Goal: Obtain resource: Download file/media

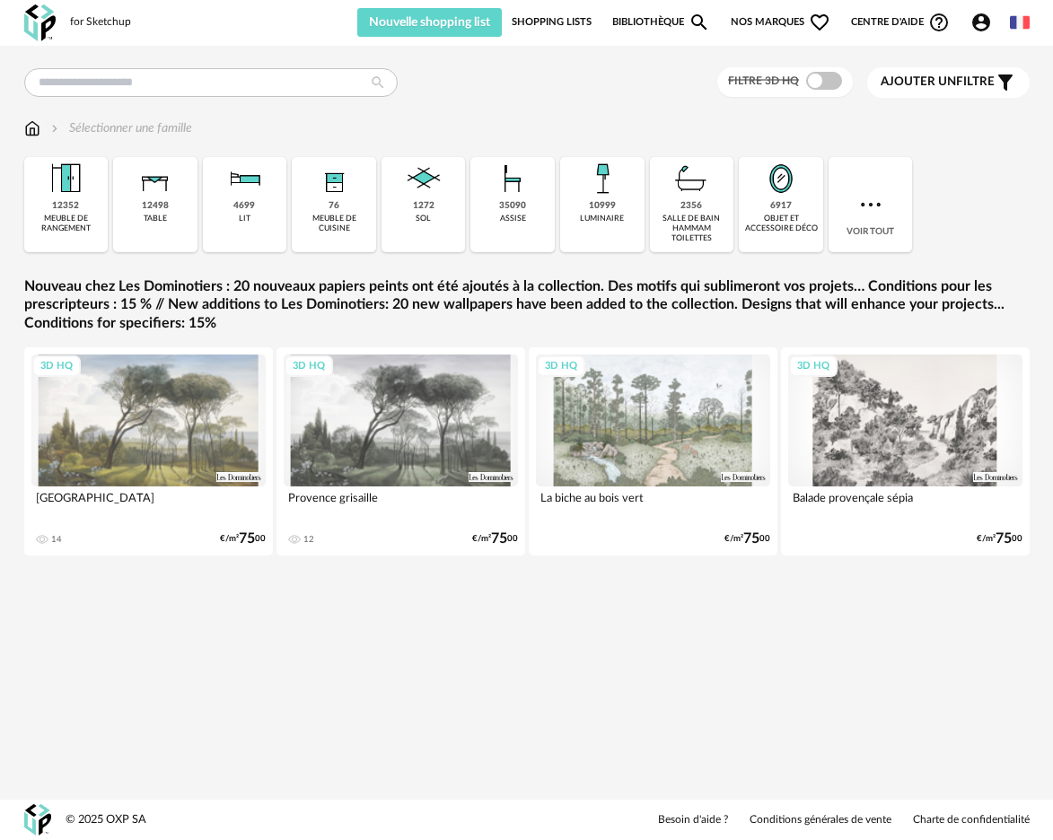
click at [209, 402] on div "3D HQ" at bounding box center [148, 420] width 234 height 132
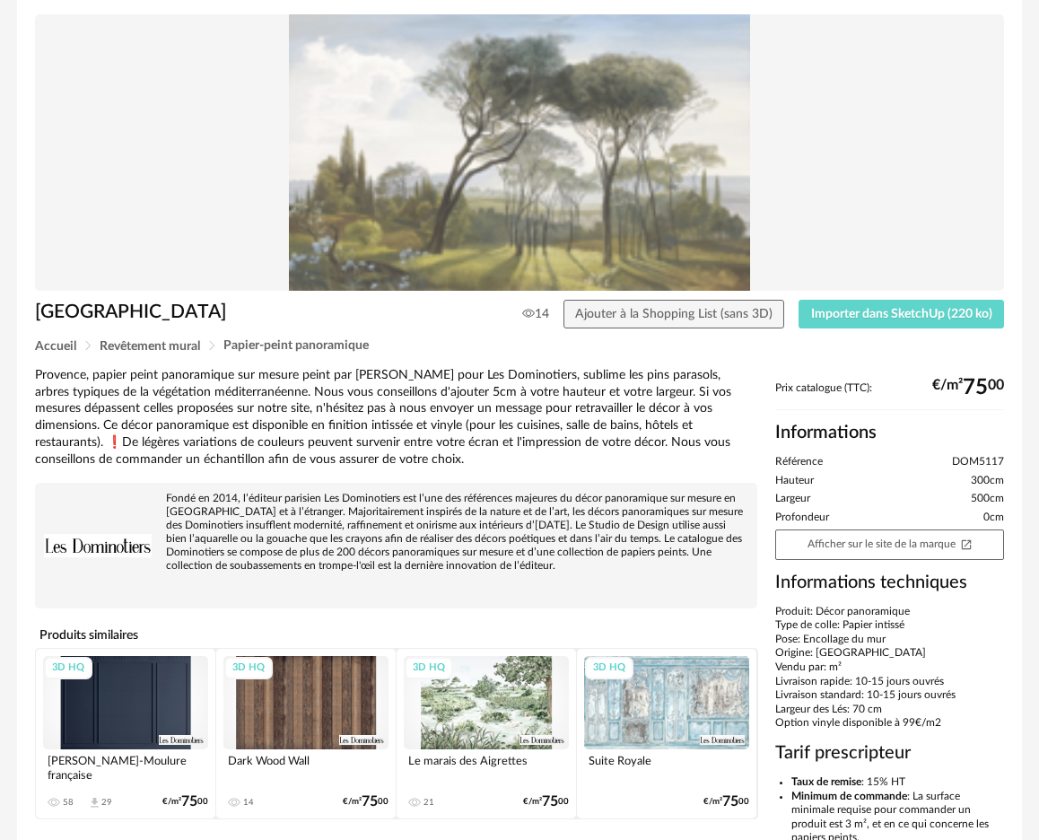
scroll to position [120, 0]
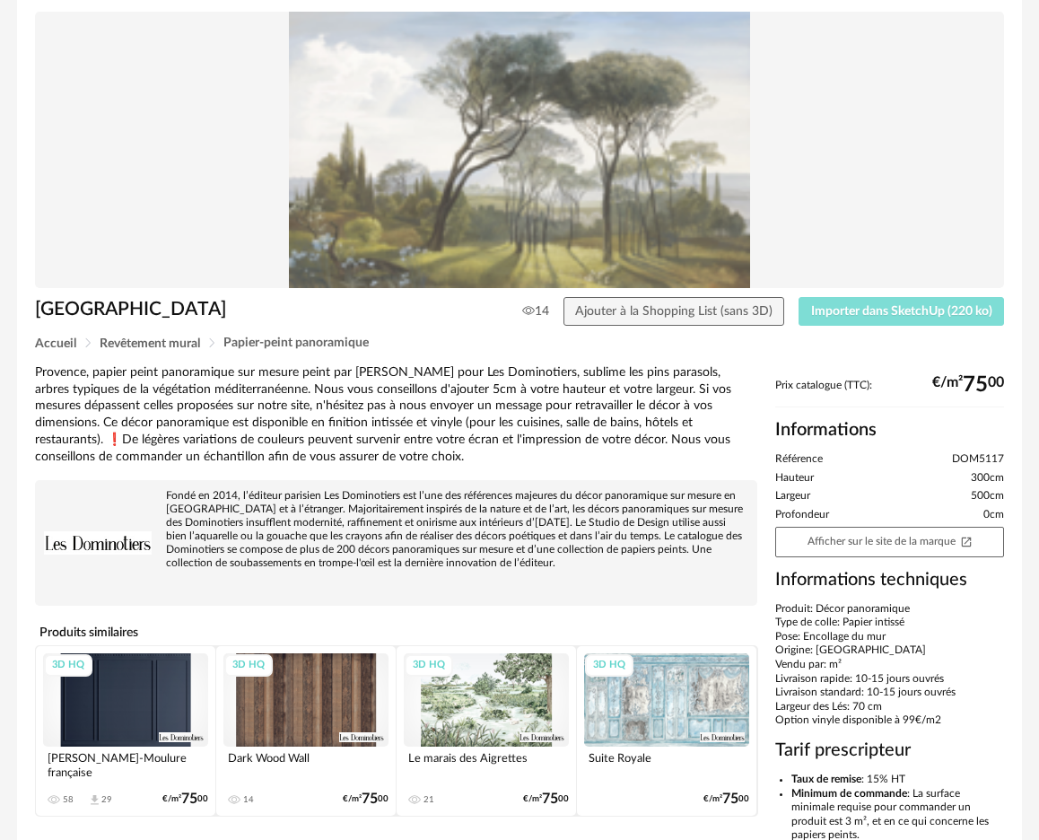
click at [873, 313] on span "Importer dans SketchUp (220 ko)" at bounding box center [901, 311] width 181 height 13
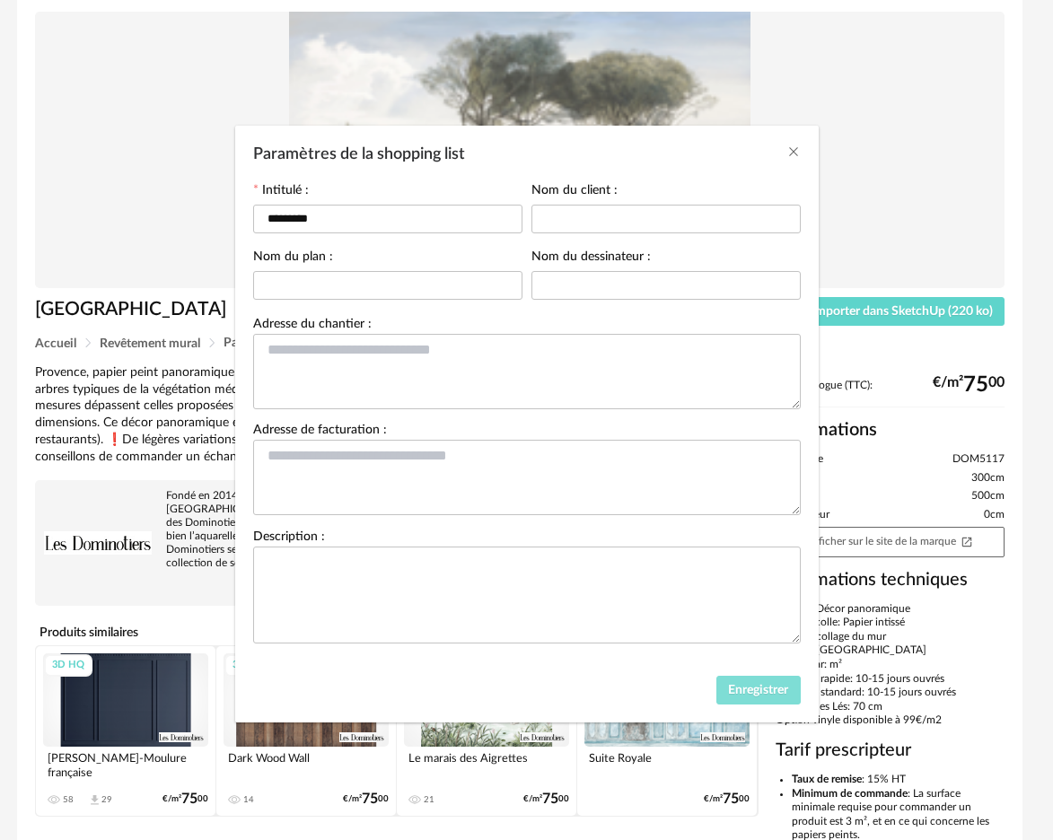
click at [773, 704] on button "Enregistrer" at bounding box center [758, 690] width 84 height 29
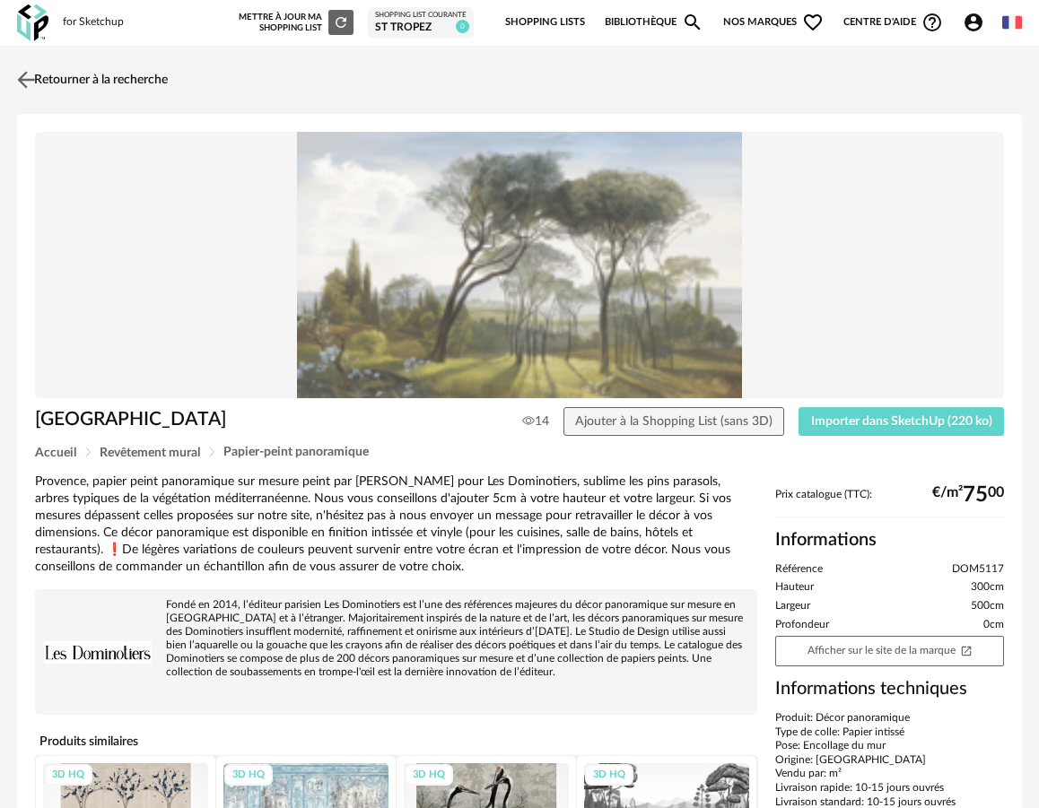
click at [49, 74] on link "Retourner à la recherche" at bounding box center [90, 79] width 155 height 39
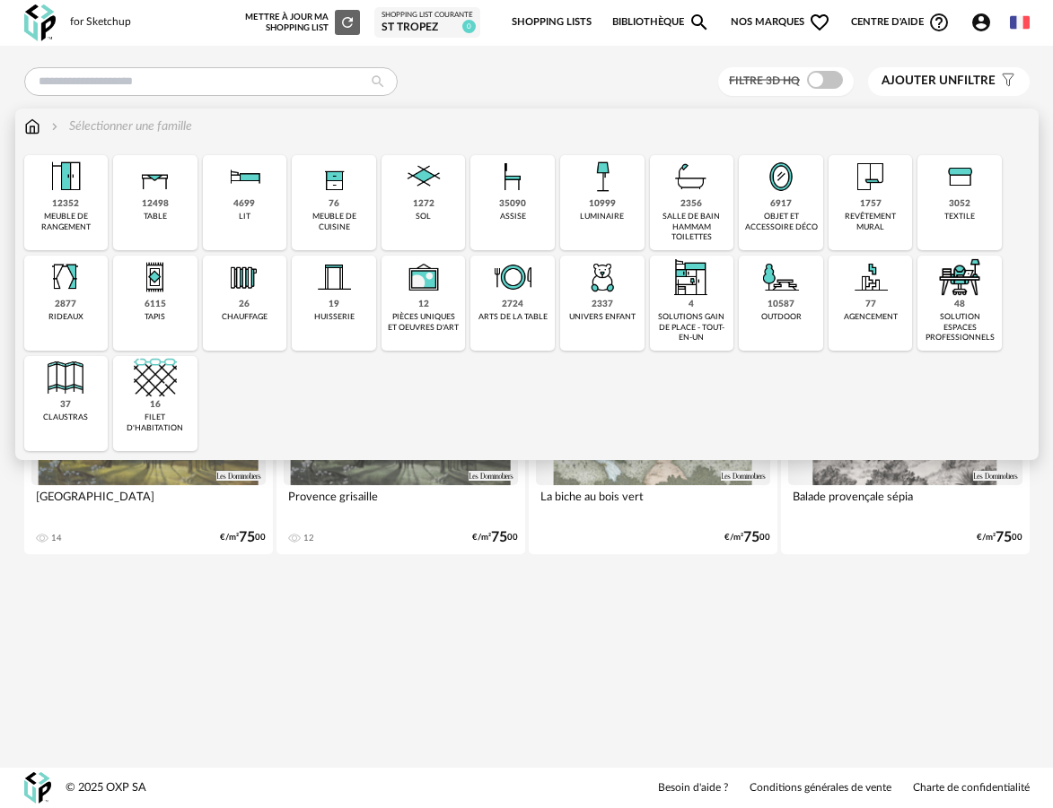
click at [356, 220] on div "meuble de cuisine" at bounding box center [334, 222] width 74 height 21
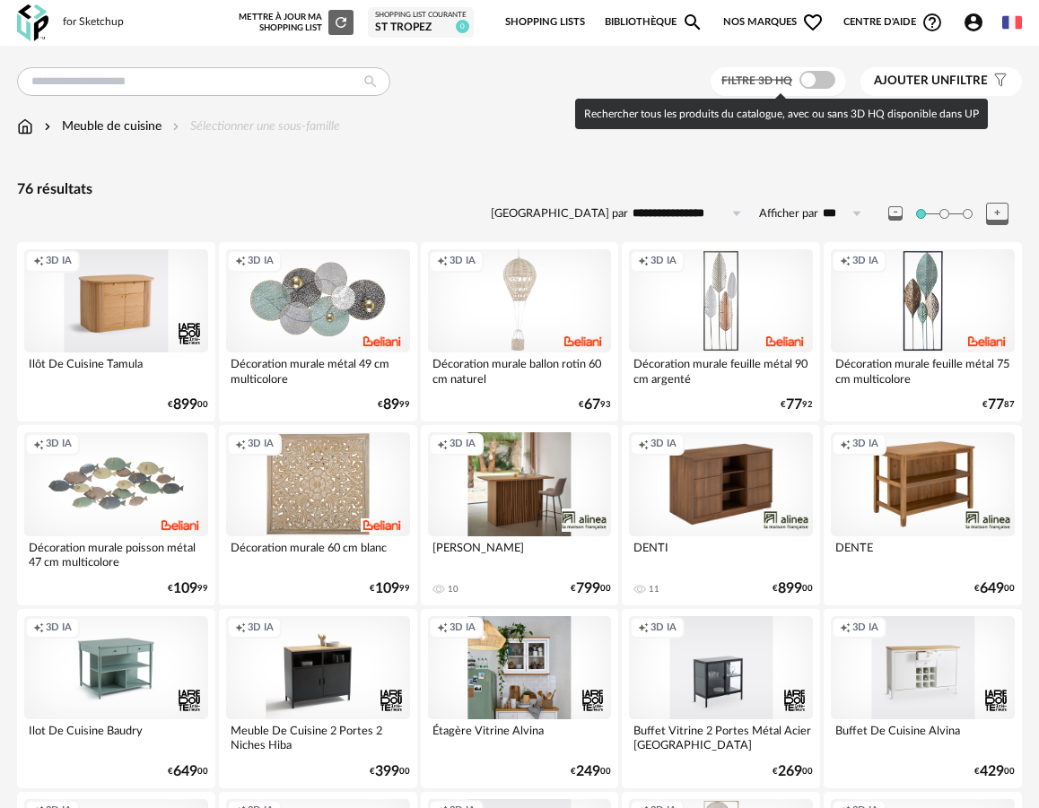
click at [814, 74] on span at bounding box center [817, 80] width 36 height 18
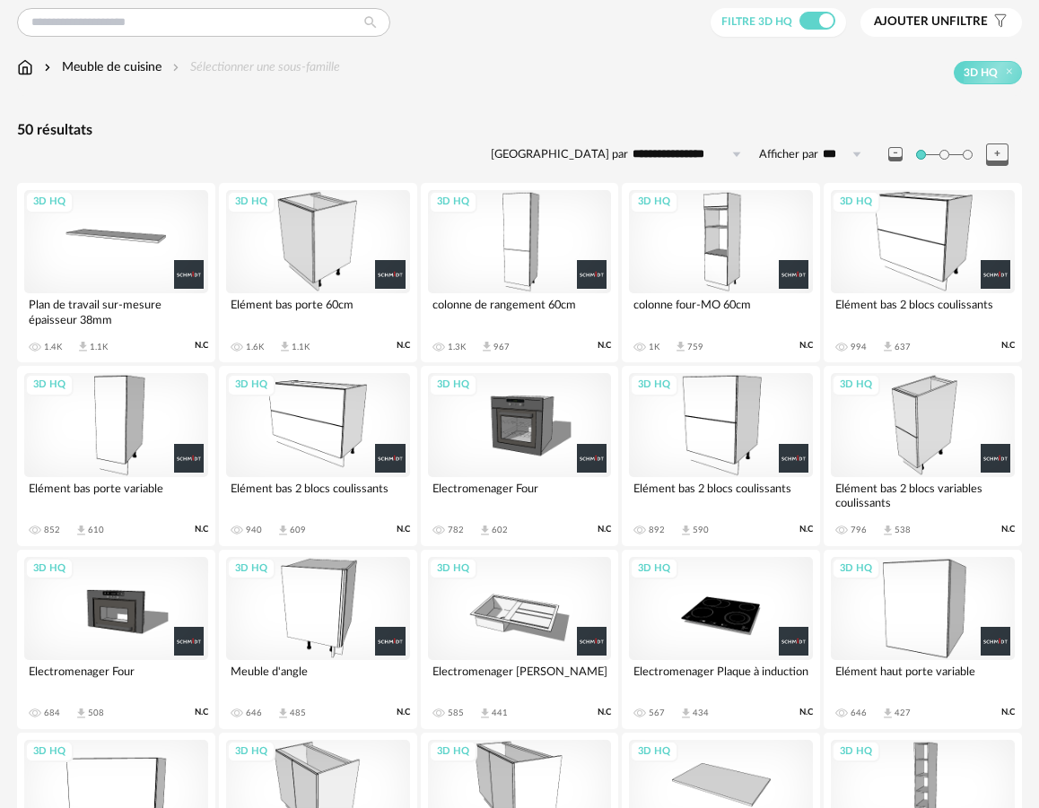
scroll to position [58, 0]
click at [554, 278] on div "3D HQ" at bounding box center [520, 242] width 184 height 103
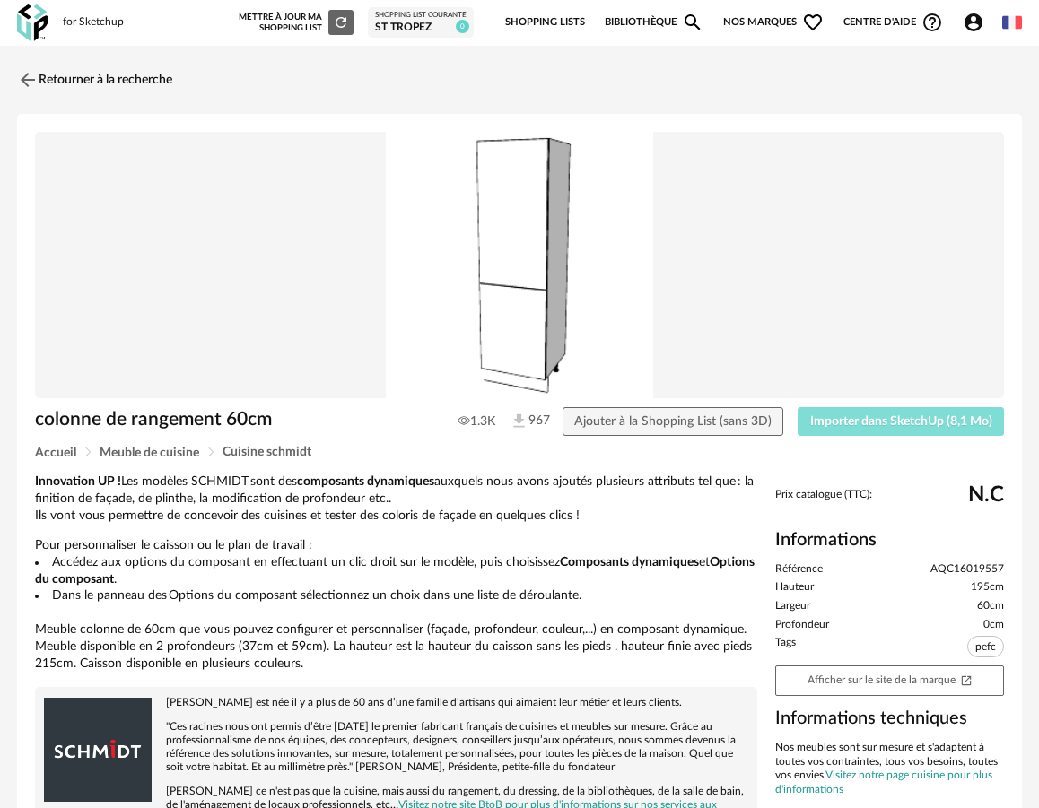
click at [847, 417] on span "Importer dans SketchUp (8,1 Mo)" at bounding box center [901, 421] width 182 height 13
click at [69, 74] on link "Retourner à la recherche" at bounding box center [90, 79] width 155 height 39
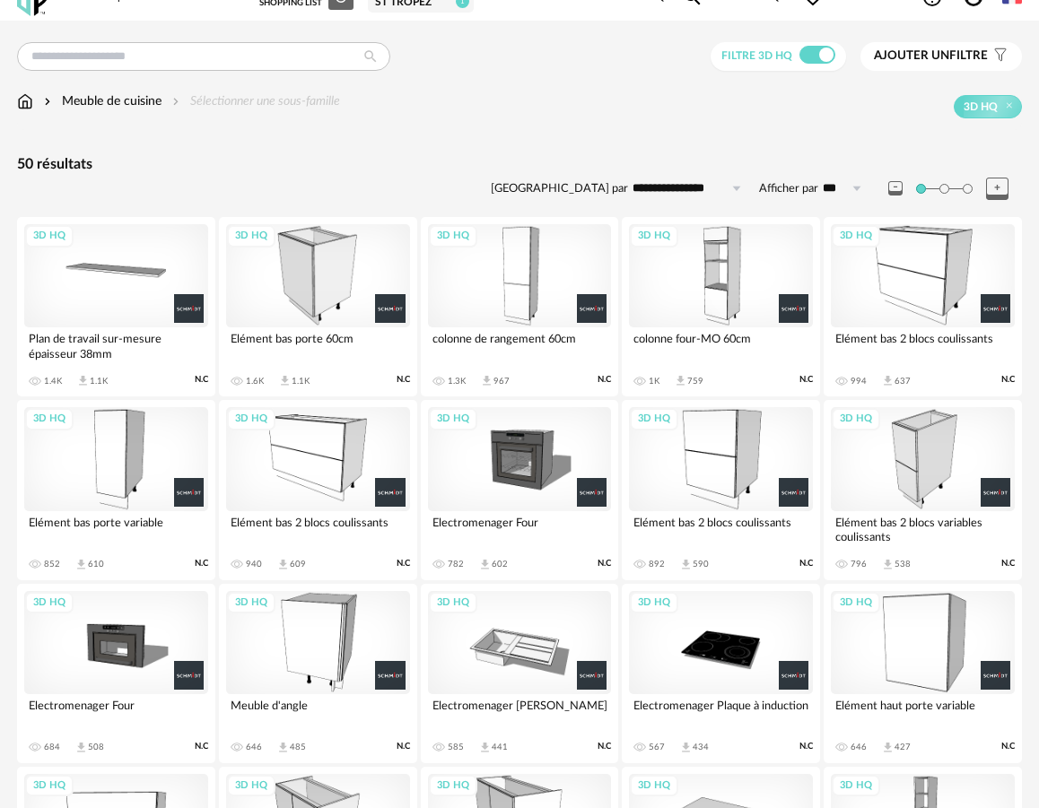
scroll to position [20, 0]
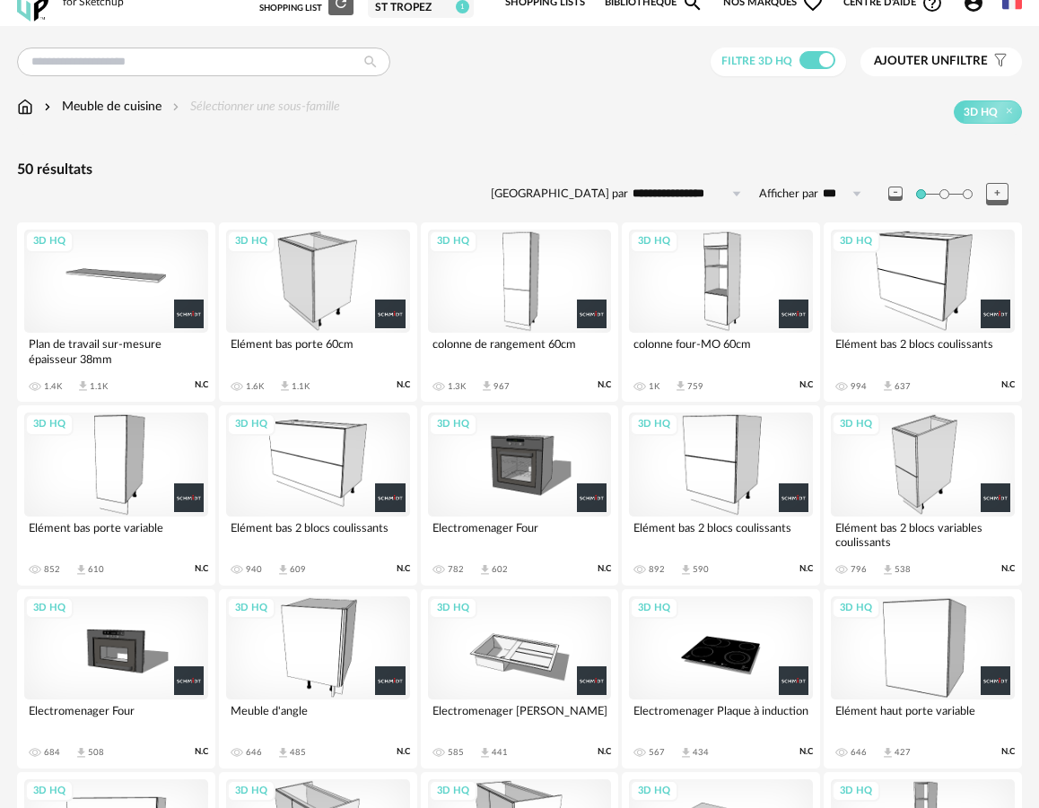
click at [778, 319] on div "3D HQ" at bounding box center [721, 281] width 184 height 103
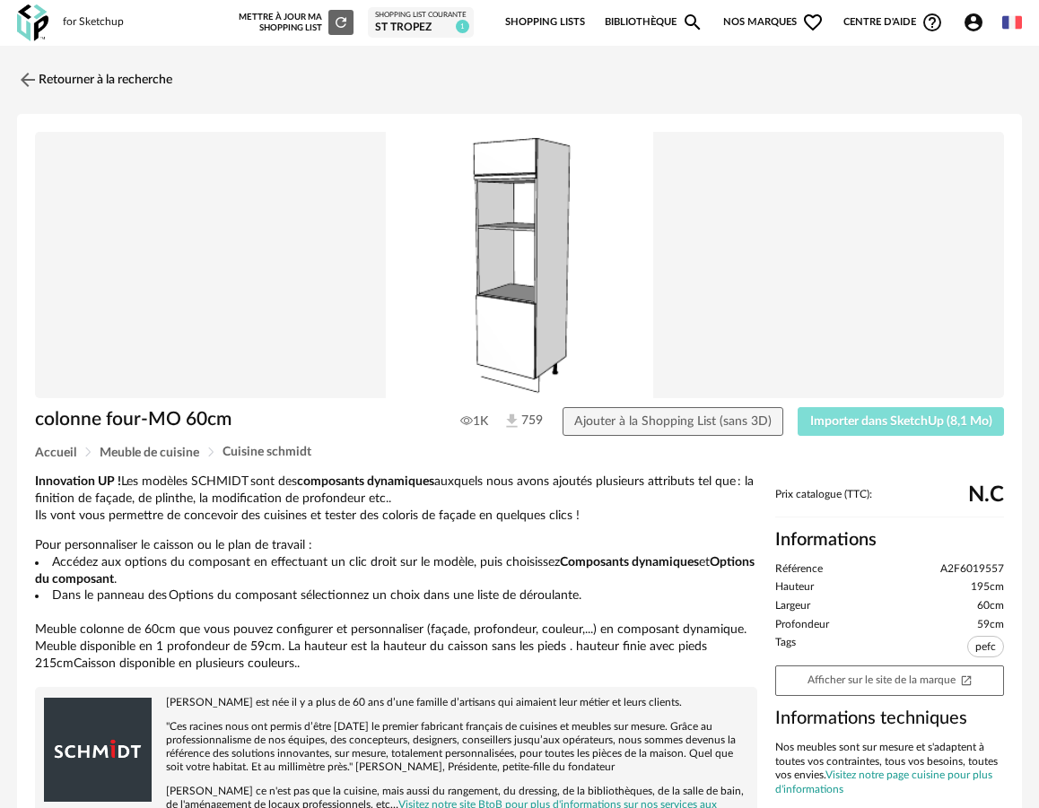
click at [827, 416] on span "Importer dans SketchUp (8,1 Mo)" at bounding box center [901, 421] width 182 height 13
click at [70, 66] on link "Retourner à la recherche" at bounding box center [90, 79] width 155 height 39
click at [100, 78] on link "Retourner à la recherche" at bounding box center [90, 79] width 155 height 39
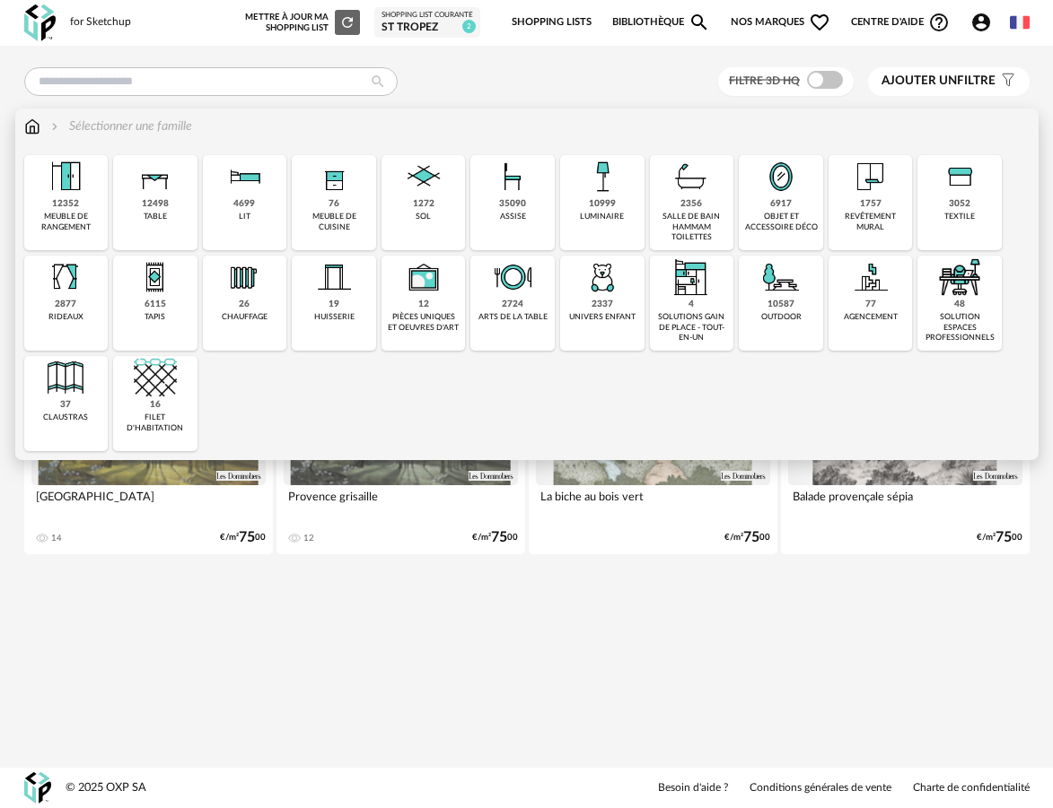
click at [354, 230] on div "meuble de cuisine" at bounding box center [334, 222] width 74 height 21
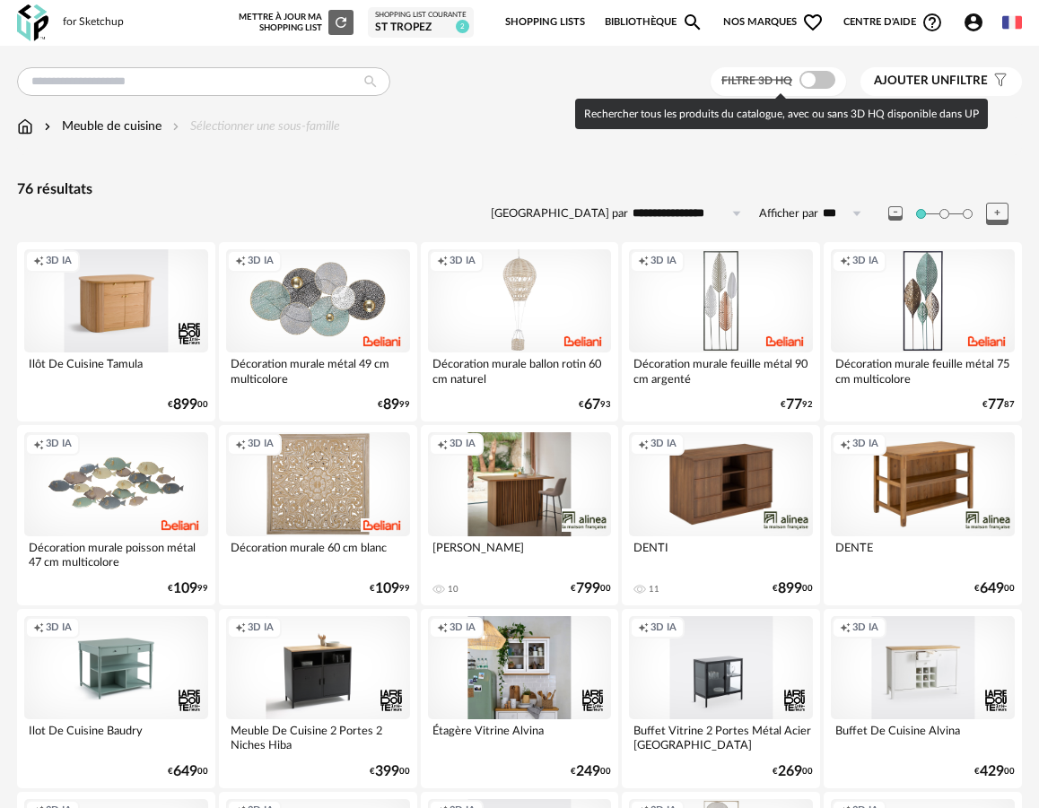
click at [819, 86] on span at bounding box center [817, 80] width 36 height 18
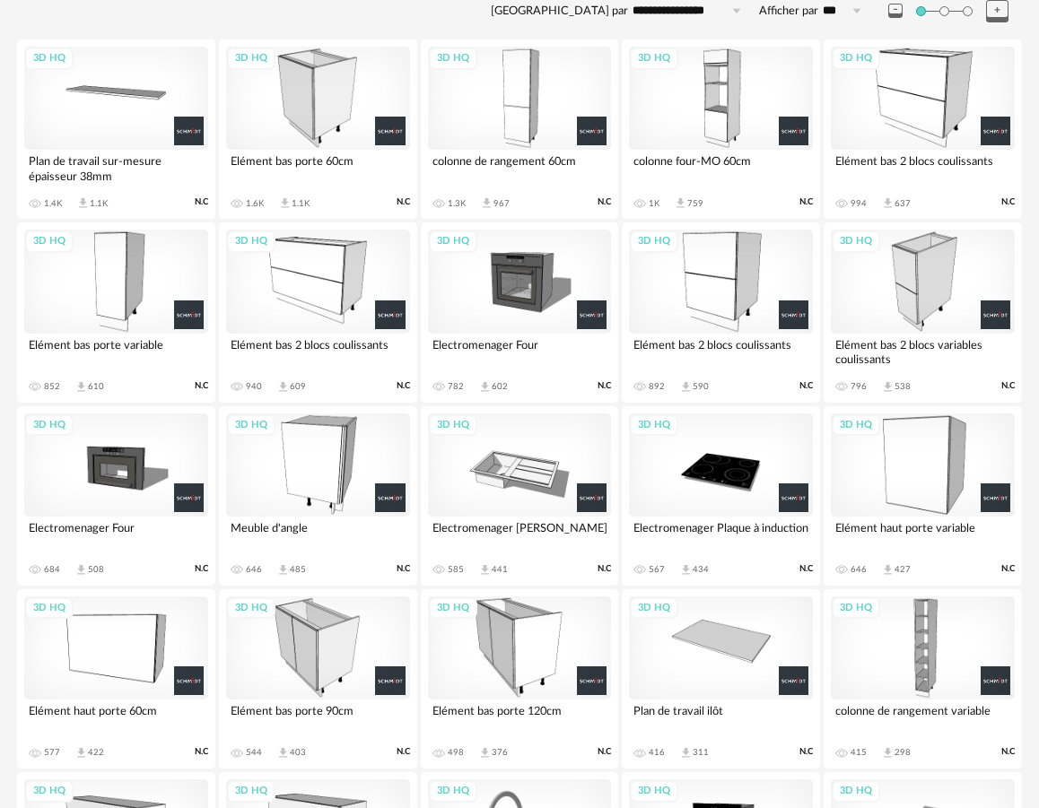
scroll to position [206, 0]
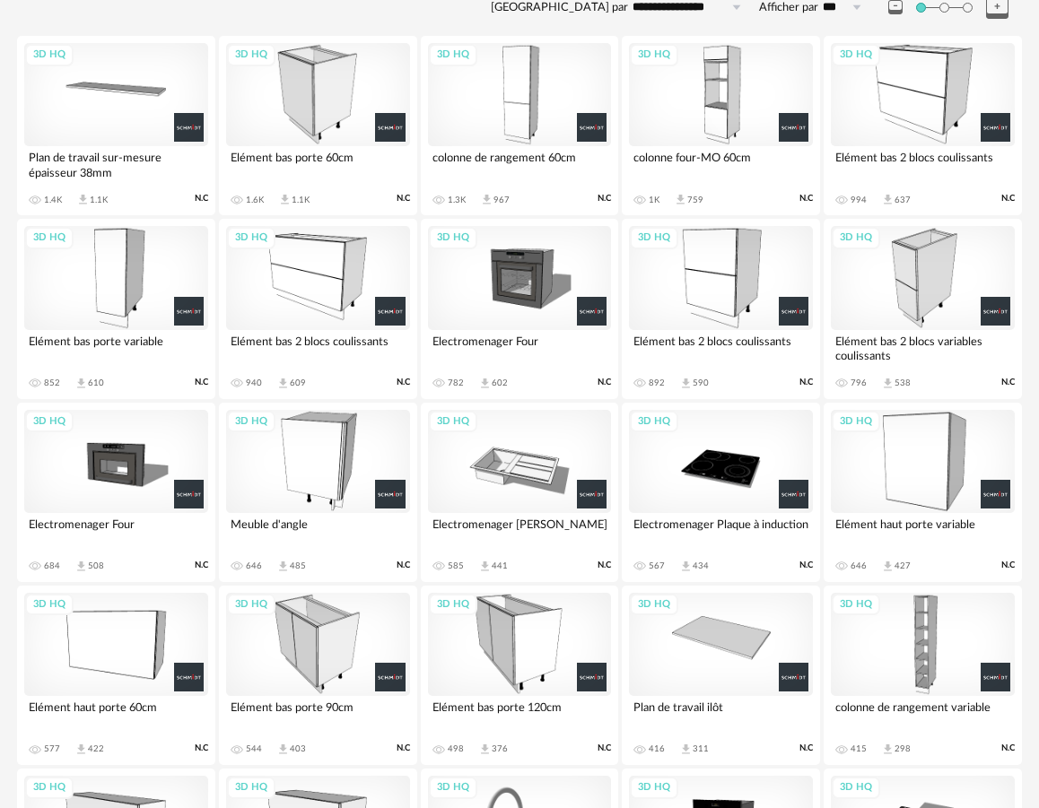
click at [891, 645] on div "3D HQ" at bounding box center [923, 644] width 184 height 103
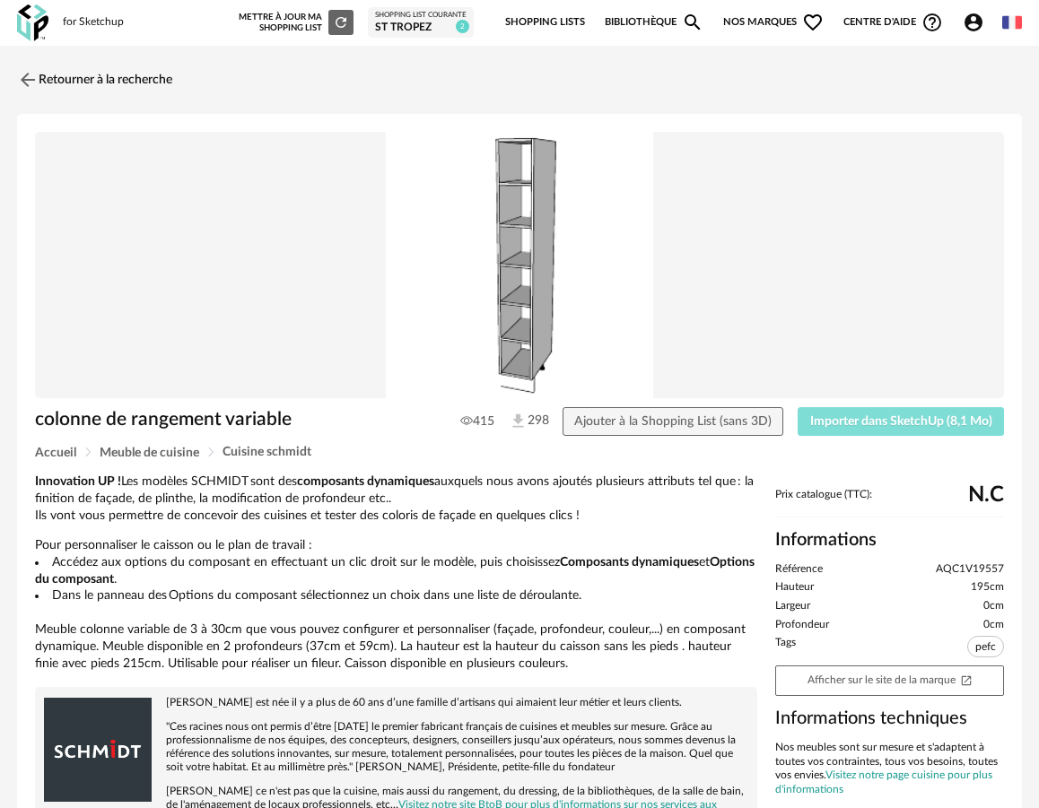
click at [827, 429] on button "Importer dans SketchUp (8,1 Mo)" at bounding box center [901, 421] width 206 height 29
click at [124, 75] on link "Retourner à la recherche" at bounding box center [90, 79] width 155 height 39
click at [111, 81] on link "Retourner à la recherche" at bounding box center [90, 79] width 155 height 39
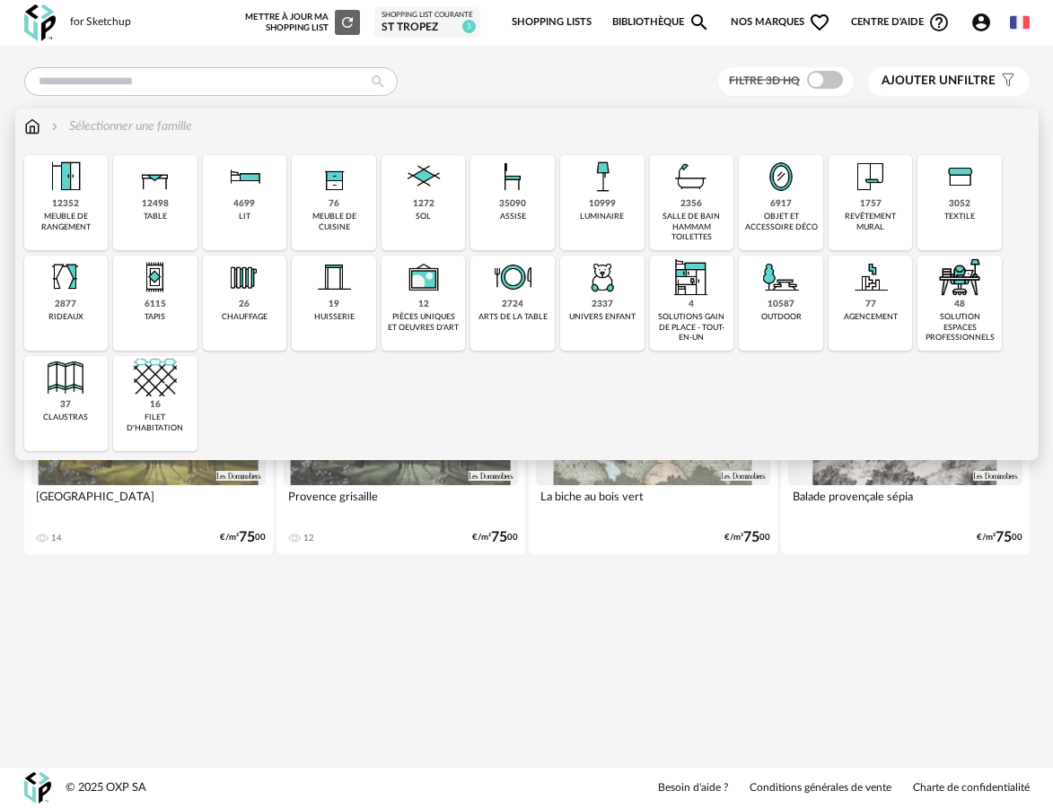
click at [301, 236] on div "76 meuble de cuisine" at bounding box center [334, 202] width 84 height 95
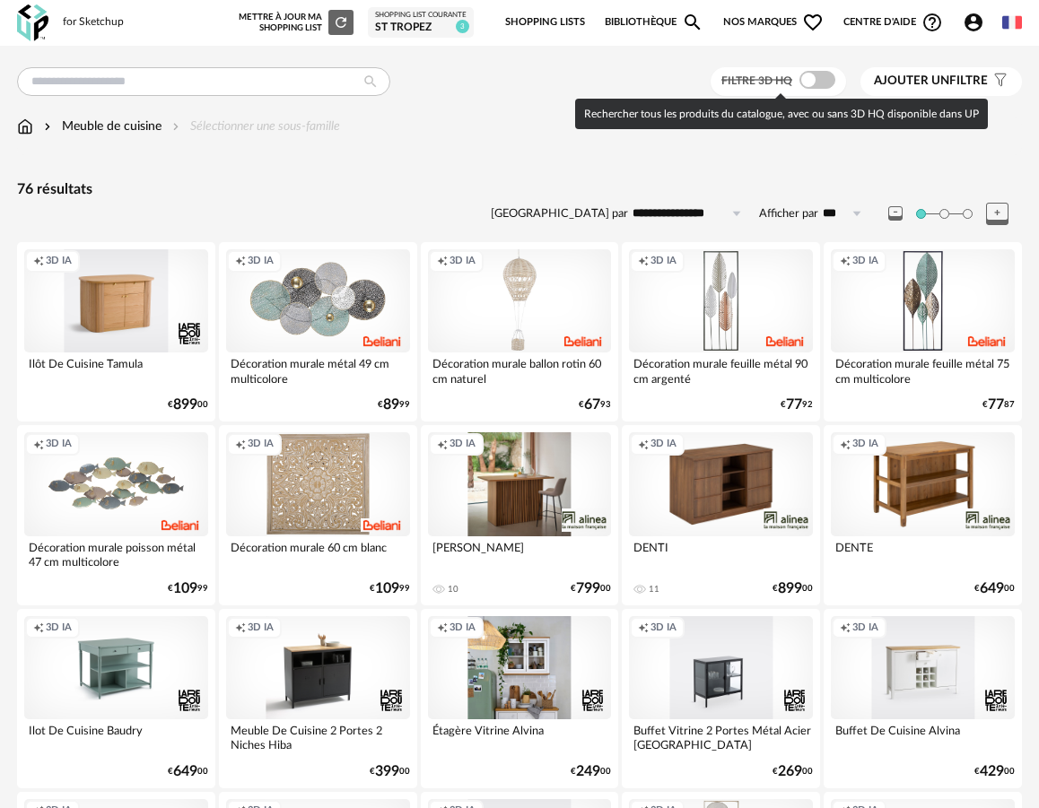
click at [818, 82] on span at bounding box center [817, 80] width 36 height 18
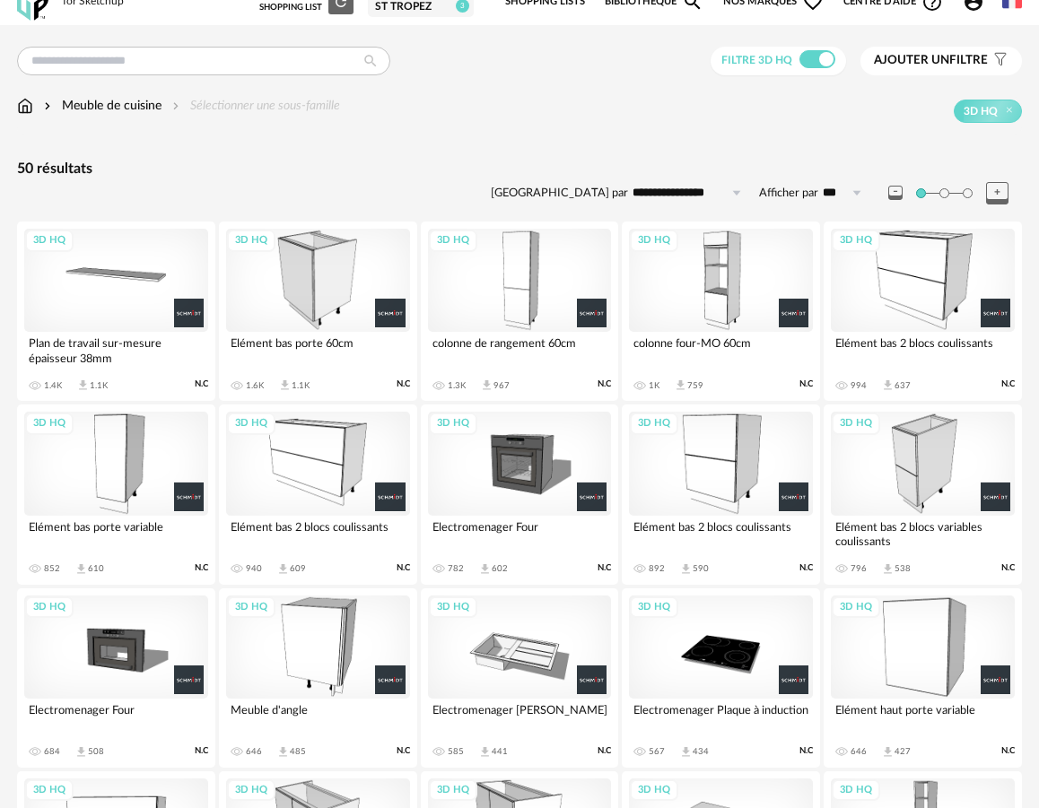
scroll to position [22, 0]
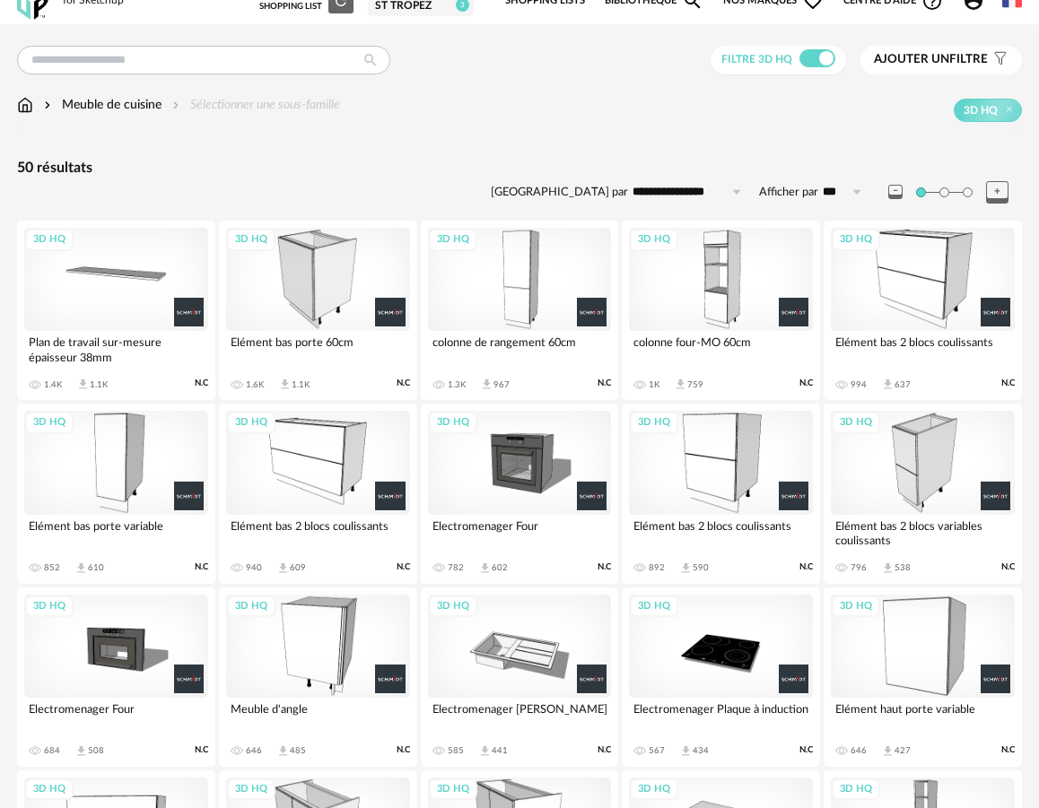
click at [339, 652] on div "3D HQ" at bounding box center [318, 646] width 184 height 103
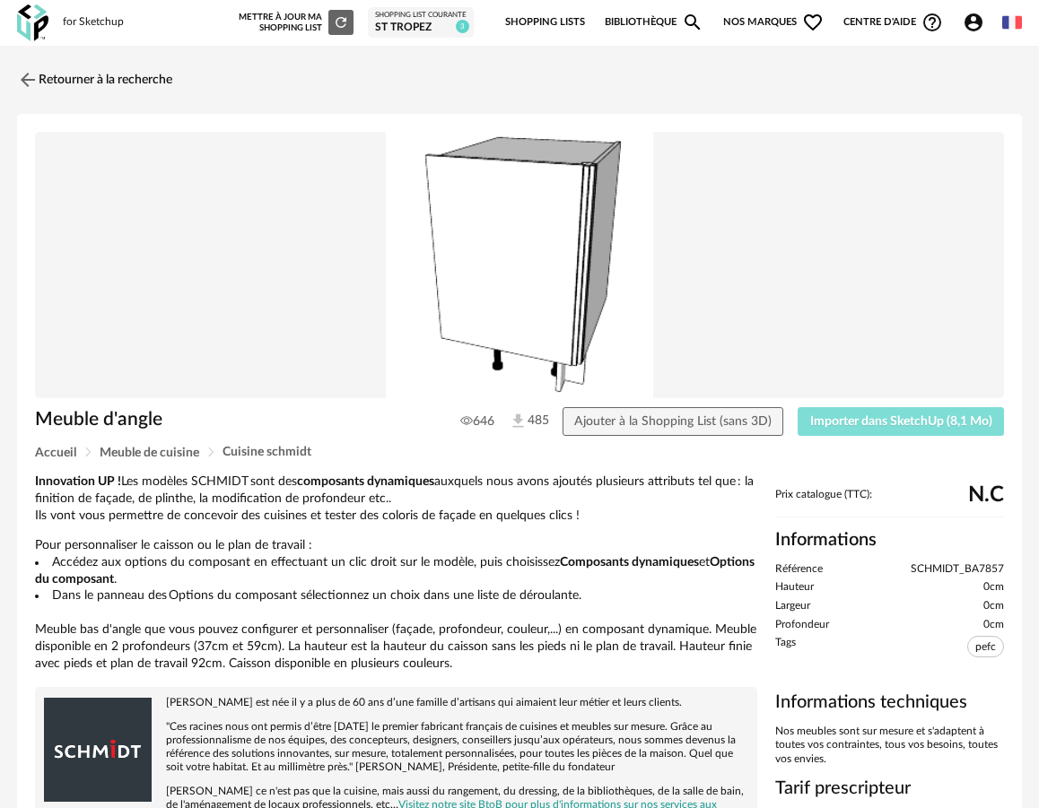
click at [859, 428] on span "Importer dans SketchUp (8,1 Mo)" at bounding box center [901, 421] width 182 height 13
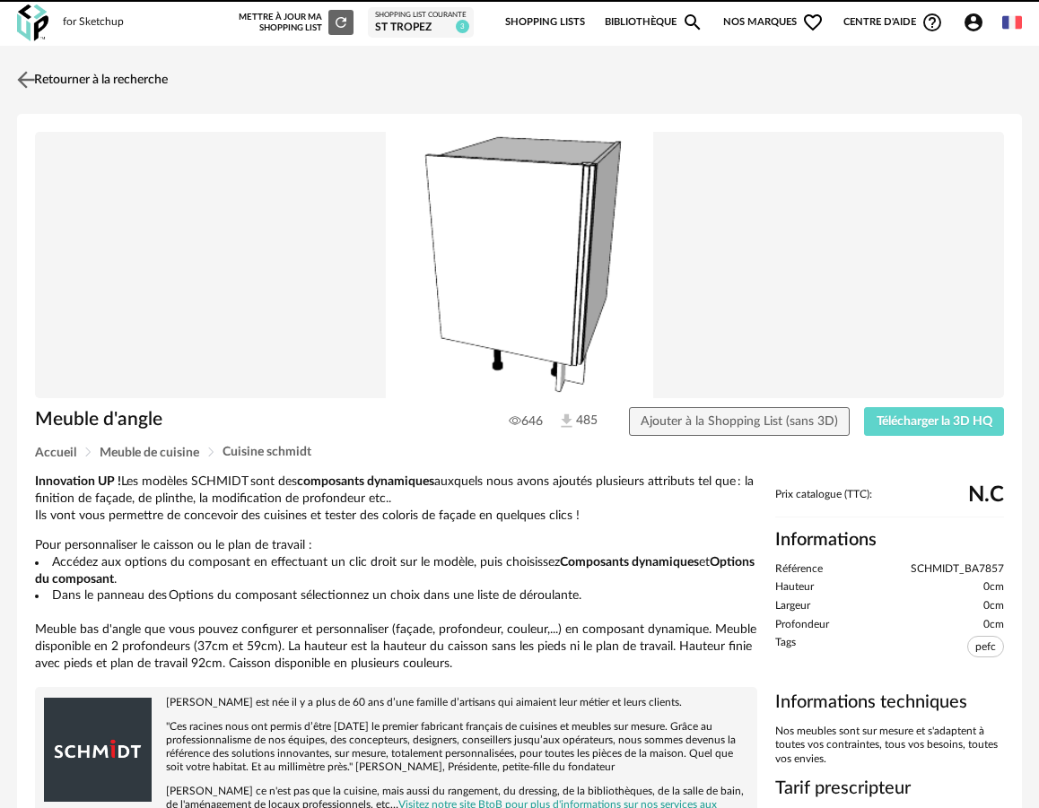
click at [131, 82] on link "Retourner à la recherche" at bounding box center [90, 79] width 155 height 39
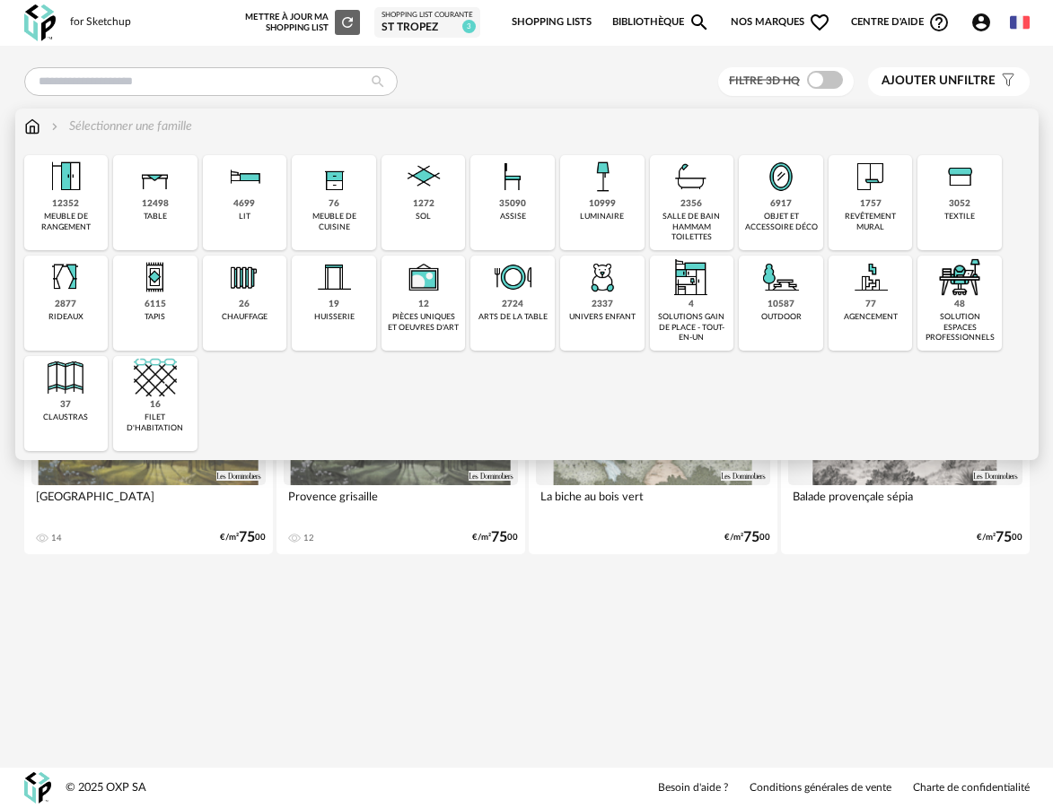
click at [328, 200] on div "76 meuble de cuisine" at bounding box center [334, 202] width 84 height 95
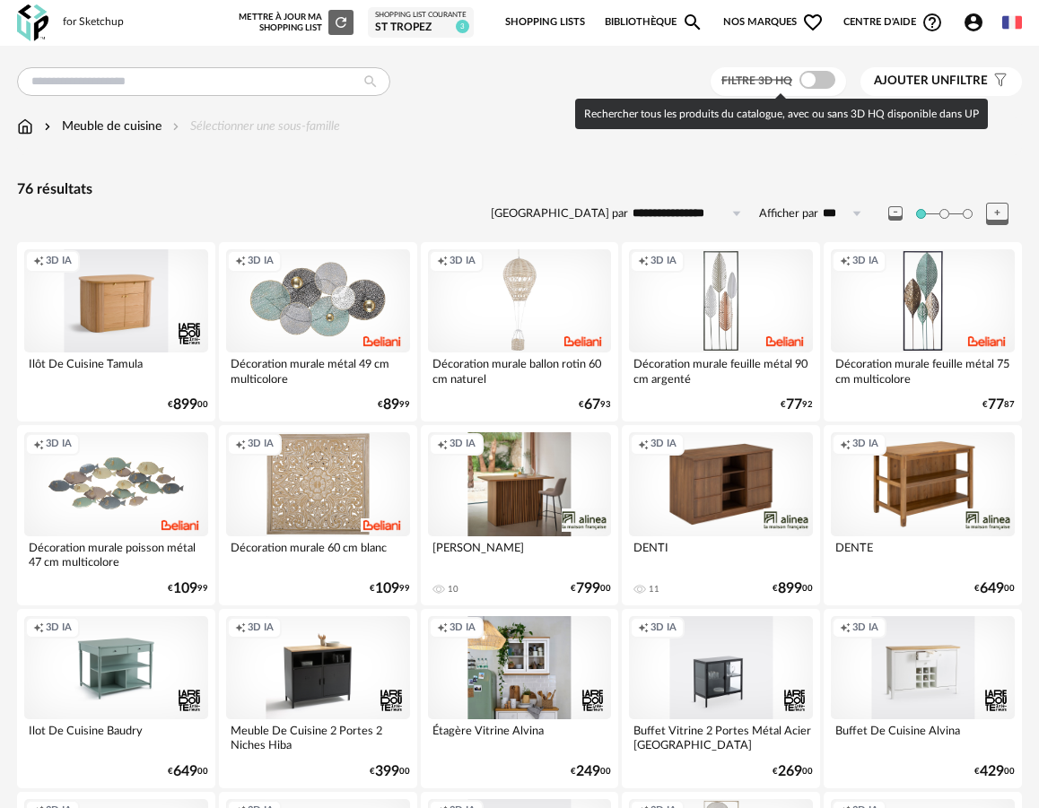
click at [818, 84] on span at bounding box center [817, 80] width 36 height 18
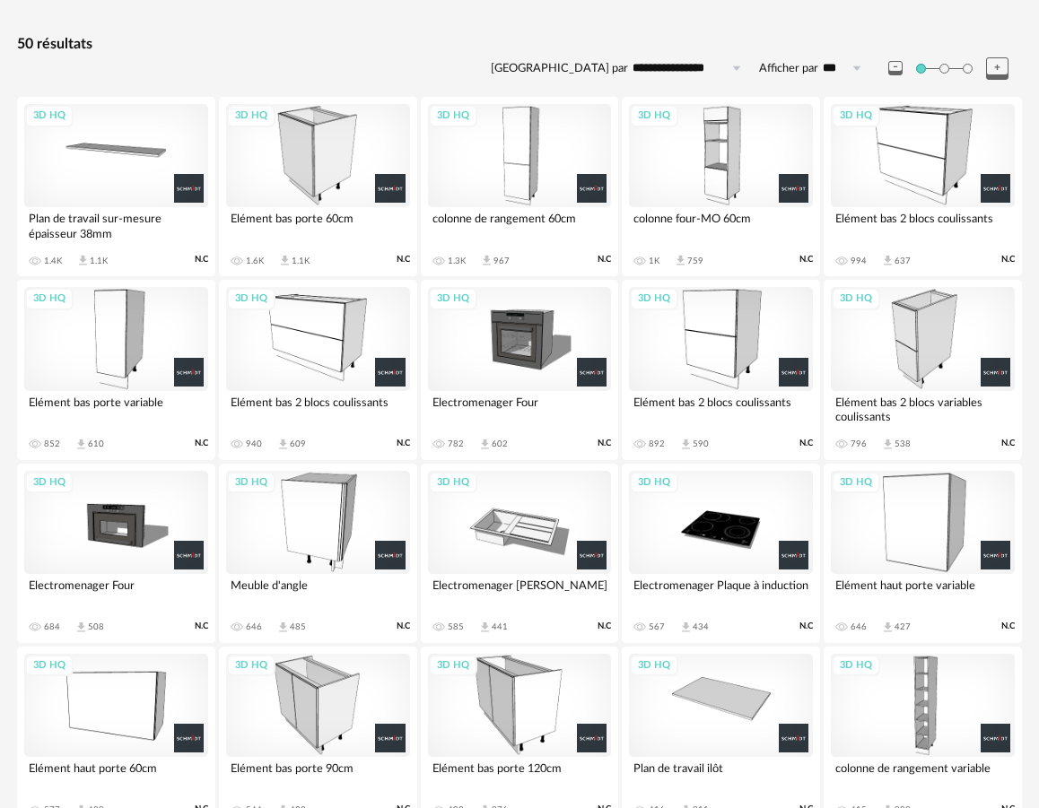
scroll to position [144, 0]
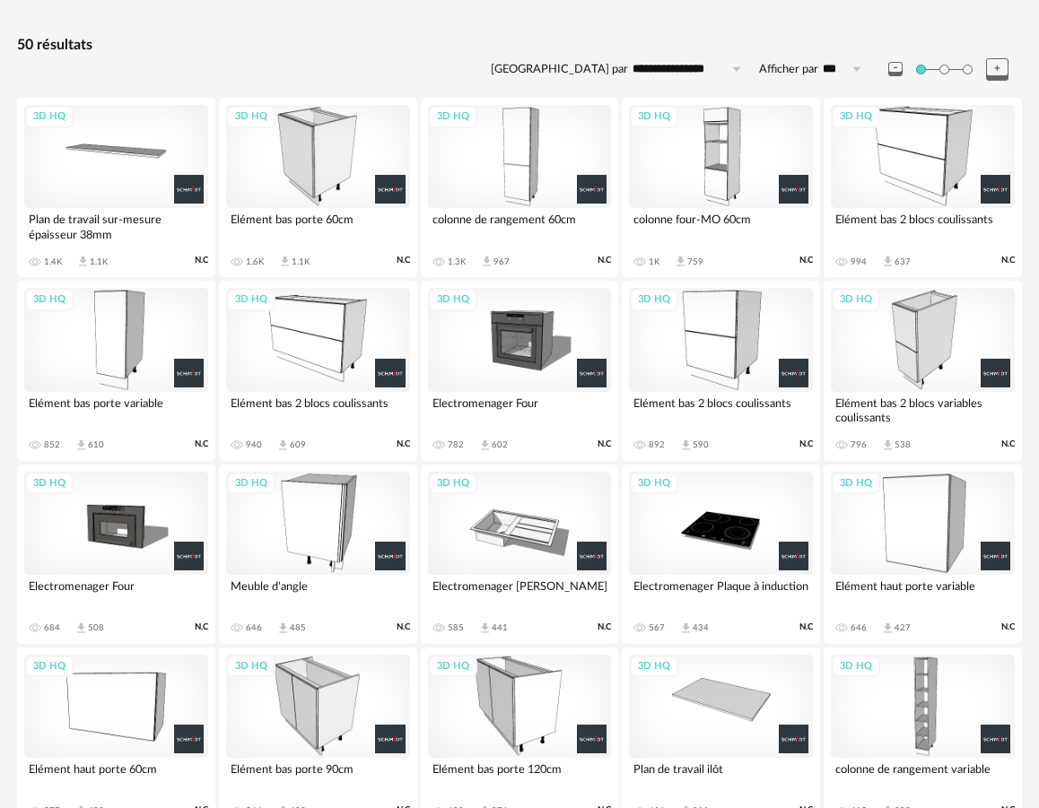
click at [301, 186] on div "3D HQ" at bounding box center [318, 156] width 184 height 103
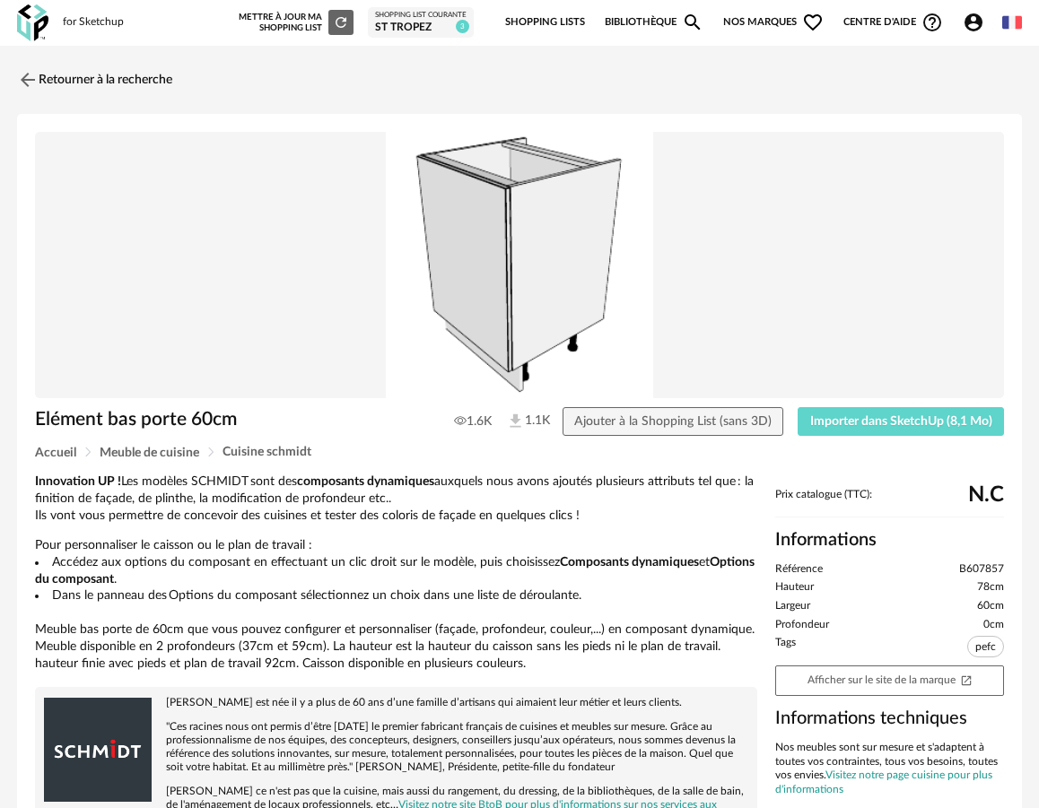
click at [918, 436] on div "Elément bas porte 60cm 1.6K 1.1K Ajouter à la Shopping List (sans 3D) Importer …" at bounding box center [519, 426] width 987 height 39
click at [918, 425] on span "Importer dans SketchUp (8,1 Mo)" at bounding box center [901, 421] width 182 height 13
click at [159, 74] on link "Retourner à la recherche" at bounding box center [90, 79] width 155 height 39
click at [86, 79] on link "Retourner à la recherche" at bounding box center [90, 79] width 155 height 39
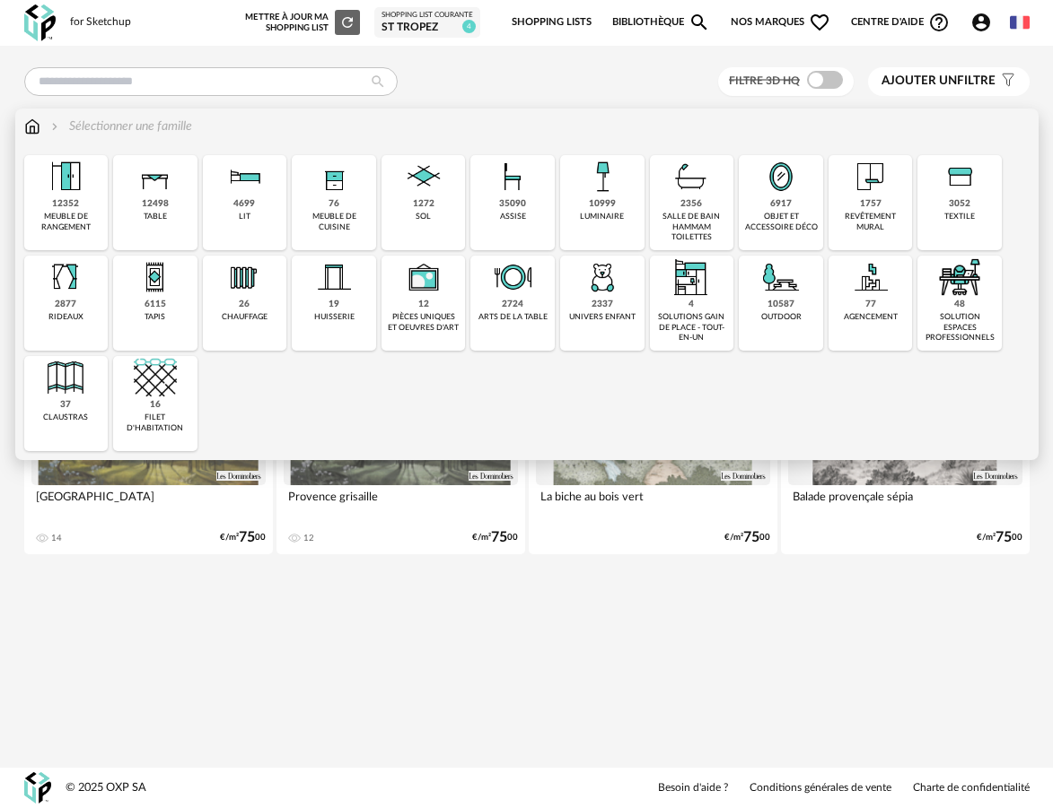
click at [343, 197] on img at bounding box center [333, 176] width 43 height 43
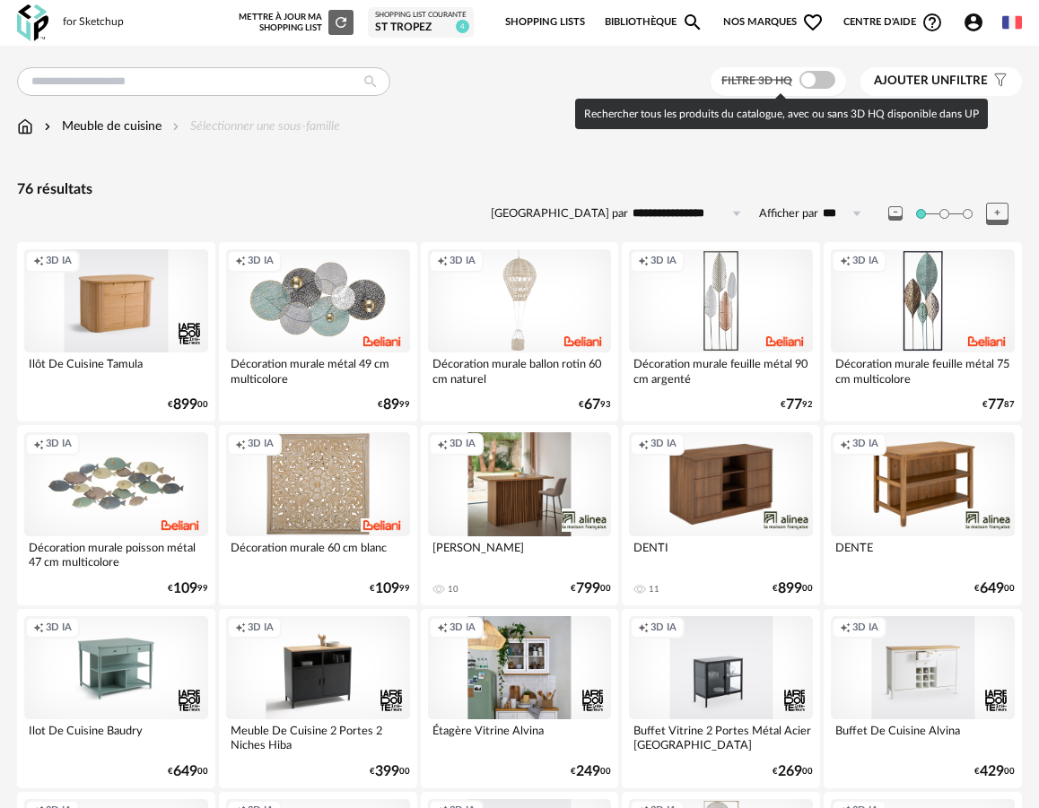
click at [817, 77] on span at bounding box center [817, 80] width 36 height 18
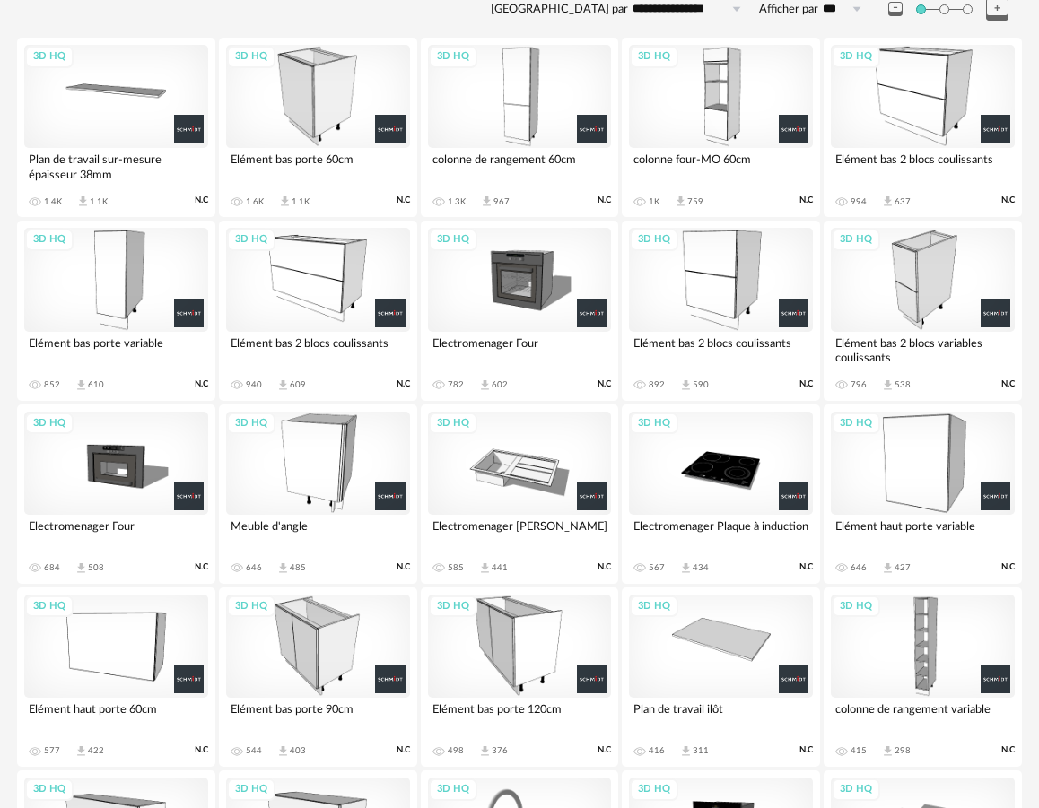
scroll to position [205, 0]
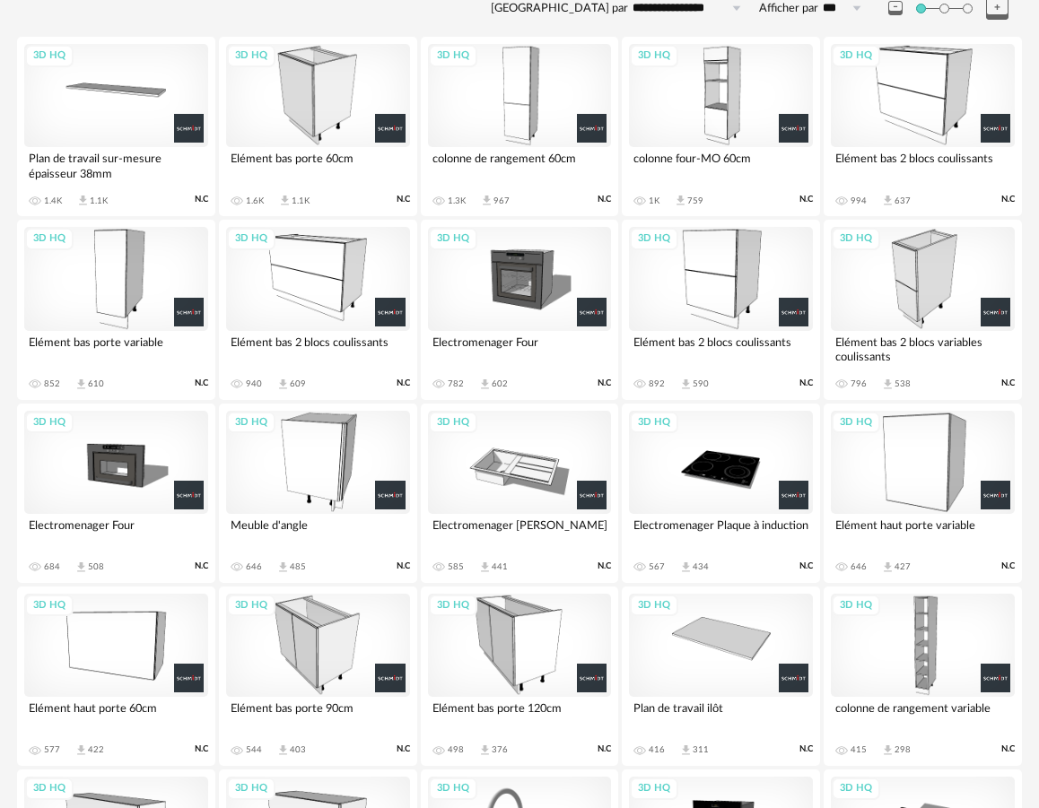
click at [338, 308] on div "3D HQ" at bounding box center [318, 278] width 184 height 103
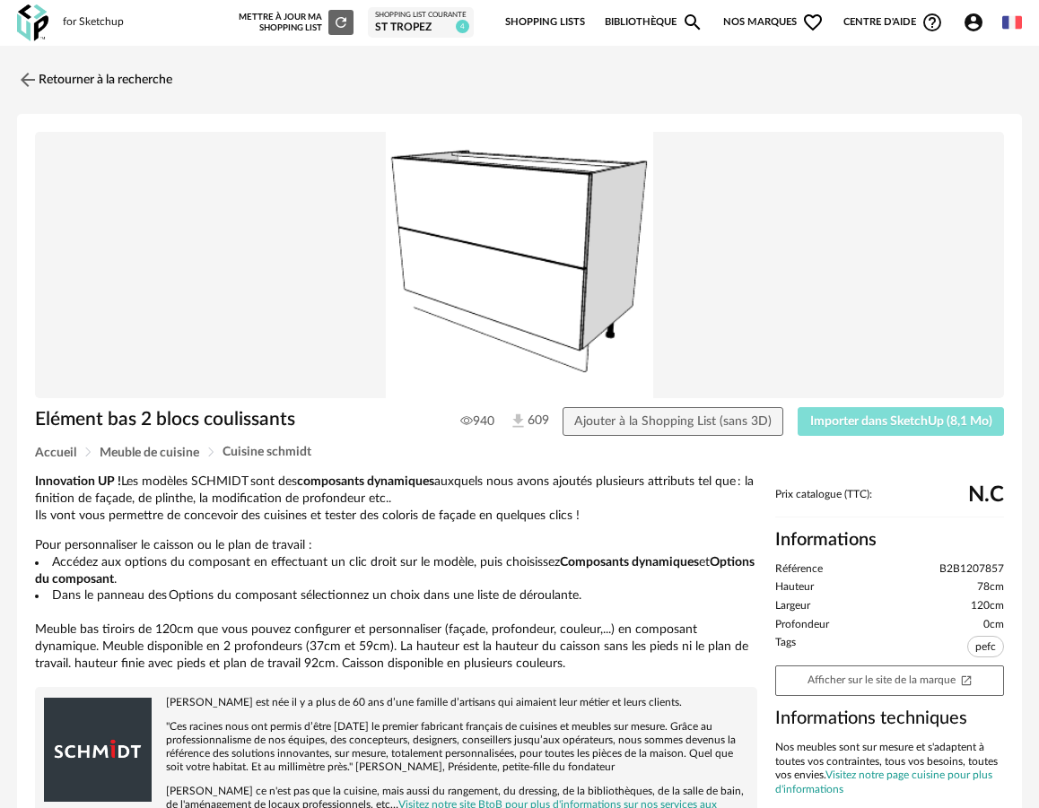
click at [884, 415] on span "Importer dans SketchUp (8,1 Mo)" at bounding box center [901, 421] width 182 height 13
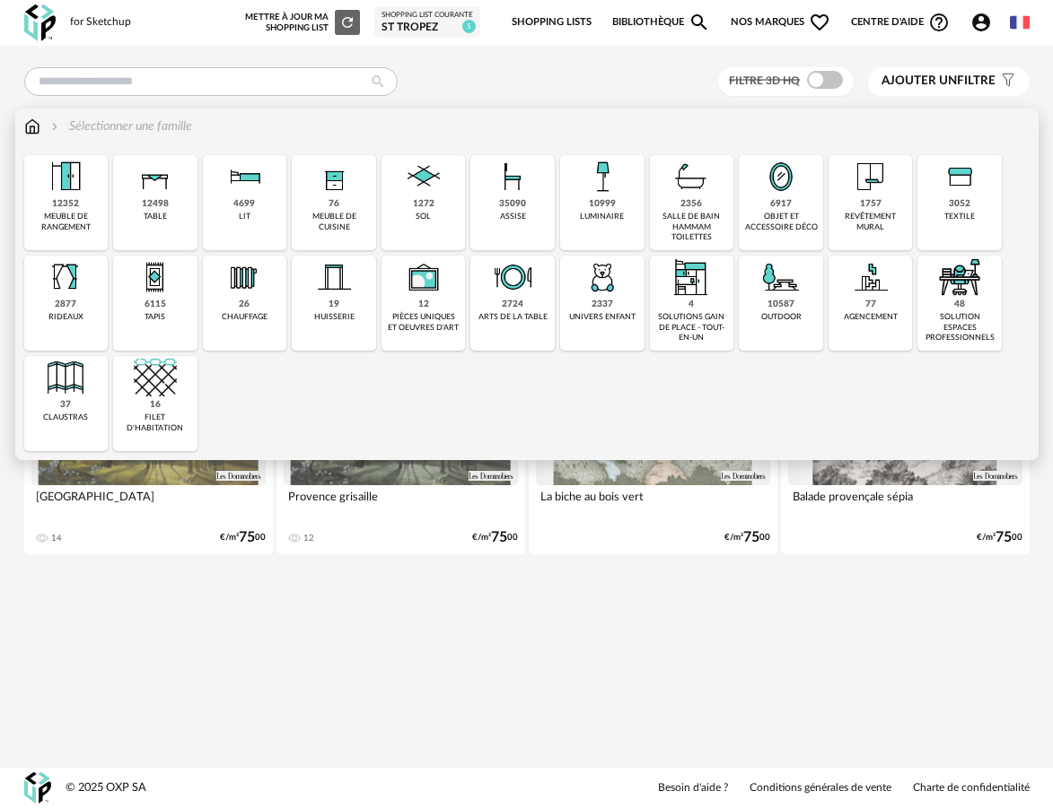
click at [330, 223] on div "meuble de cuisine" at bounding box center [334, 222] width 74 height 21
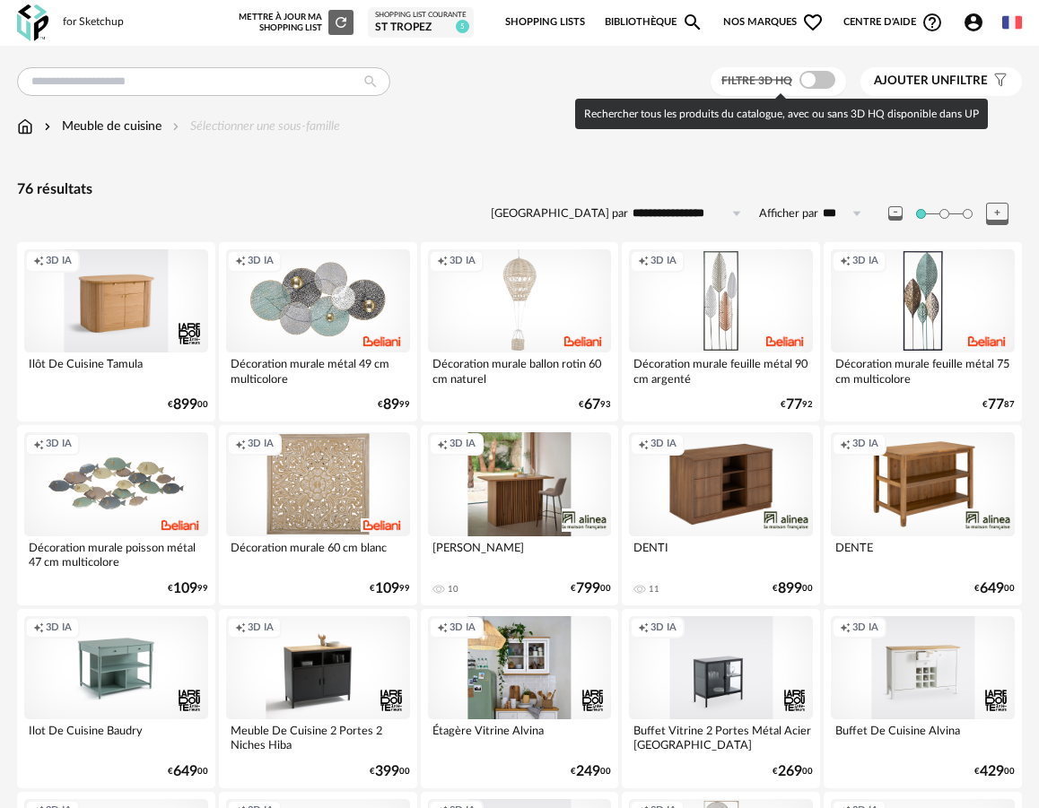
click at [817, 82] on span at bounding box center [817, 80] width 36 height 18
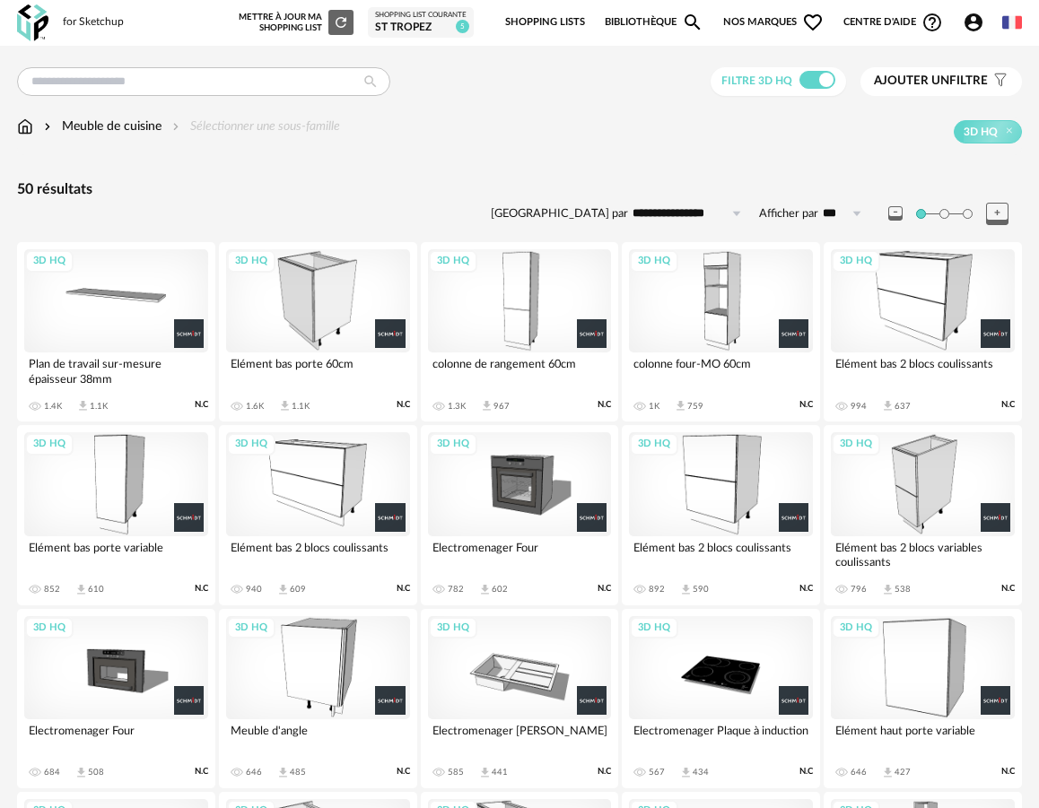
click at [909, 304] on div "3D HQ" at bounding box center [923, 300] width 184 height 103
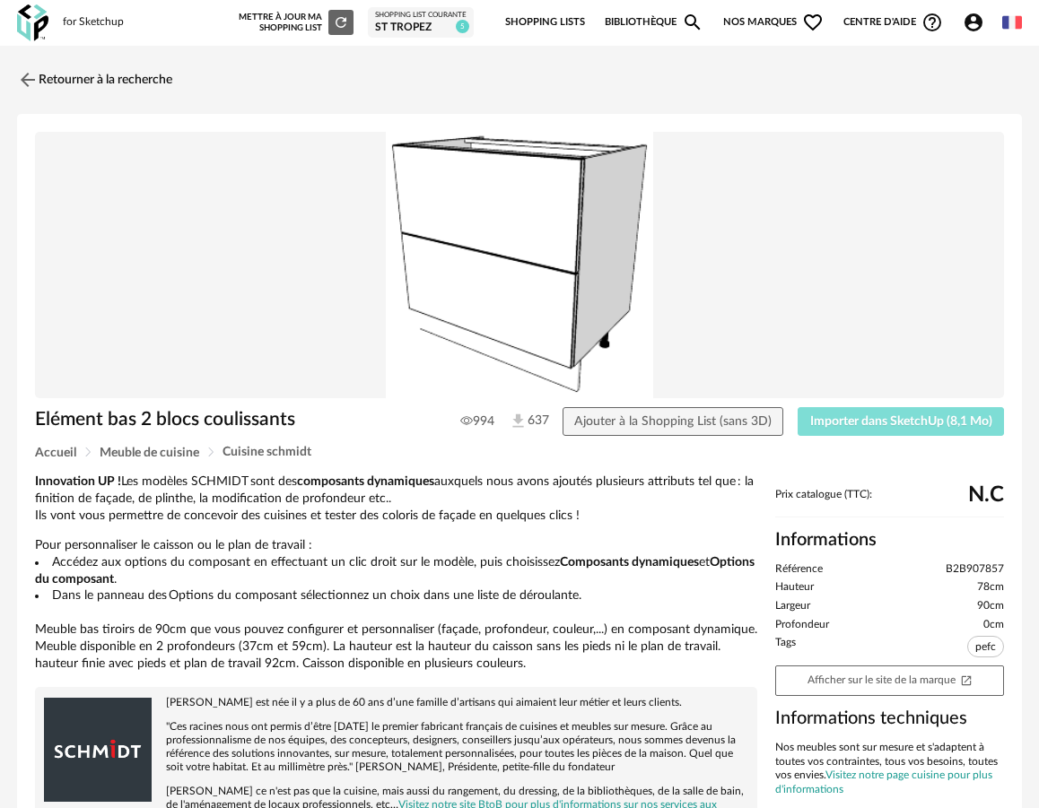
click at [858, 425] on span "Importer dans SketchUp (8,1 Mo)" at bounding box center [901, 421] width 182 height 13
click at [75, 73] on link "Retourner à la recherche" at bounding box center [90, 79] width 155 height 39
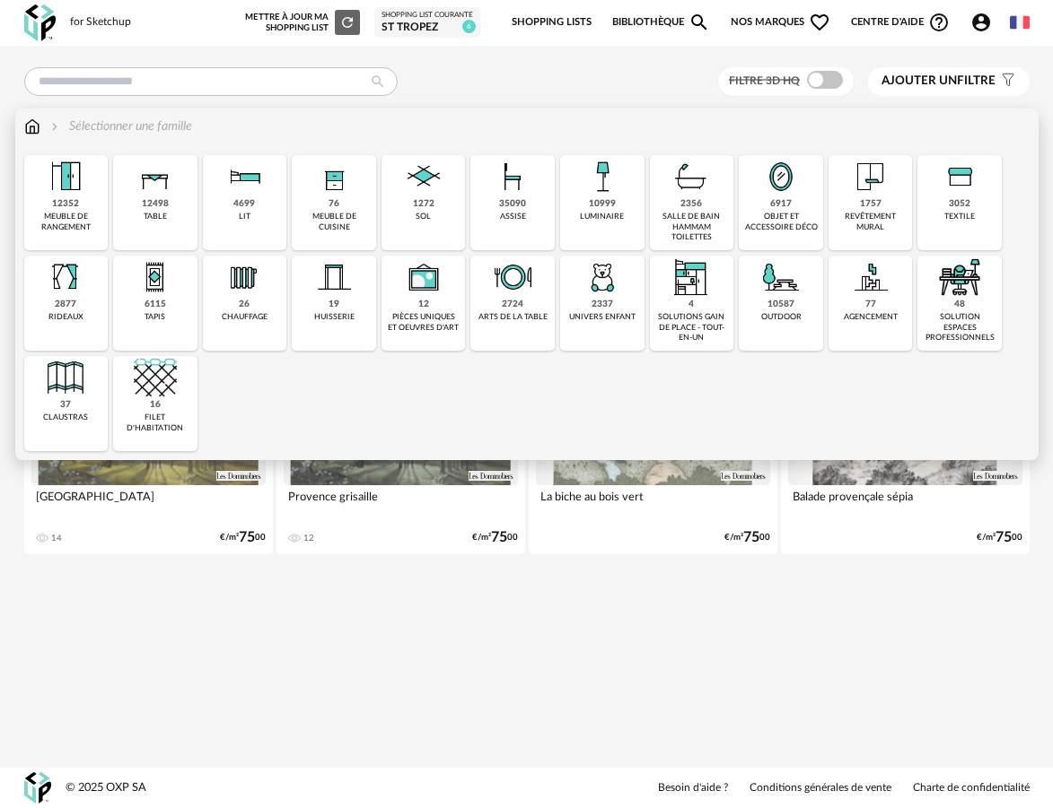
click at [354, 210] on div "76 meuble de cuisine" at bounding box center [334, 202] width 84 height 95
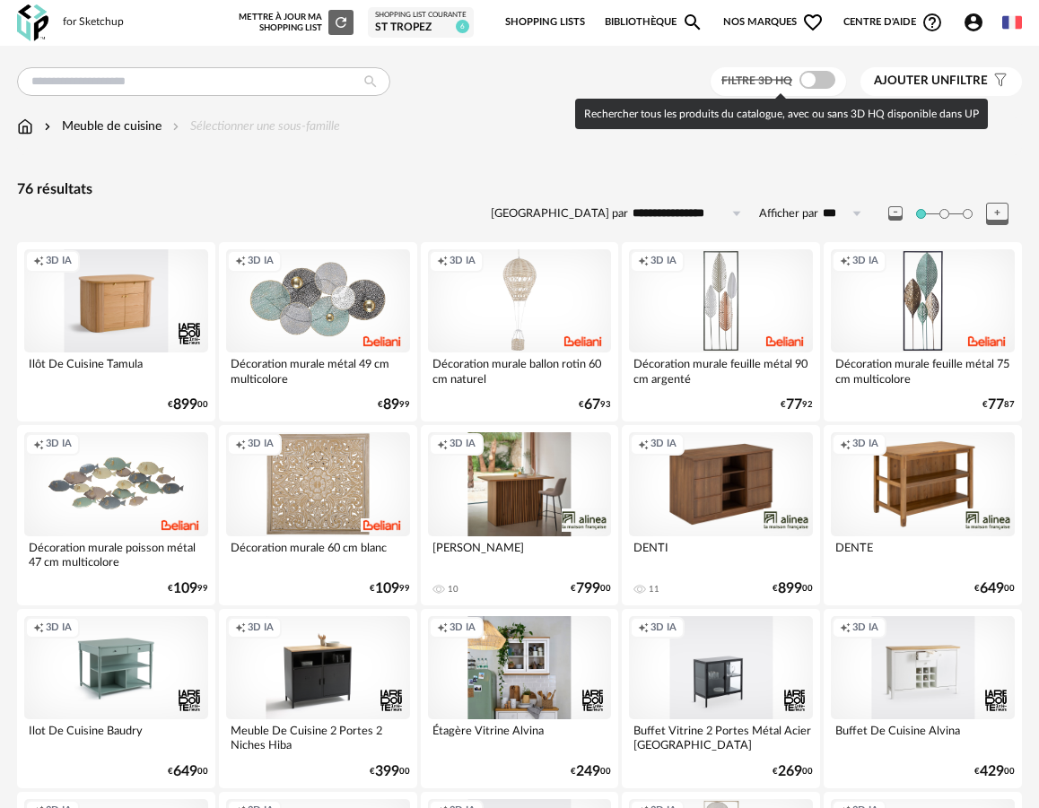
click at [817, 80] on span at bounding box center [817, 80] width 36 height 18
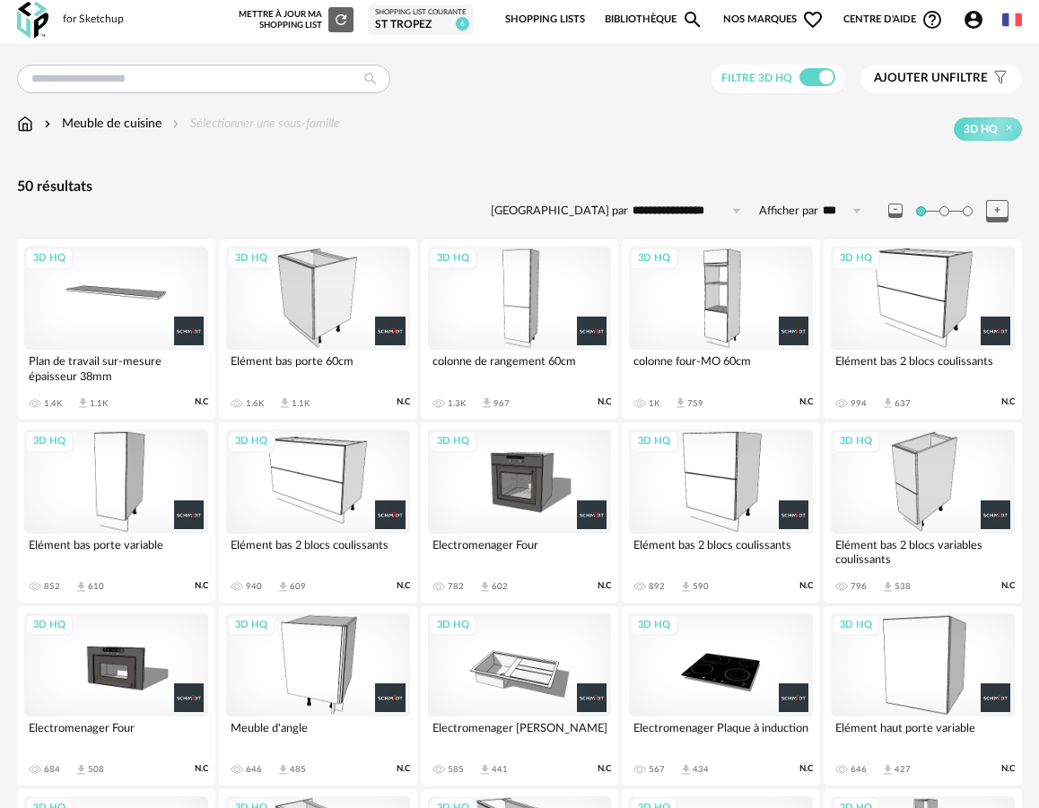
scroll to position [4, 0]
click at [716, 472] on div "3D HQ" at bounding box center [721, 480] width 184 height 103
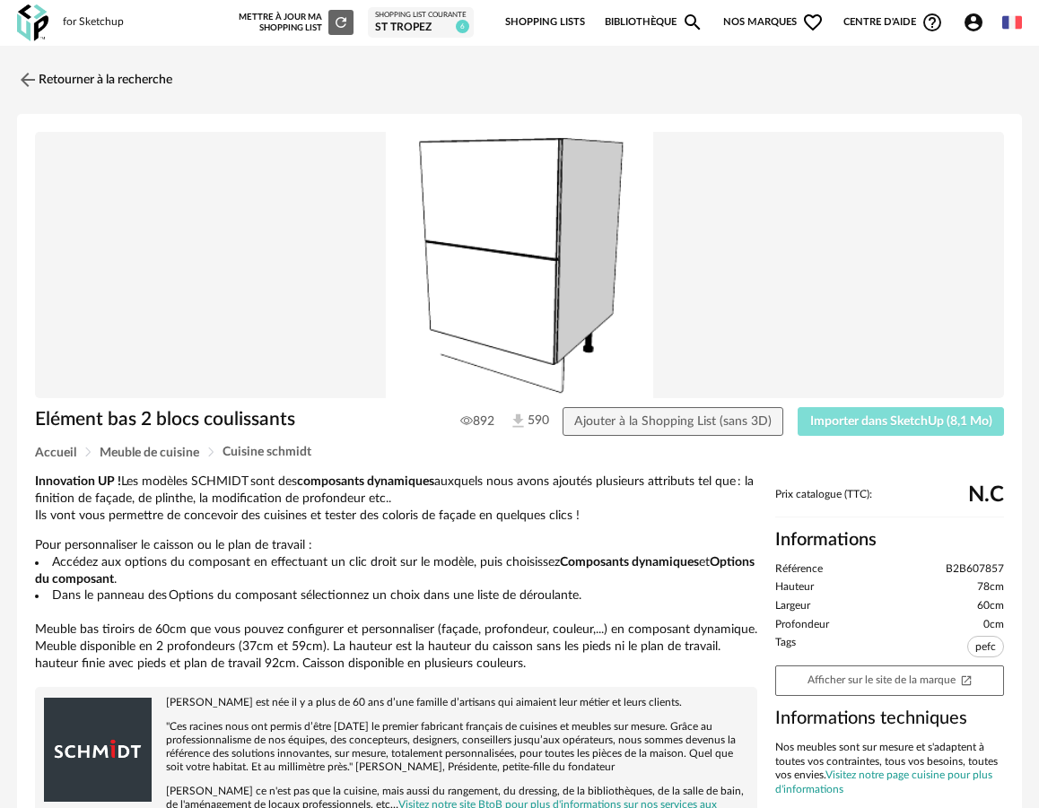
click at [899, 420] on span "Importer dans SketchUp (8,1 Mo)" at bounding box center [901, 421] width 182 height 13
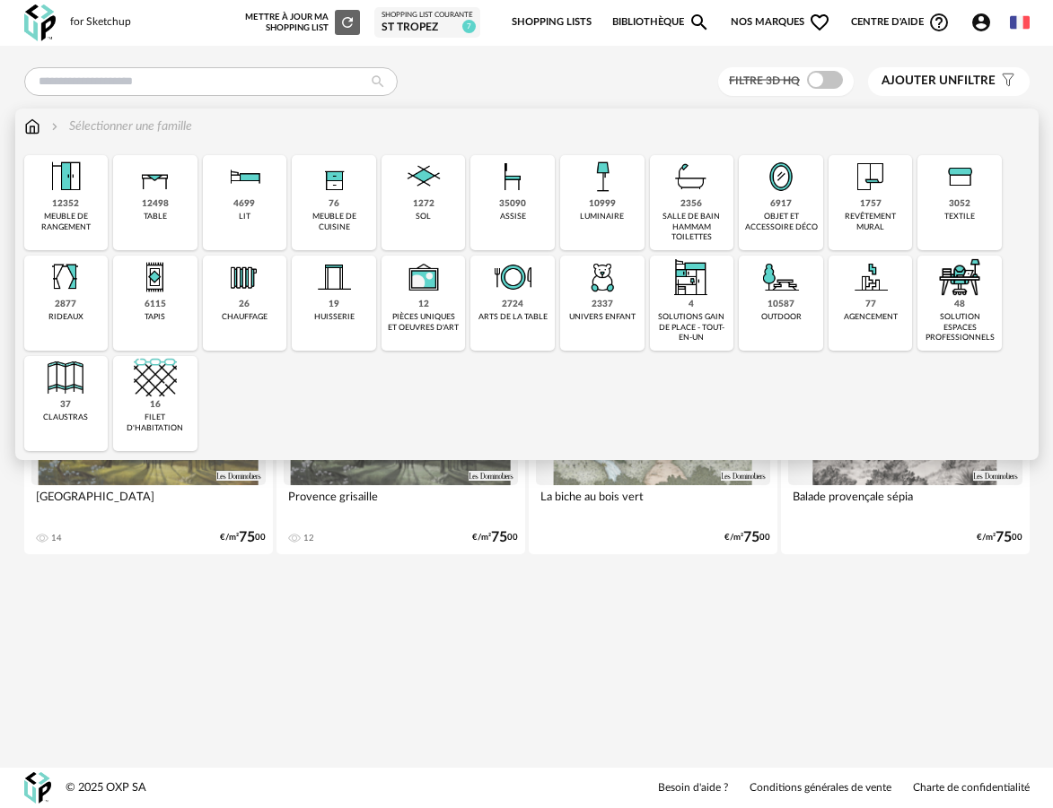
click at [57, 218] on div "meuble de rangement" at bounding box center [67, 222] width 74 height 21
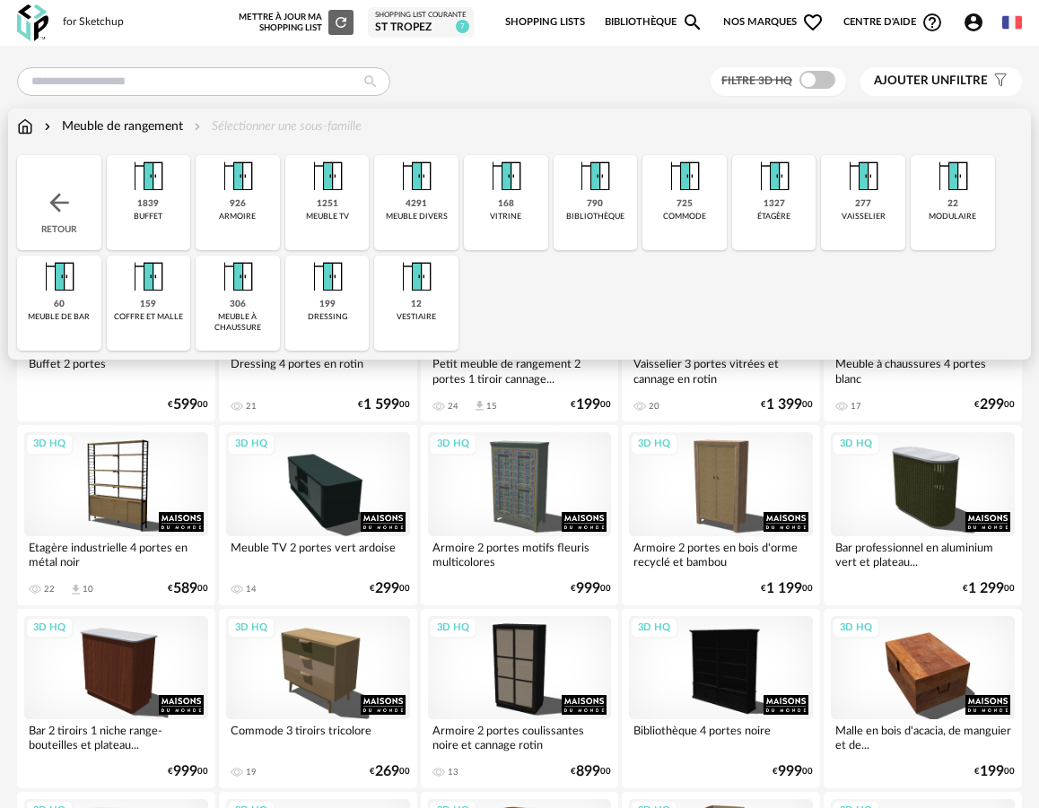
click at [681, 224] on div "725 commode" at bounding box center [684, 202] width 84 height 95
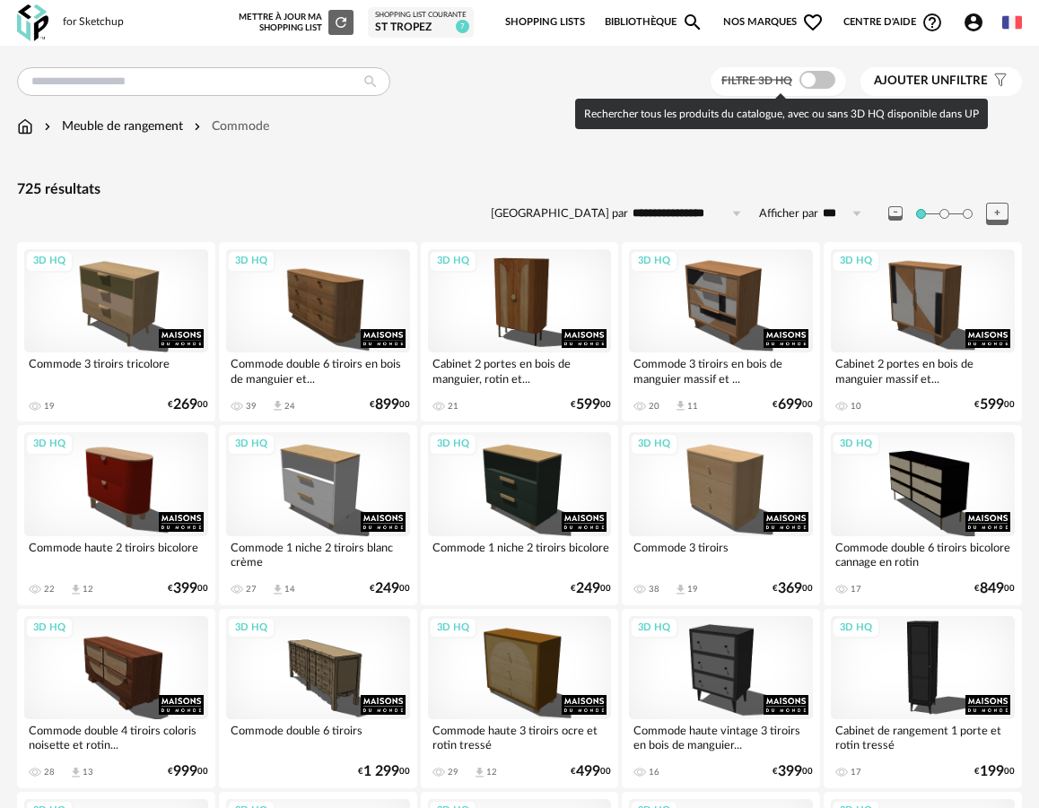
click at [818, 74] on span at bounding box center [817, 80] width 36 height 18
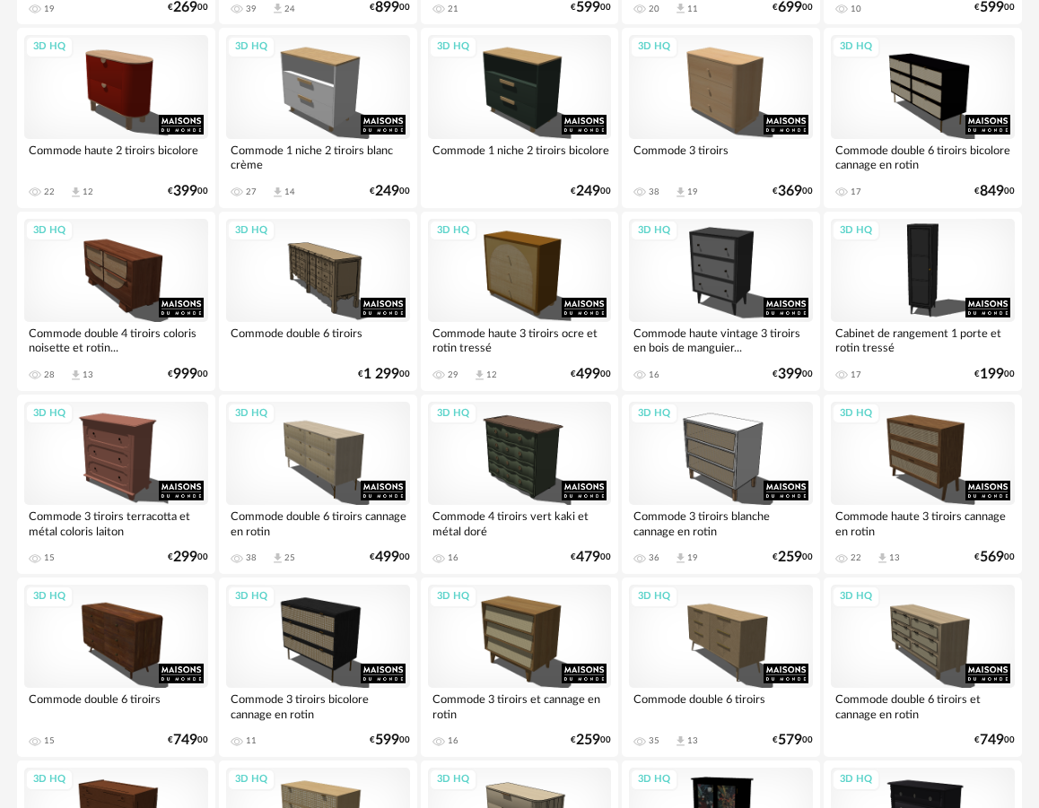
scroll to position [375, 0]
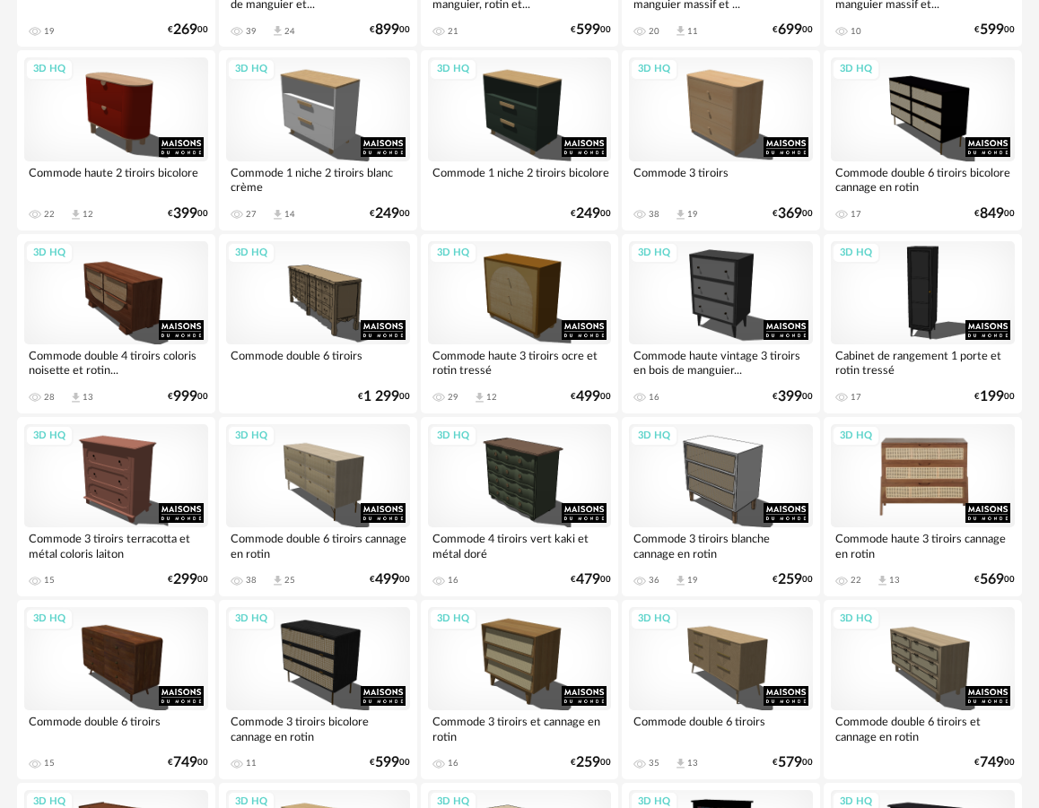
click at [961, 472] on div "3D HQ" at bounding box center [923, 475] width 184 height 103
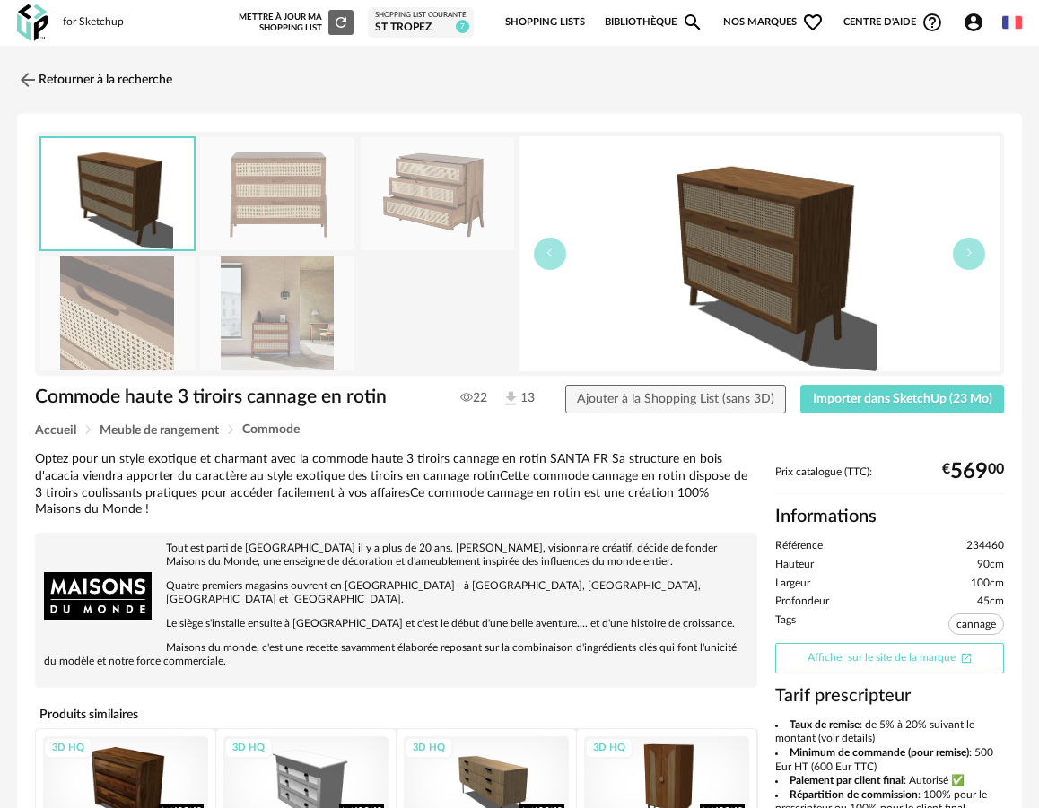
click at [927, 658] on link "Afficher sur le site de la marque Open In New icon" at bounding box center [889, 658] width 229 height 31
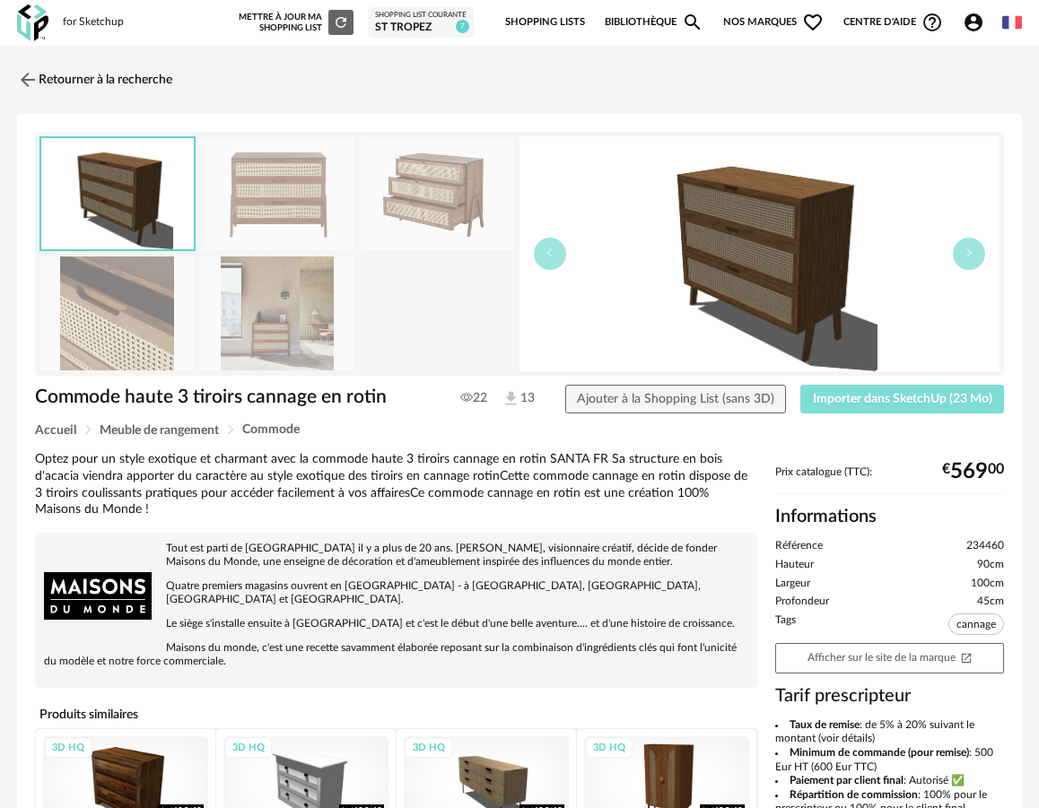
click at [909, 396] on span "Importer dans SketchUp (23 Mo)" at bounding box center [902, 399] width 179 height 13
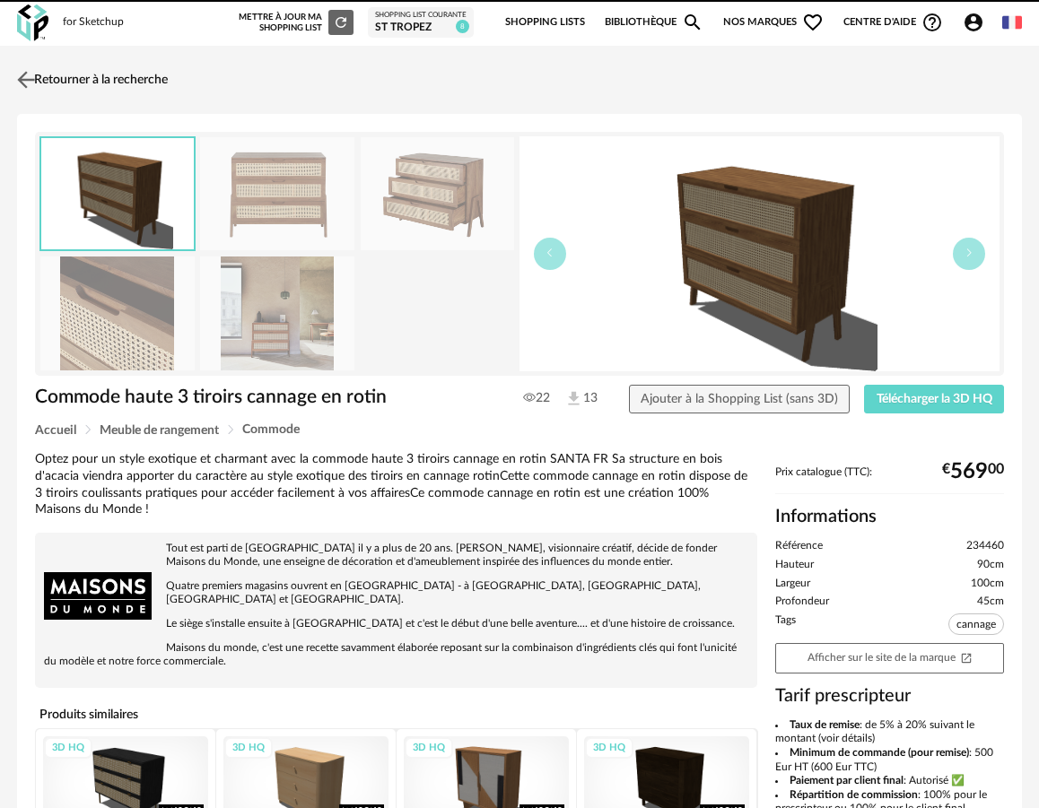
click at [24, 75] on img at bounding box center [26, 79] width 26 height 26
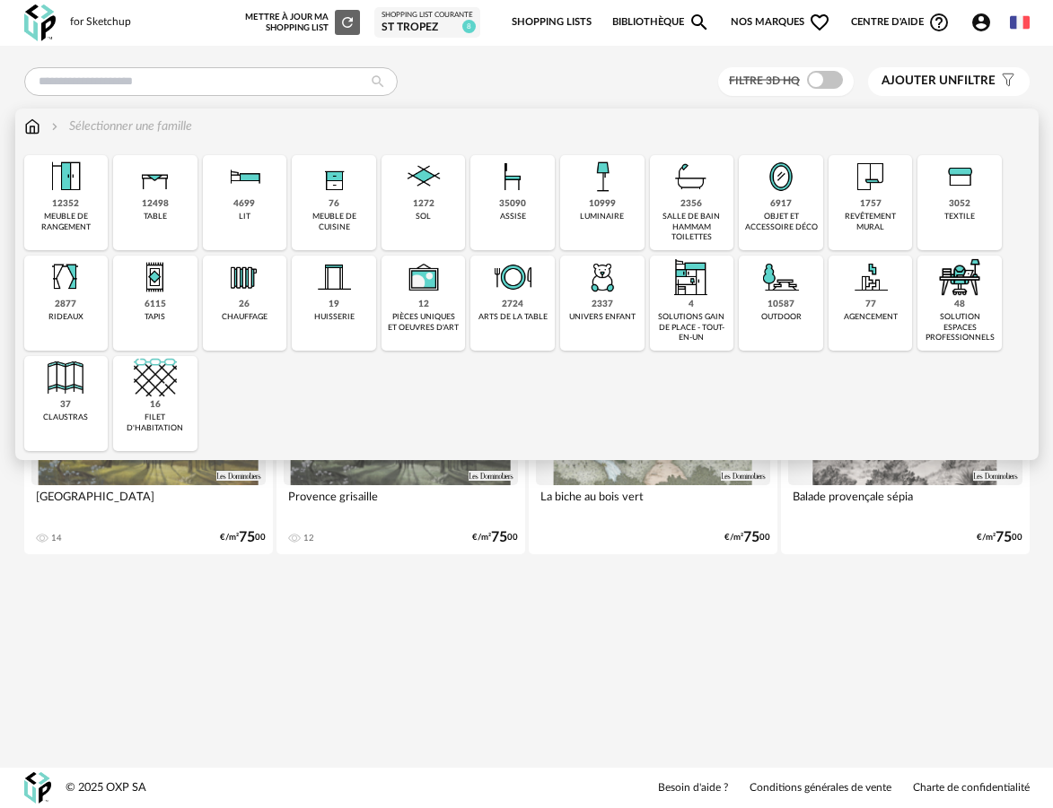
click at [77, 209] on div "12352" at bounding box center [65, 204] width 27 height 12
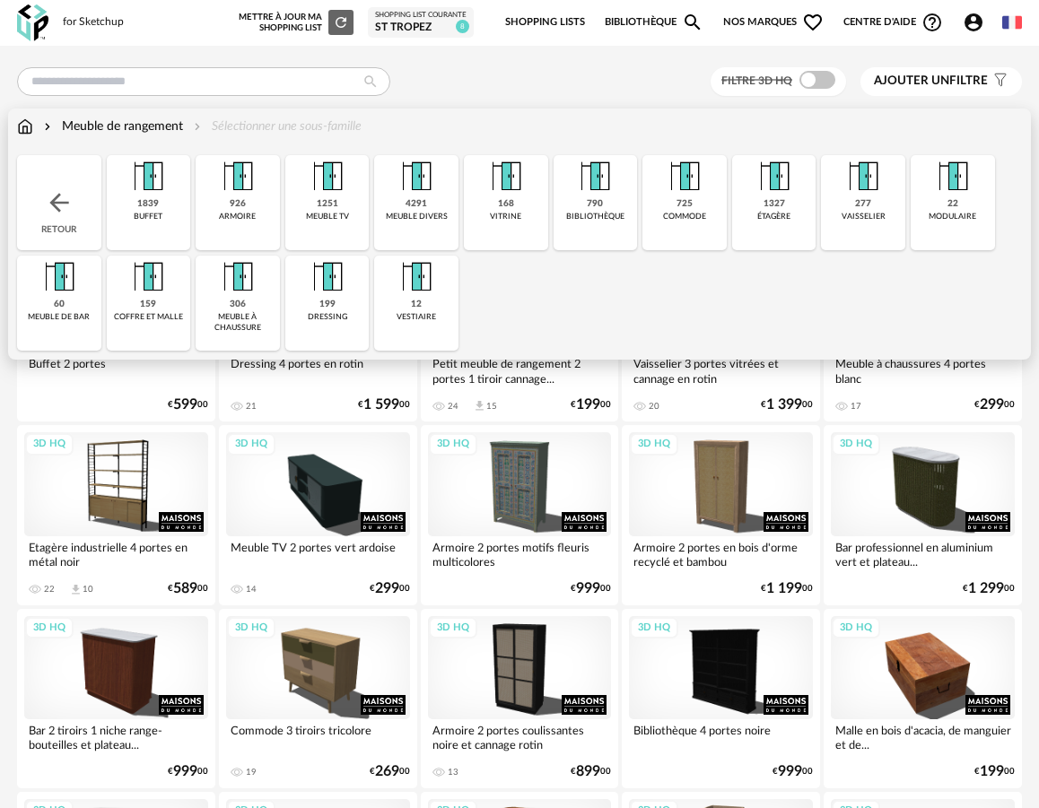
click at [258, 227] on div "926 armoire" at bounding box center [238, 202] width 84 height 95
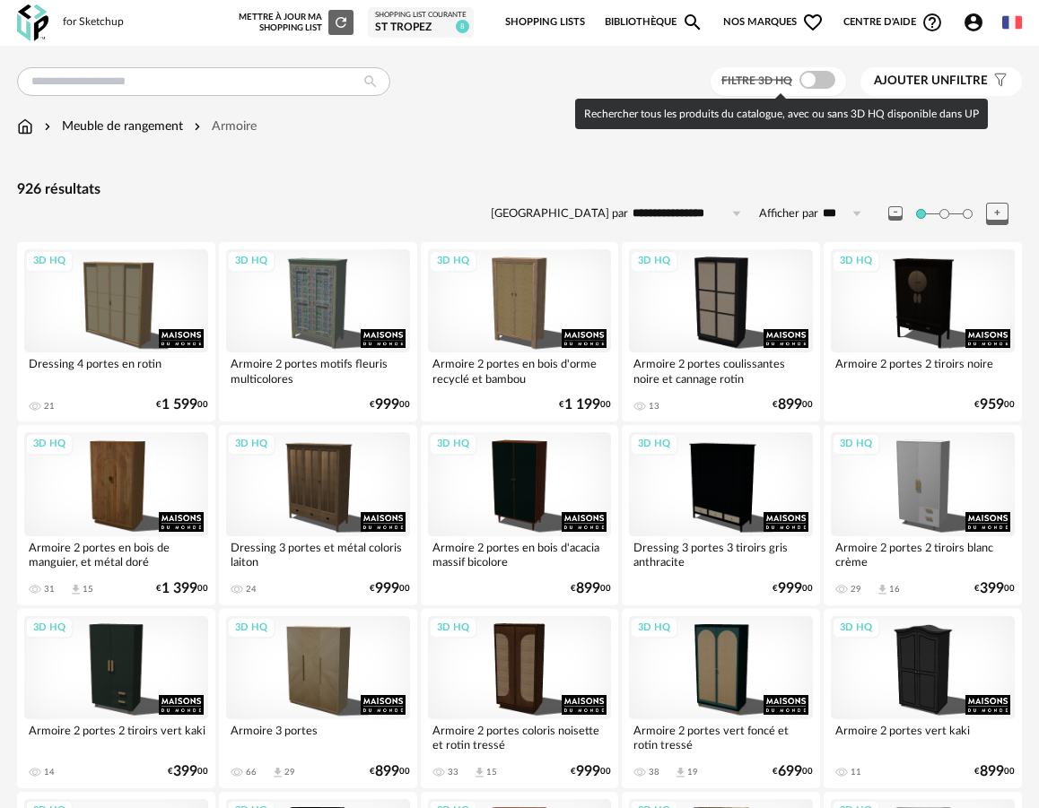
click at [815, 77] on span at bounding box center [817, 80] width 36 height 18
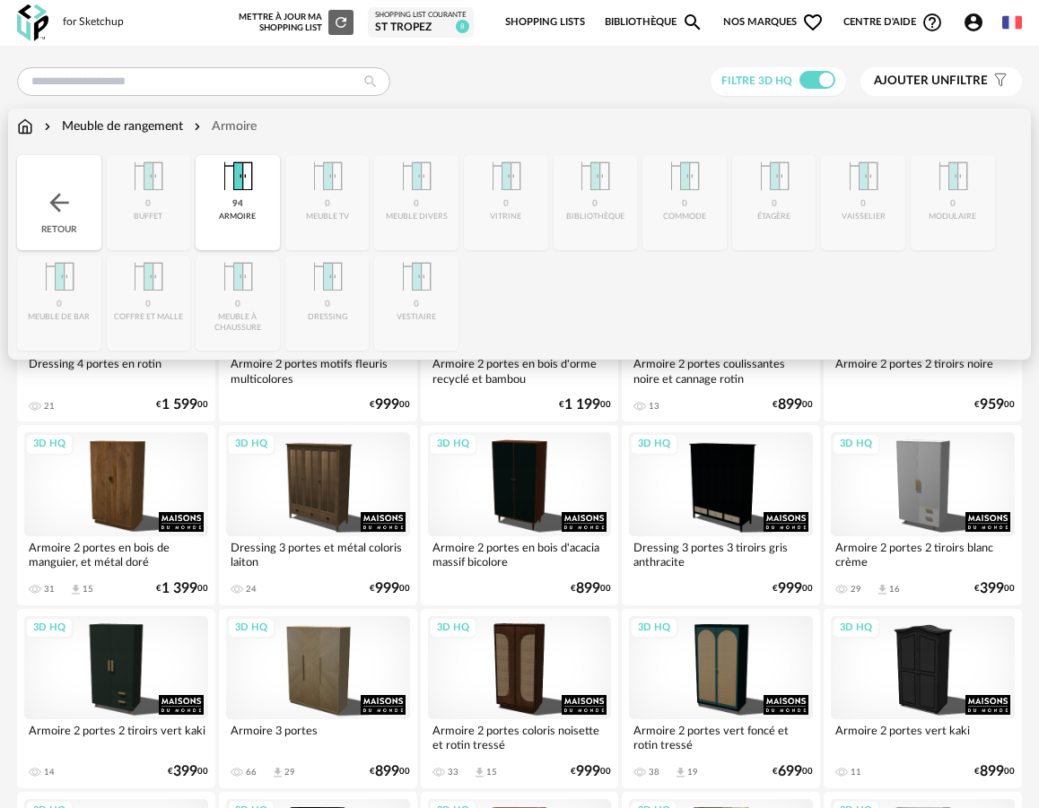
click at [121, 134] on div "Meuble de rangement" at bounding box center [111, 127] width 143 height 18
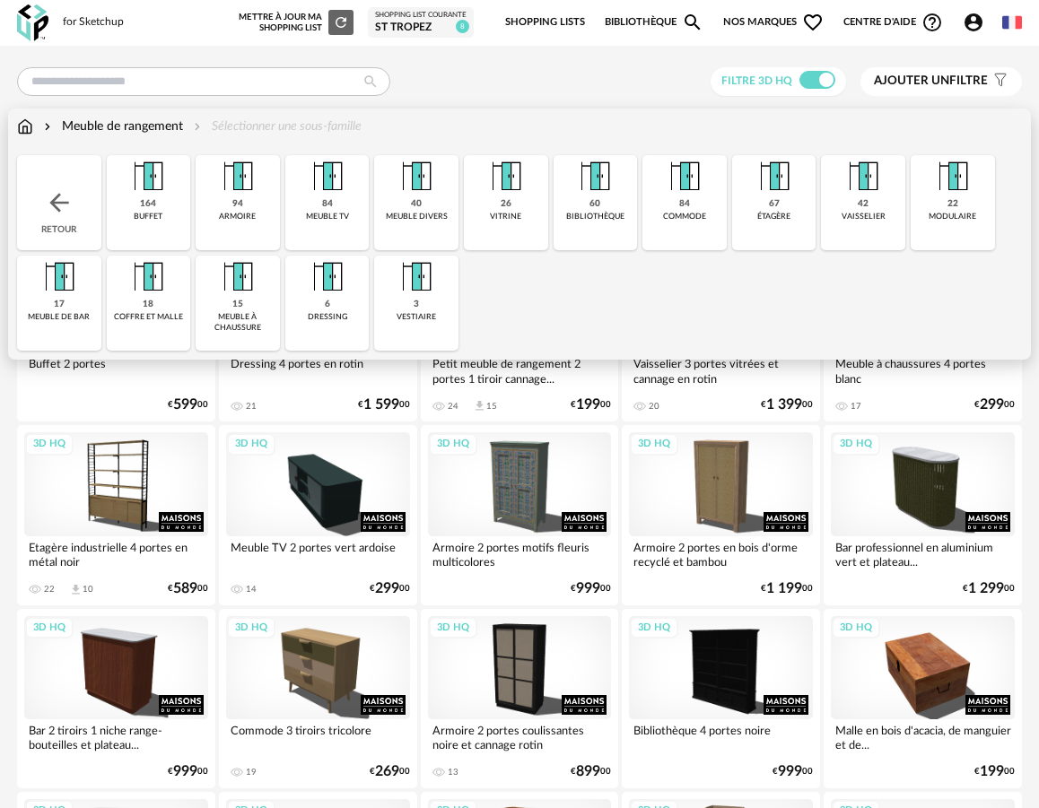
click at [817, 188] on div "Close icon Retour 164 buffet 94 armoire 84 meuble tv 40 meuble divers 26 vitrin…" at bounding box center [519, 253] width 1005 height 196
click at [776, 203] on div "67" at bounding box center [774, 204] width 11 height 12
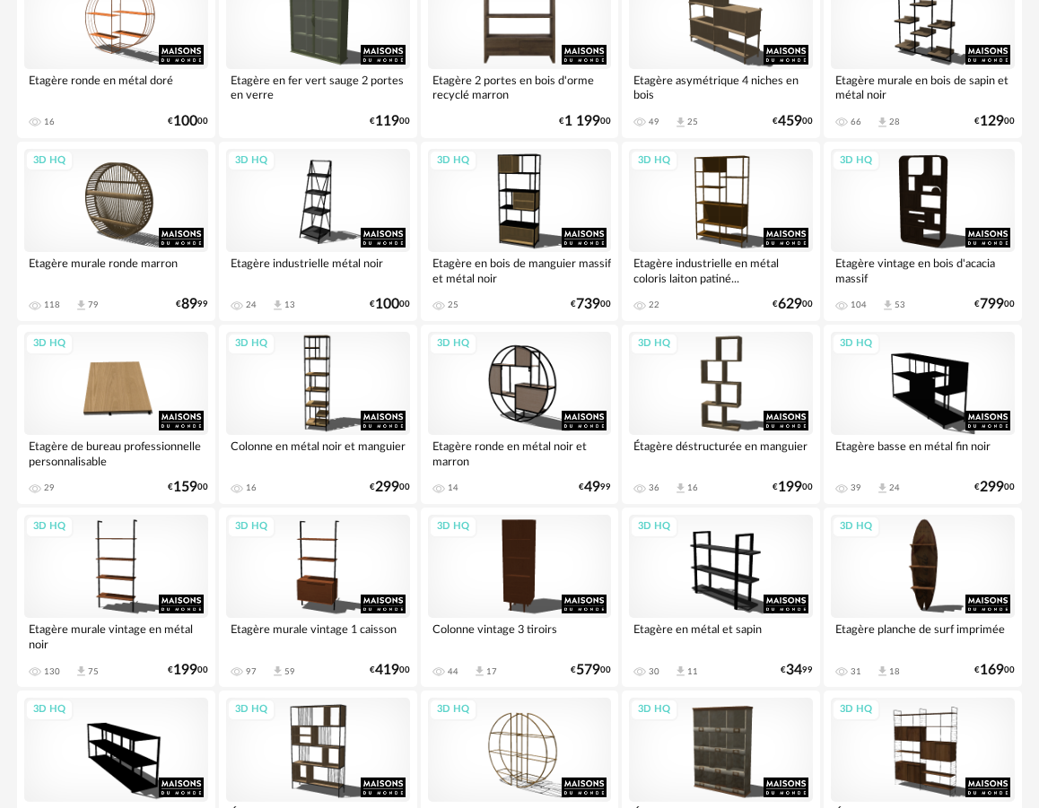
scroll to position [660, 0]
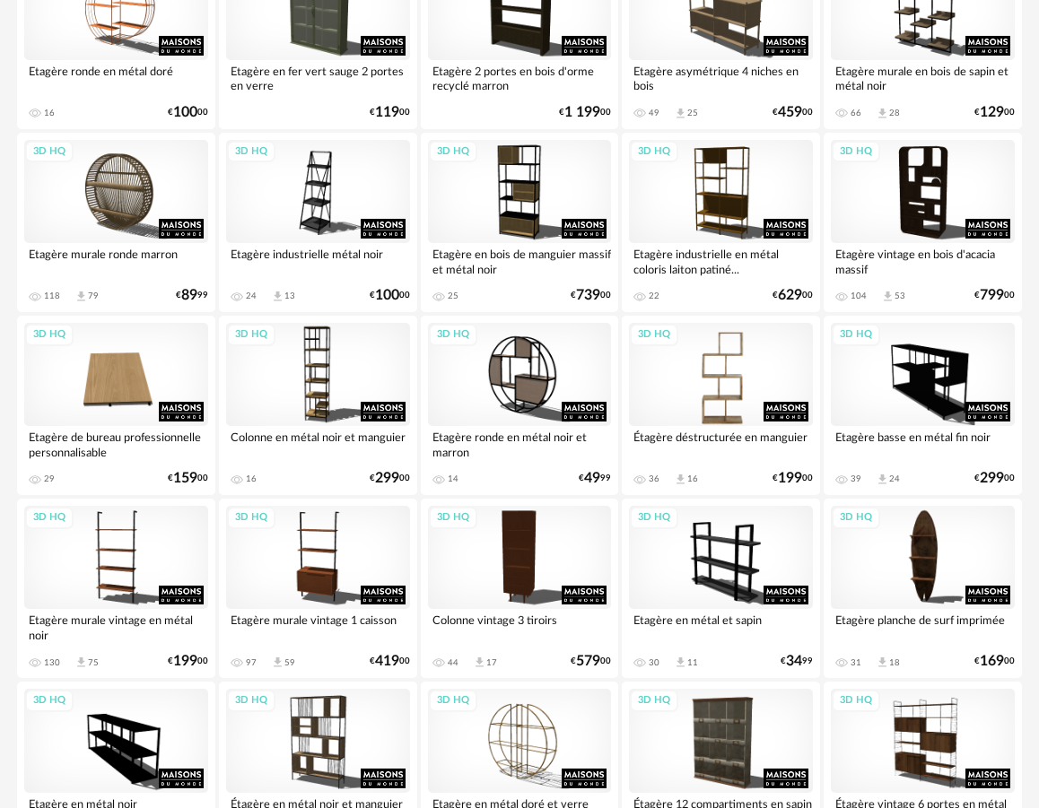
click at [732, 390] on div "3D HQ" at bounding box center [721, 374] width 184 height 103
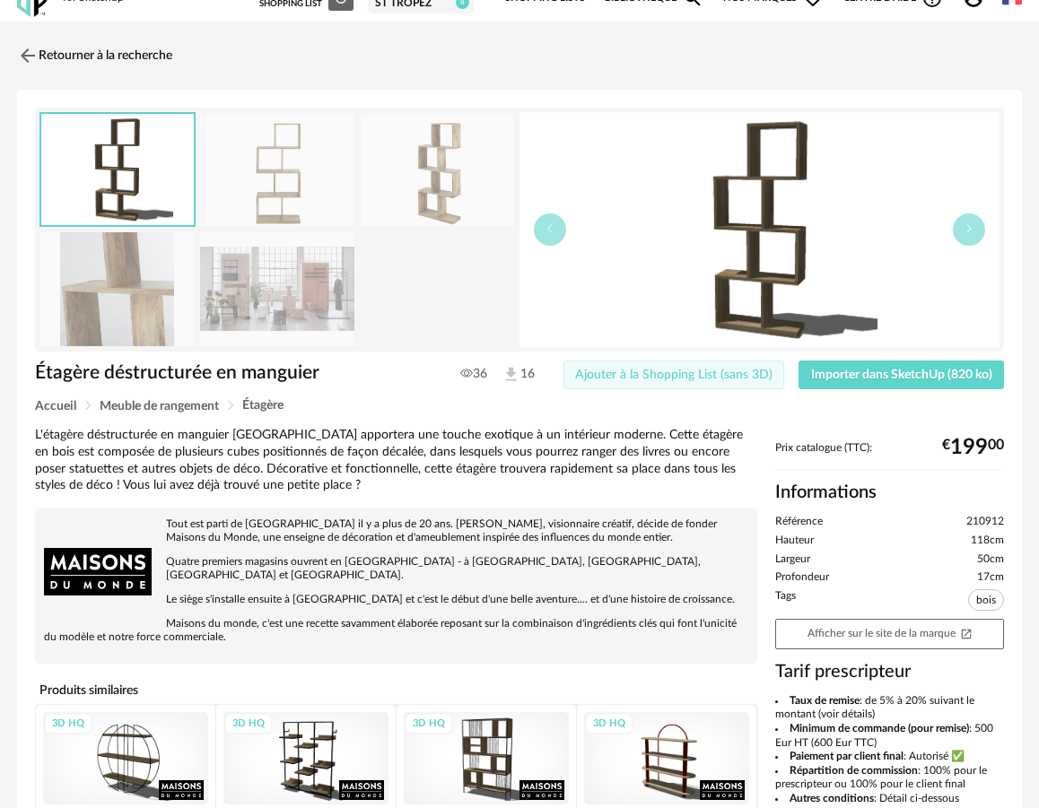
scroll to position [30, 0]
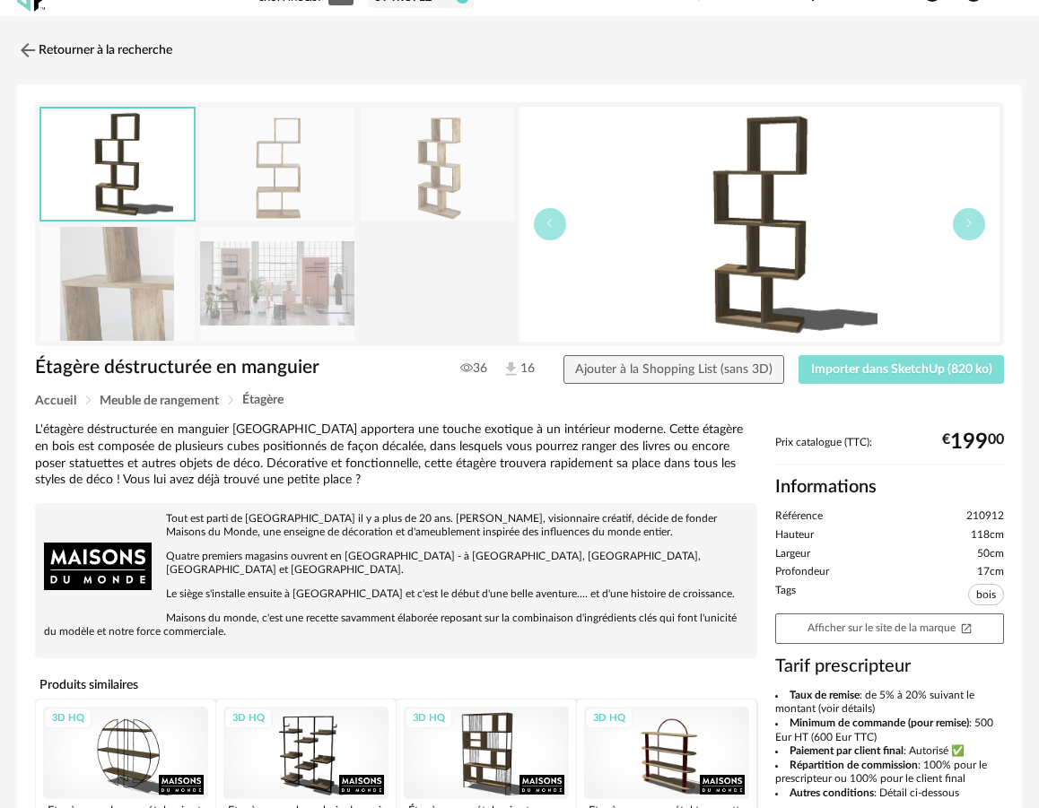
click at [847, 373] on span "Importer dans SketchUp (820 ko)" at bounding box center [901, 369] width 181 height 13
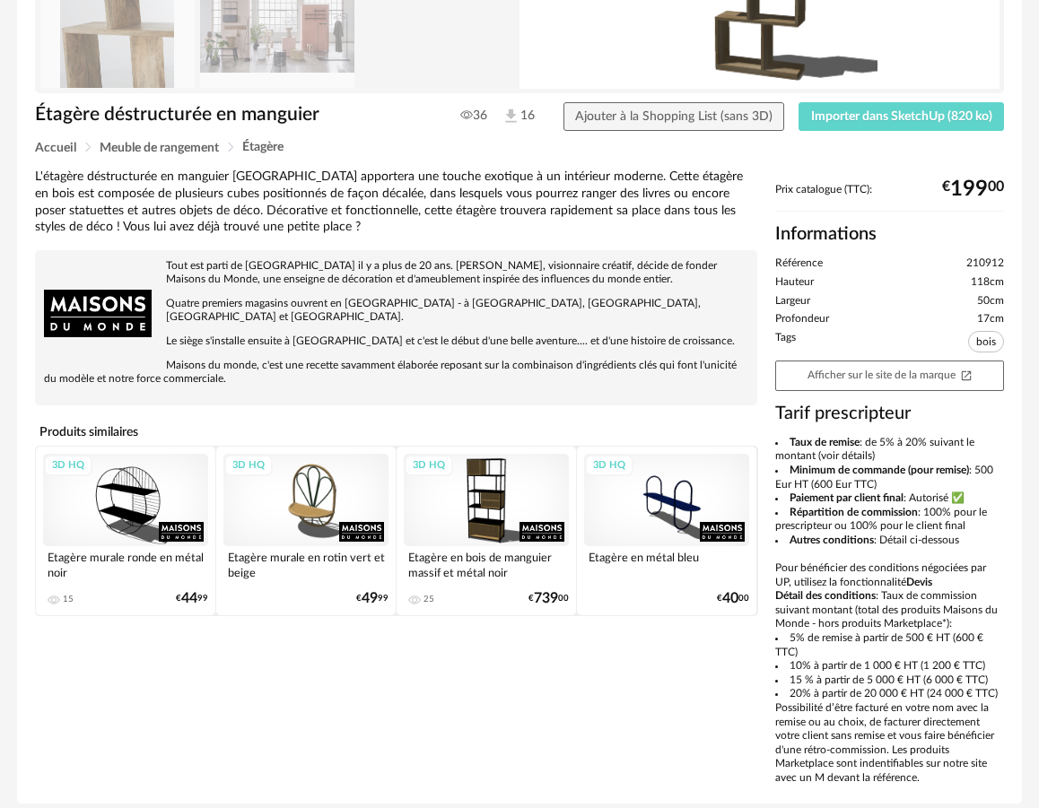
scroll to position [346, 0]
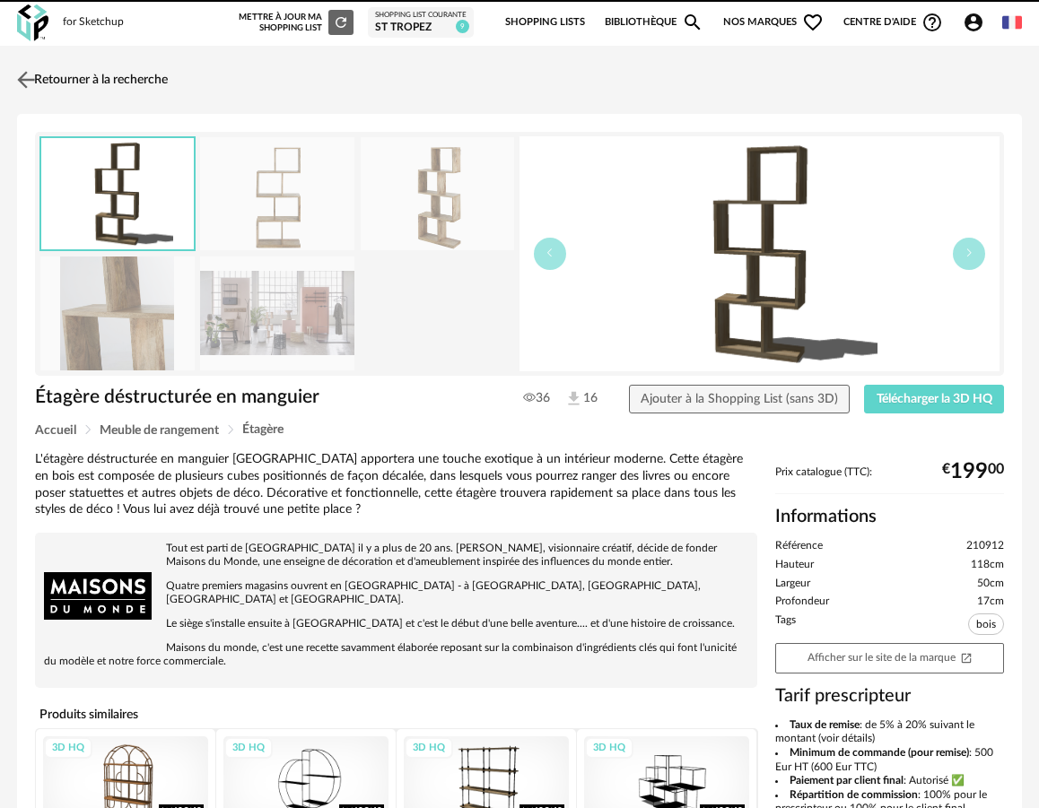
click at [85, 70] on link "Retourner à la recherche" at bounding box center [90, 79] width 155 height 39
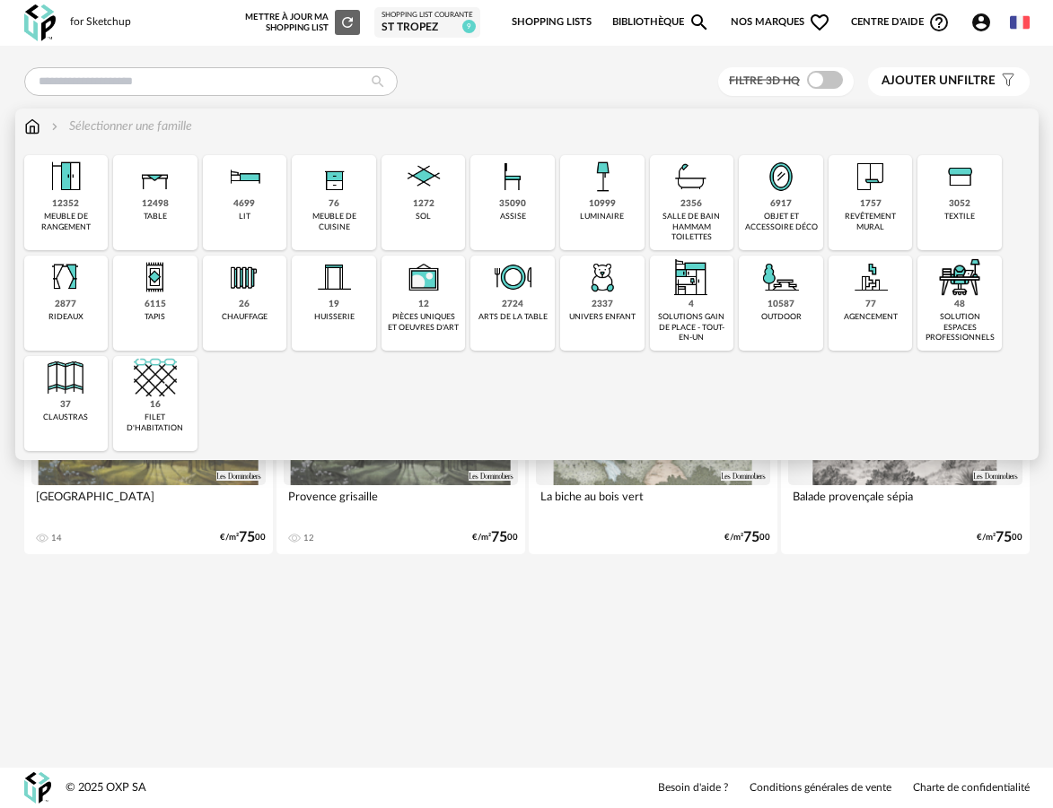
click at [920, 226] on div "3052 textile" at bounding box center [959, 202] width 84 height 95
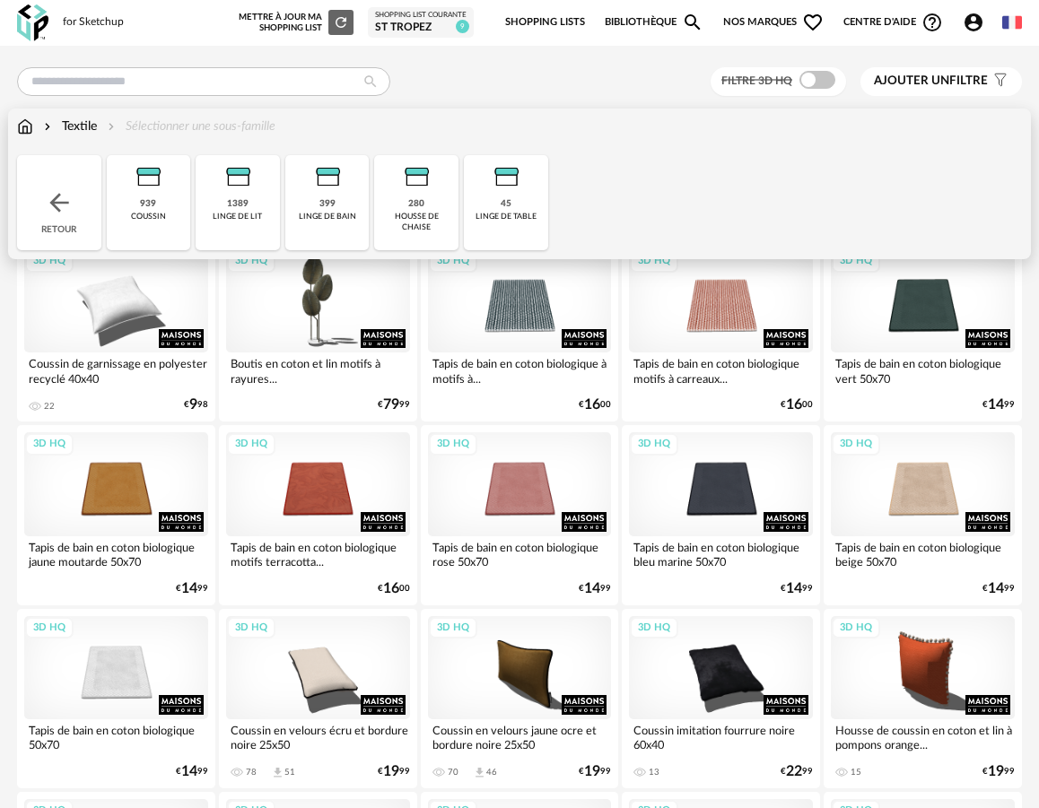
click at [268, 209] on div "1389 linge de lit" at bounding box center [238, 202] width 84 height 95
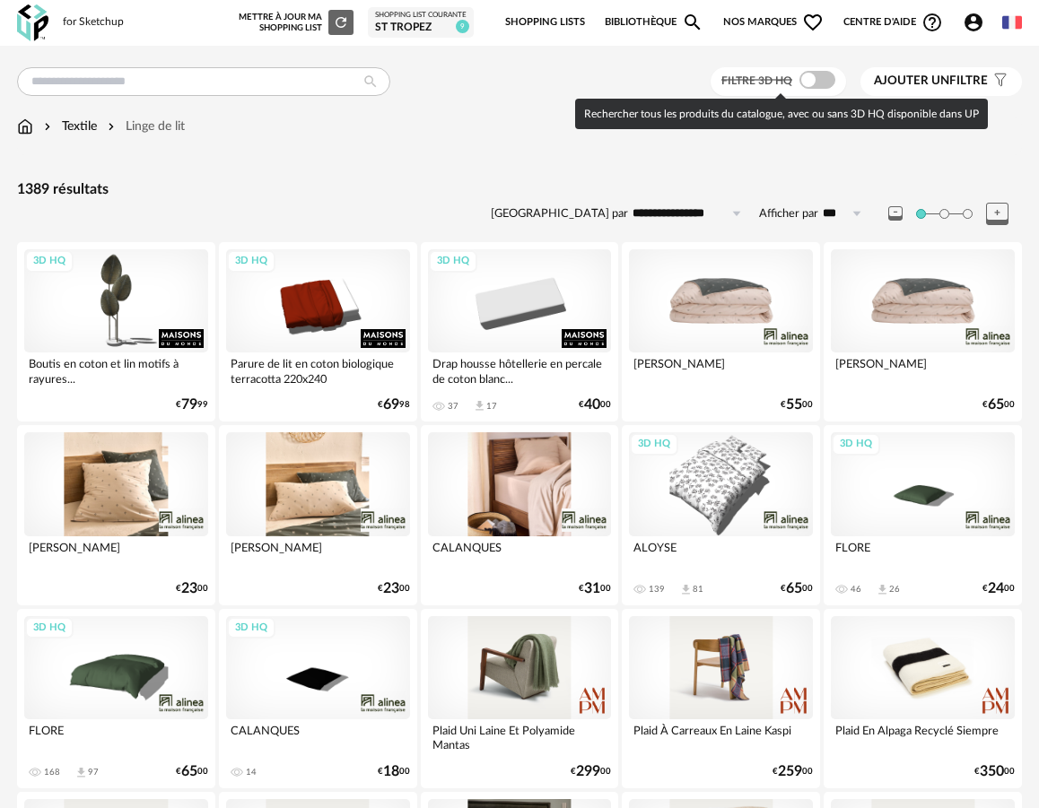
click at [822, 83] on span at bounding box center [817, 80] width 36 height 18
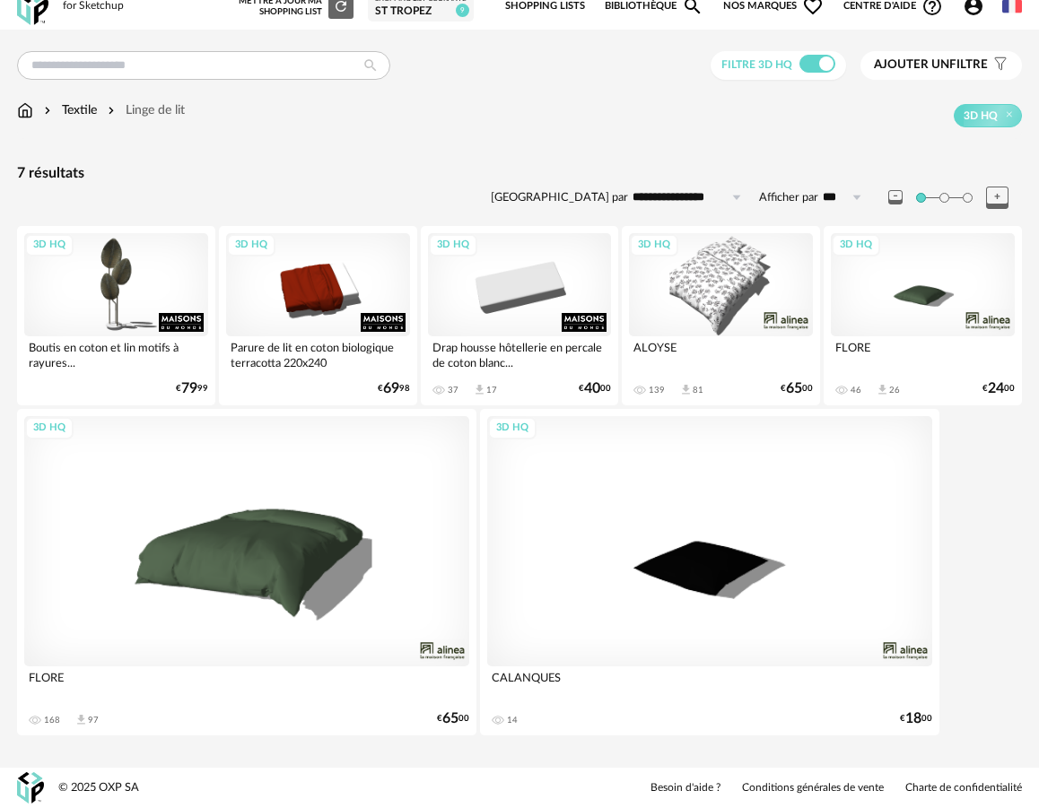
scroll to position [17, 0]
click at [234, 570] on div "3D HQ" at bounding box center [246, 541] width 445 height 250
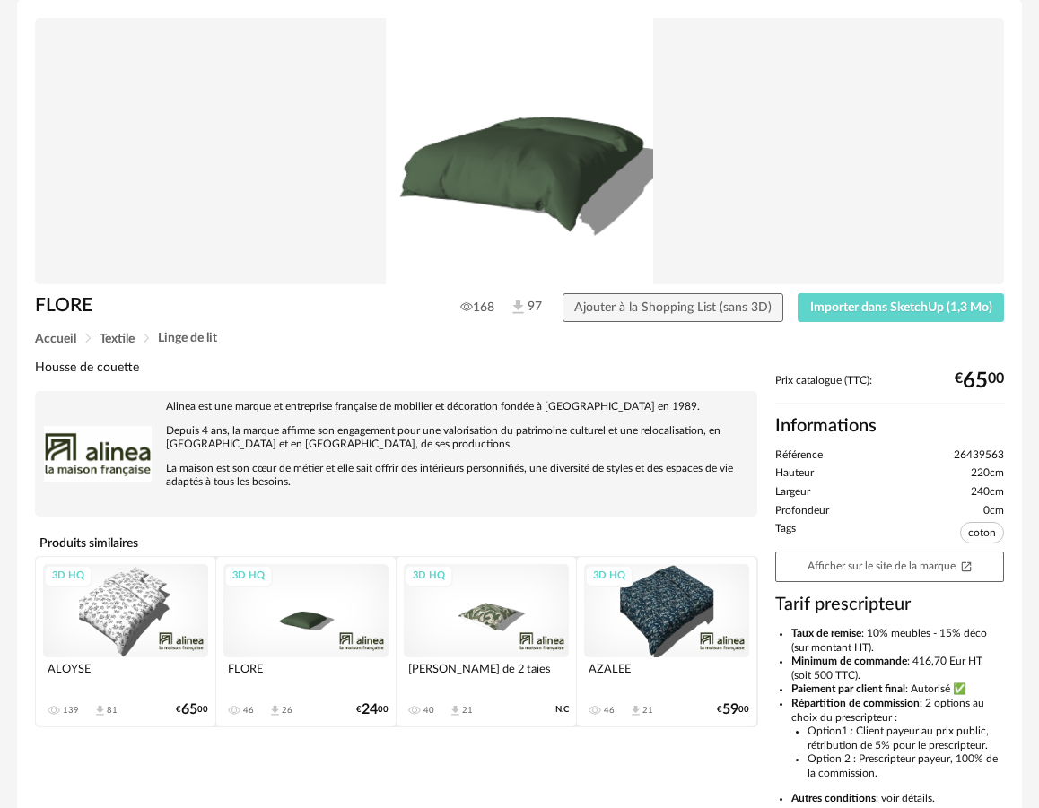
scroll to position [66, 0]
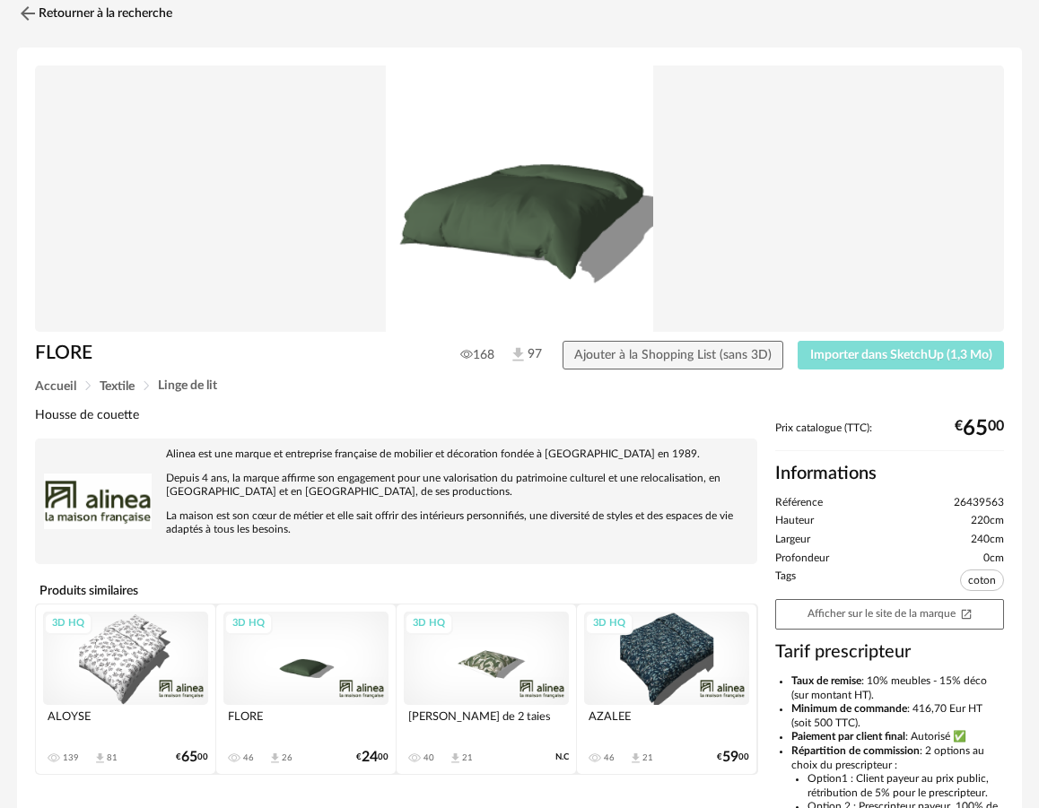
click at [835, 356] on span "Importer dans SketchUp (1,3 Mo)" at bounding box center [901, 355] width 182 height 13
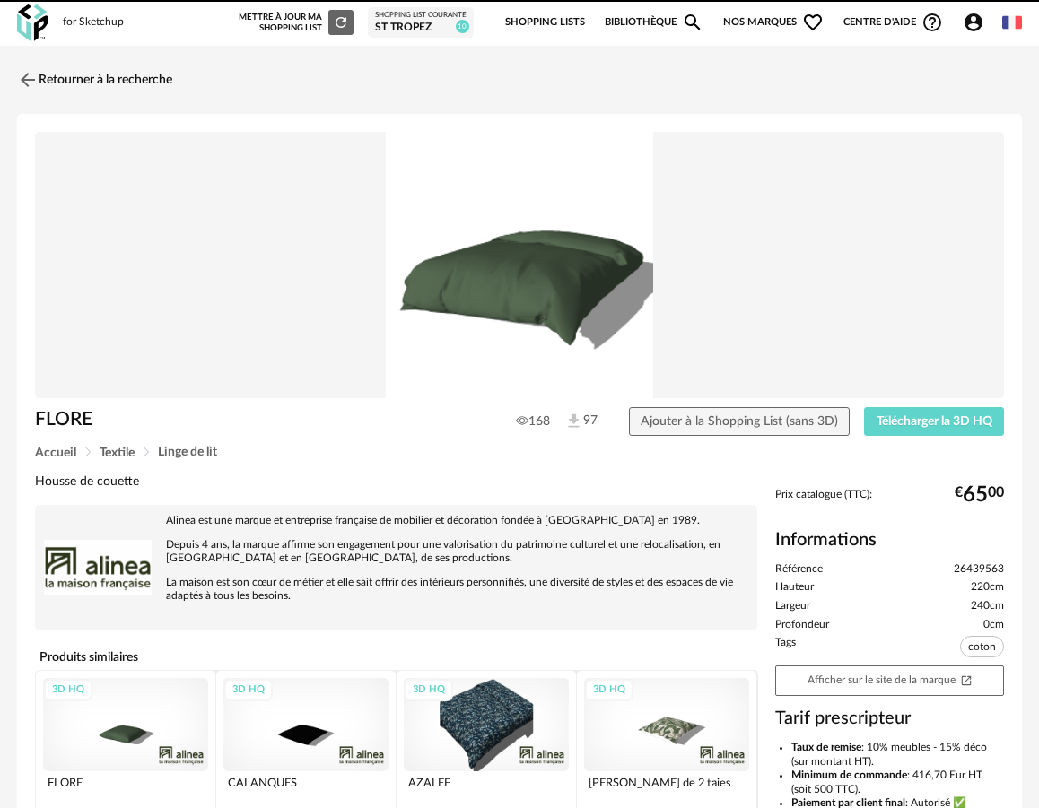
scroll to position [292, 0]
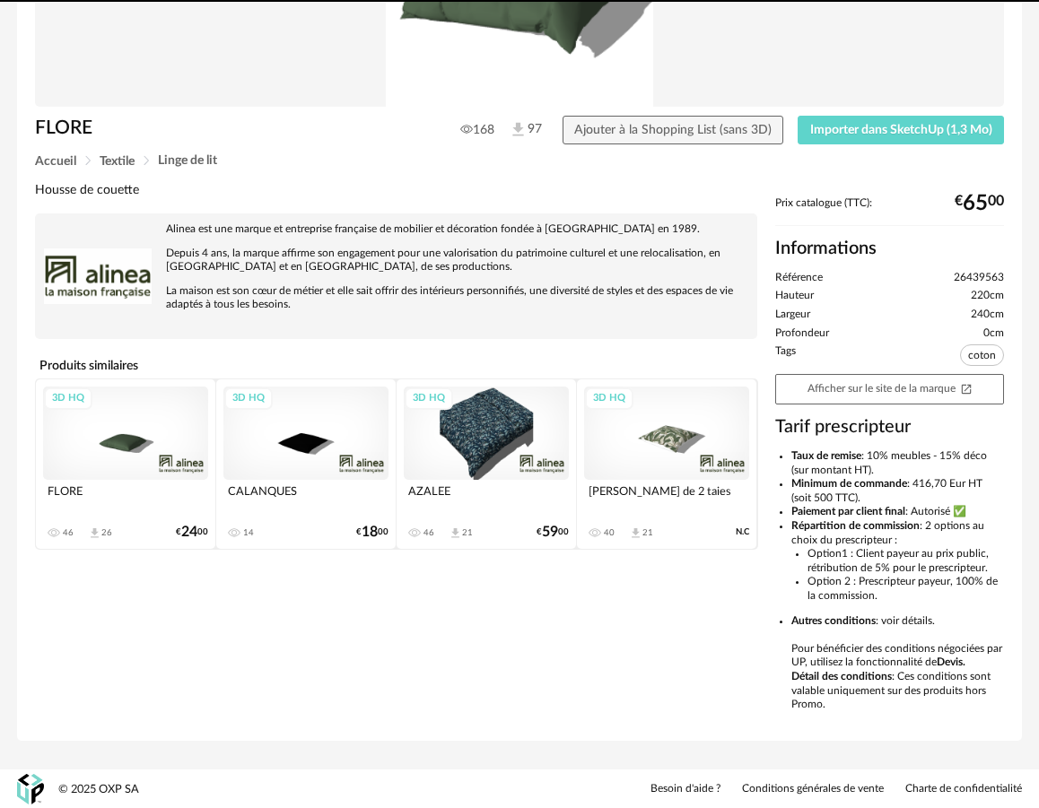
click at [143, 449] on div "3D HQ" at bounding box center [125, 433] width 165 height 93
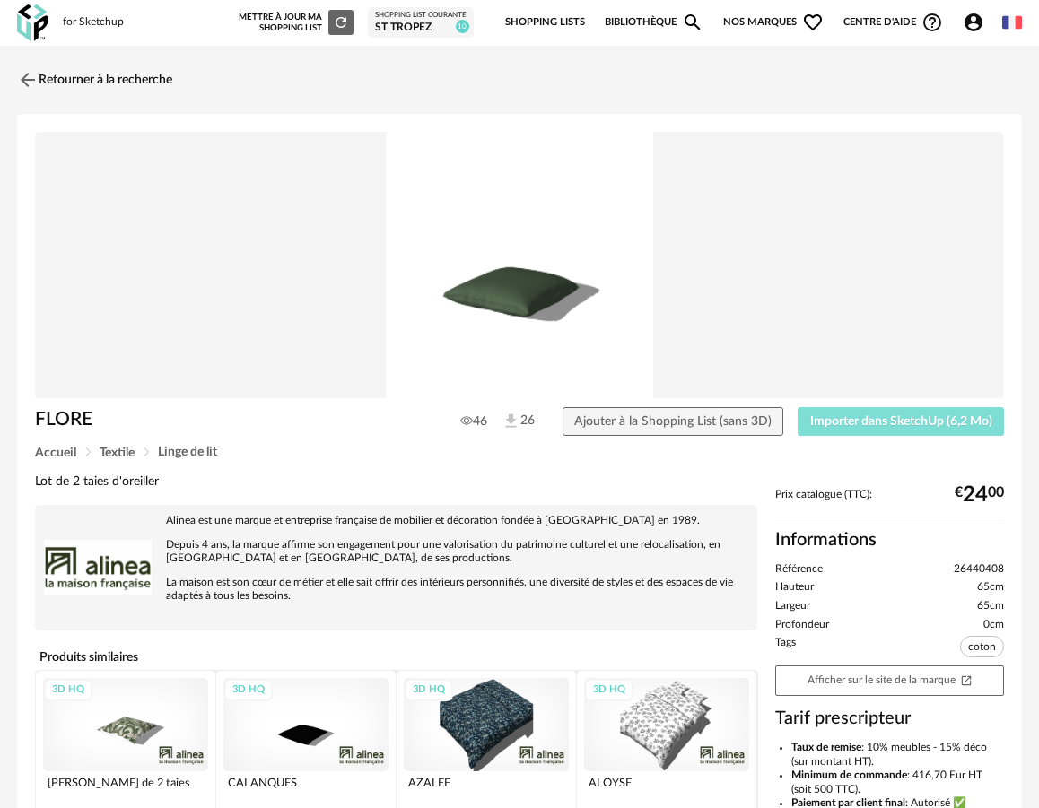
click at [860, 424] on span "Importer dans SketchUp (6,2 Mo)" at bounding box center [901, 421] width 182 height 13
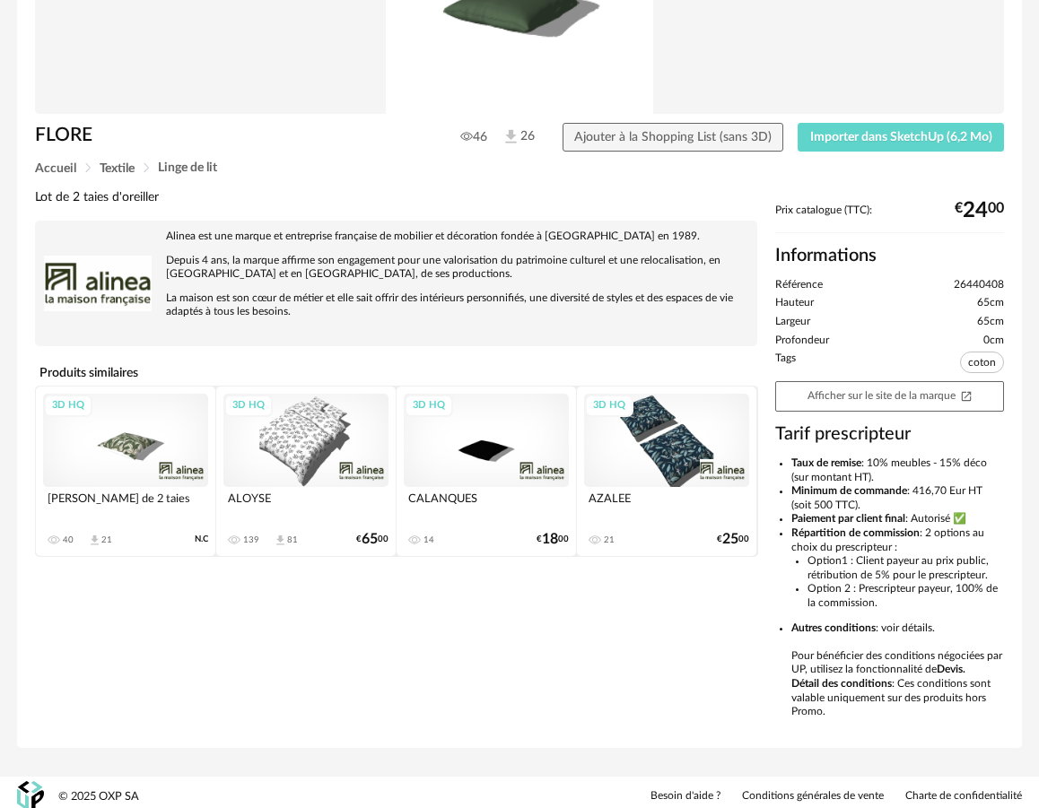
scroll to position [293, 0]
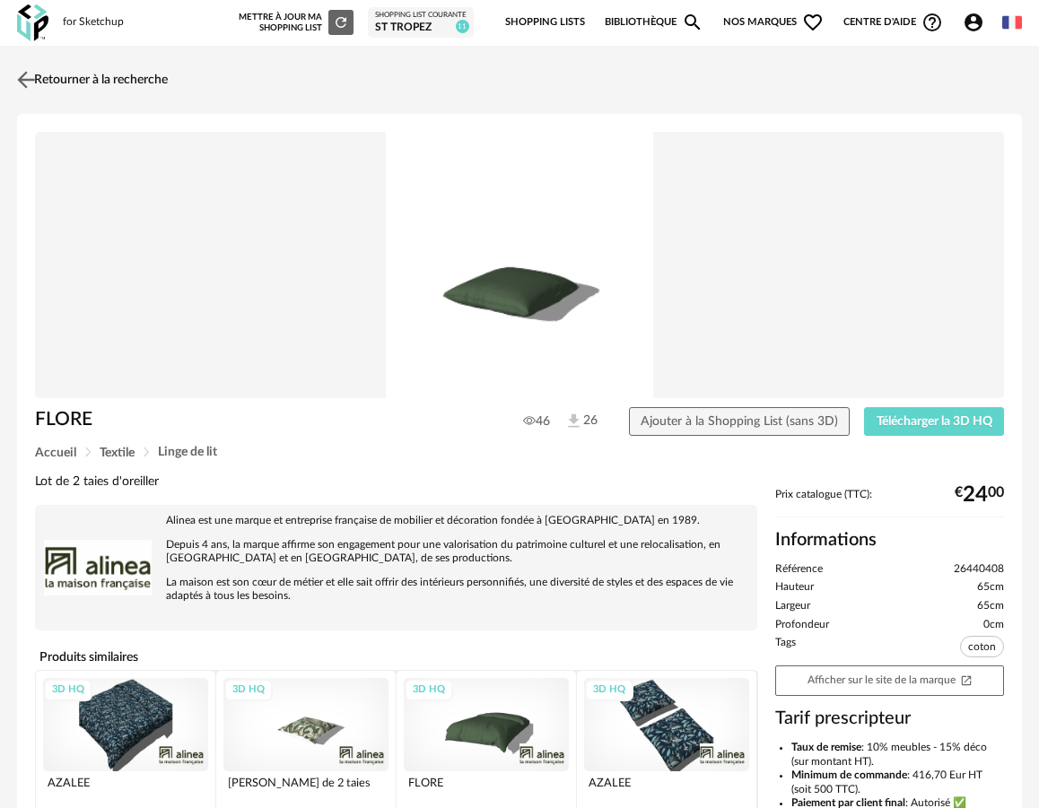
click at [113, 78] on link "Retourner à la recherche" at bounding box center [90, 79] width 155 height 39
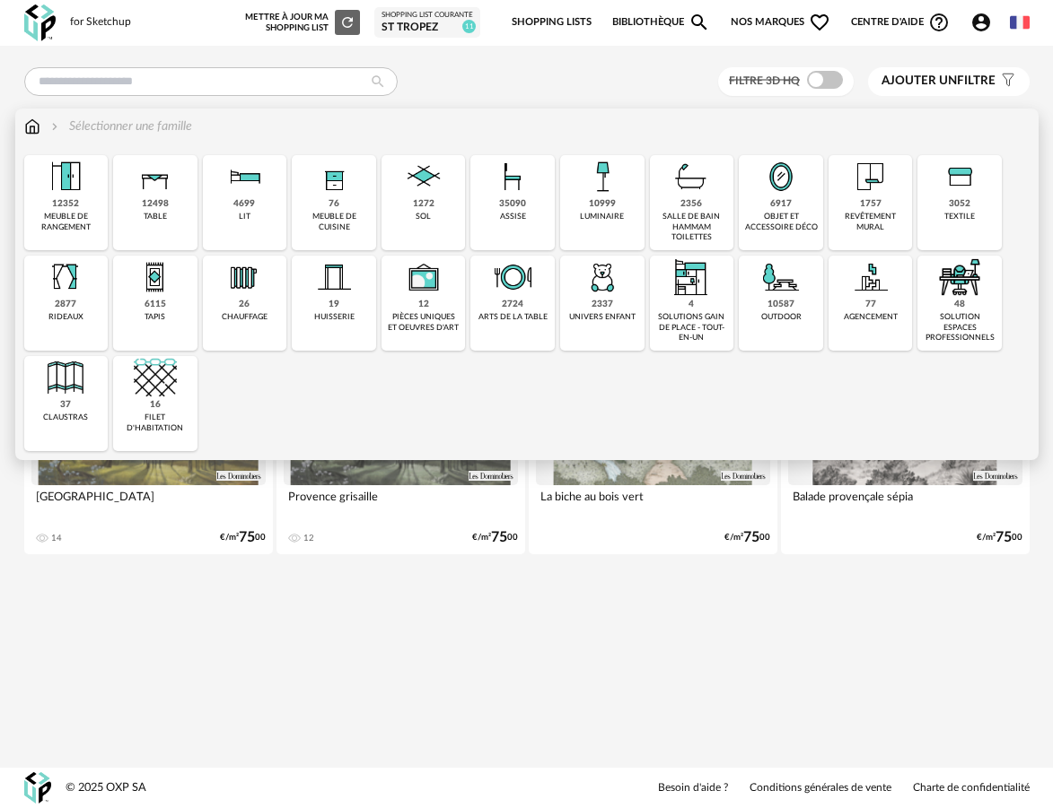
click at [619, 183] on img at bounding box center [602, 176] width 43 height 43
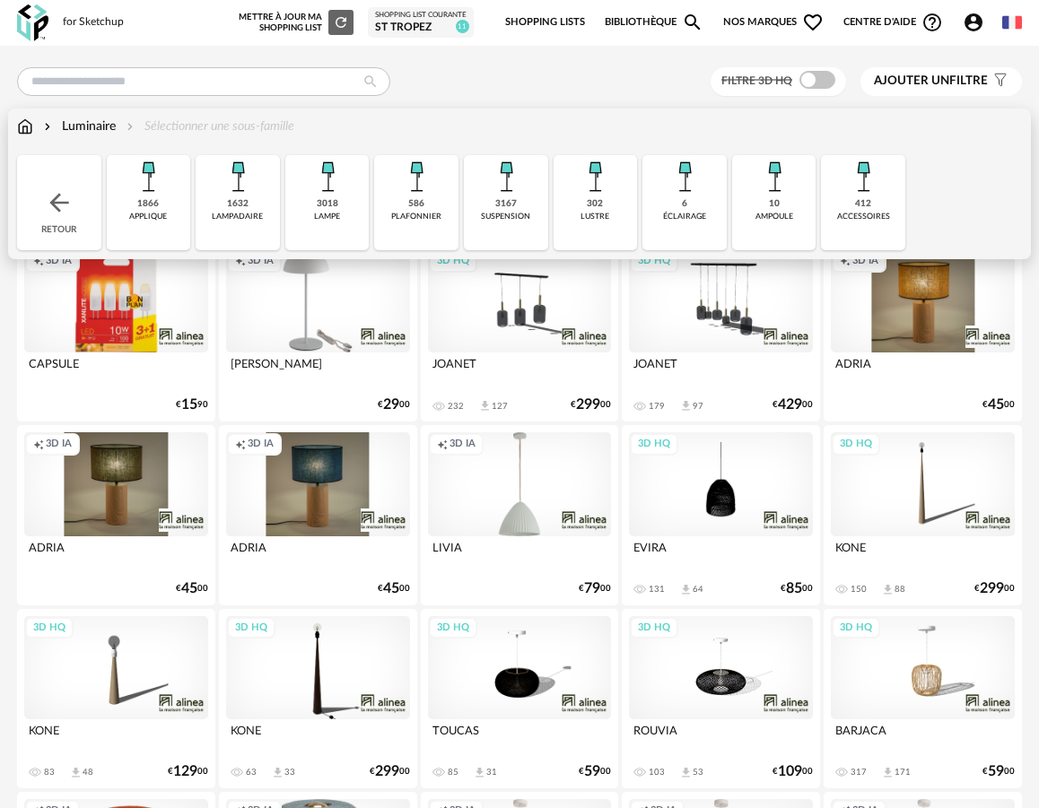
click at [313, 213] on div "3018 lampe" at bounding box center [327, 202] width 84 height 95
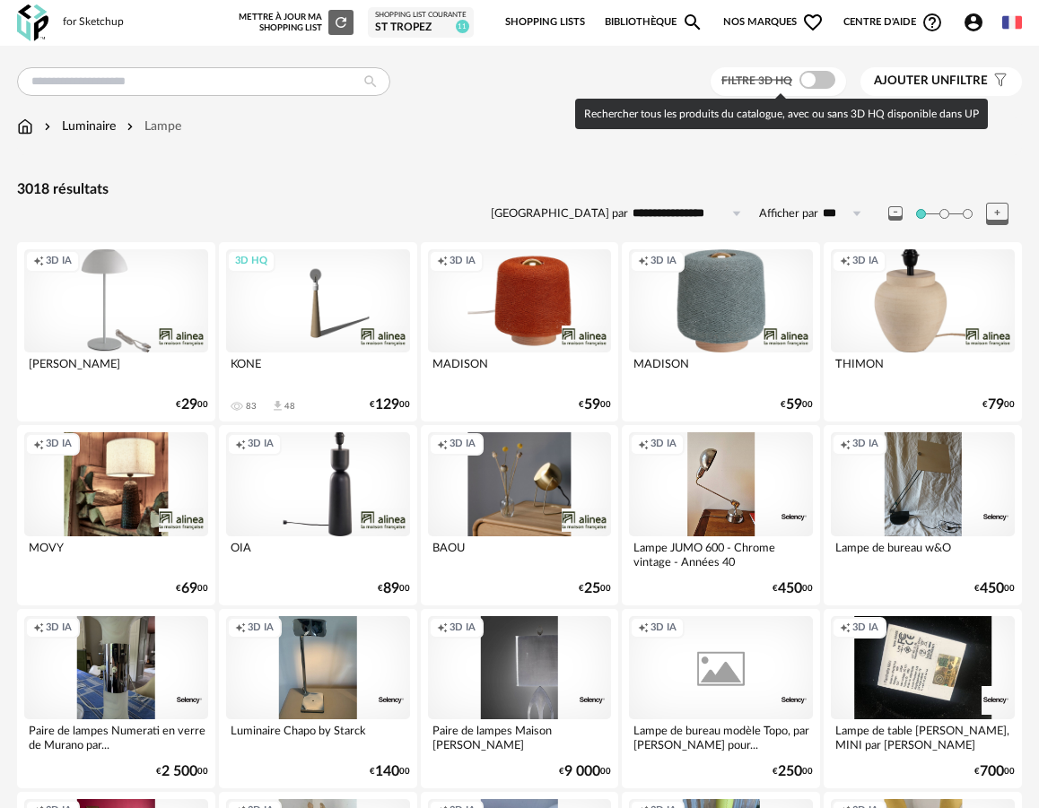
click at [817, 77] on span at bounding box center [817, 80] width 36 height 18
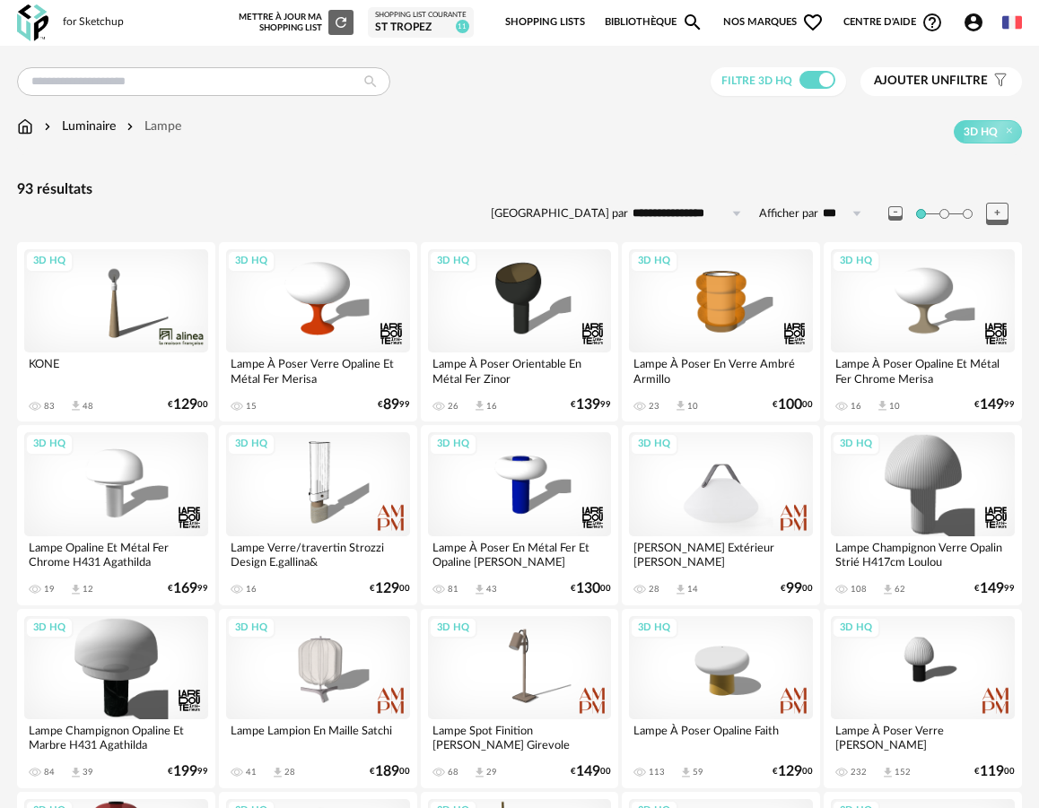
click at [703, 475] on div "3D HQ" at bounding box center [721, 483] width 184 height 103
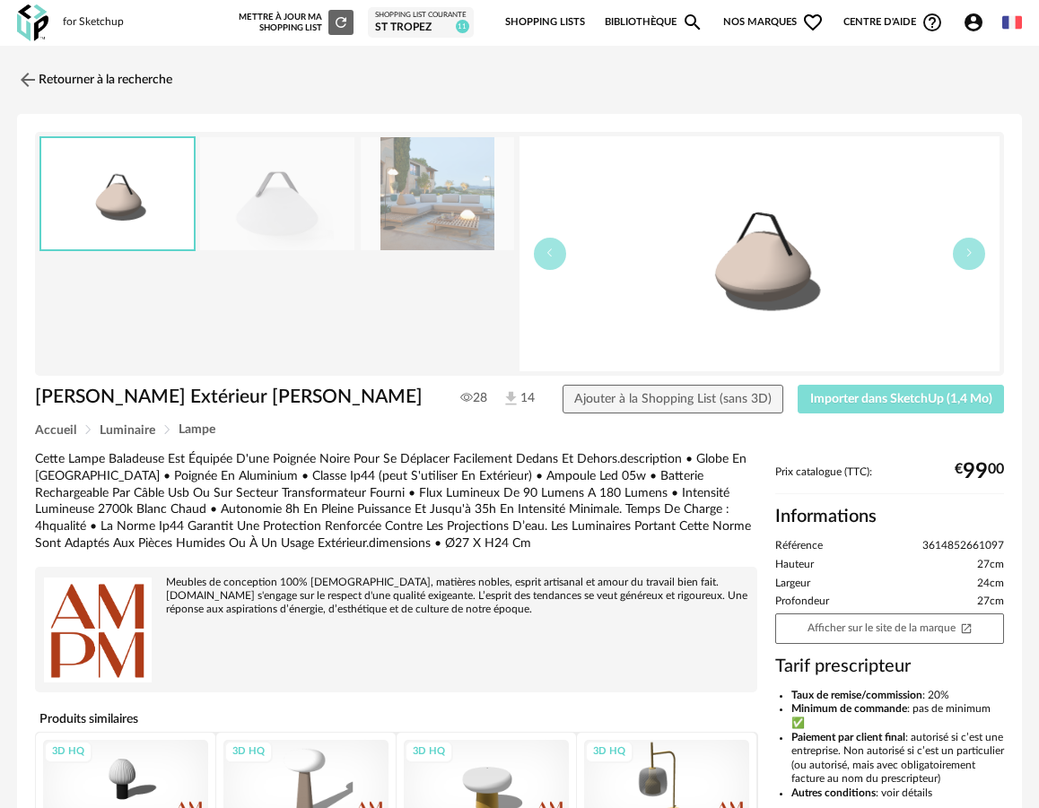
click at [869, 408] on button "Importer dans SketchUp (1,4 Mo)" at bounding box center [901, 399] width 206 height 29
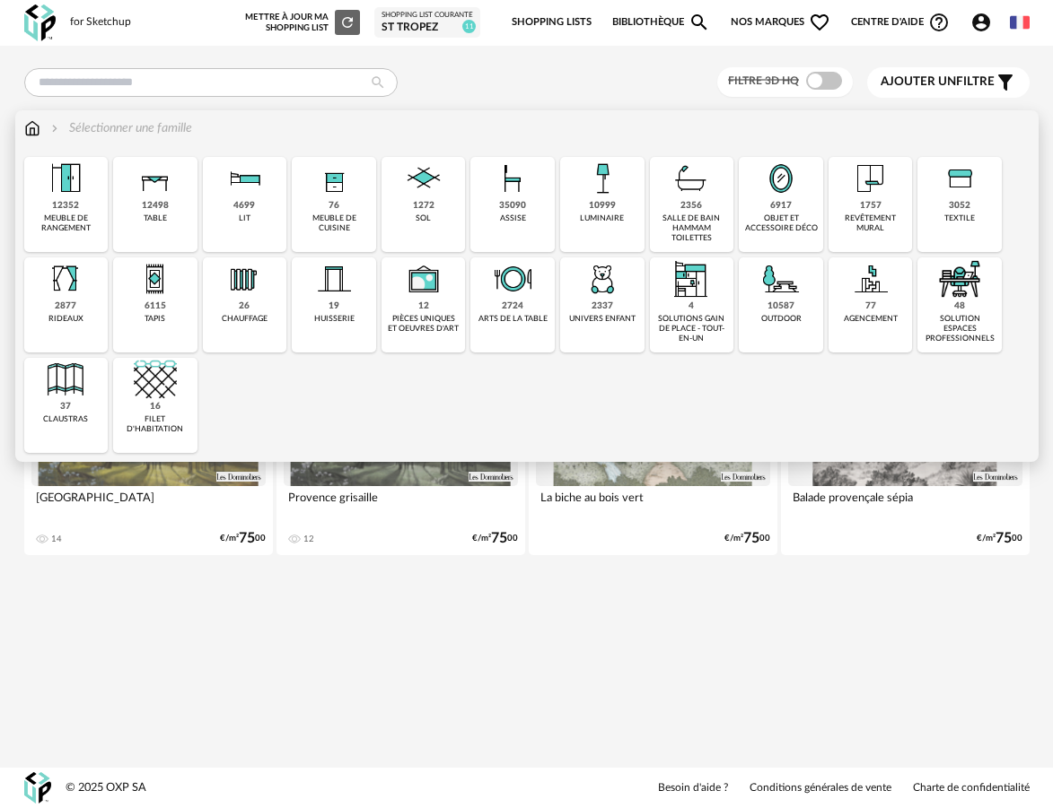
click at [149, 192] on img at bounding box center [155, 178] width 43 height 43
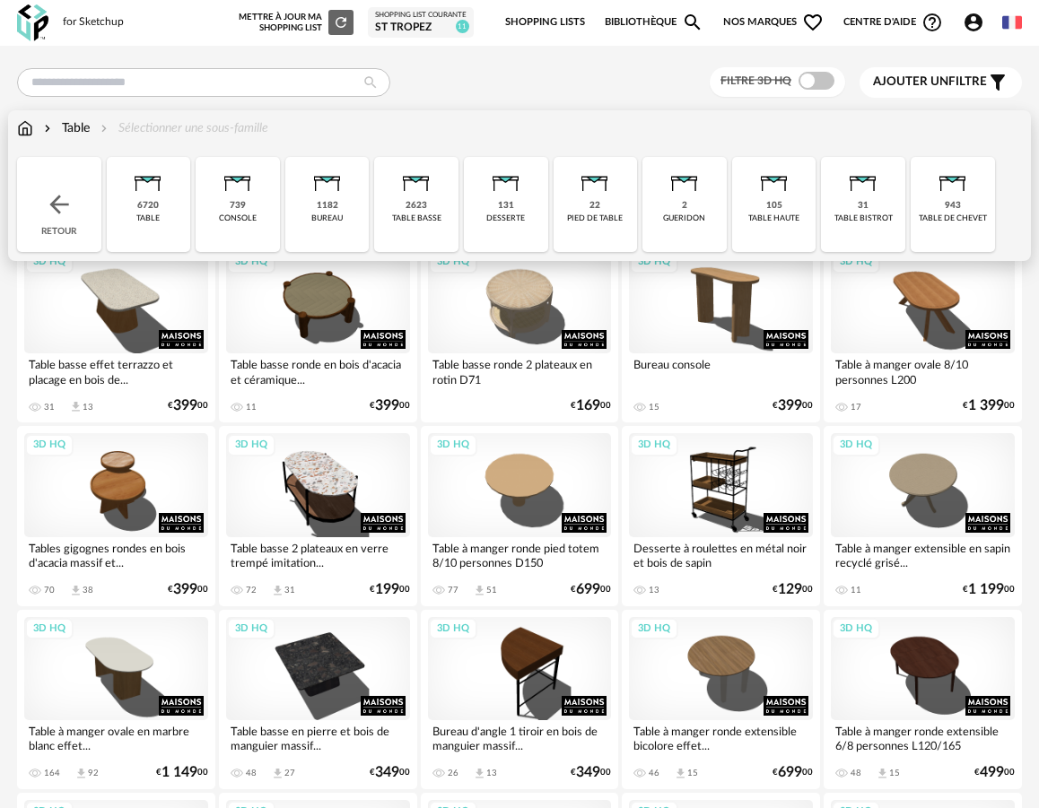
click at [151, 214] on div "table" at bounding box center [147, 219] width 23 height 10
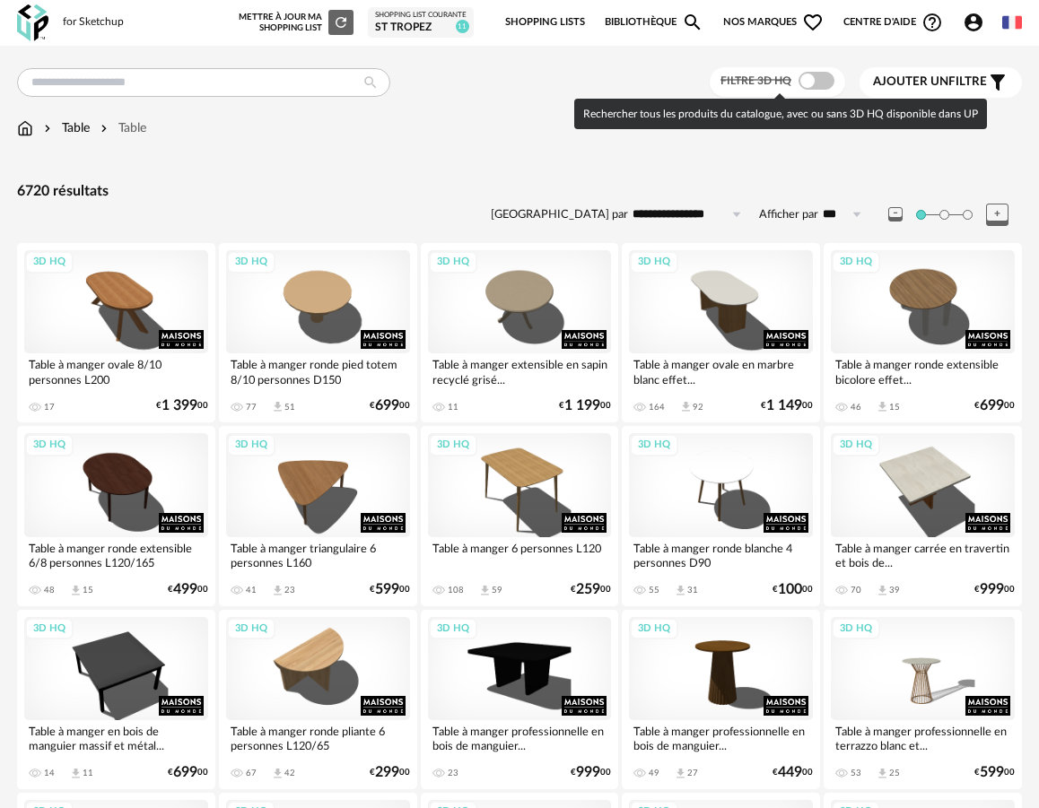
click at [819, 81] on span at bounding box center [817, 81] width 36 height 18
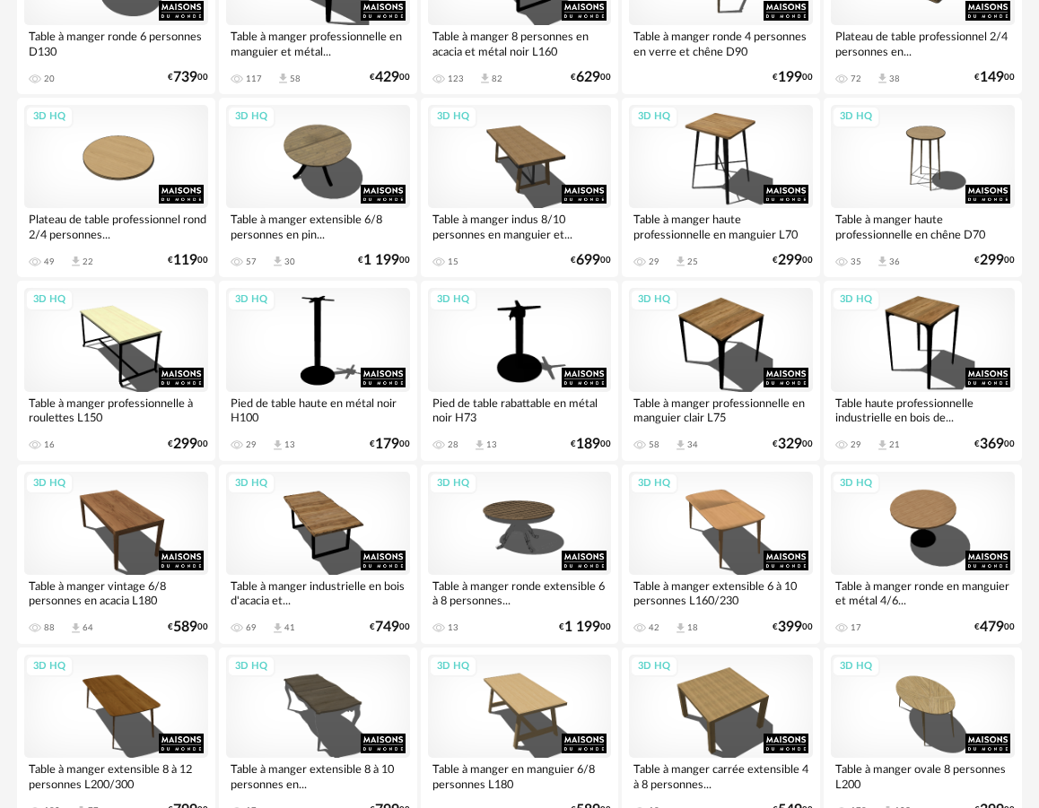
scroll to position [3211, 0]
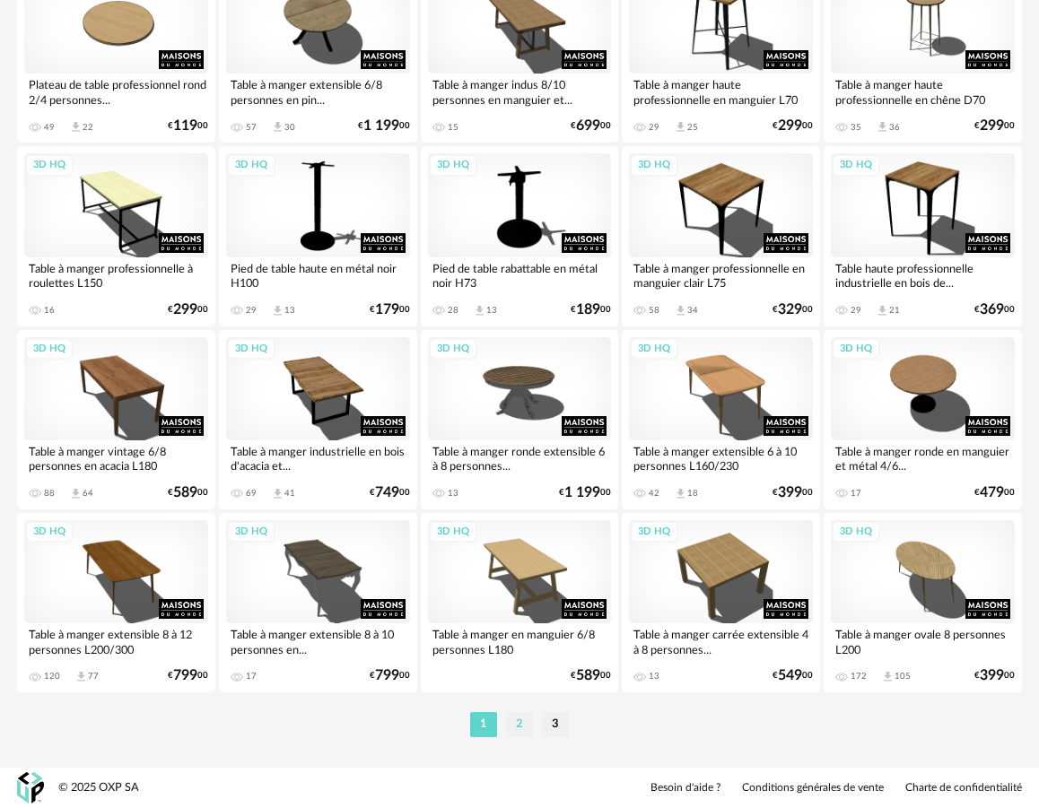
click at [525, 718] on li "2" at bounding box center [519, 724] width 27 height 25
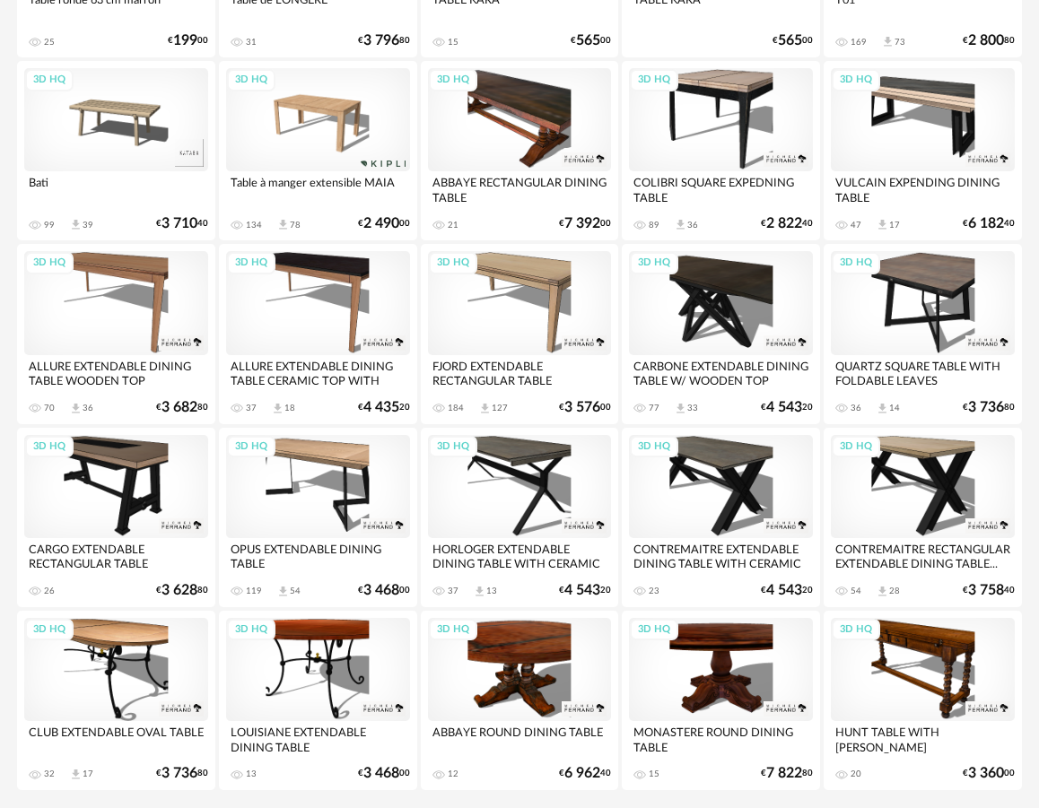
scroll to position [3211, 0]
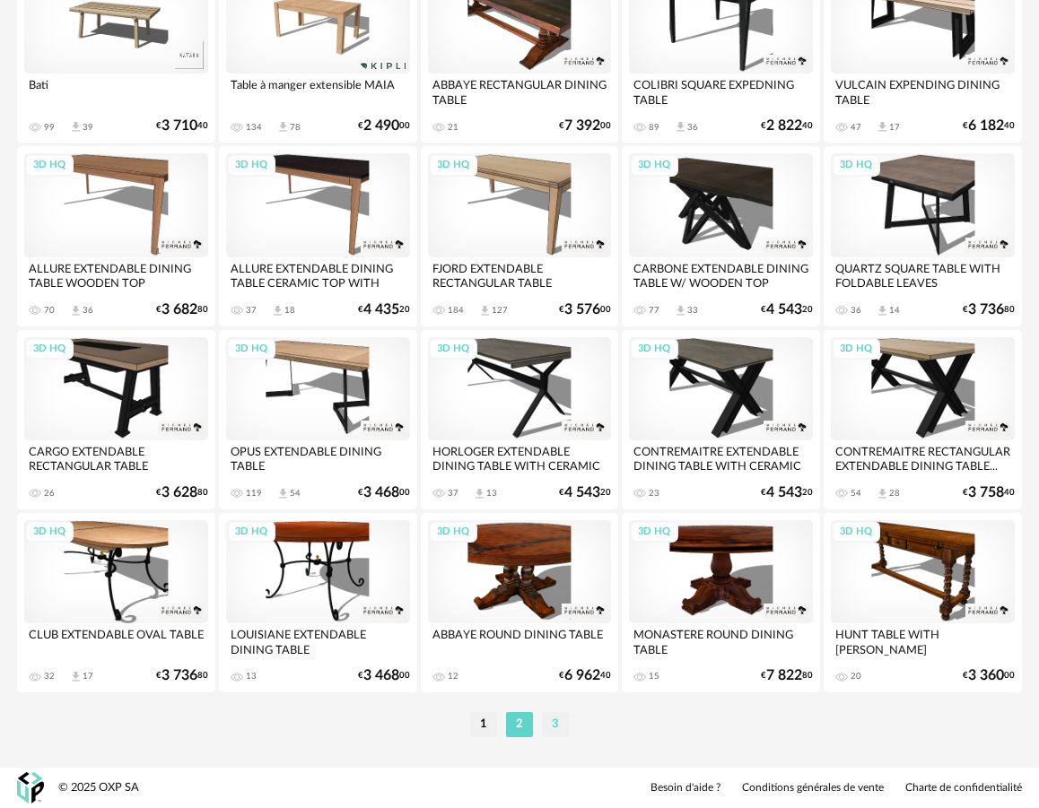
click at [556, 726] on li "3" at bounding box center [555, 724] width 27 height 25
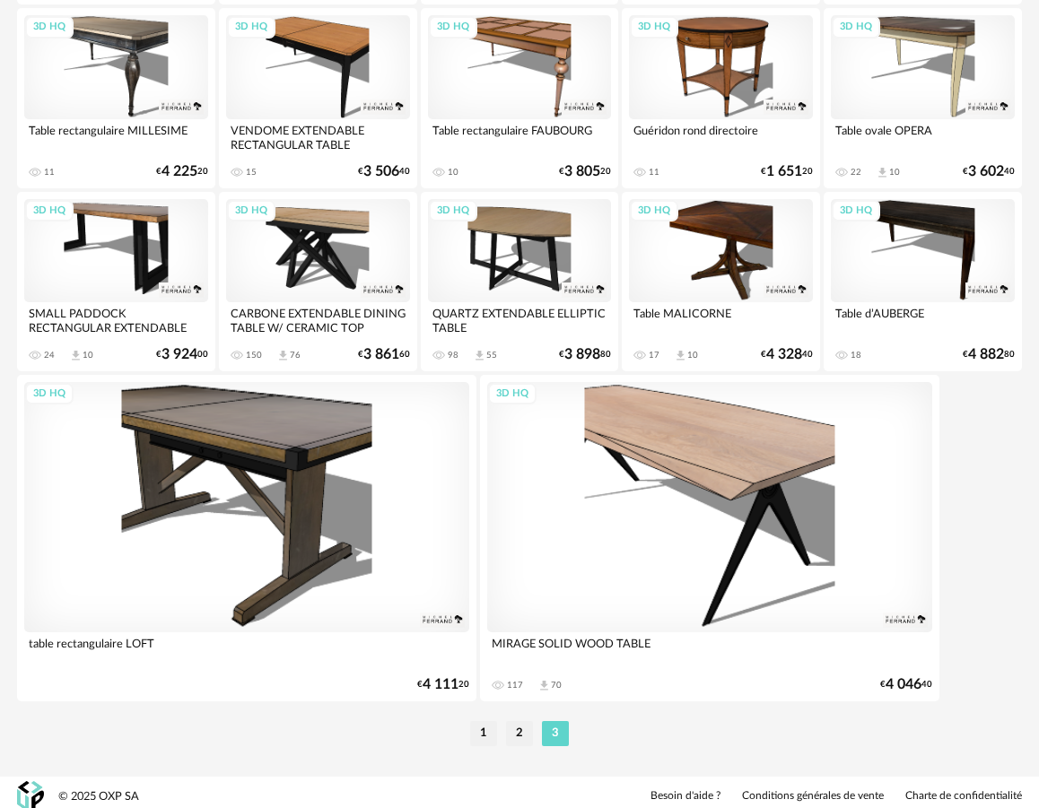
scroll to position [1343, 0]
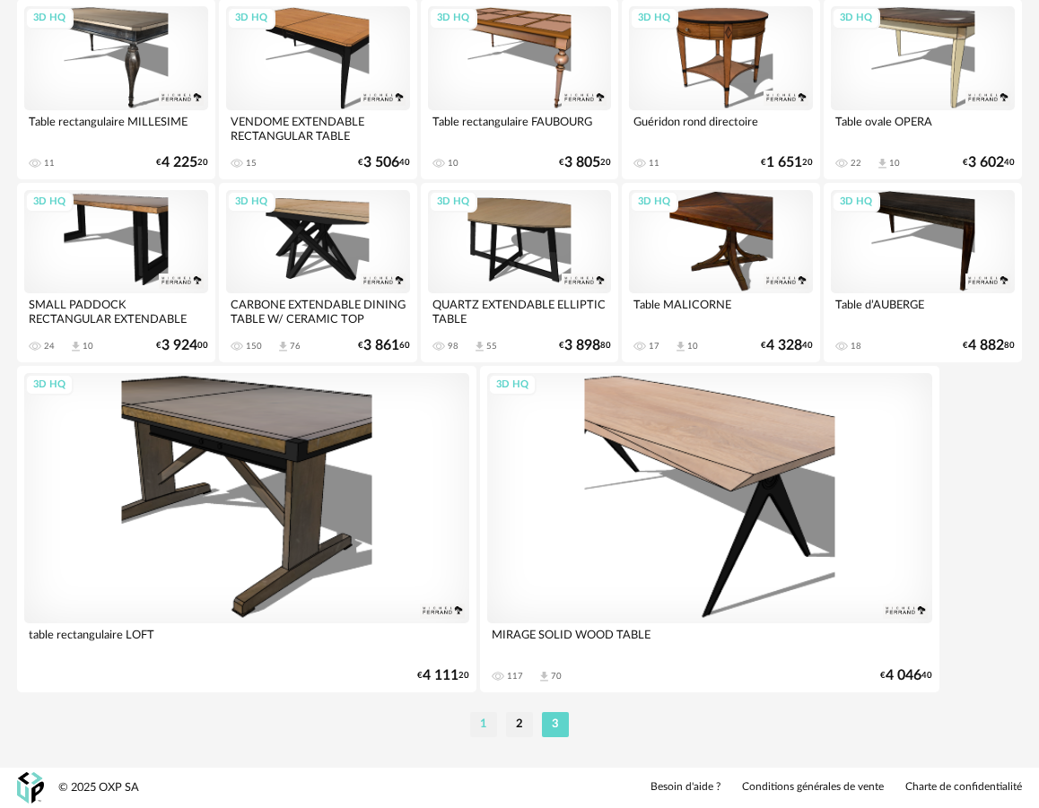
click at [477, 724] on li "1" at bounding box center [483, 724] width 27 height 25
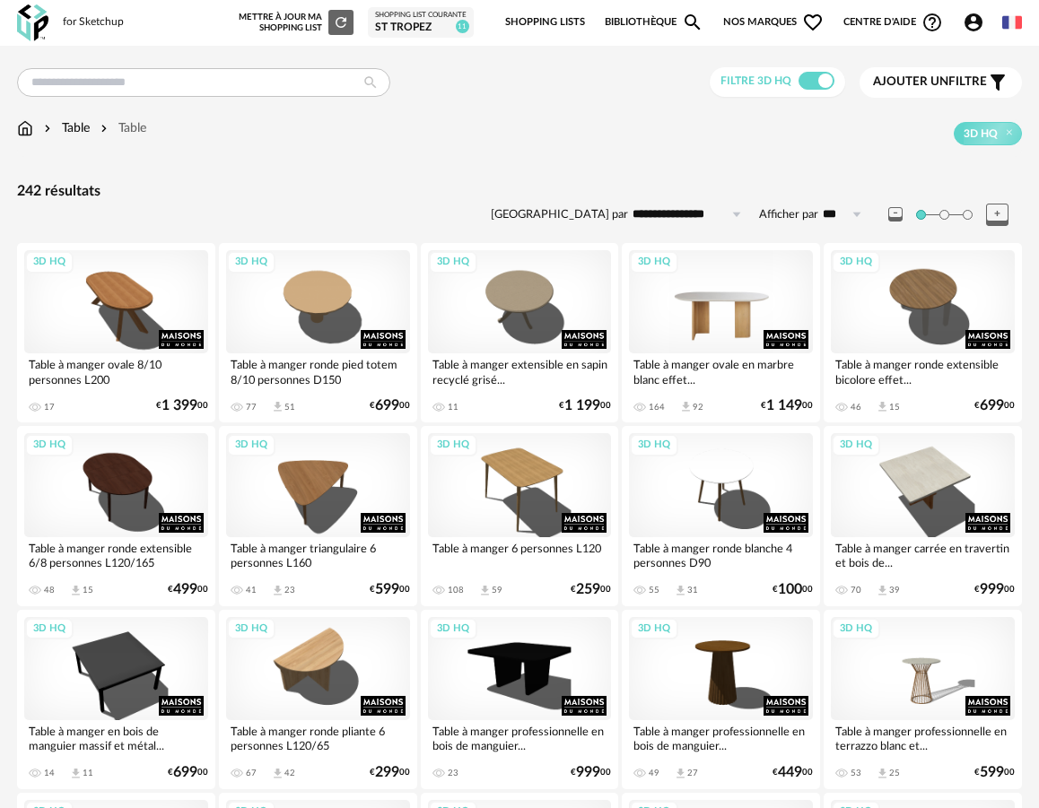
click at [703, 298] on div "3D HQ" at bounding box center [721, 301] width 184 height 103
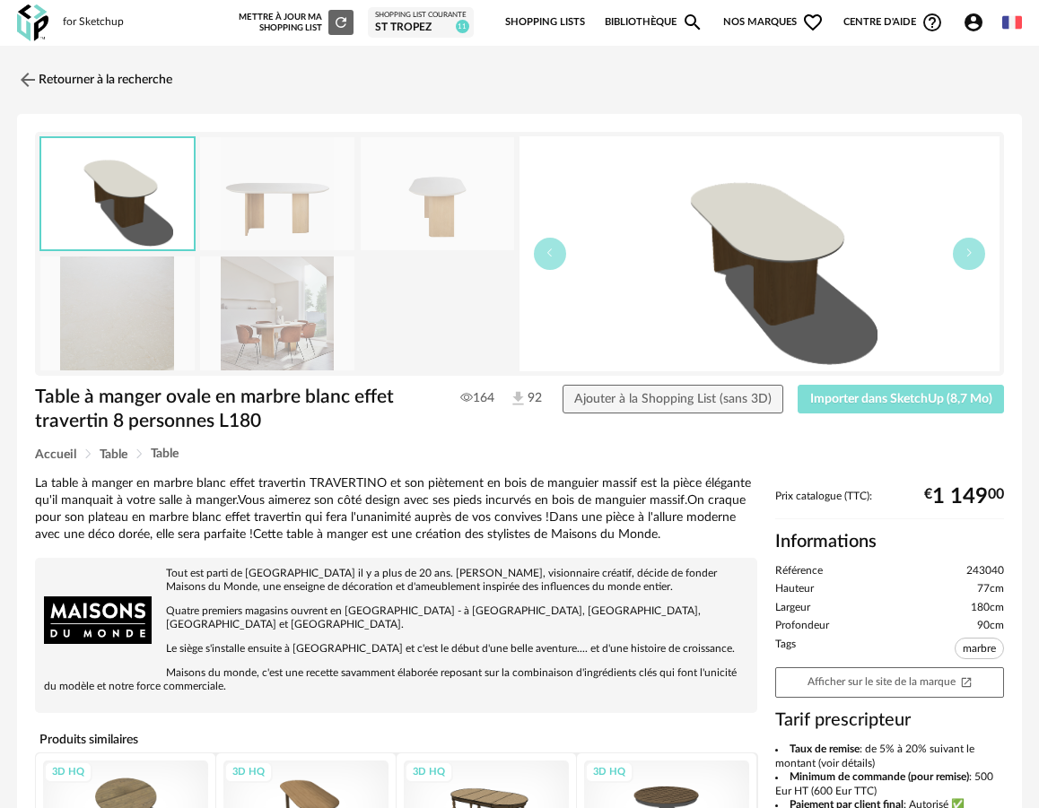
click at [891, 406] on button "Importer dans SketchUp (8,7 Mo)" at bounding box center [901, 399] width 206 height 29
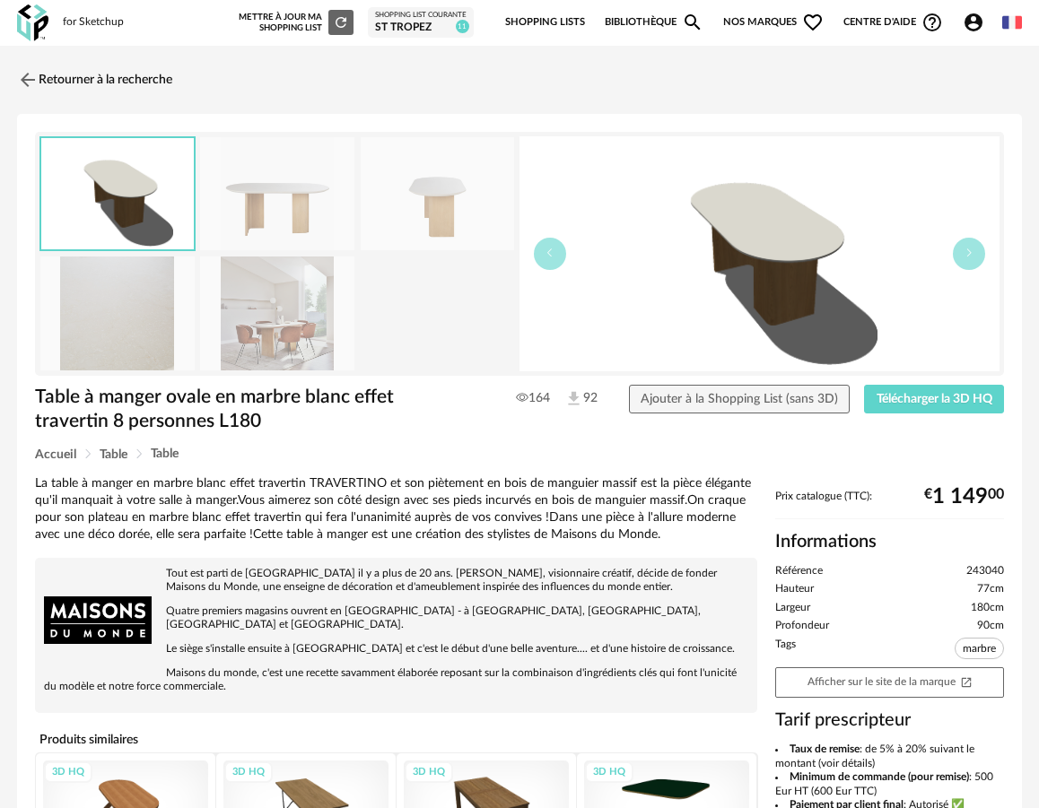
scroll to position [371, 0]
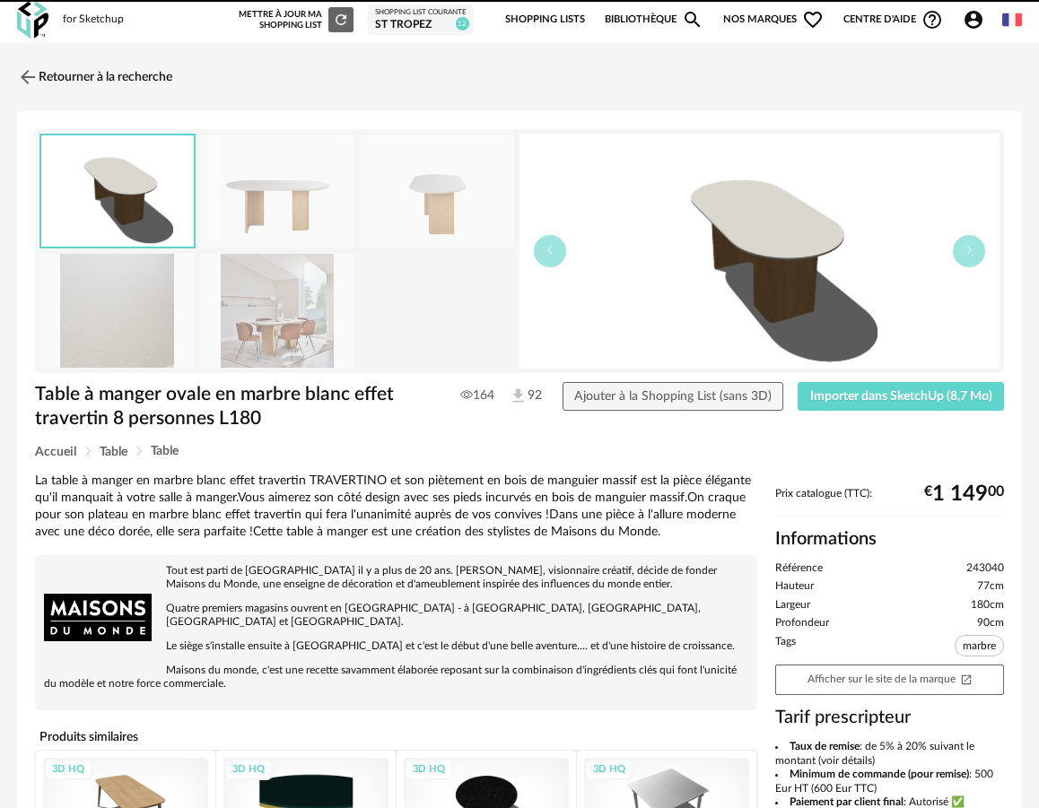
scroll to position [4, 0]
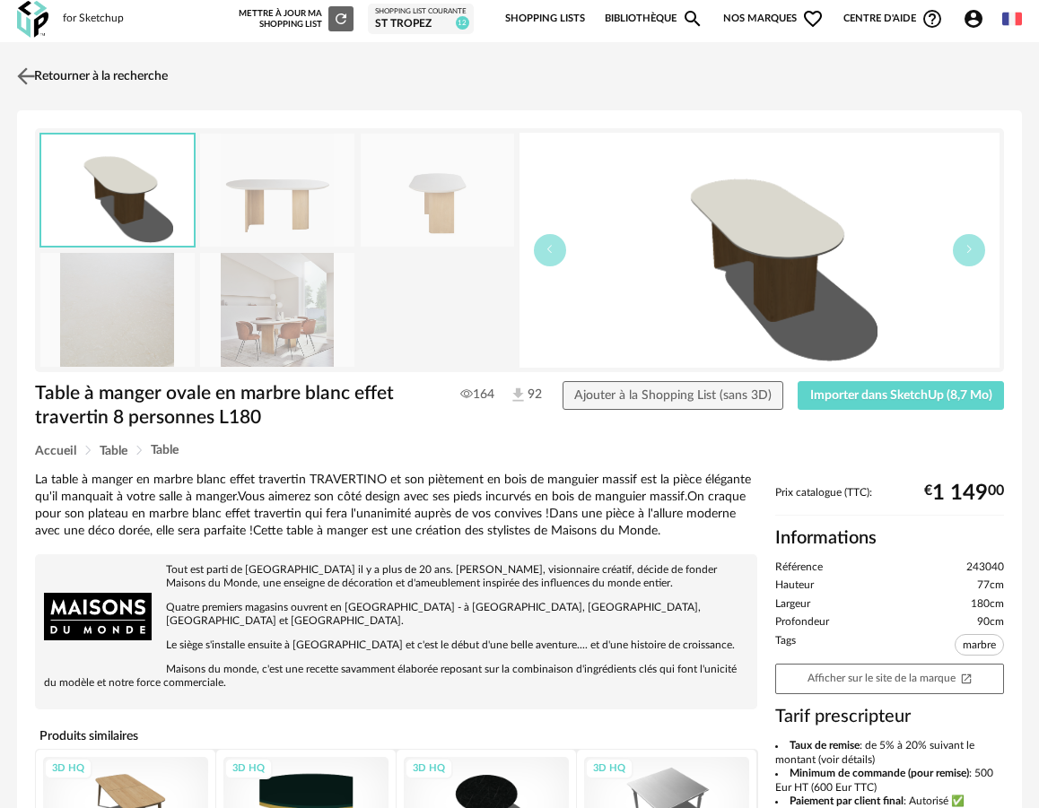
click at [85, 60] on link "Retourner à la recherche" at bounding box center [90, 76] width 155 height 39
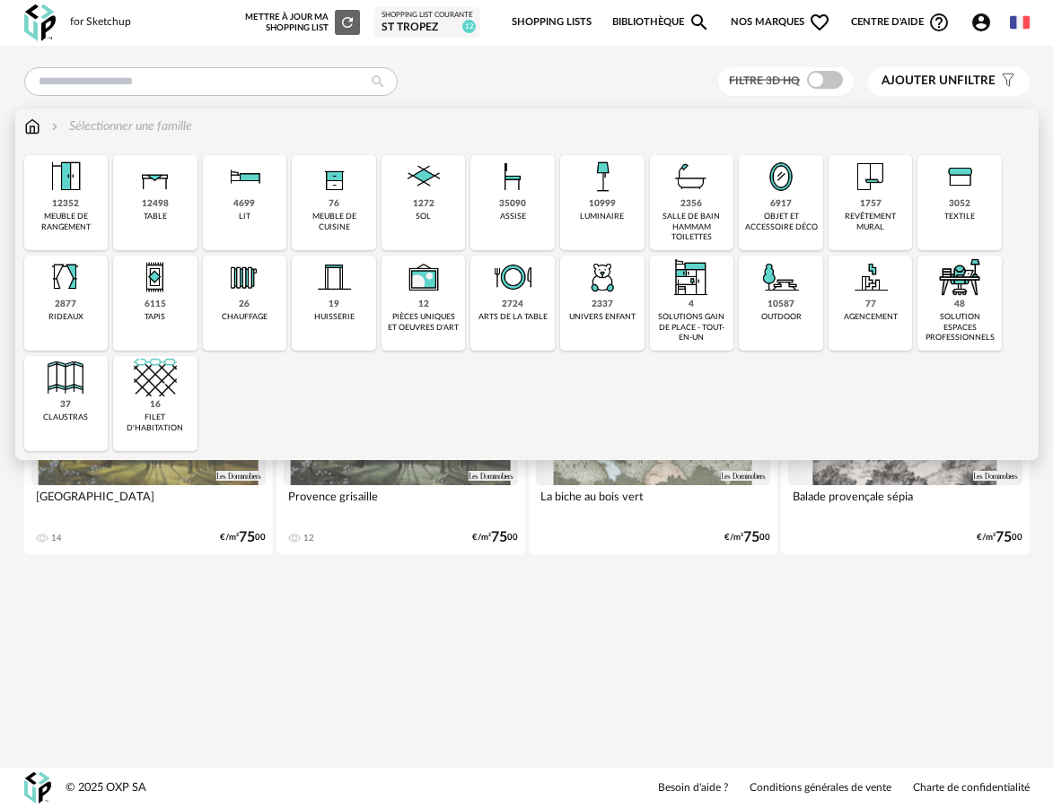
click at [535, 223] on div "35090 assise" at bounding box center [512, 202] width 84 height 95
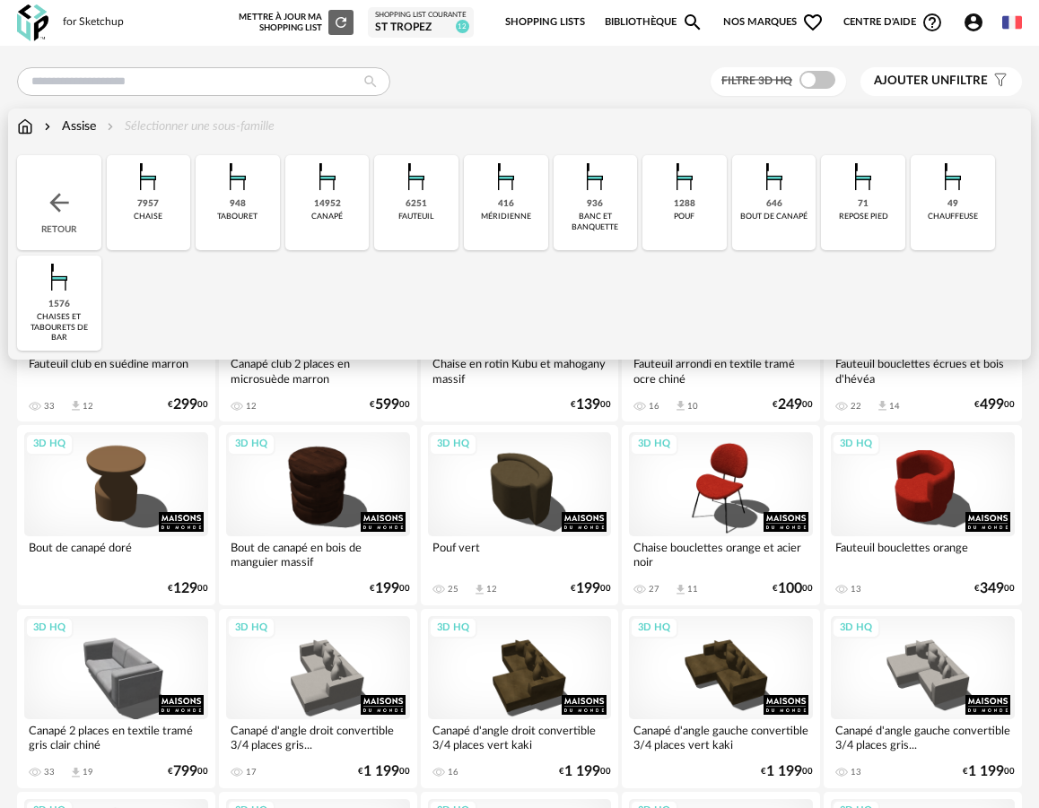
click at [160, 206] on div "7957 [GEOGRAPHIC_DATA]" at bounding box center [149, 202] width 84 height 95
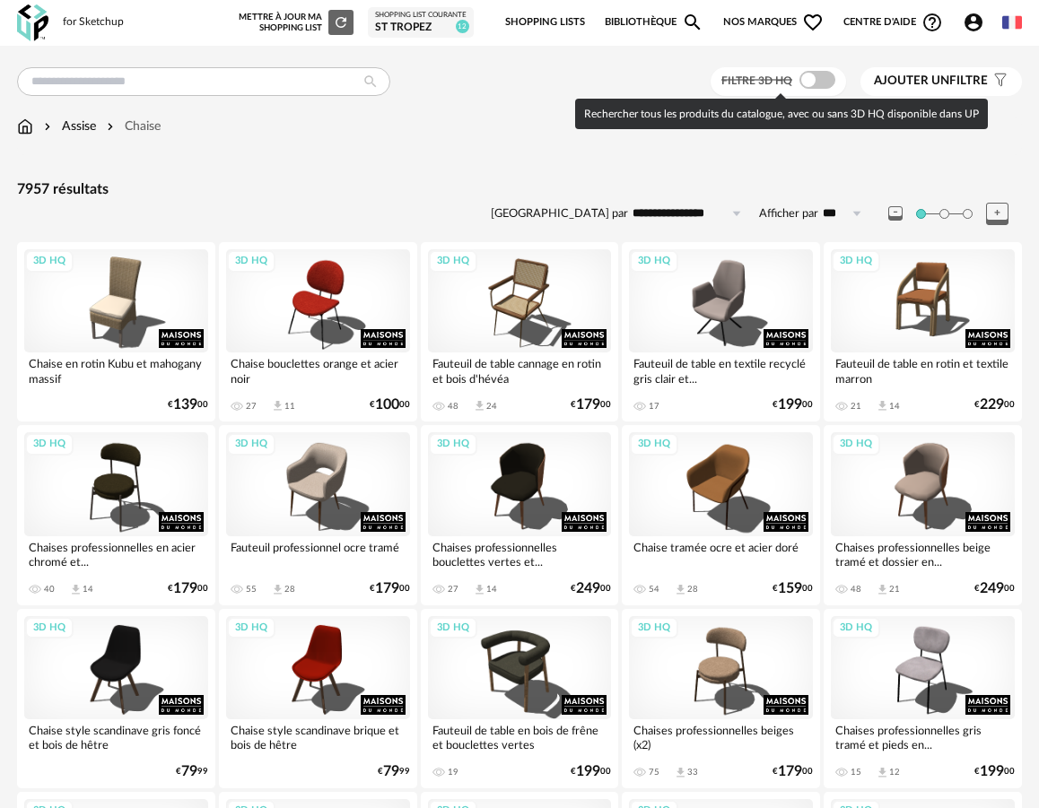
click at [817, 86] on span at bounding box center [817, 80] width 36 height 18
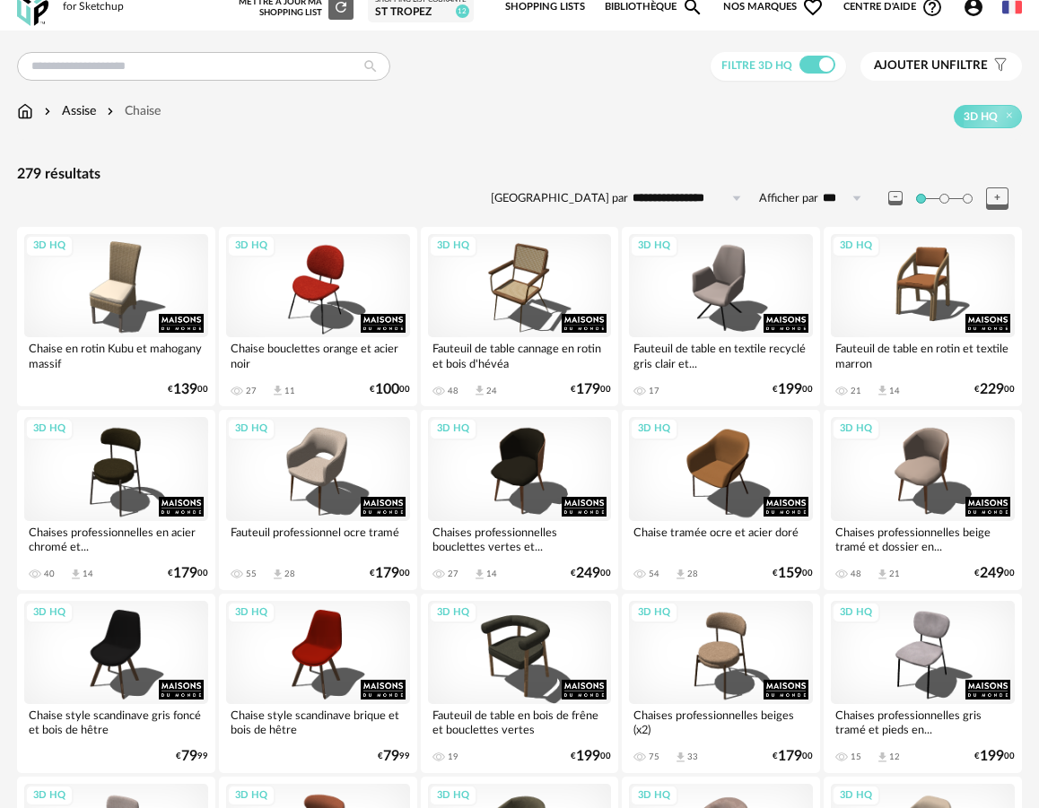
scroll to position [17, 0]
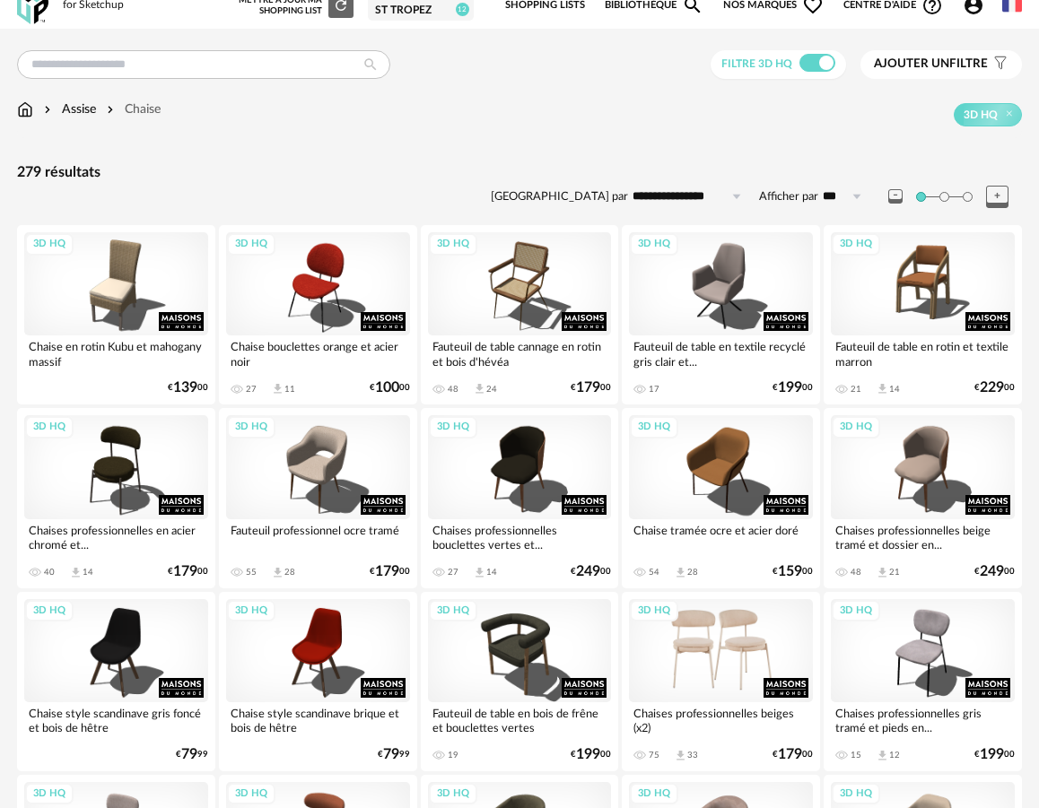
click at [728, 662] on div "3D HQ" at bounding box center [721, 650] width 184 height 103
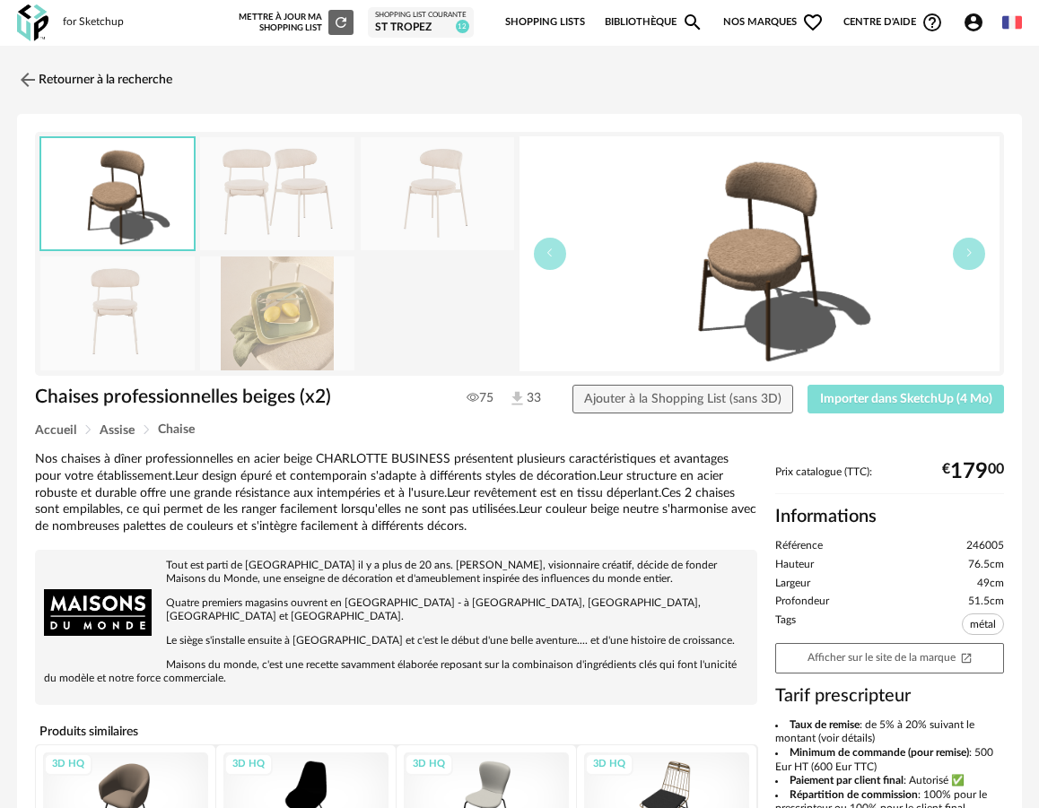
click at [906, 412] on button "Importer dans SketchUp (4 Mo)" at bounding box center [906, 399] width 197 height 29
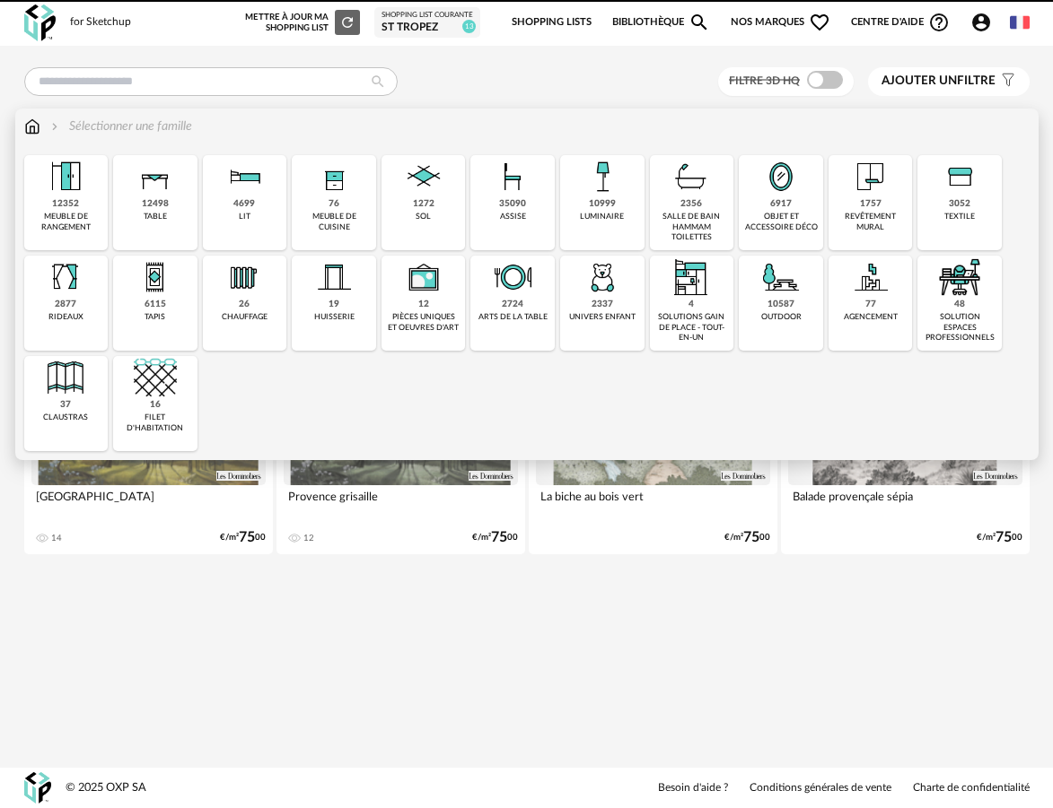
click at [524, 202] on div "35090" at bounding box center [512, 204] width 27 height 12
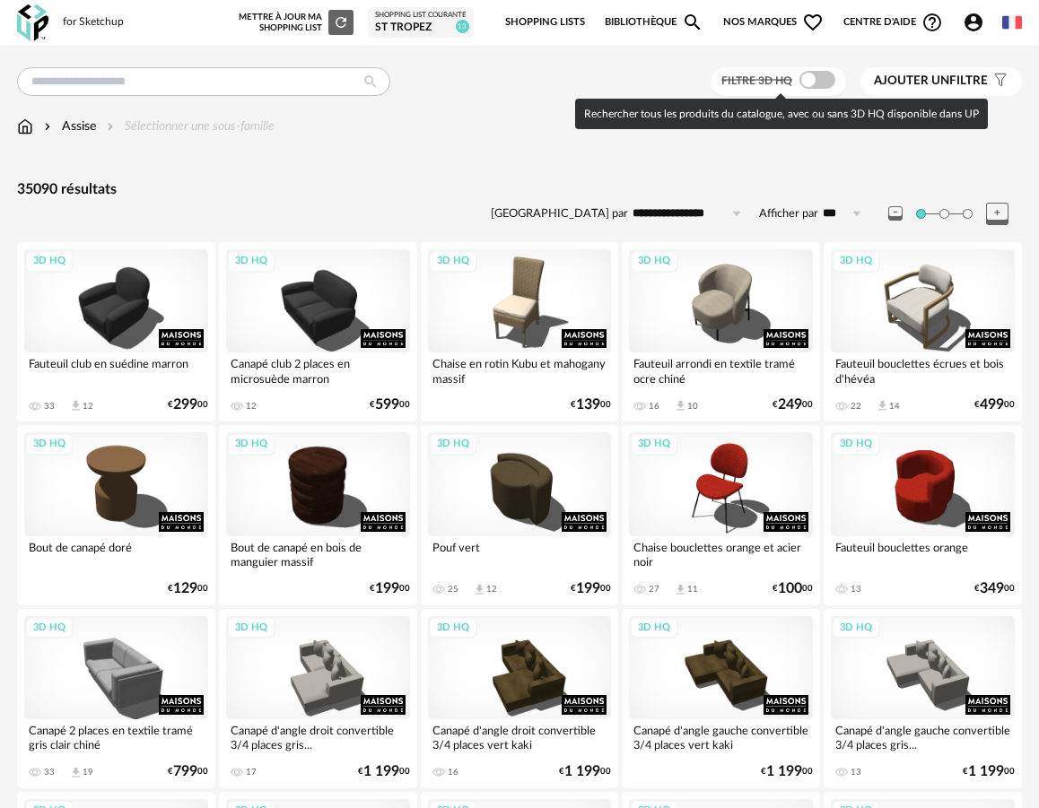
click at [820, 80] on span at bounding box center [817, 80] width 36 height 18
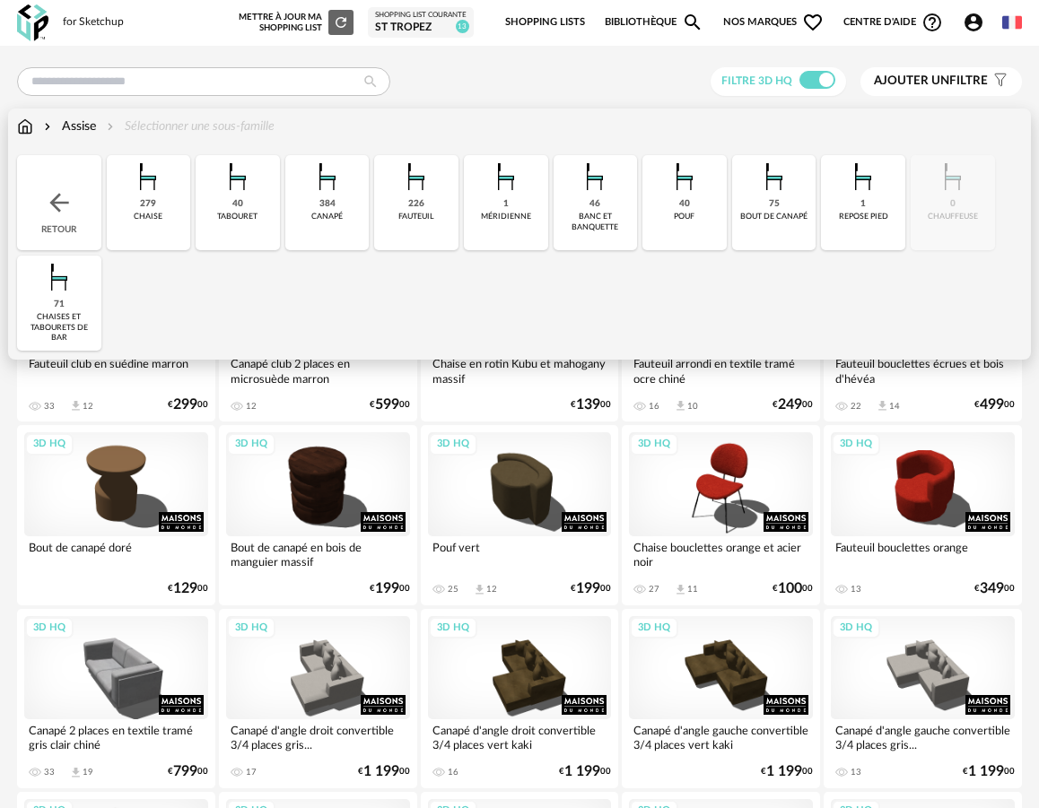
click at [148, 207] on div "279" at bounding box center [148, 204] width 16 height 12
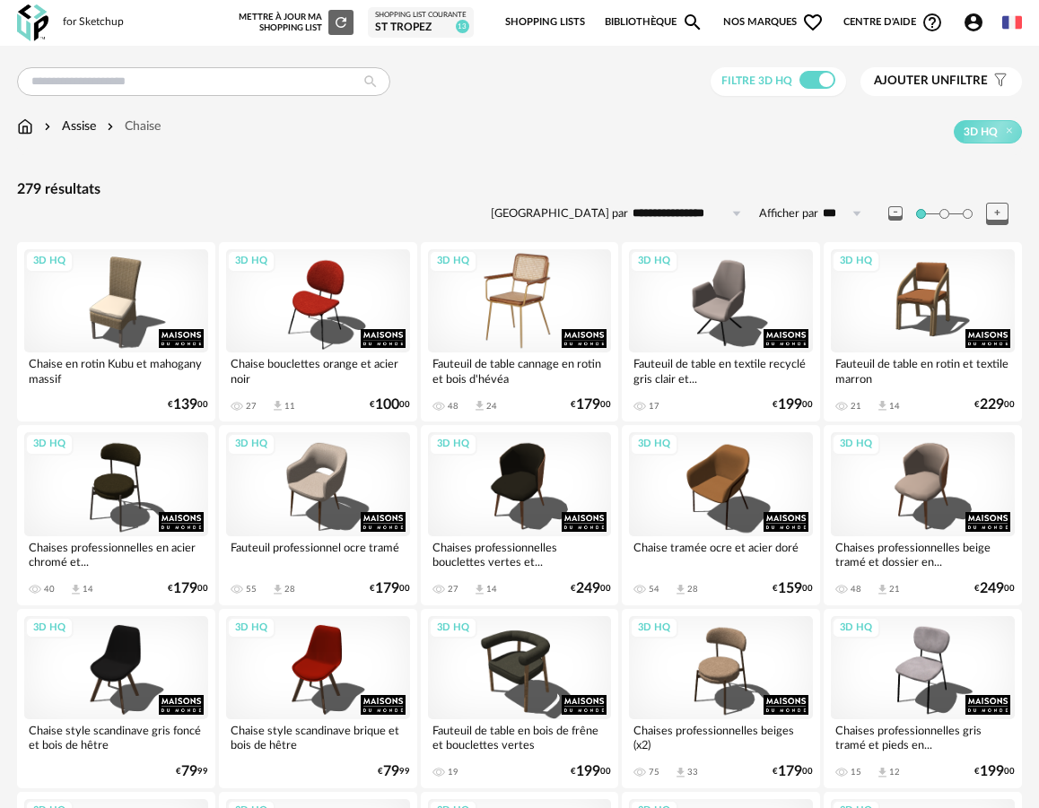
click at [527, 319] on div "3D HQ" at bounding box center [520, 300] width 184 height 103
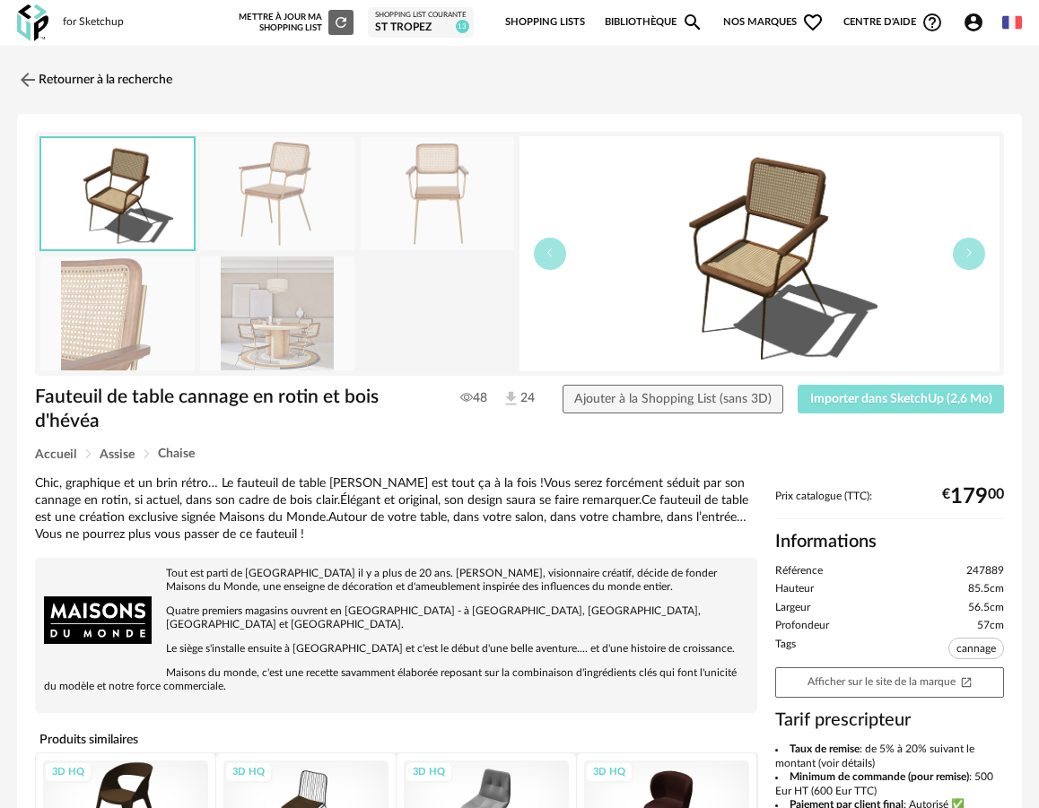
click at [826, 390] on button "Importer dans SketchUp (2,6 Mo)" at bounding box center [901, 399] width 206 height 29
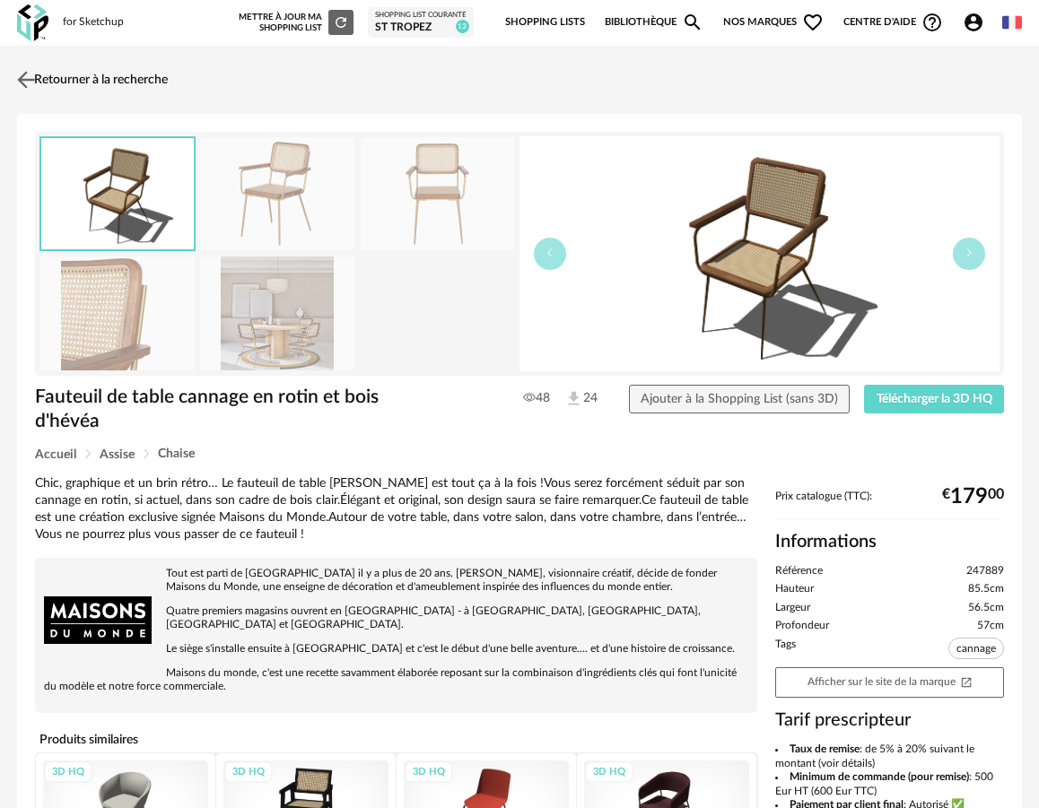
click at [30, 81] on img at bounding box center [26, 79] width 26 height 26
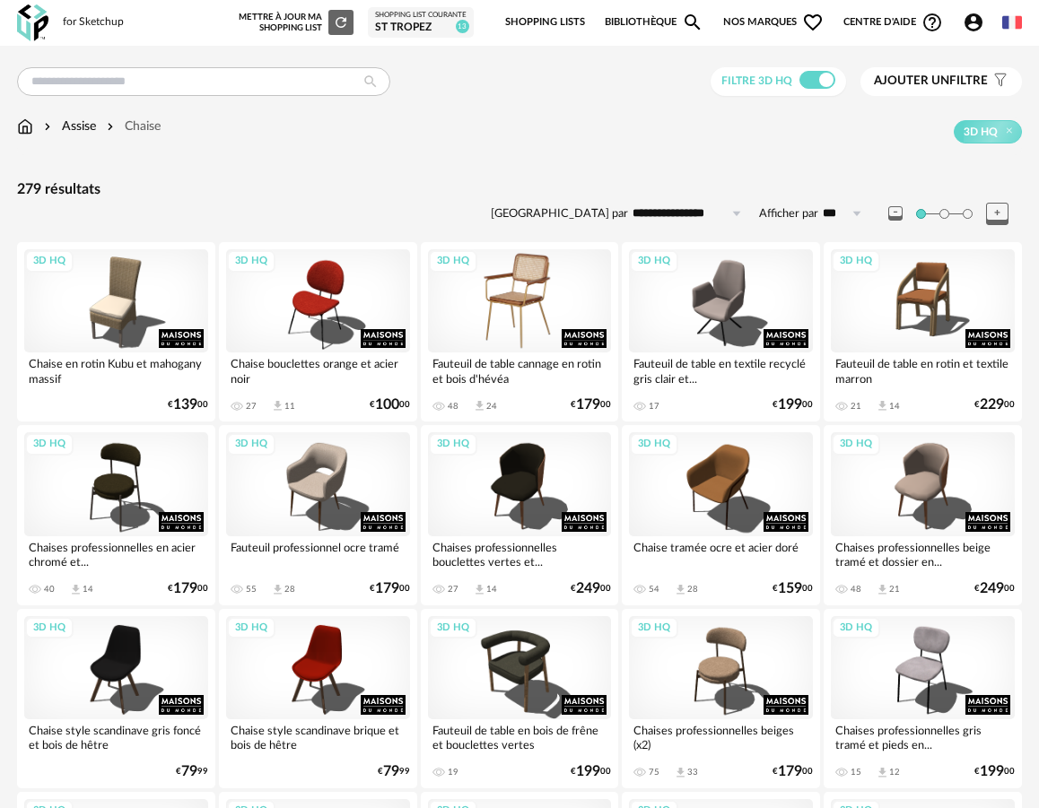
click at [490, 296] on div "3D HQ" at bounding box center [520, 300] width 184 height 103
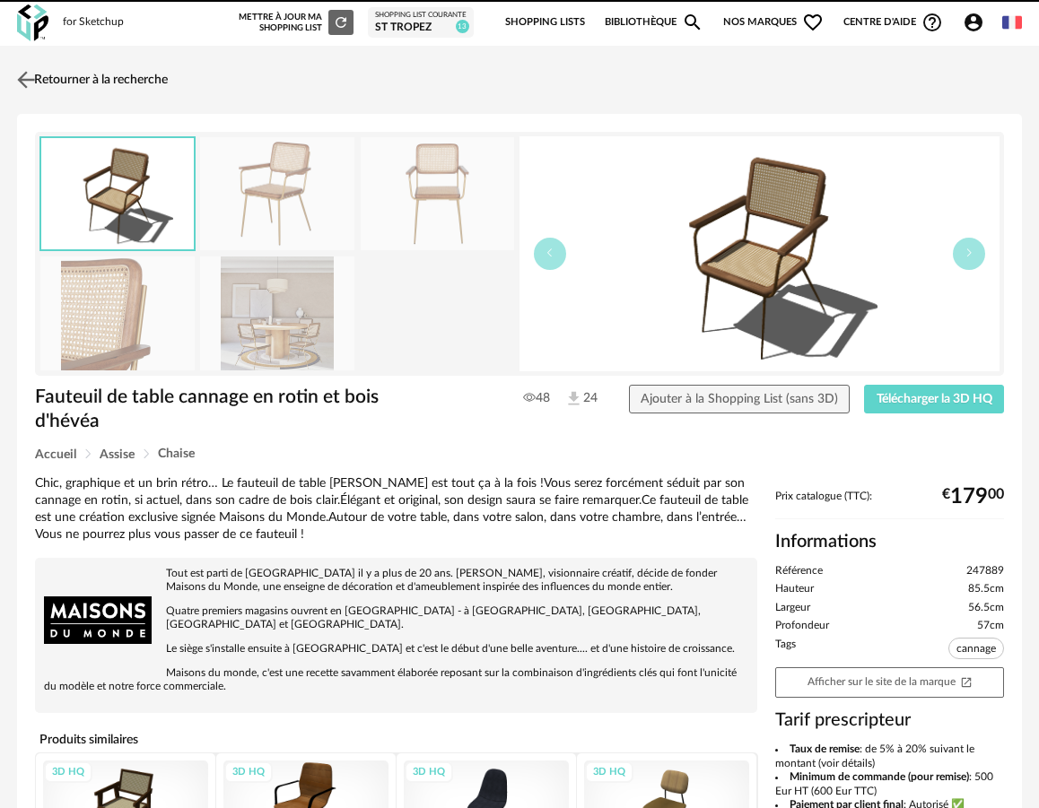
click at [26, 82] on img at bounding box center [26, 79] width 26 height 26
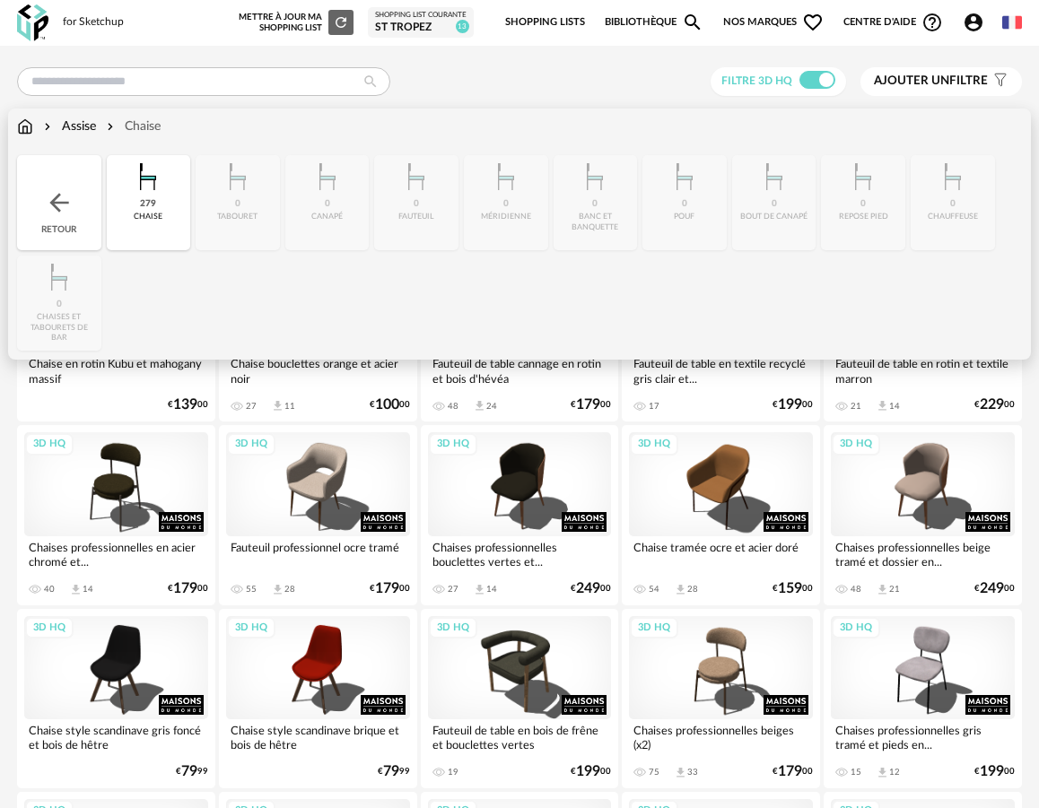
click at [32, 133] on img at bounding box center [25, 127] width 16 height 18
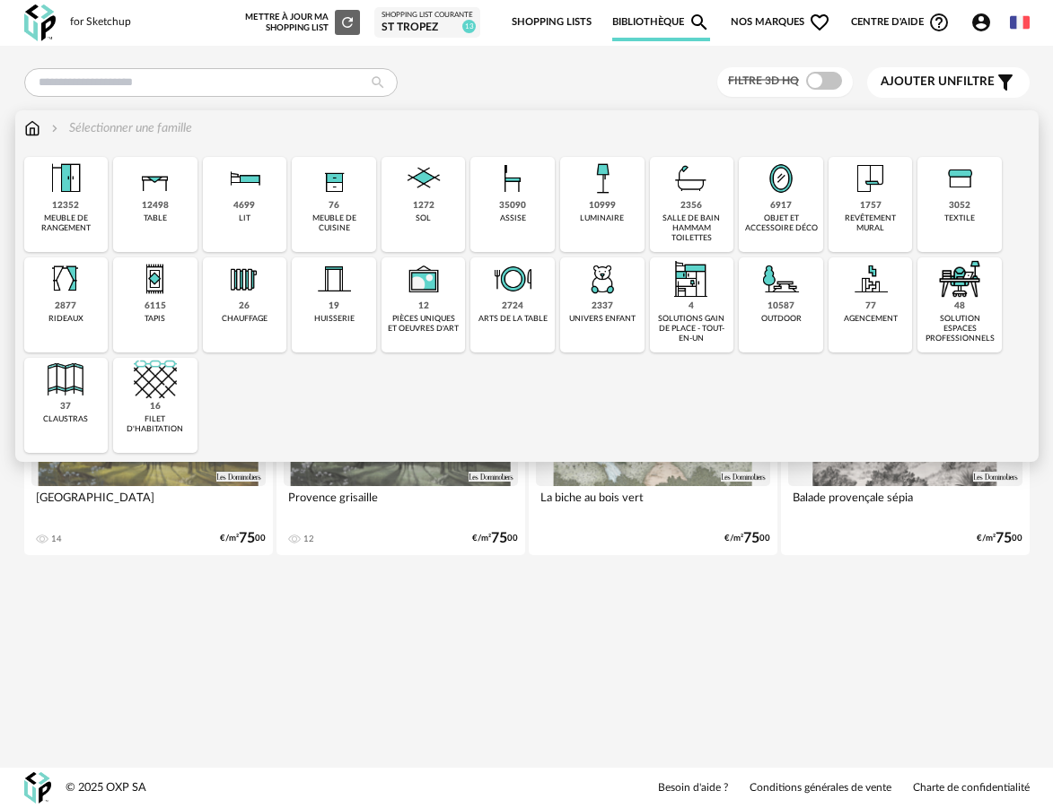
click at [129, 194] on div "12498 table" at bounding box center [155, 204] width 84 height 95
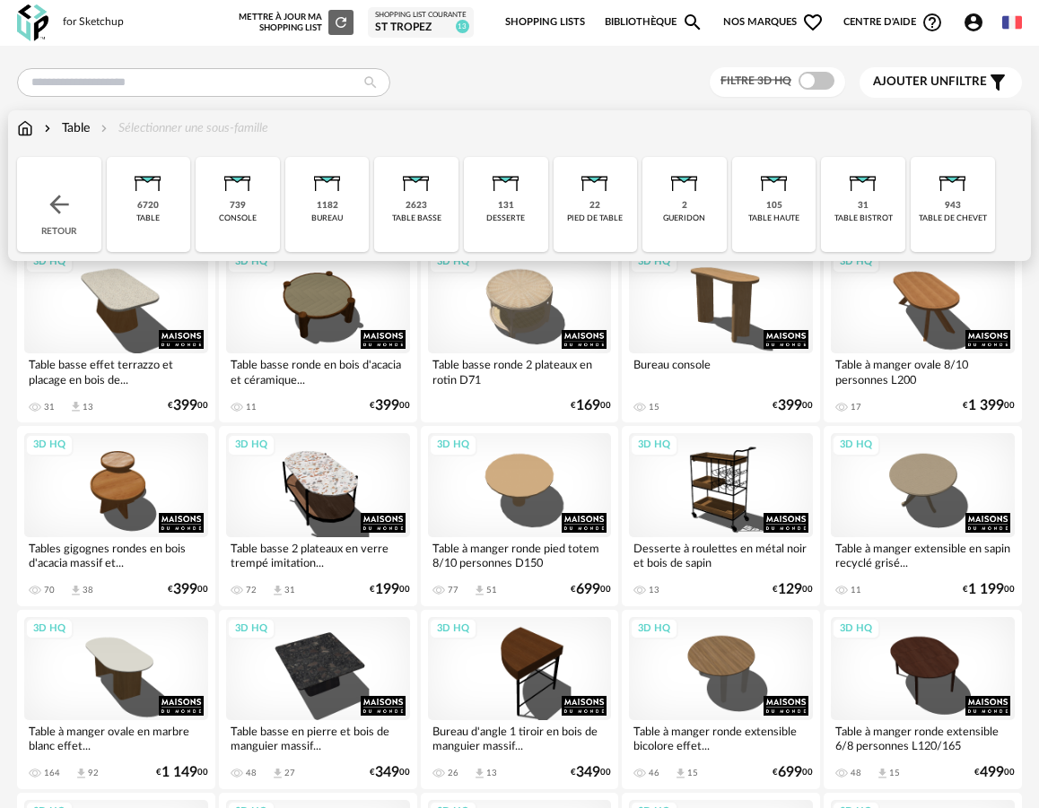
click at [139, 217] on div "table" at bounding box center [147, 219] width 23 height 10
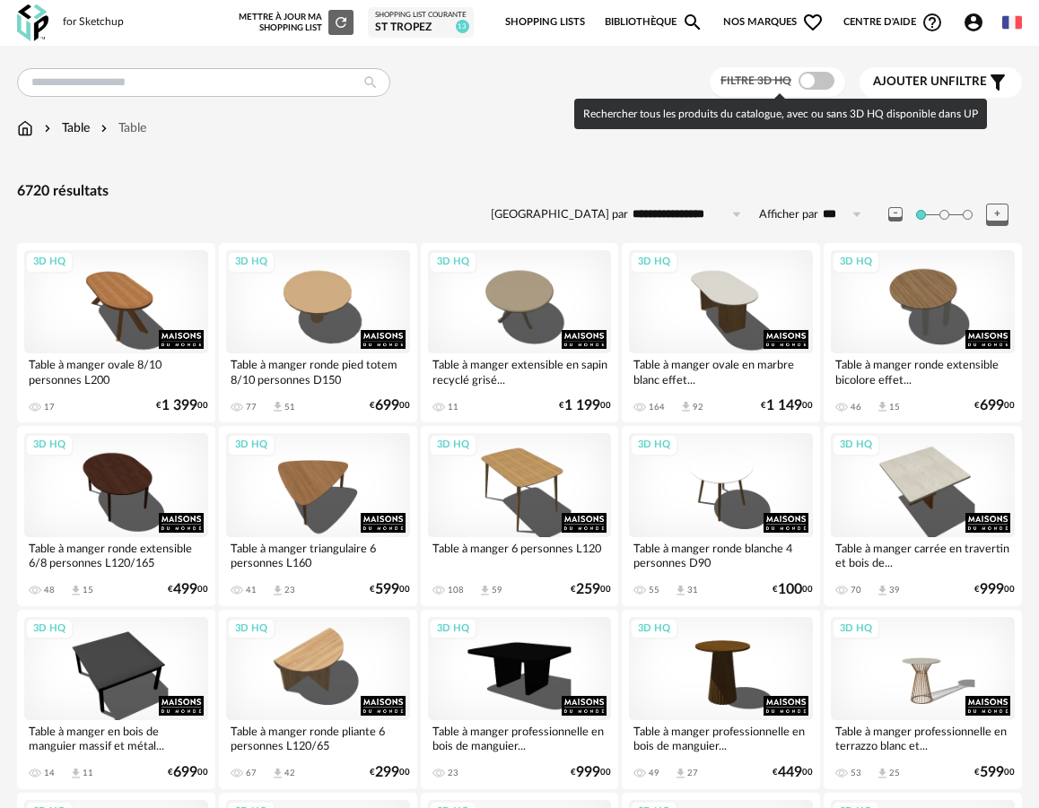
click at [814, 85] on span at bounding box center [817, 81] width 36 height 18
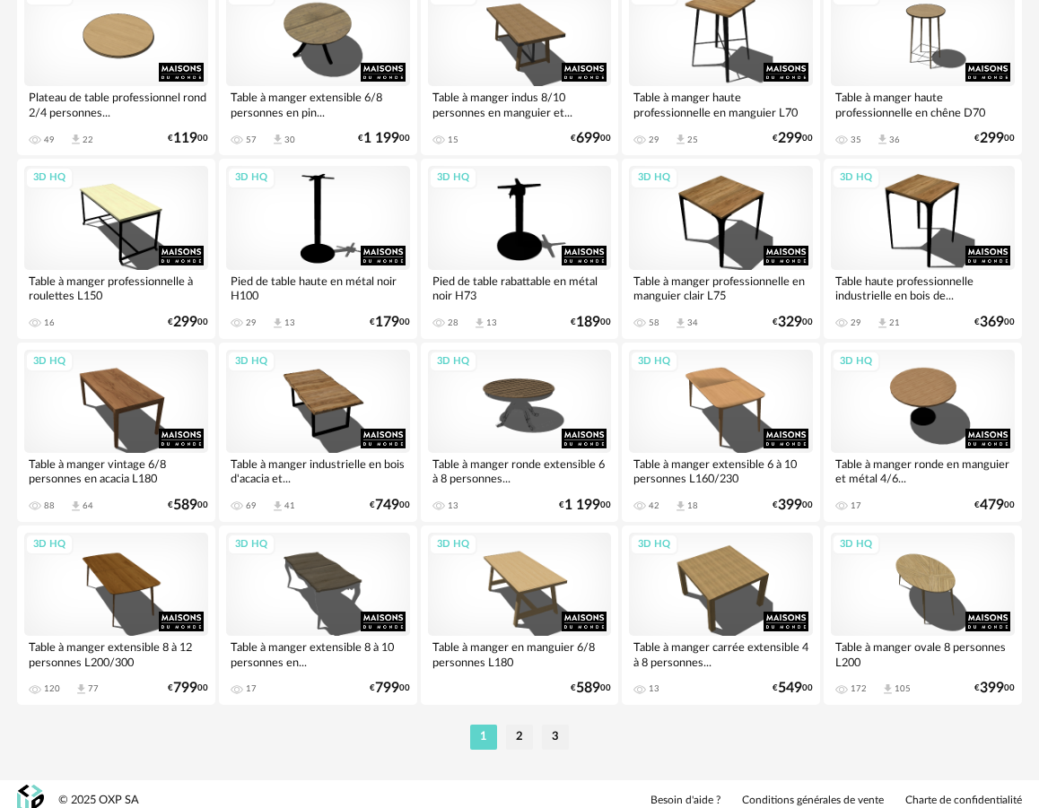
scroll to position [3211, 0]
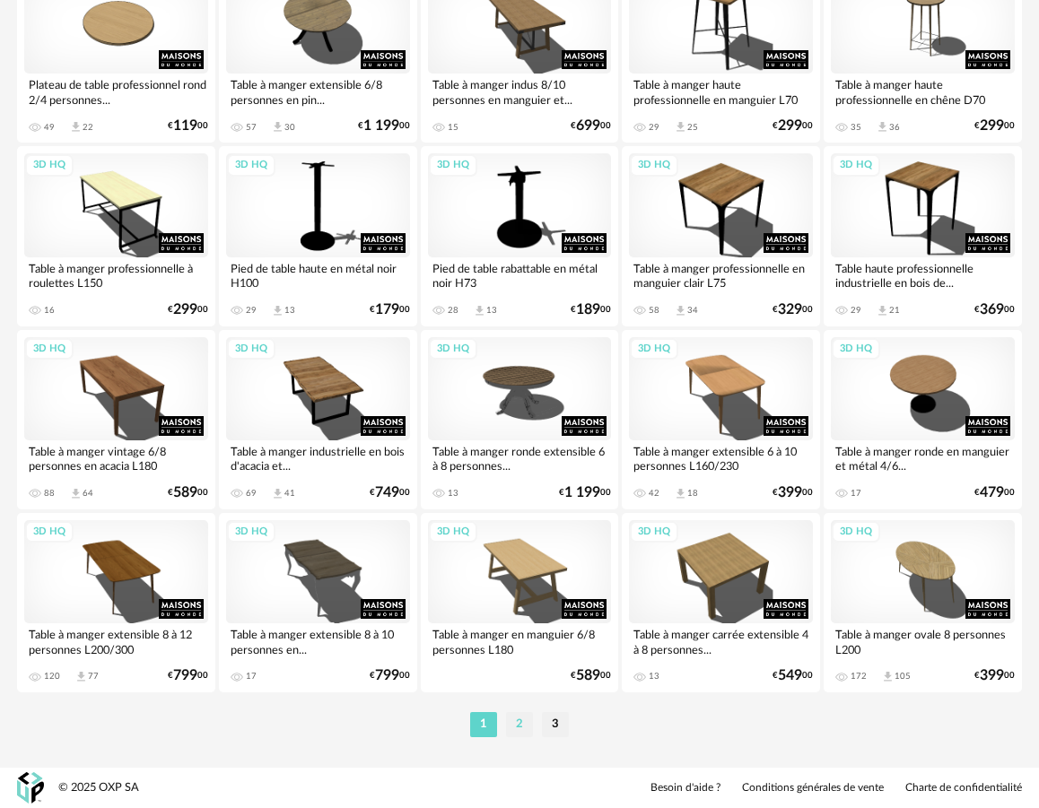
click at [511, 717] on li "2" at bounding box center [519, 724] width 27 height 25
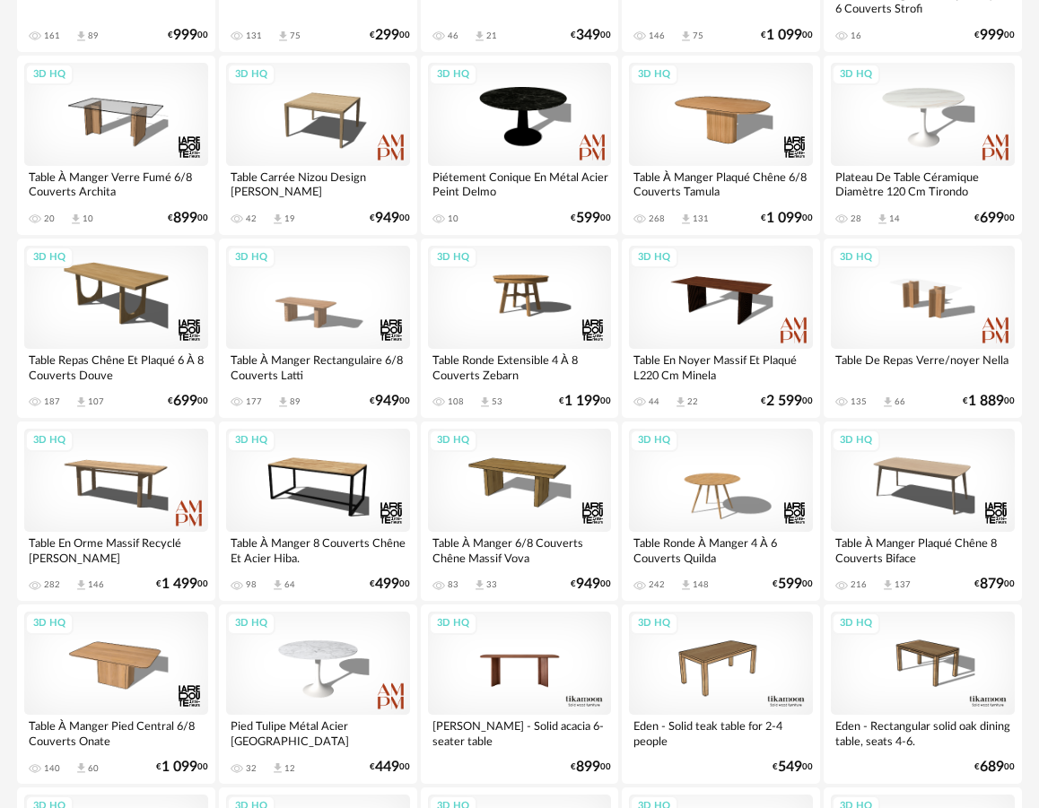
scroll to position [1406, 0]
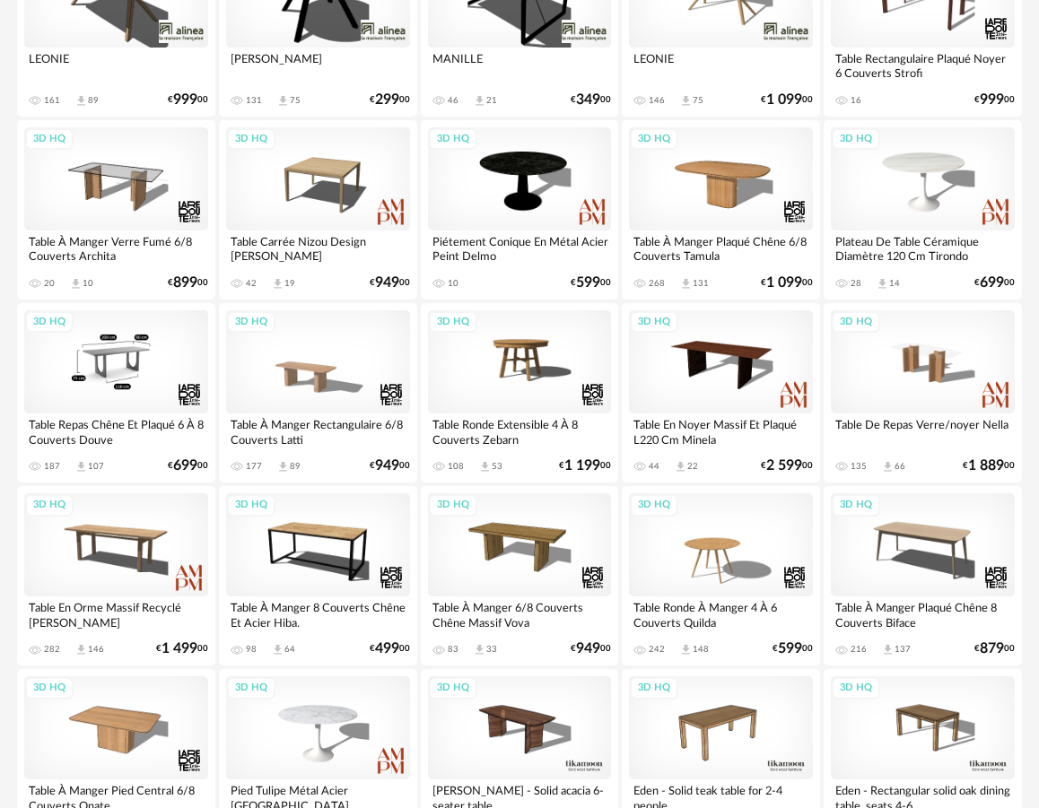
click at [108, 369] on div "3D HQ" at bounding box center [116, 361] width 184 height 103
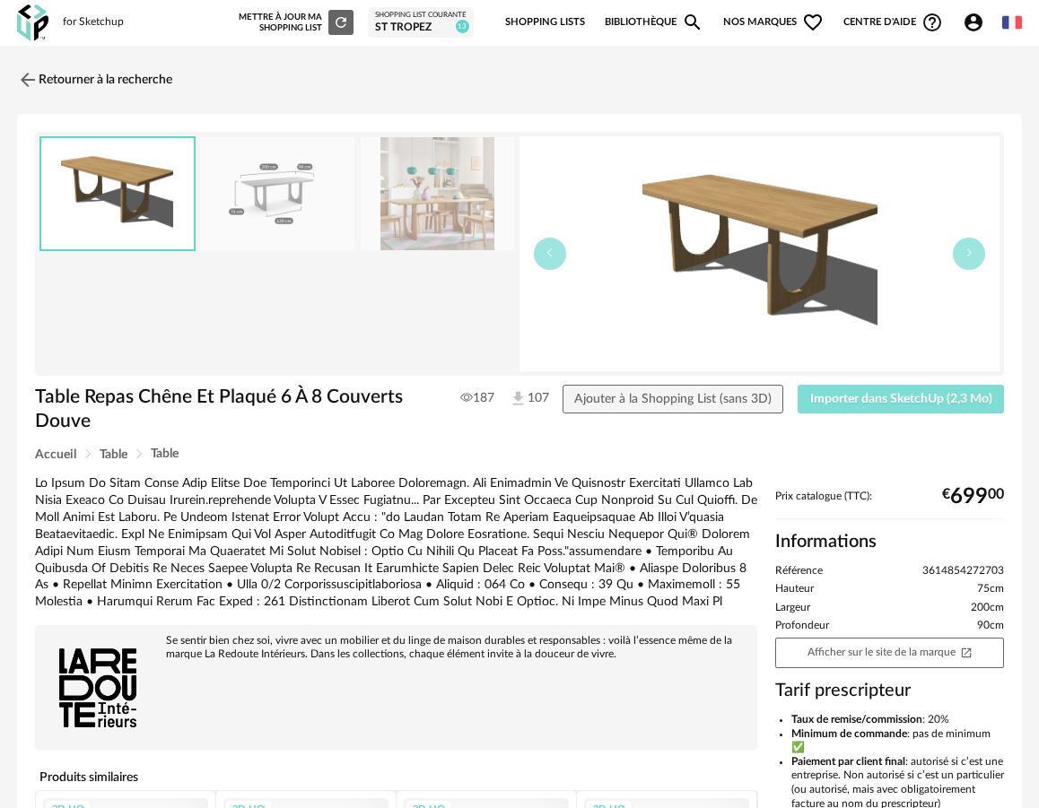
click at [866, 402] on span "Importer dans SketchUp (2,3 Mo)" at bounding box center [901, 399] width 182 height 13
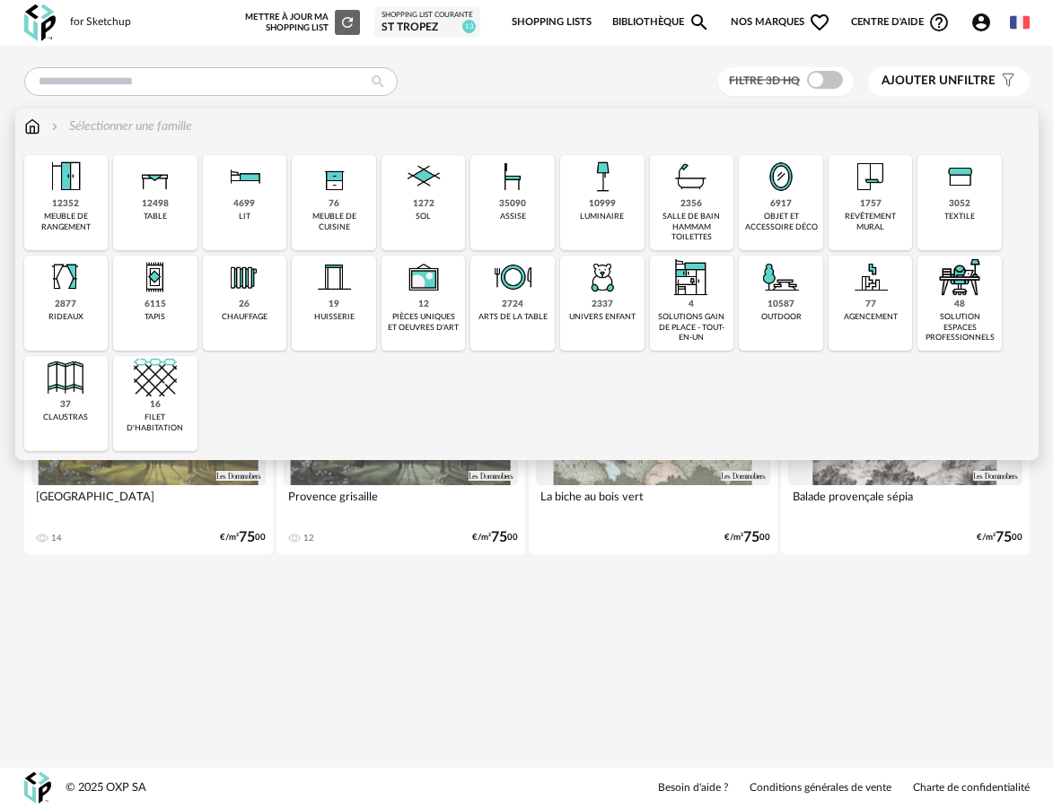
click at [326, 218] on div "meuble de cuisine" at bounding box center [334, 222] width 74 height 21
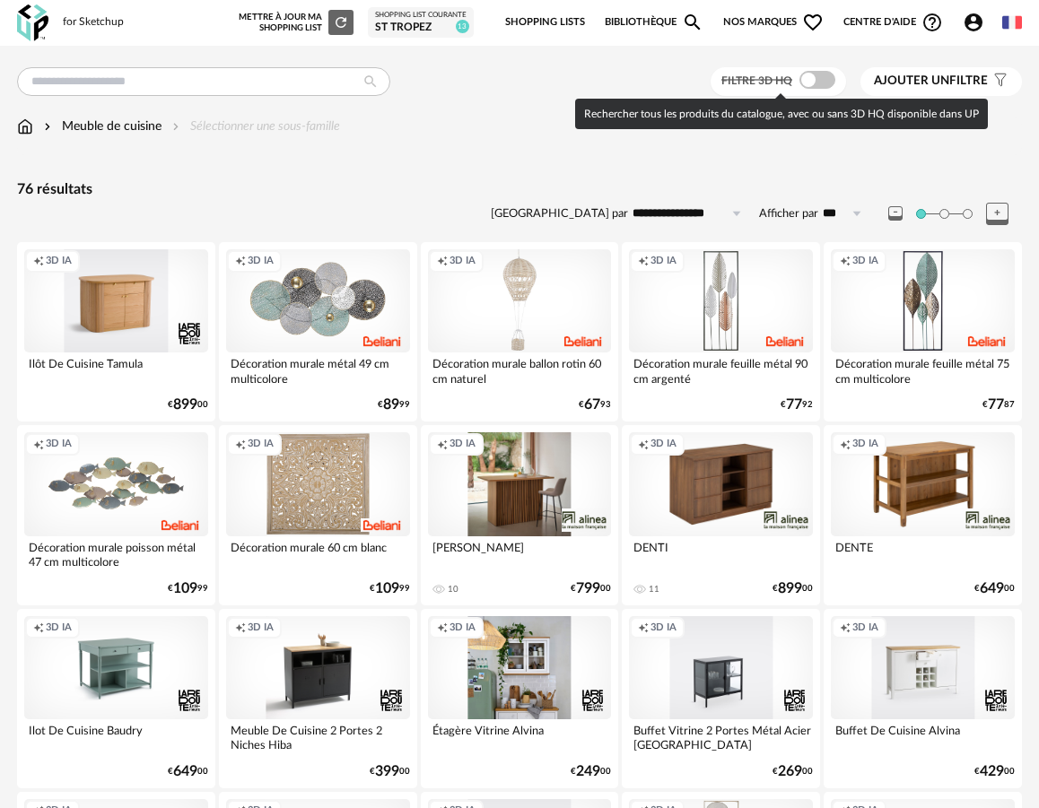
click at [817, 85] on span at bounding box center [817, 80] width 36 height 18
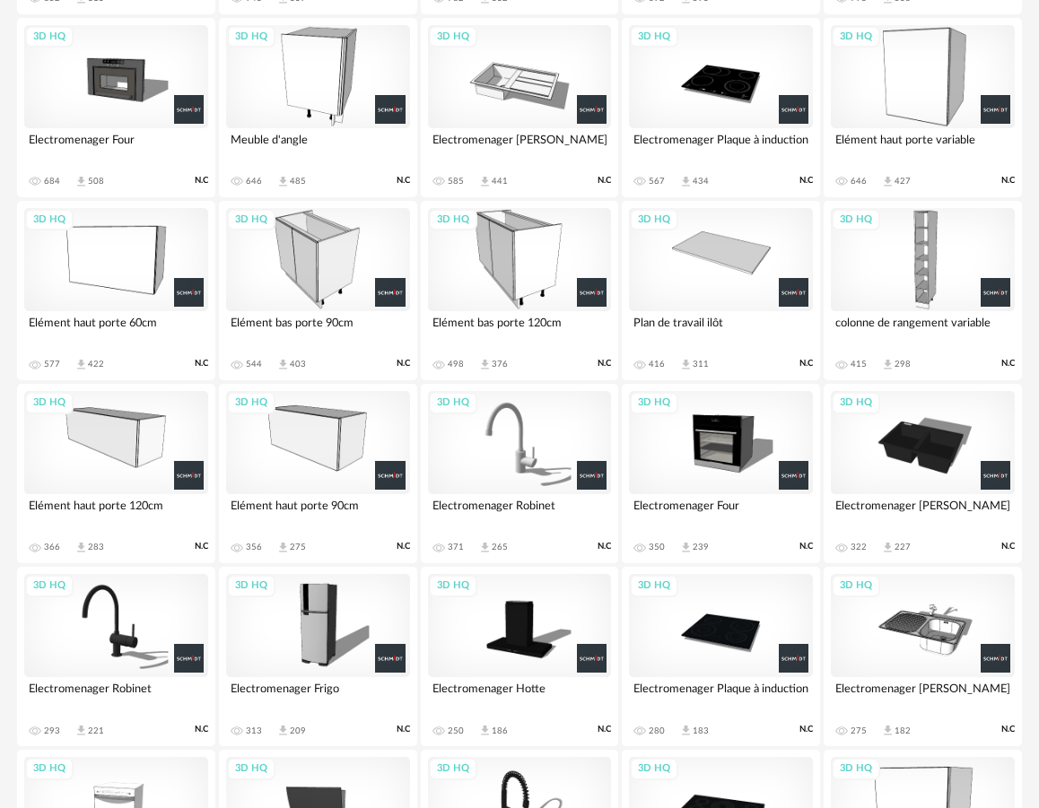
scroll to position [591, 0]
click at [921, 476] on div "3D HQ" at bounding box center [923, 442] width 184 height 103
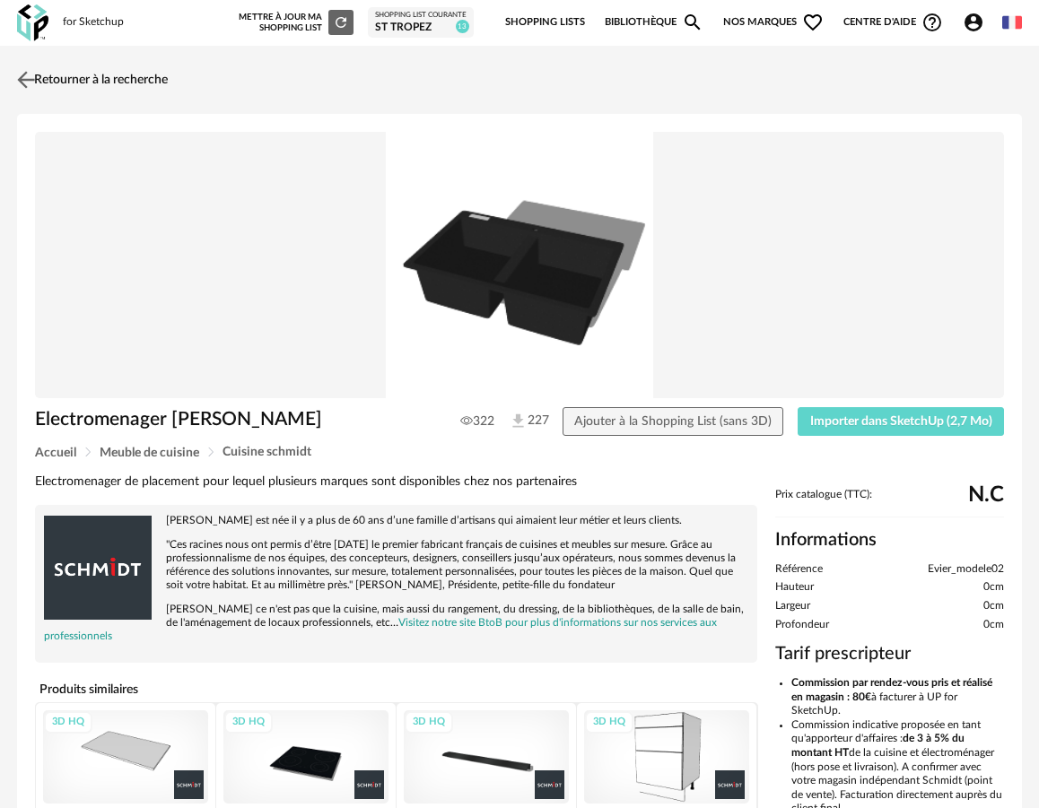
click at [137, 82] on link "Retourner à la recherche" at bounding box center [90, 79] width 155 height 39
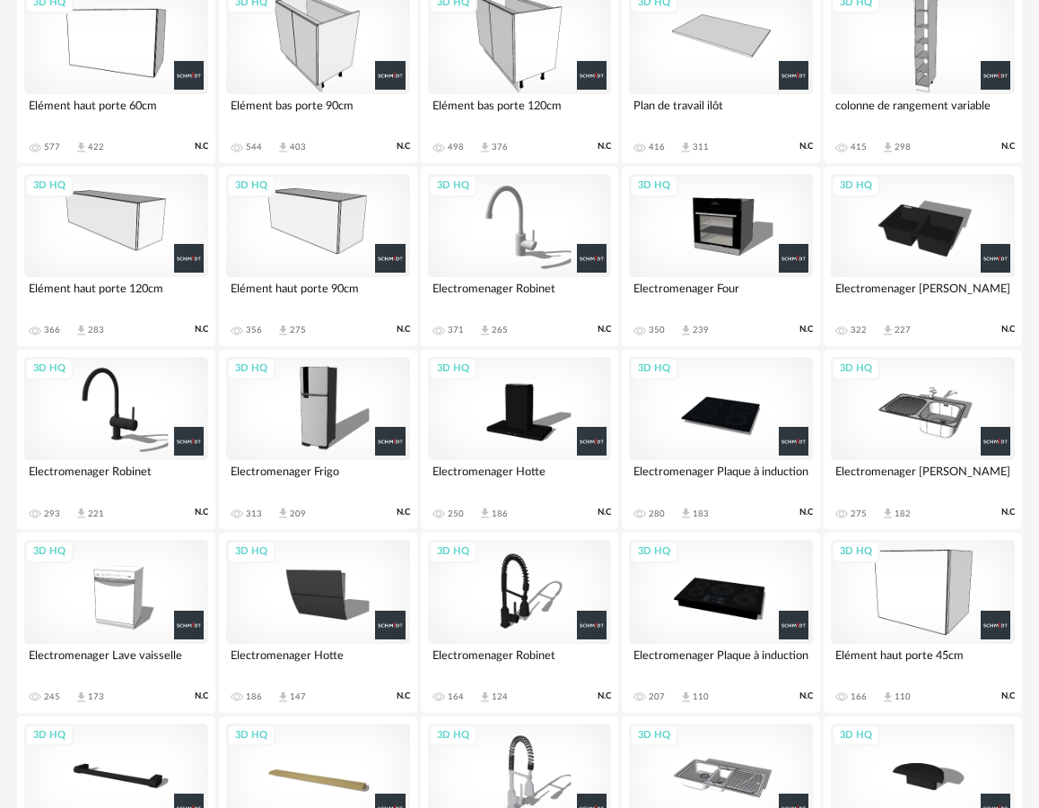
scroll to position [1028, 0]
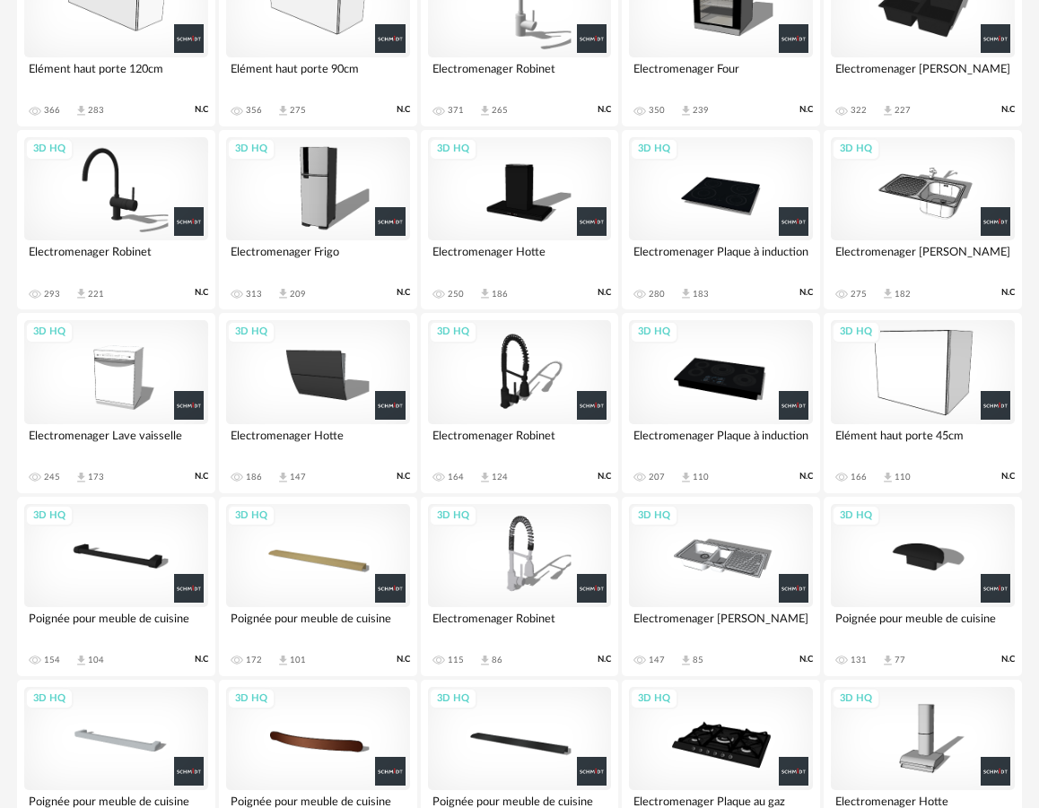
click at [712, 563] on div "3D HQ" at bounding box center [721, 555] width 184 height 103
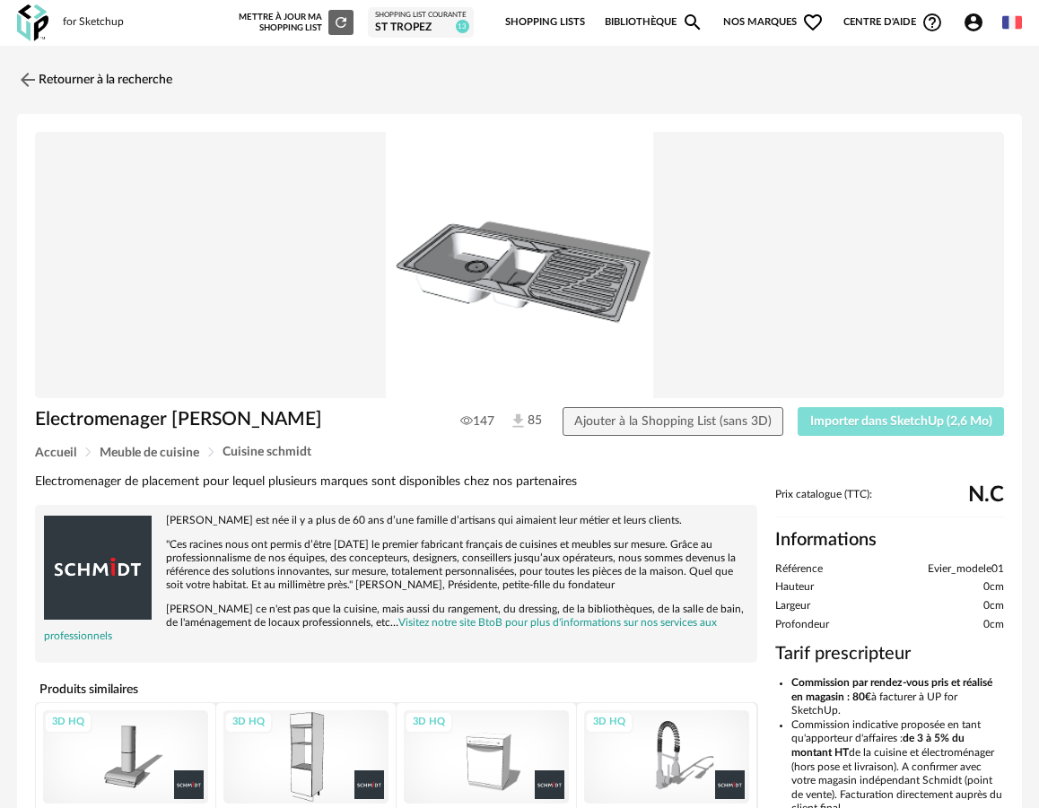
click at [834, 427] on span "Importer dans SketchUp (2,6 Mo)" at bounding box center [901, 421] width 182 height 13
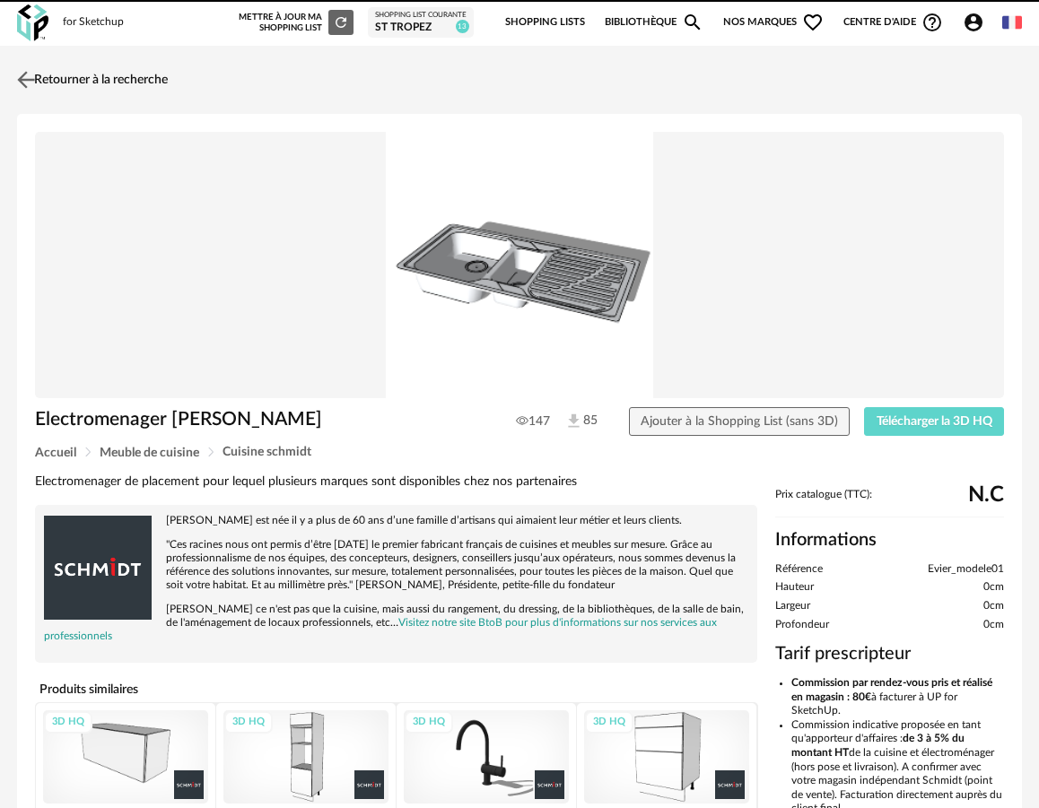
click at [99, 67] on link "Retourner à la recherche" at bounding box center [90, 79] width 155 height 39
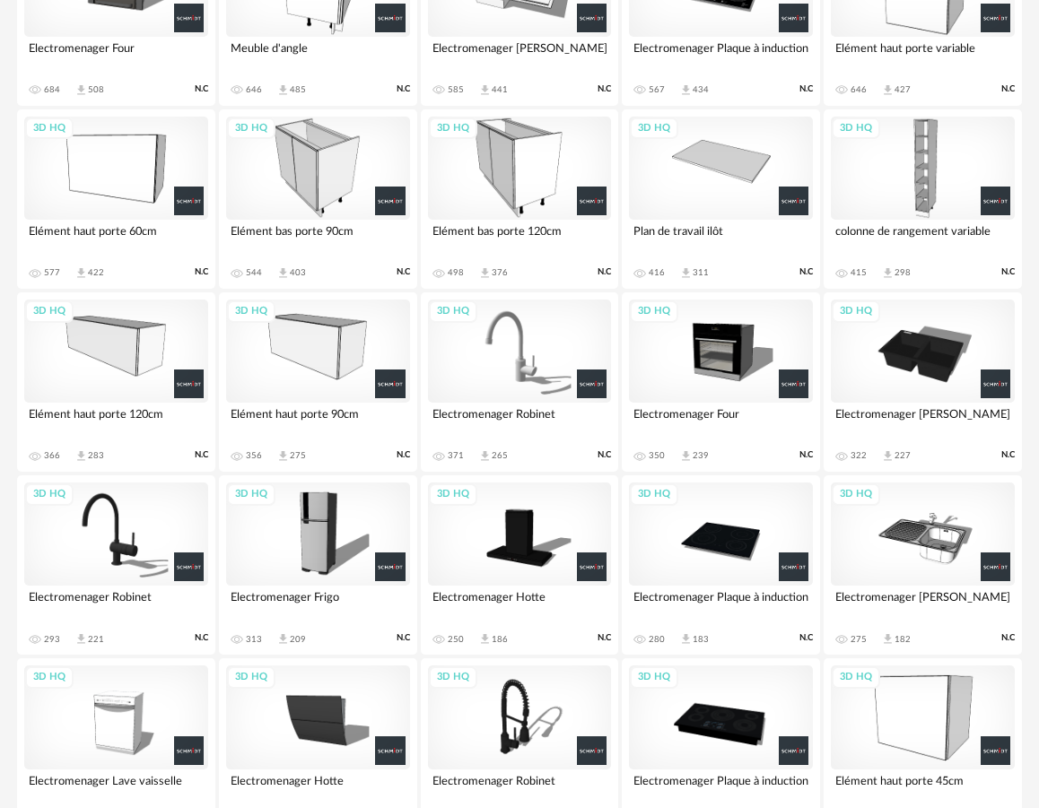
scroll to position [681, 0]
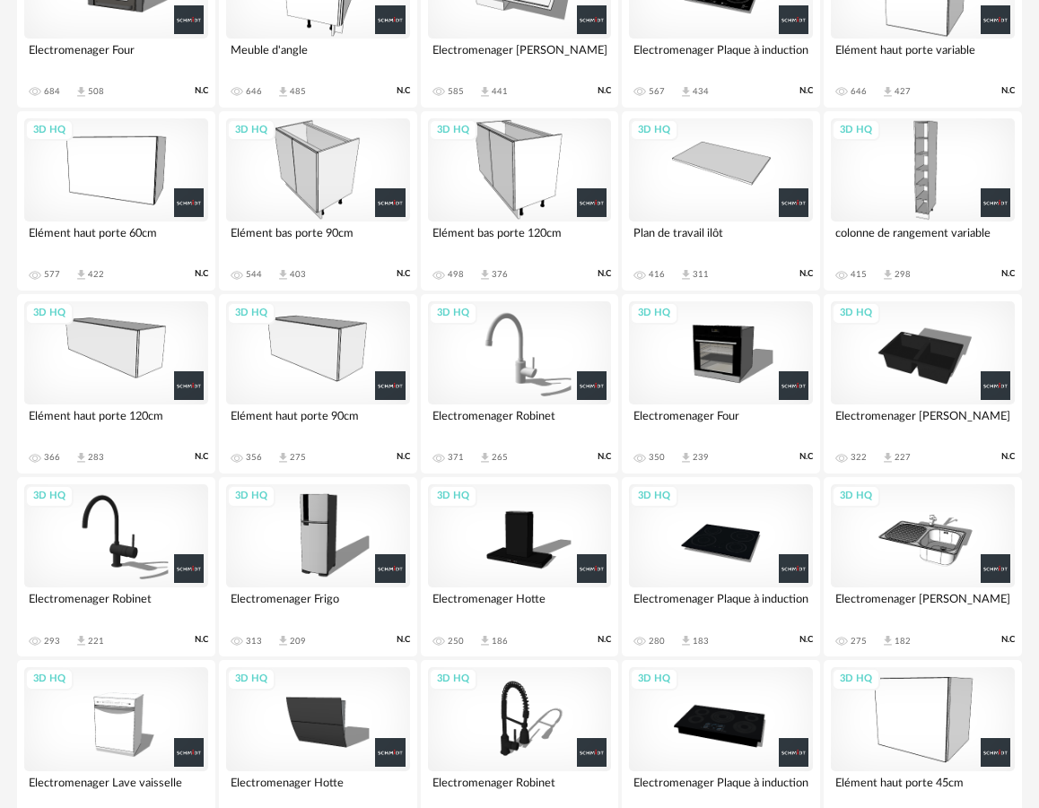
click at [709, 355] on div "3D HQ" at bounding box center [721, 352] width 184 height 103
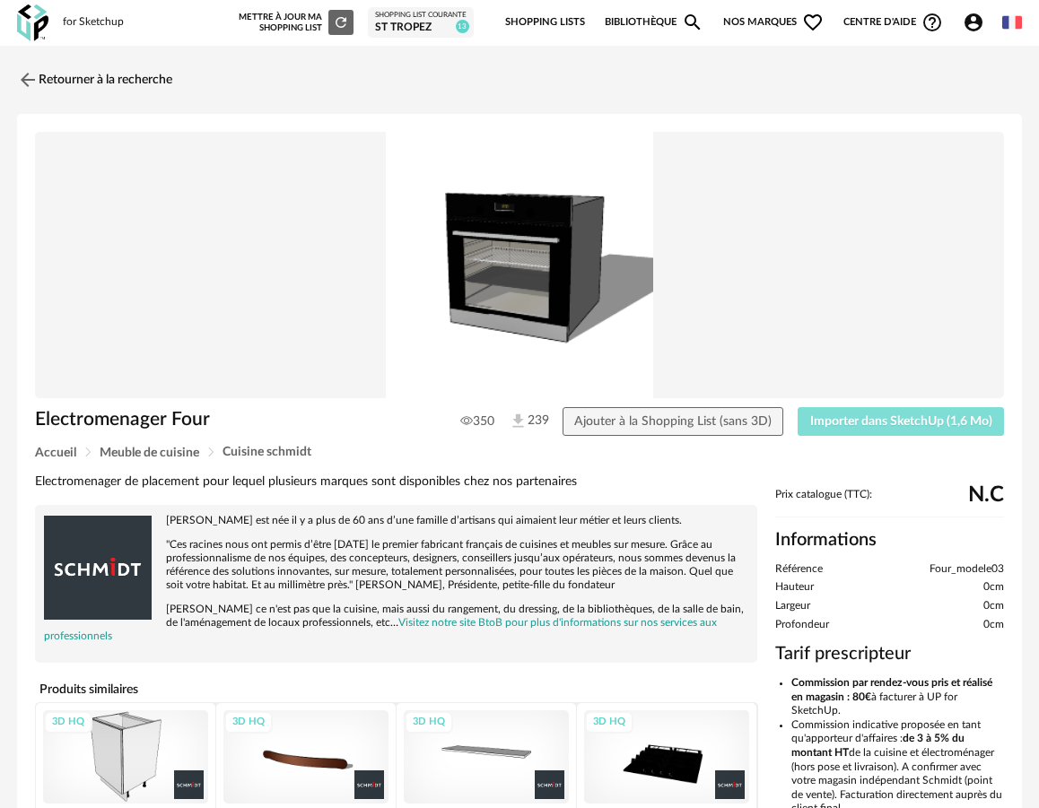
click at [839, 427] on span "Importer dans SketchUp (1,6 Mo)" at bounding box center [901, 421] width 182 height 13
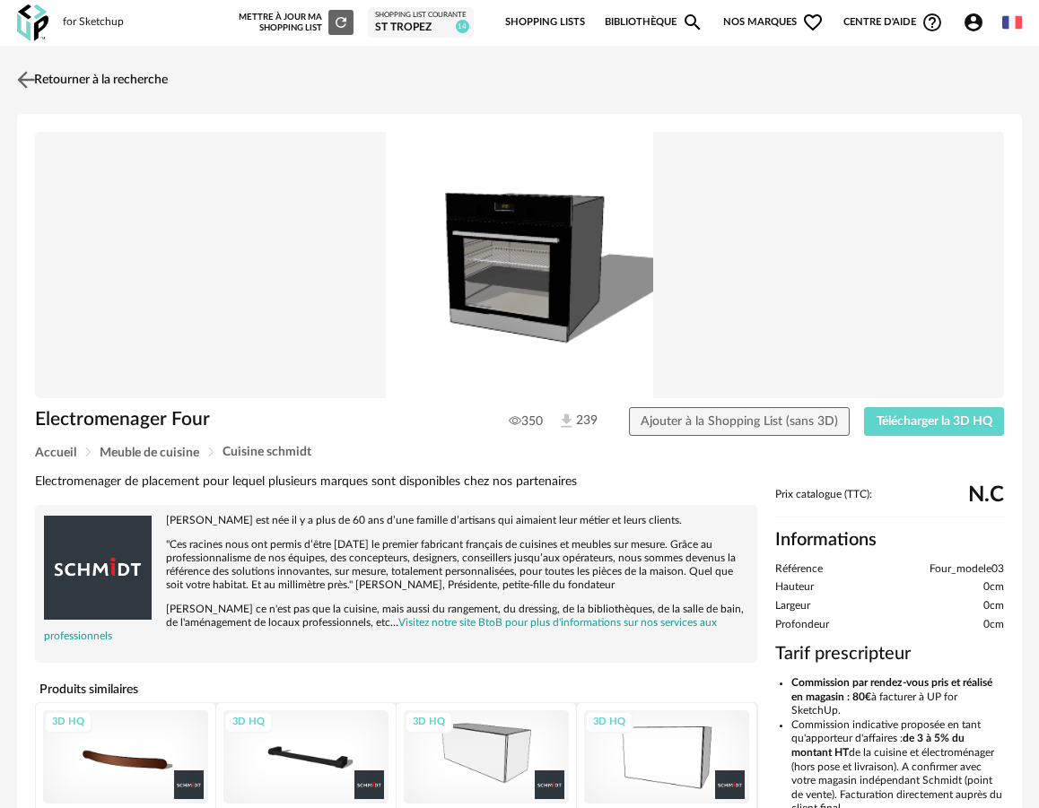
click at [65, 86] on link "Retourner à la recherche" at bounding box center [90, 79] width 155 height 39
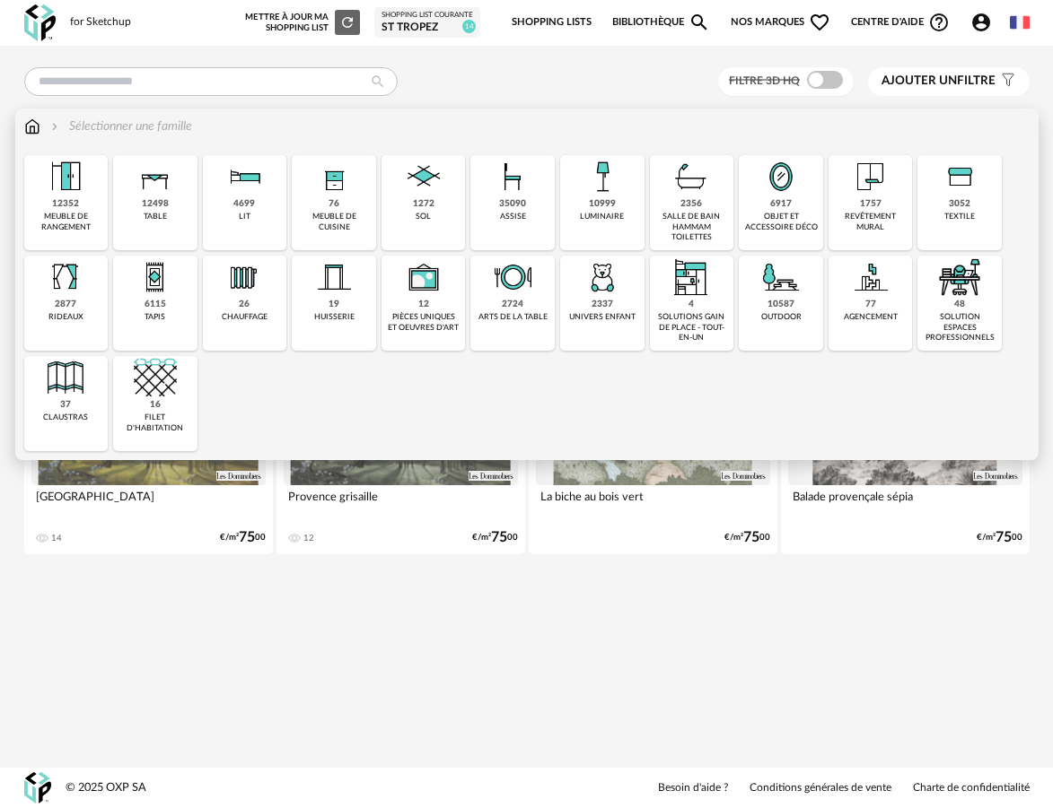
click at [315, 188] on img at bounding box center [333, 176] width 43 height 43
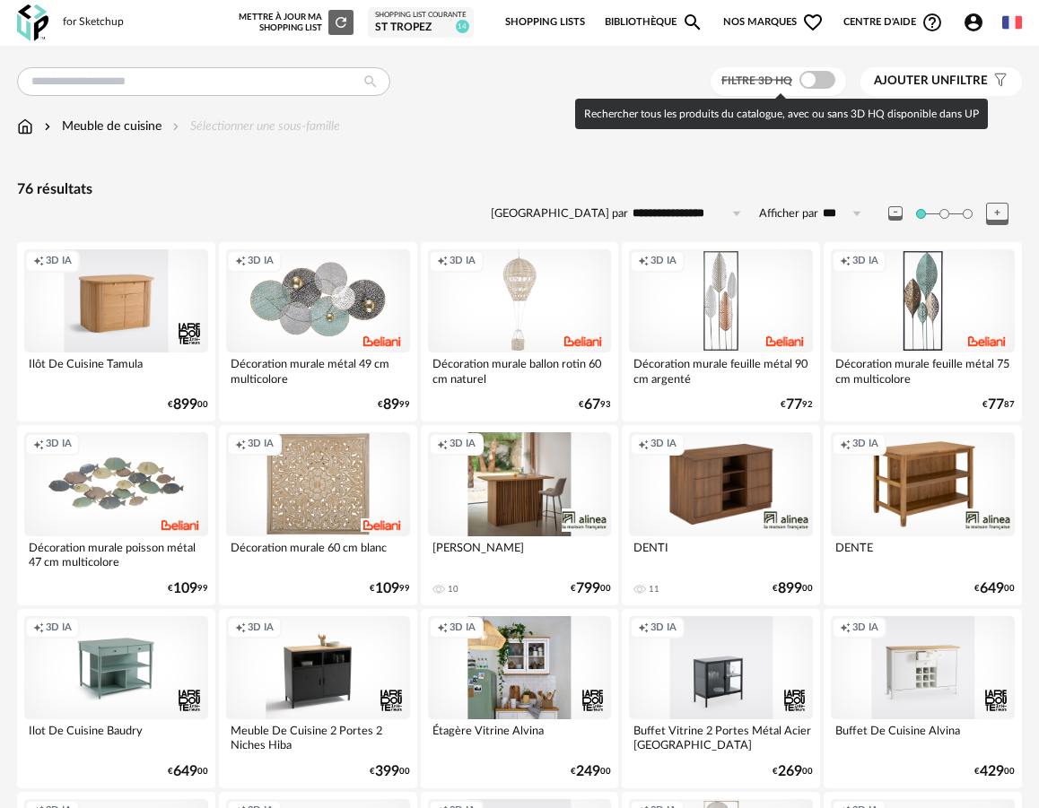
click at [819, 85] on span at bounding box center [817, 80] width 36 height 18
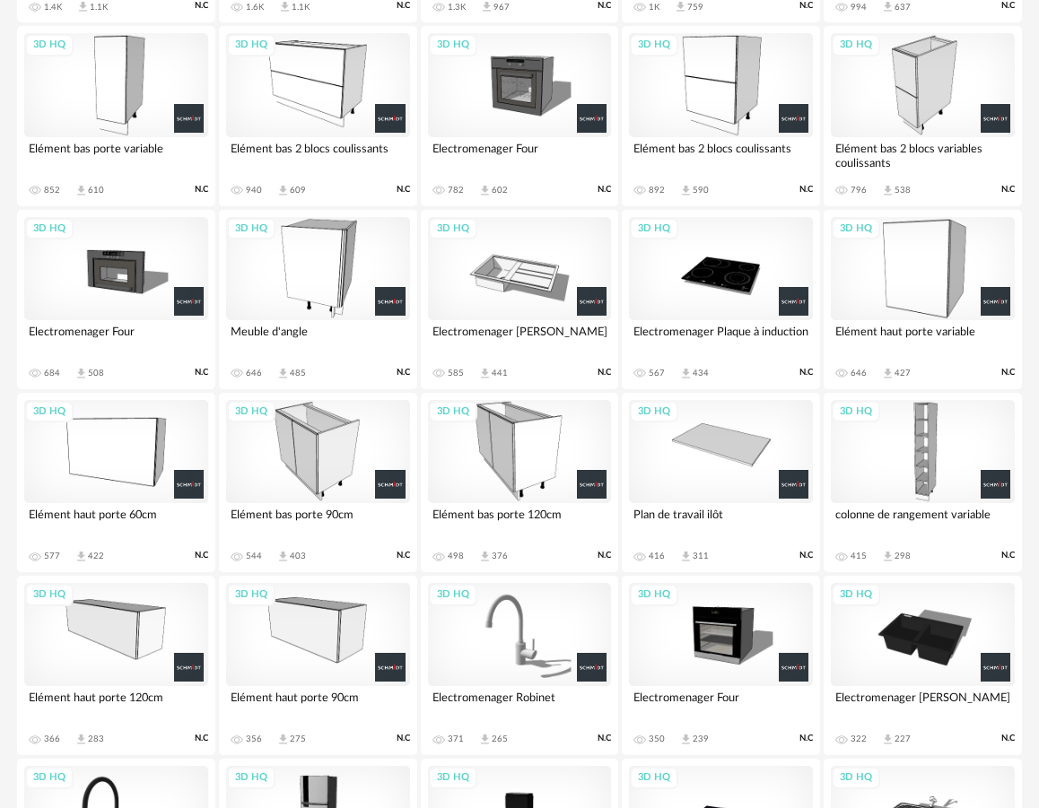
scroll to position [390, 0]
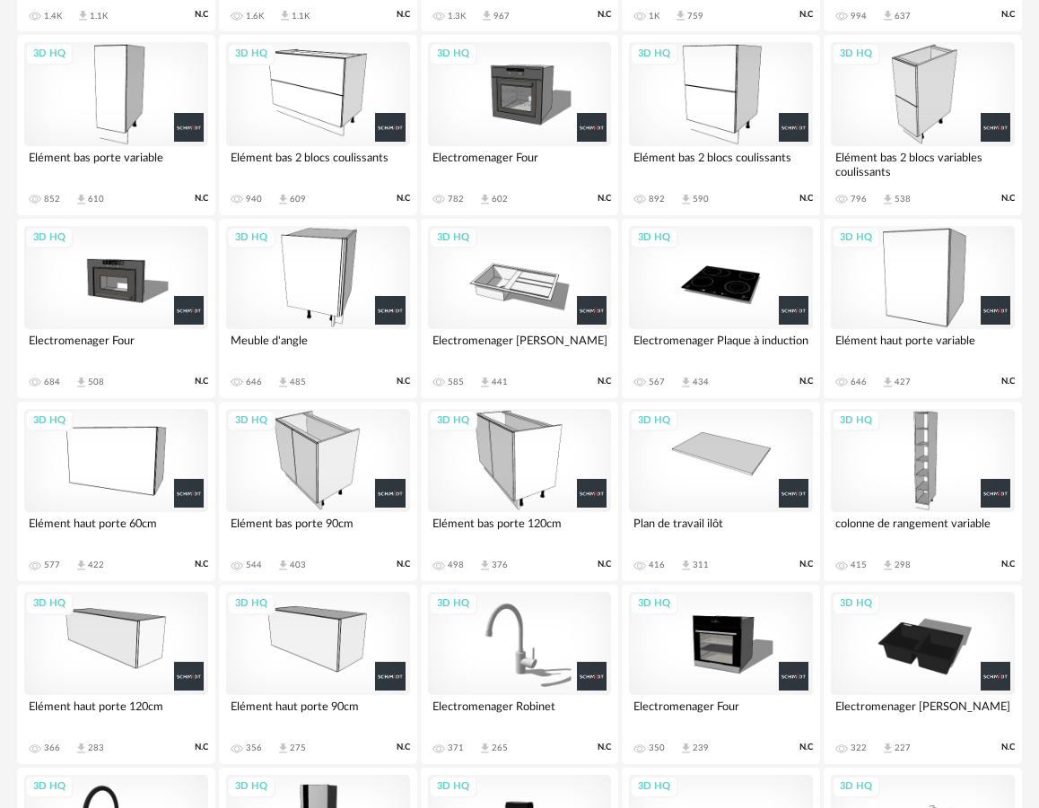
click at [711, 288] on div "3D HQ" at bounding box center [721, 277] width 184 height 103
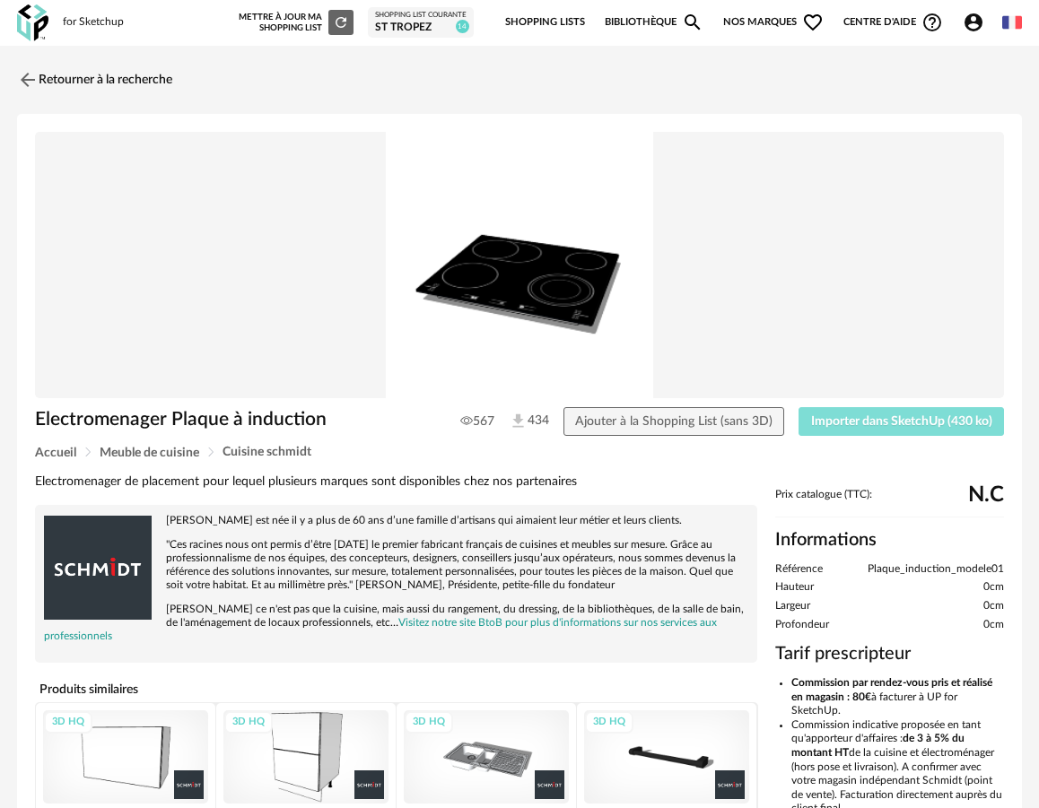
click at [859, 425] on span "Importer dans SketchUp (430 ko)" at bounding box center [901, 421] width 181 height 13
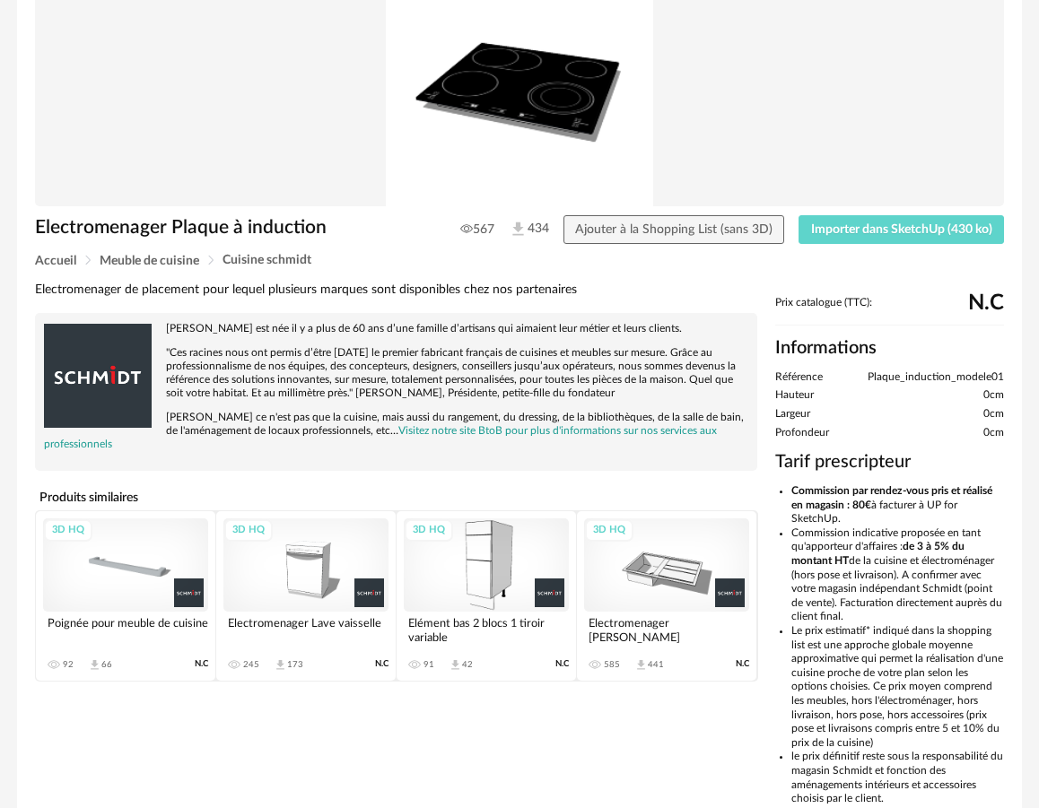
scroll to position [287, 0]
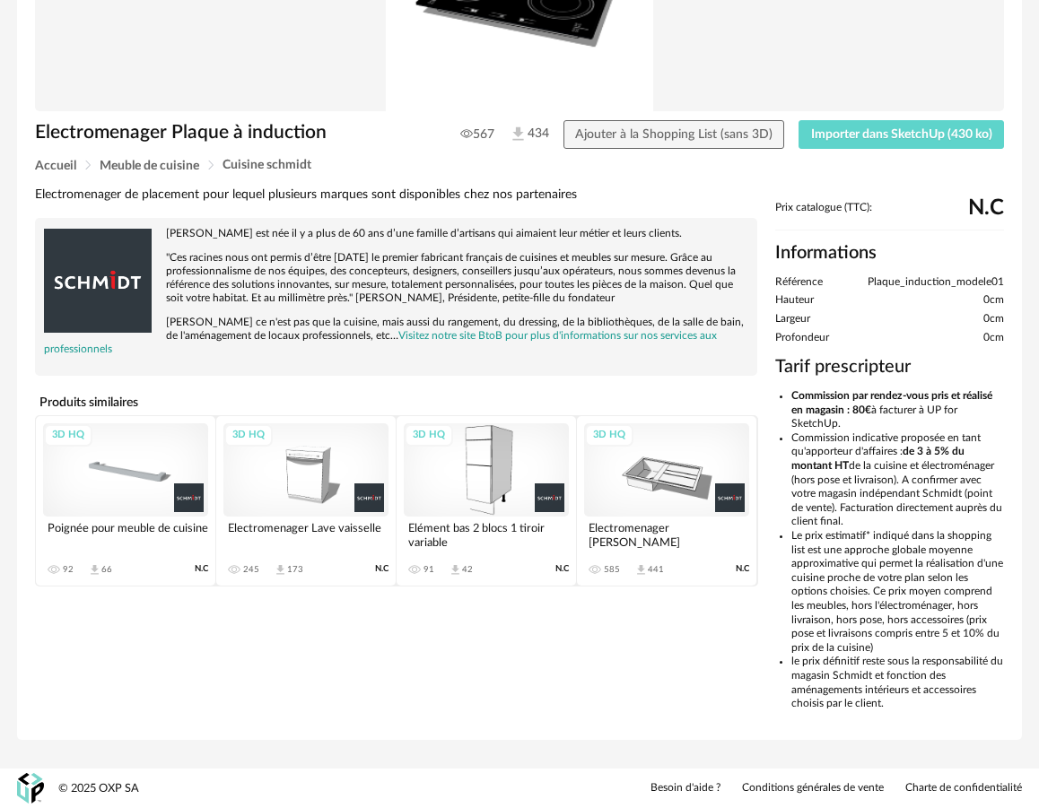
click at [662, 468] on div "3D HQ" at bounding box center [666, 470] width 165 height 93
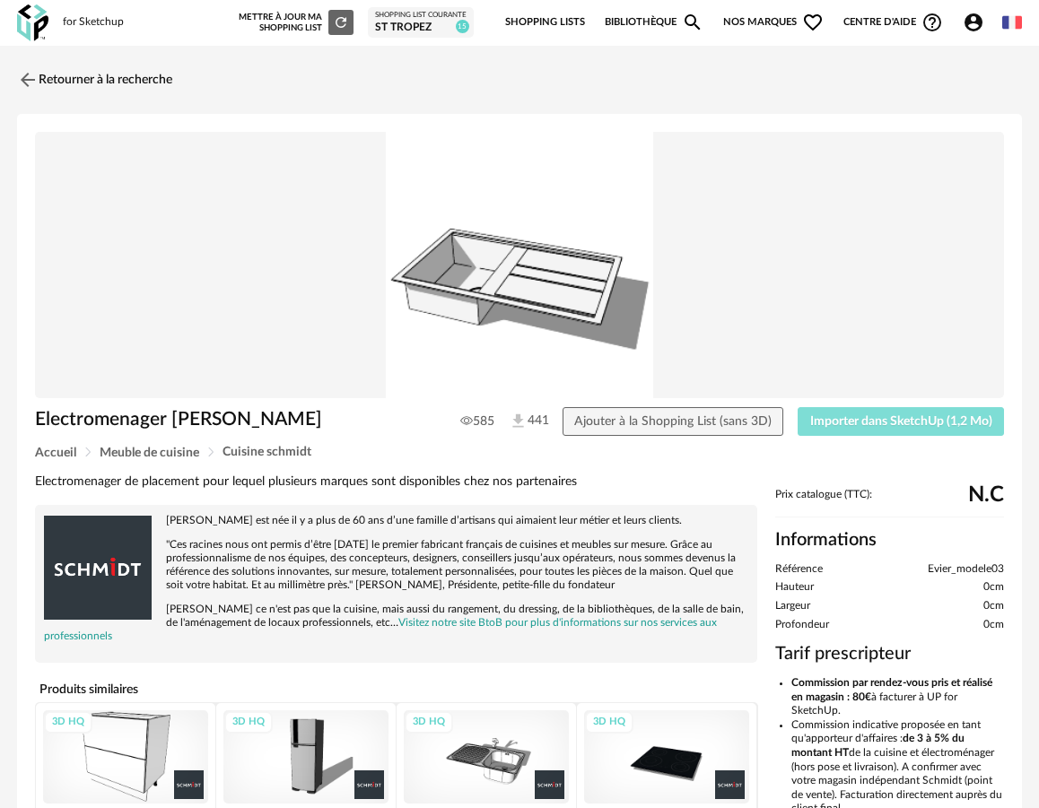
click at [869, 415] on span "Importer dans SketchUp (1,2 Mo)" at bounding box center [901, 421] width 182 height 13
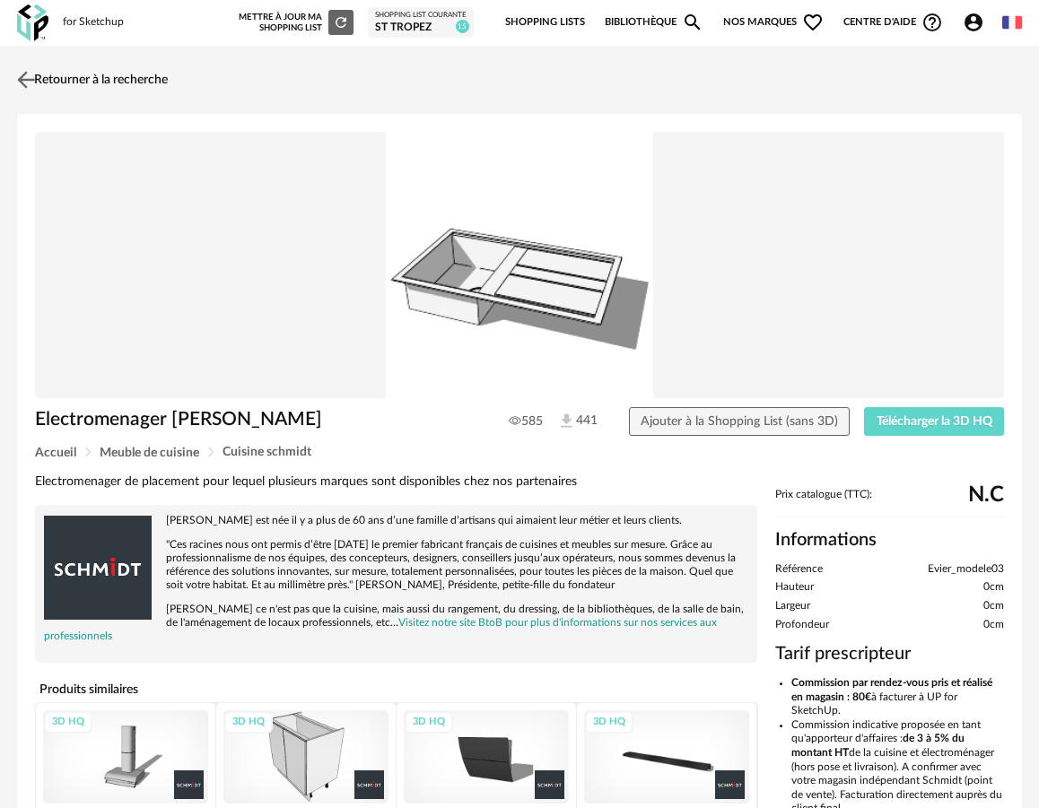
click at [83, 80] on link "Retourner à la recherche" at bounding box center [90, 79] width 155 height 39
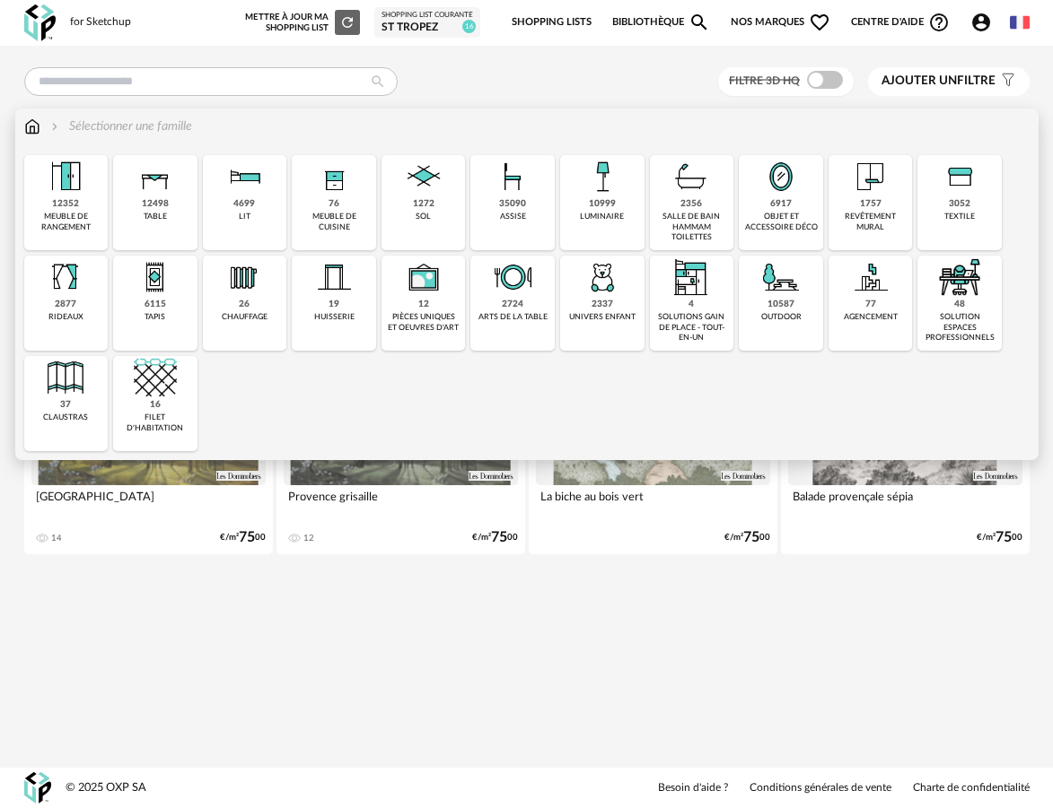
click at [348, 198] on img at bounding box center [333, 176] width 43 height 43
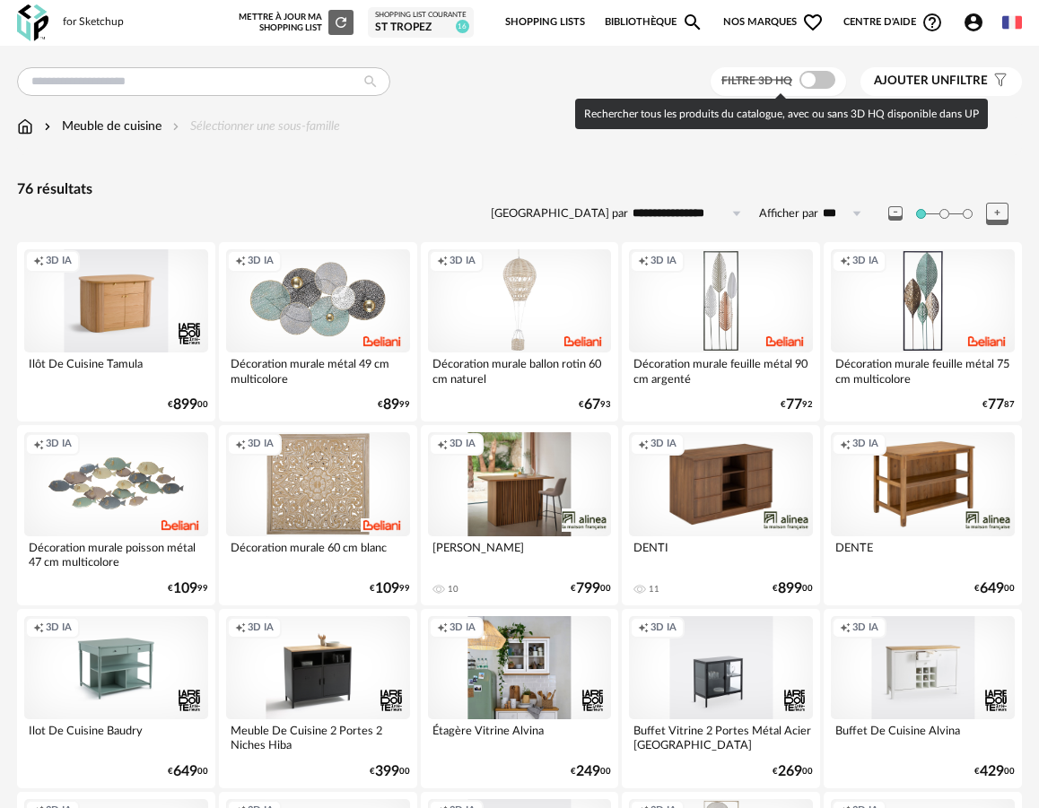
click at [817, 78] on span at bounding box center [817, 80] width 36 height 18
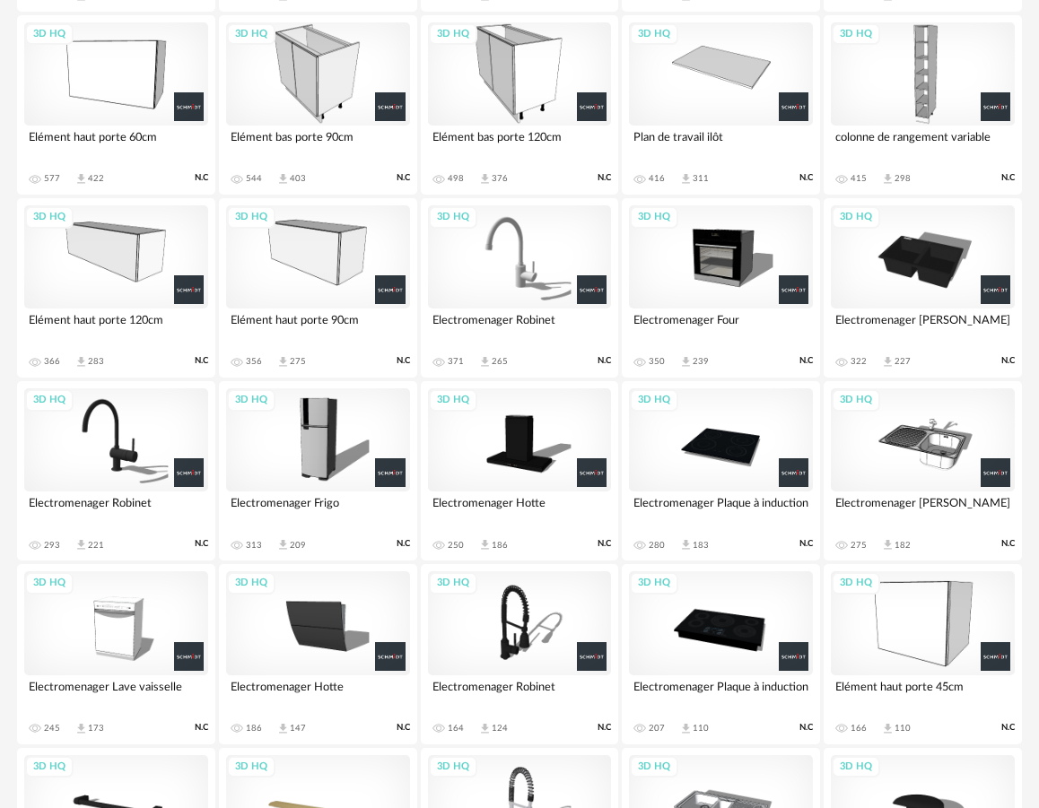
scroll to position [765, 0]
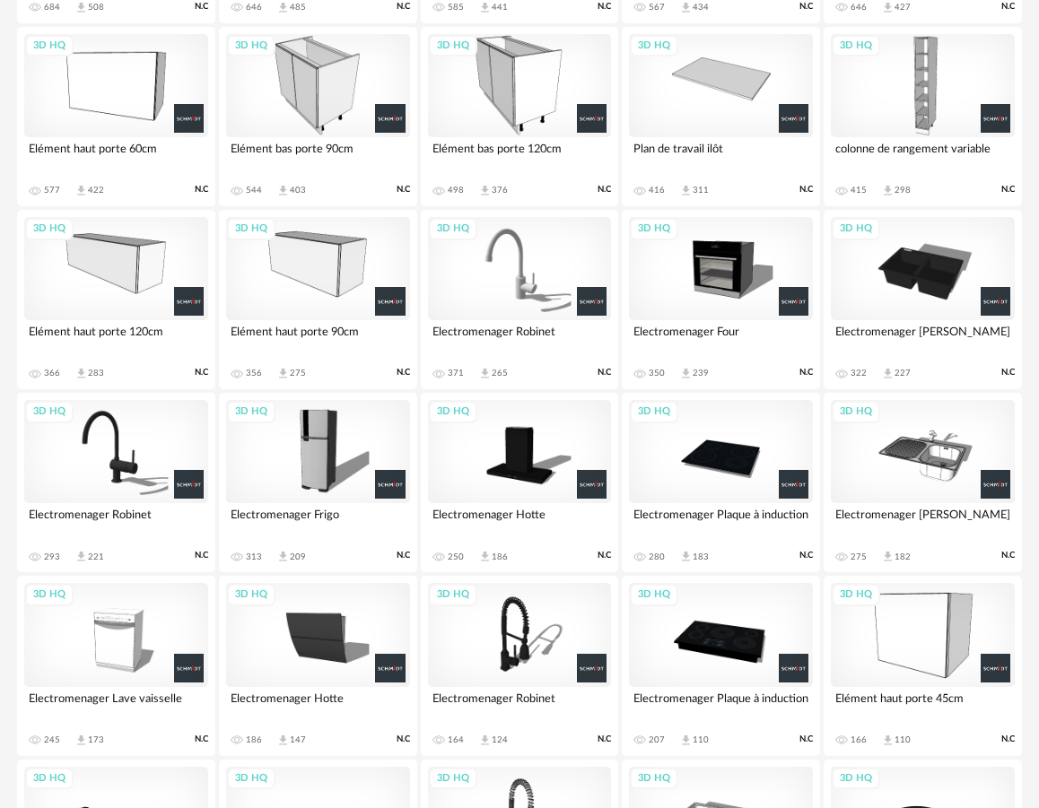
click at [535, 291] on div "3D HQ" at bounding box center [520, 268] width 184 height 103
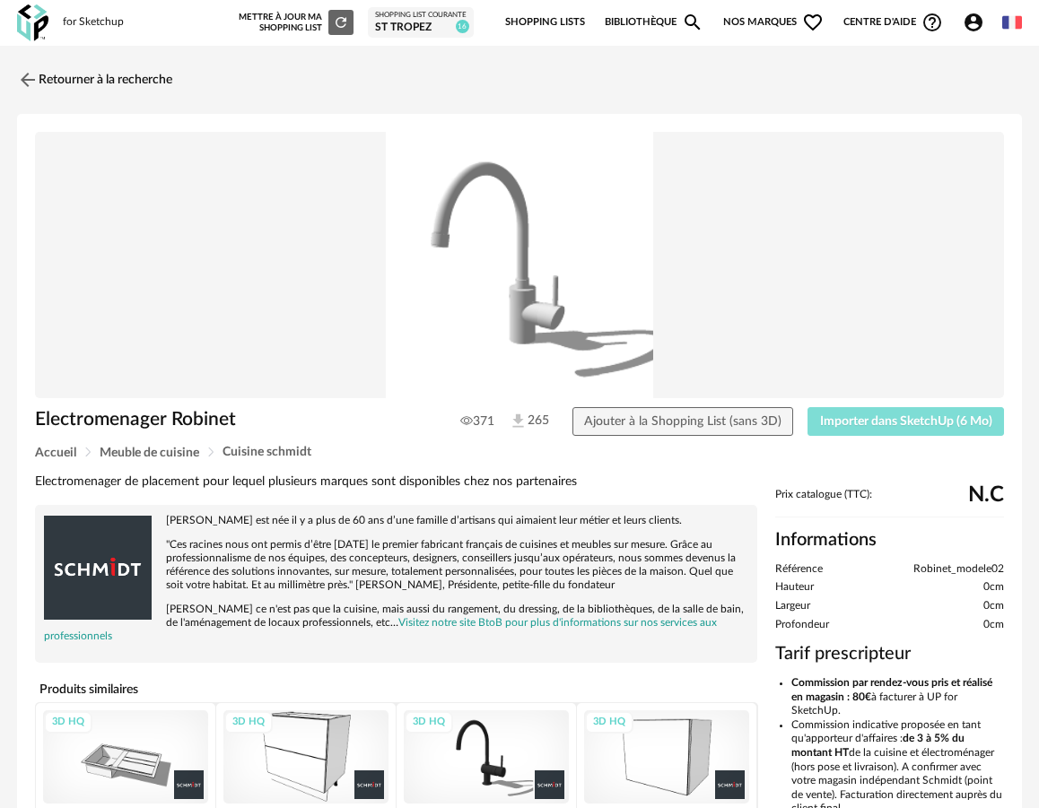
click at [883, 424] on span "Importer dans SketchUp (6 Mo)" at bounding box center [906, 421] width 172 height 13
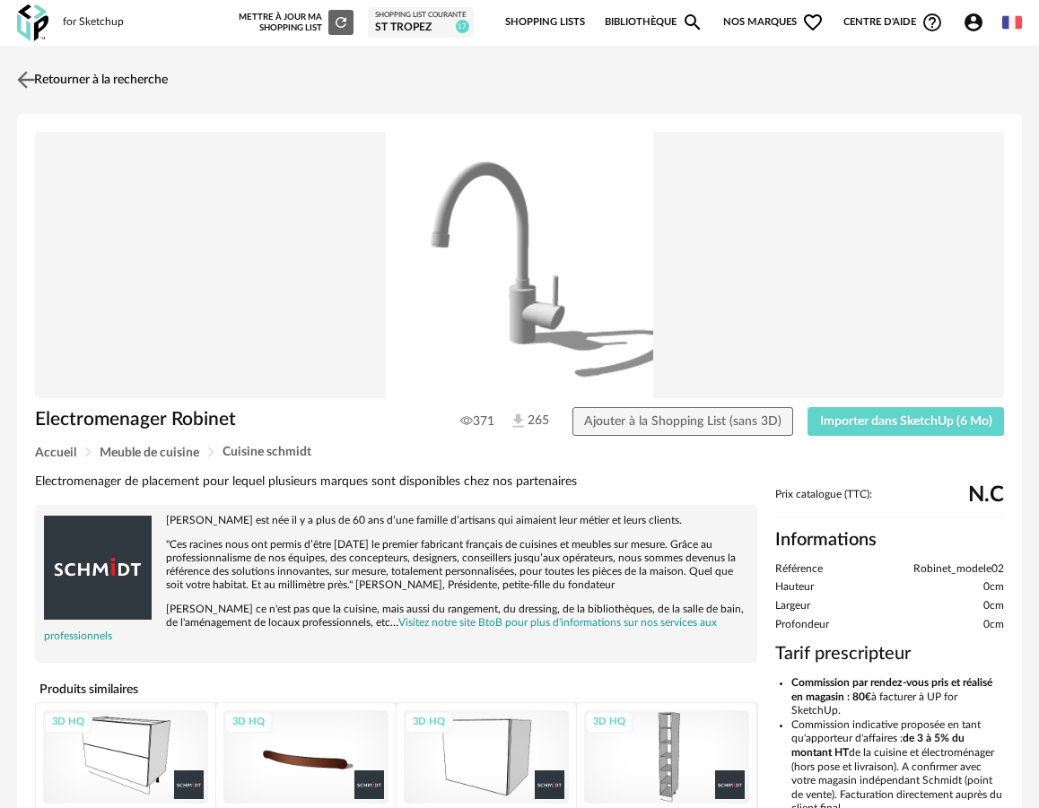
click at [113, 84] on link "Retourner à la recherche" at bounding box center [90, 79] width 155 height 39
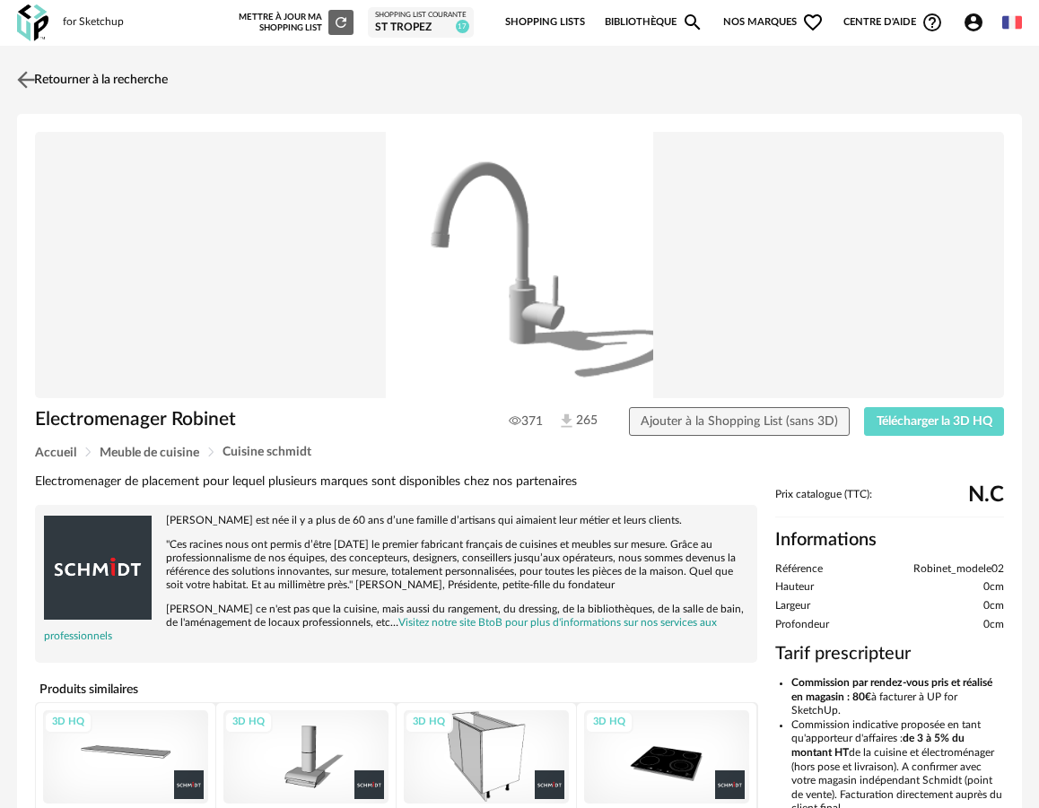
click at [102, 83] on link "Retourner à la recherche" at bounding box center [90, 79] width 155 height 39
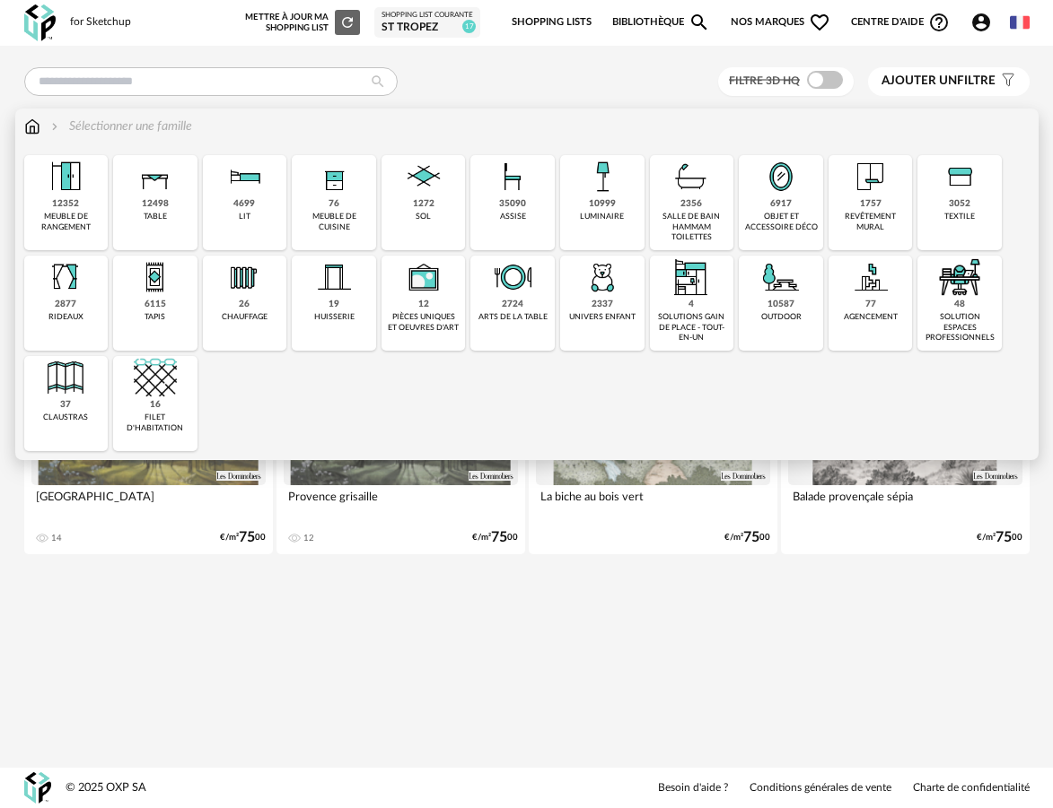
click at [546, 197] on div "35090 assise" at bounding box center [512, 202] width 84 height 95
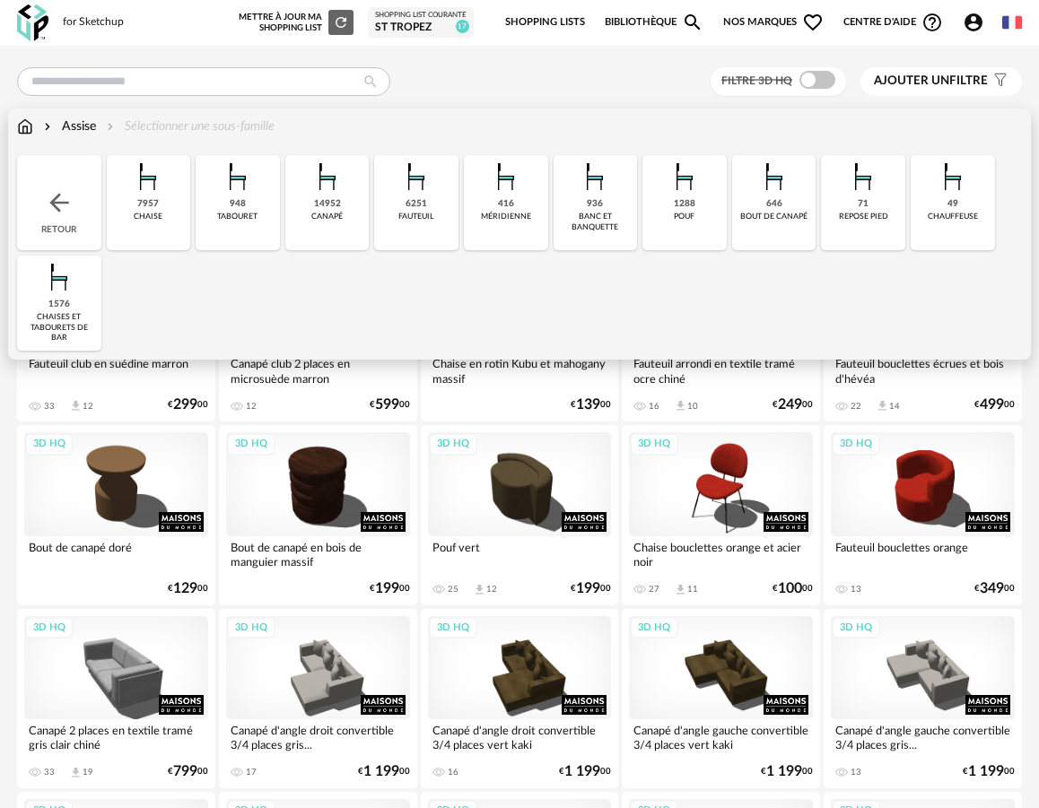
click at [426, 231] on div "6251 fauteuil" at bounding box center [416, 202] width 84 height 95
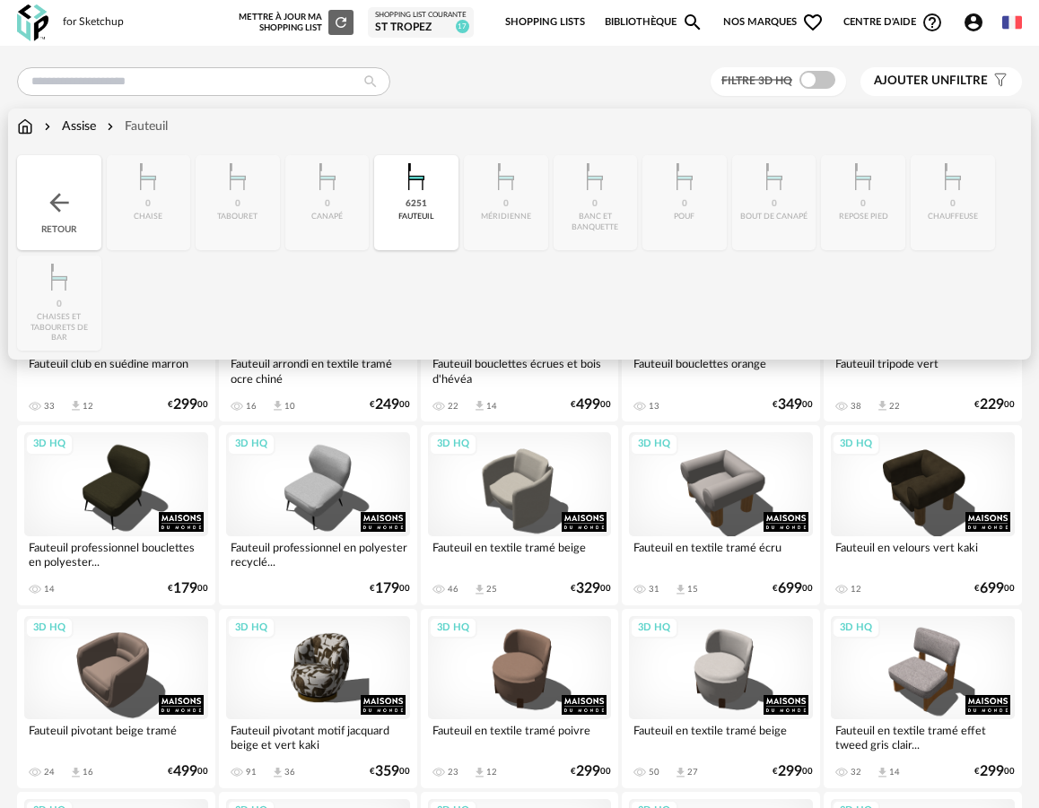
click at [426, 231] on div "6251 fauteuil" at bounding box center [416, 202] width 84 height 95
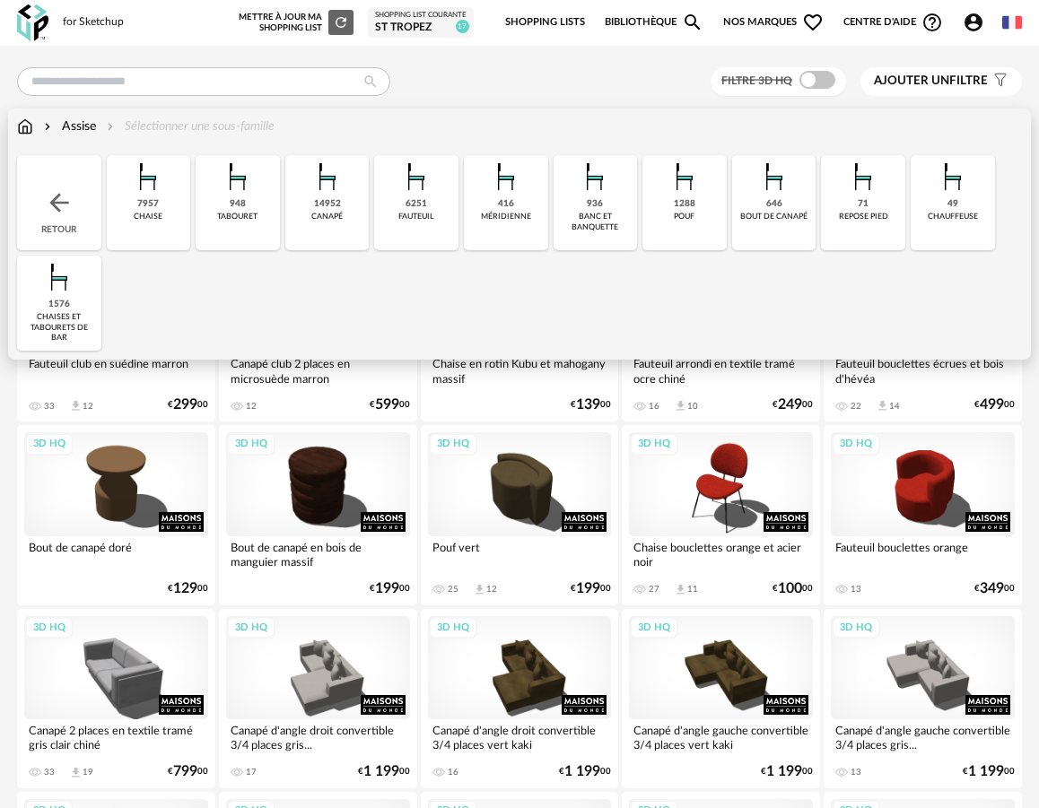
click at [347, 232] on div "14952 canapé" at bounding box center [327, 202] width 84 height 95
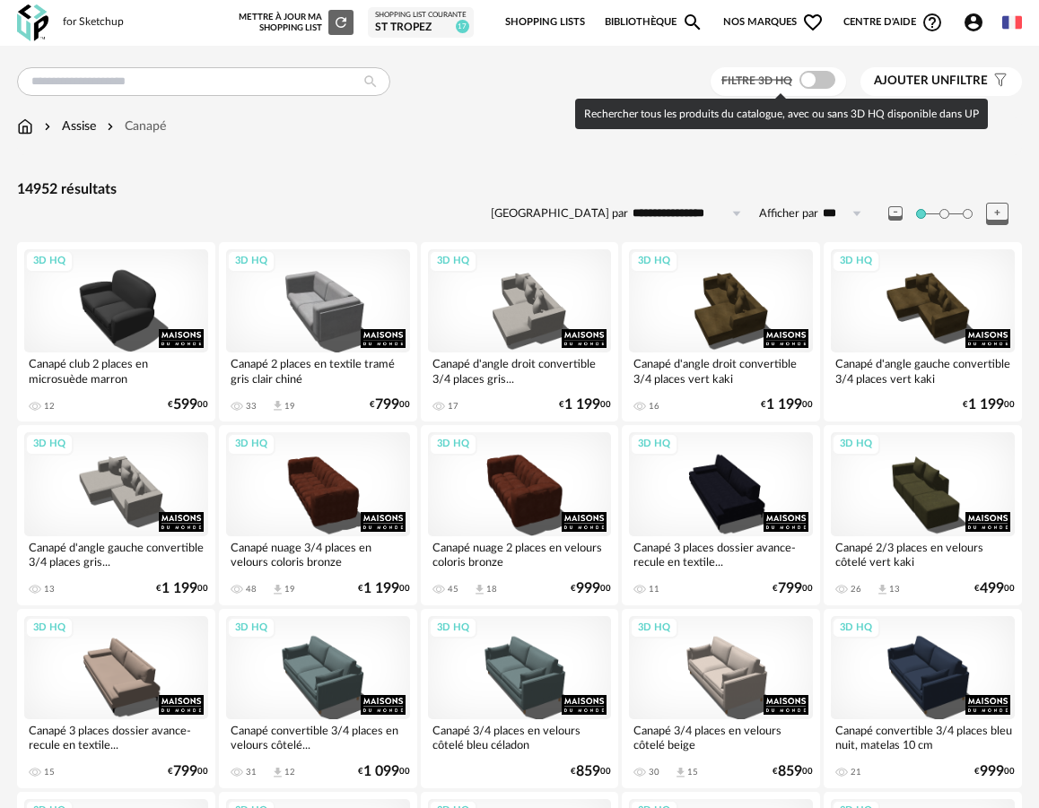
click at [816, 75] on span at bounding box center [817, 80] width 36 height 18
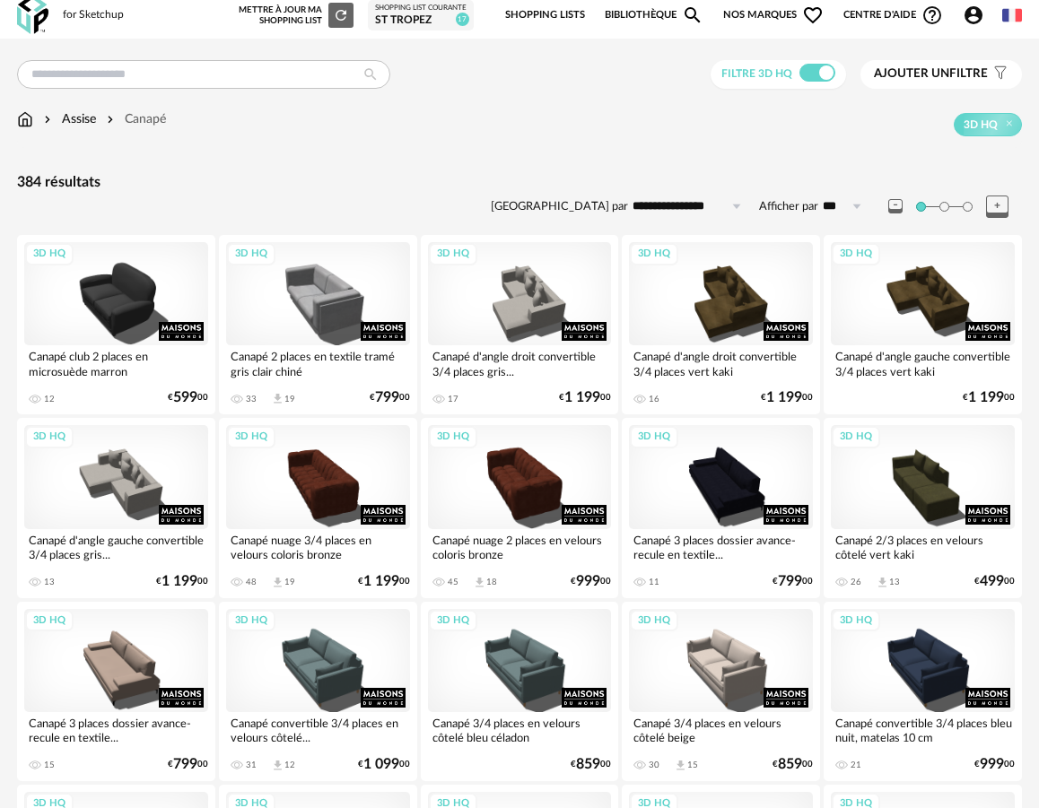
scroll to position [246, 0]
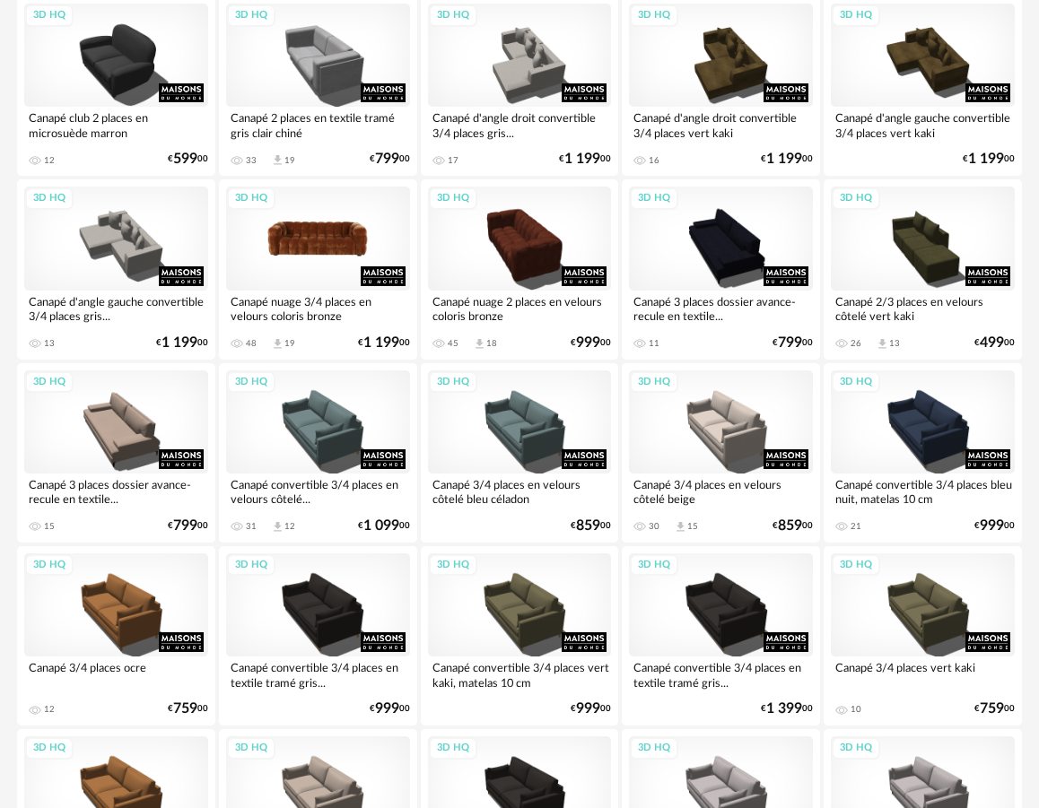
click at [338, 261] on div "3D HQ" at bounding box center [318, 238] width 184 height 103
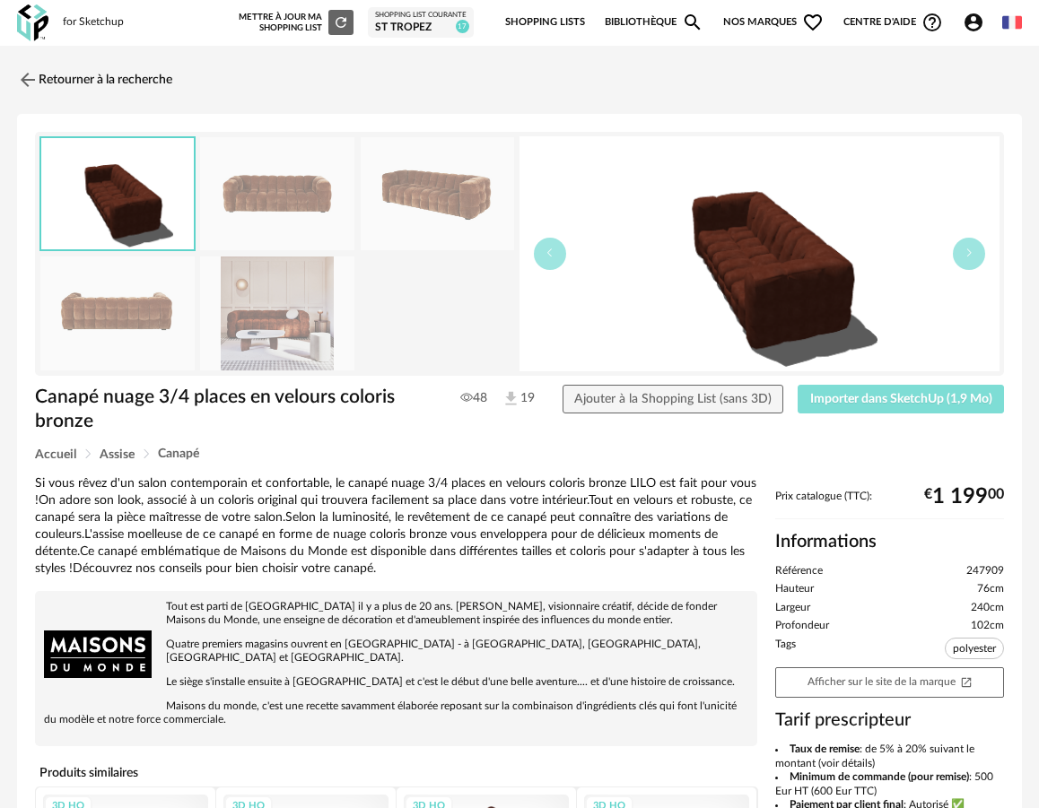
click at [878, 406] on span "Importer dans SketchUp (1,9 Mo)" at bounding box center [901, 399] width 182 height 13
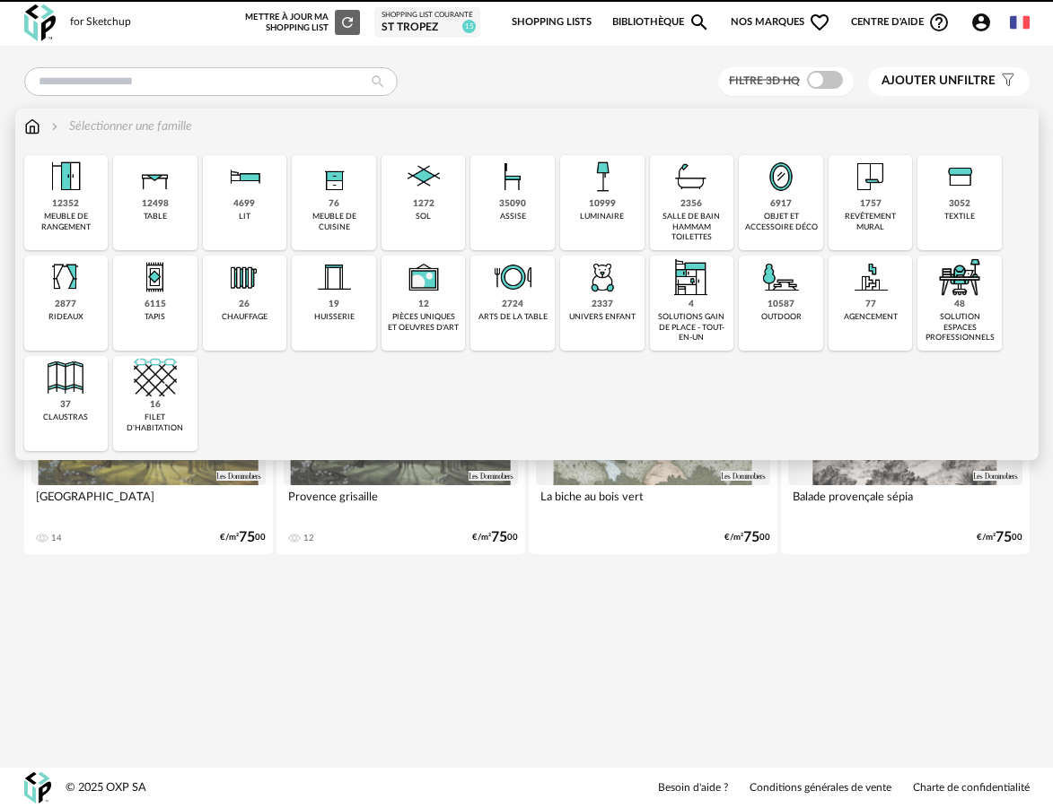
click at [344, 193] on img at bounding box center [333, 176] width 43 height 43
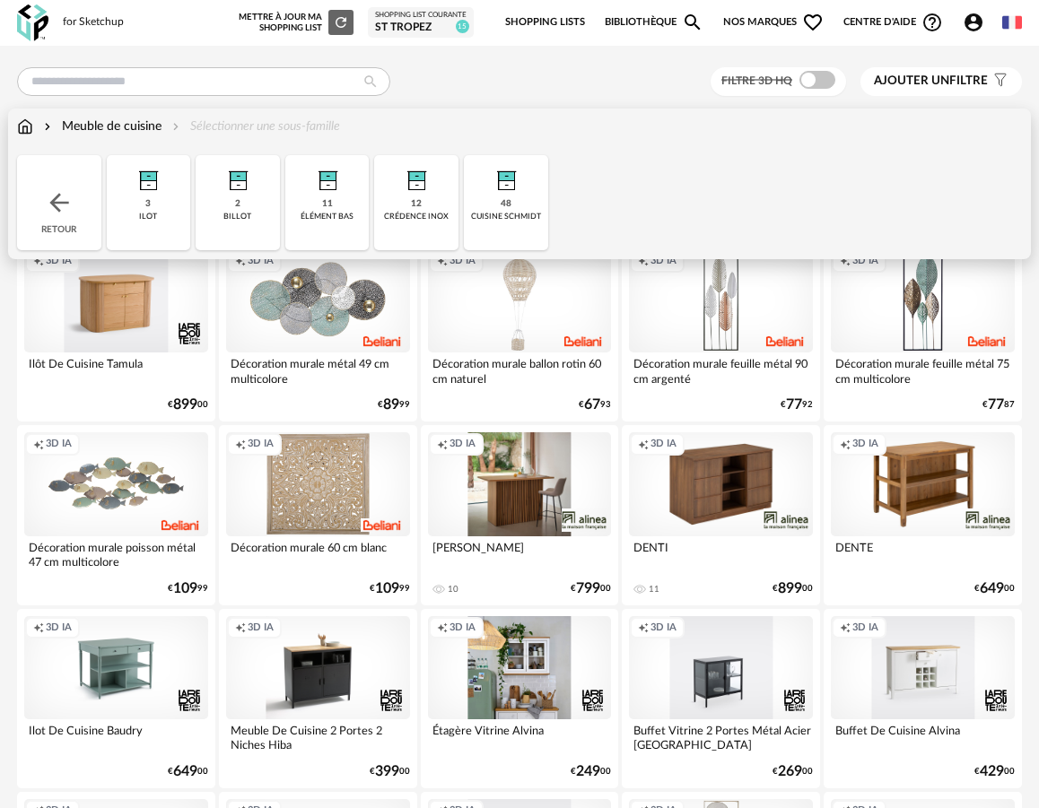
click at [313, 214] on div "élément bas" at bounding box center [327, 217] width 53 height 10
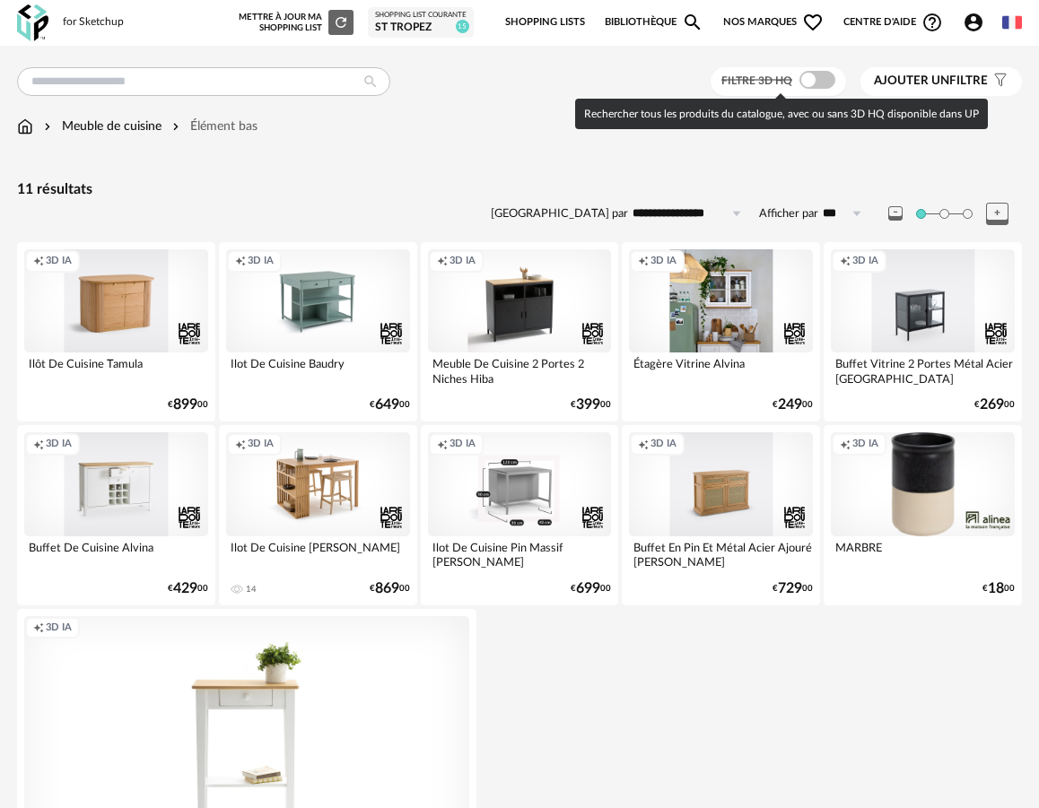
click at [813, 81] on span at bounding box center [817, 80] width 36 height 18
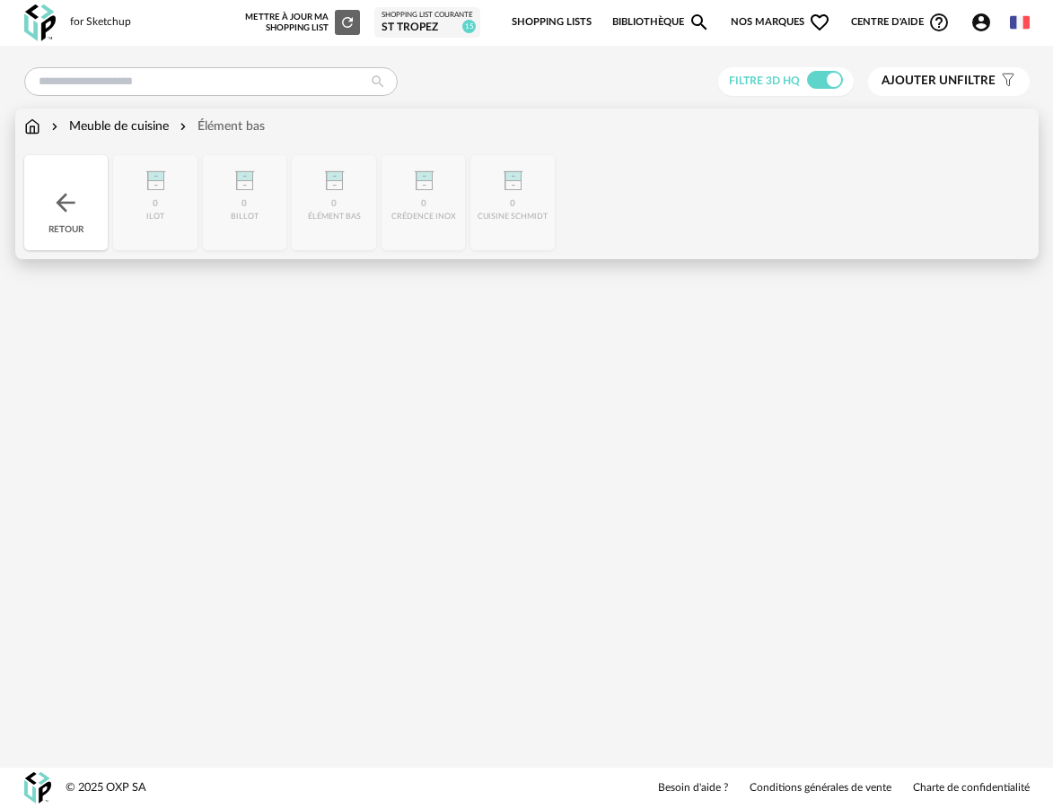
click at [104, 125] on div "Meuble de cuisine" at bounding box center [108, 127] width 121 height 18
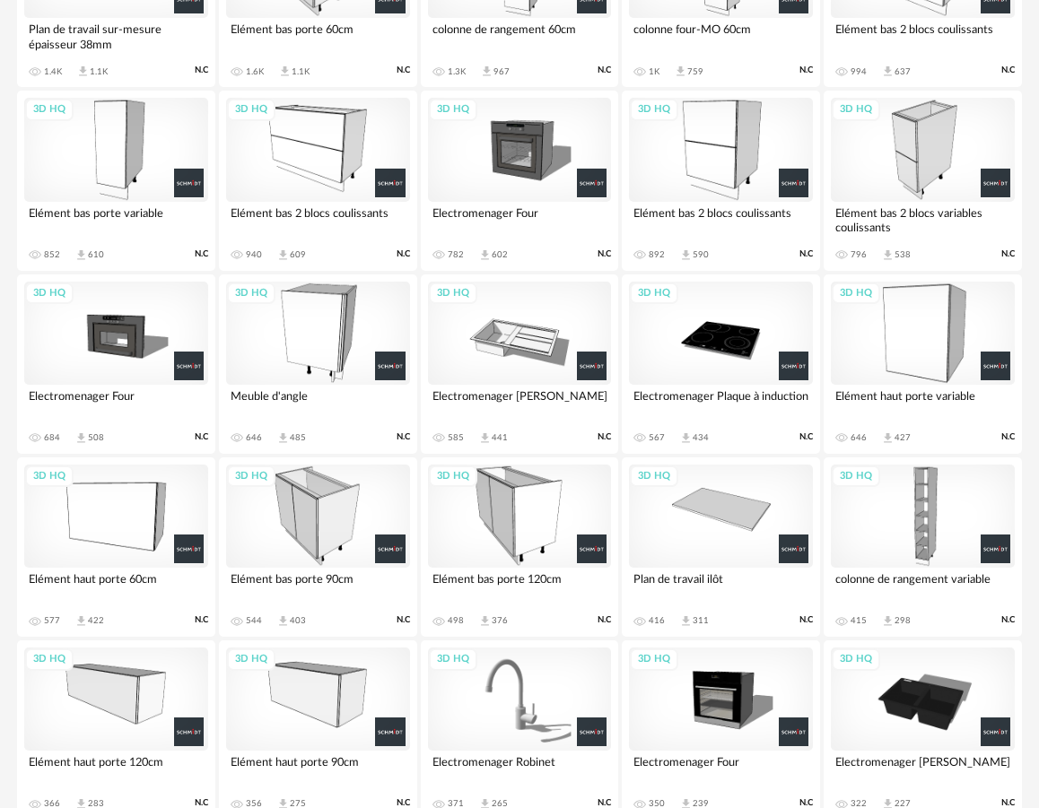
scroll to position [336, 0]
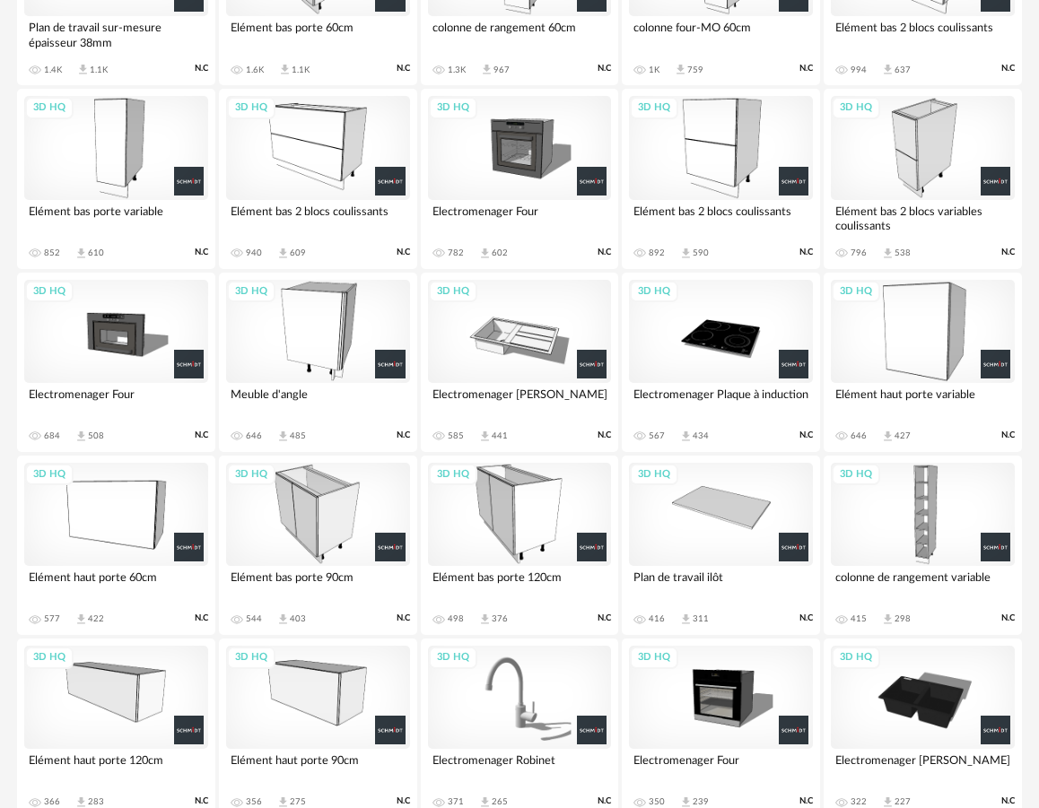
click at [515, 530] on div "3D HQ" at bounding box center [520, 514] width 184 height 103
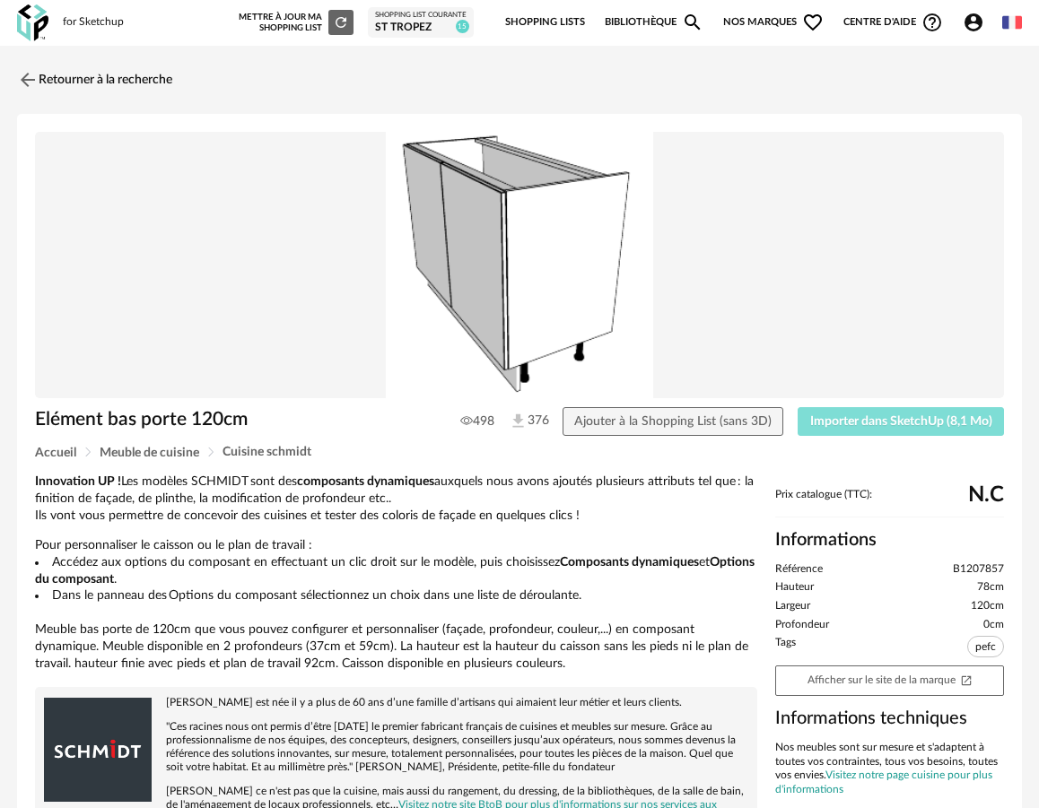
click at [845, 419] on span "Importer dans SketchUp (8,1 Mo)" at bounding box center [901, 421] width 182 height 13
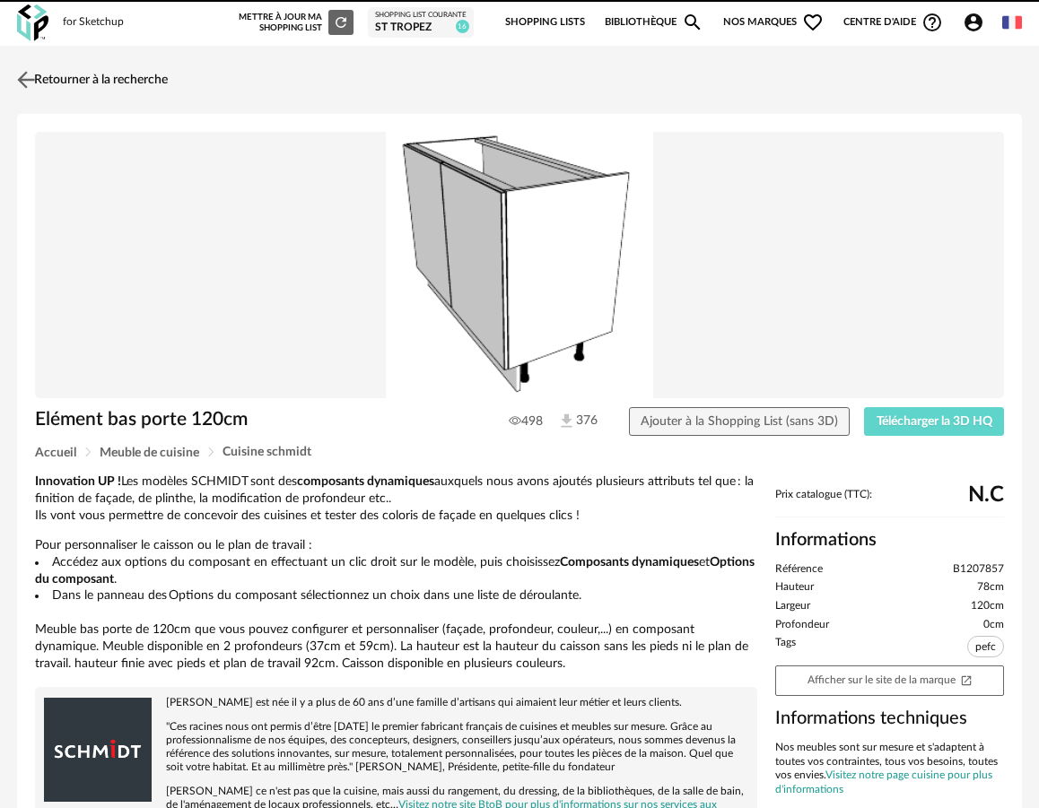
click at [147, 84] on link "Retourner à la recherche" at bounding box center [90, 79] width 155 height 39
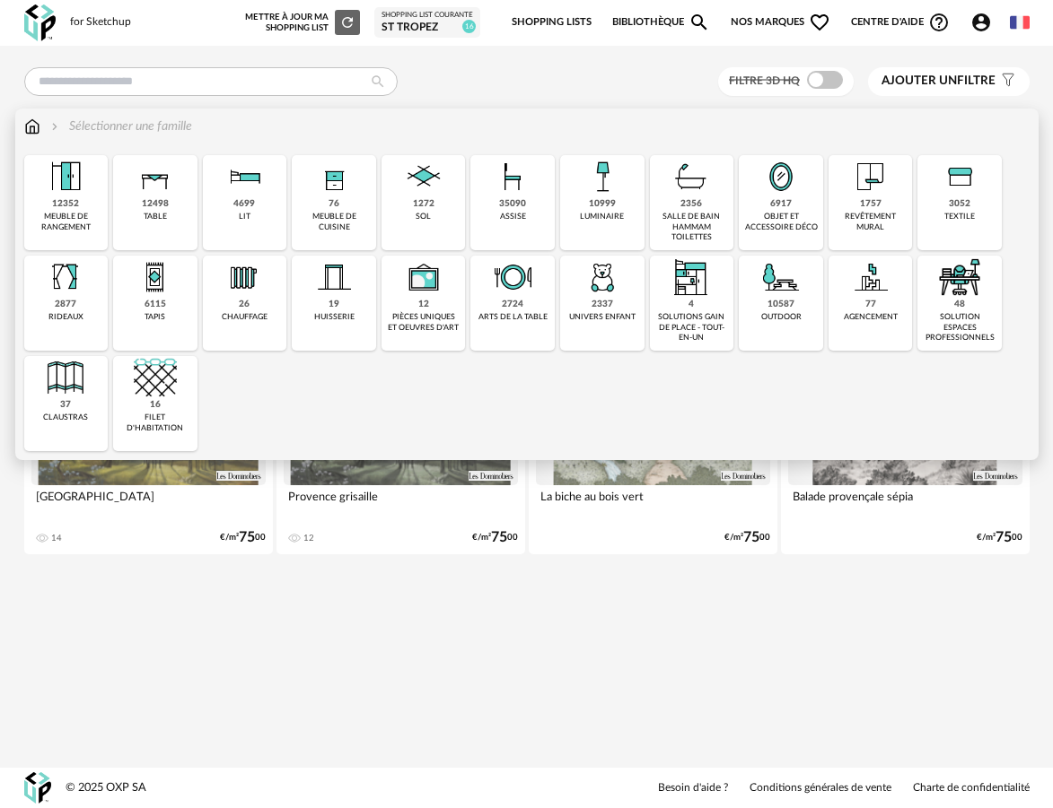
click at [339, 229] on div "meuble de cuisine" at bounding box center [334, 222] width 74 height 21
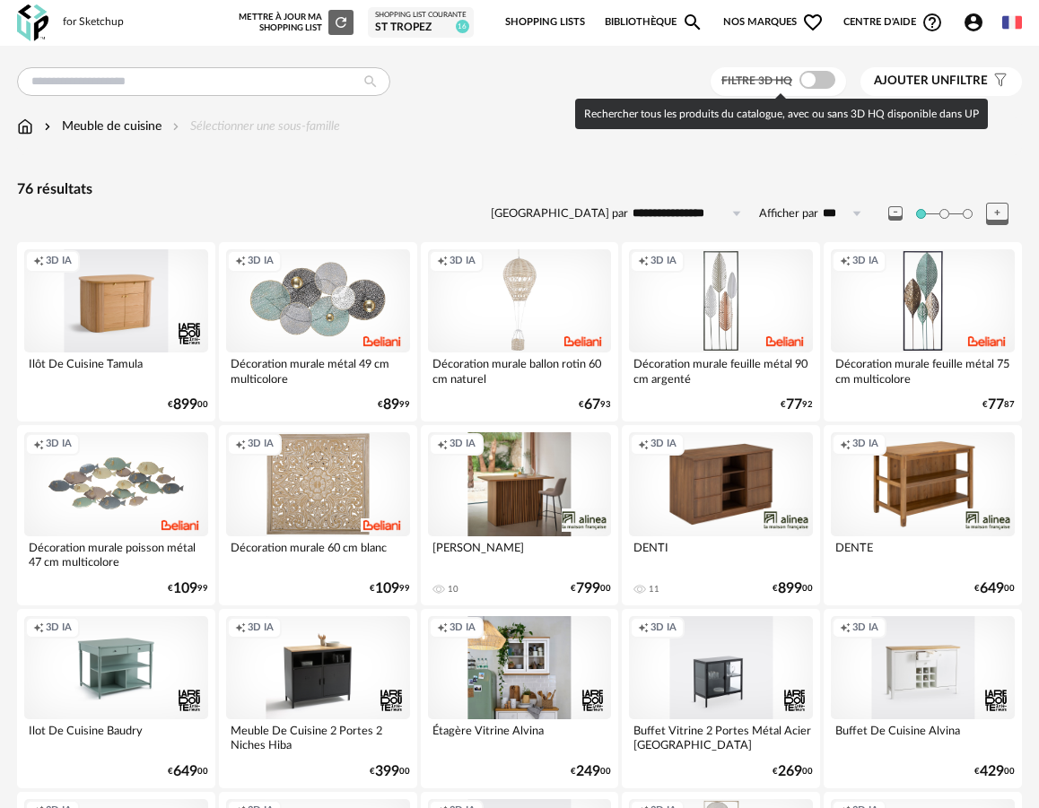
click at [817, 74] on span at bounding box center [817, 80] width 36 height 18
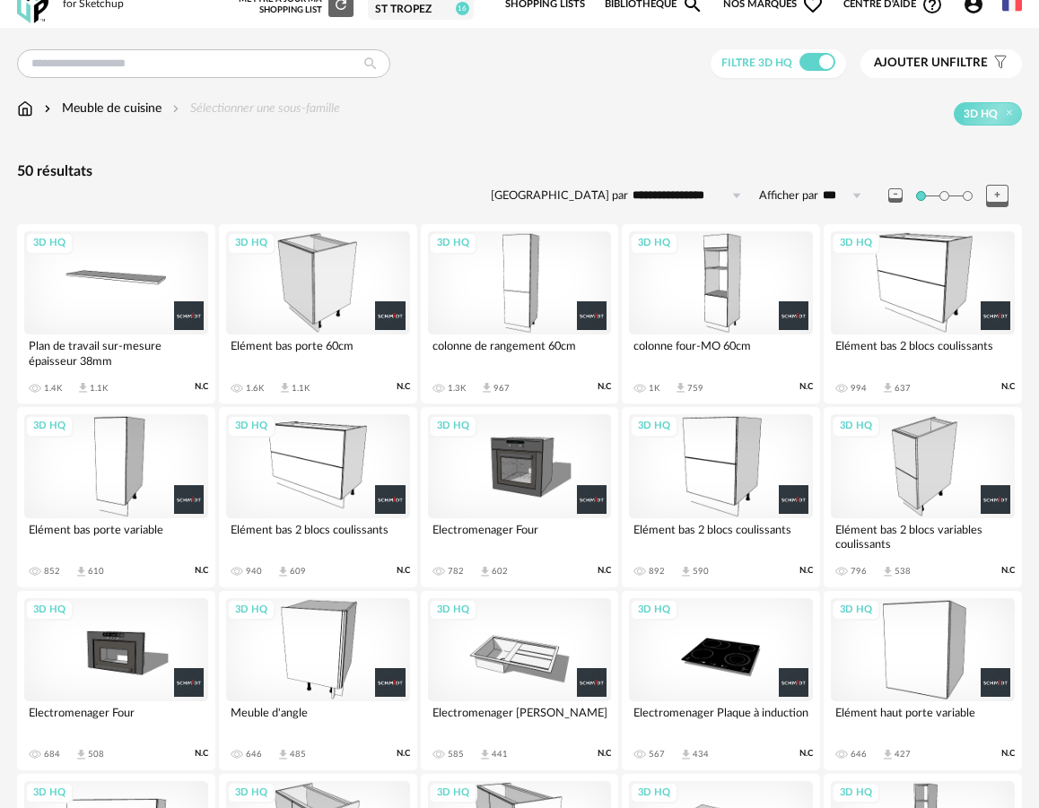
scroll to position [22, 0]
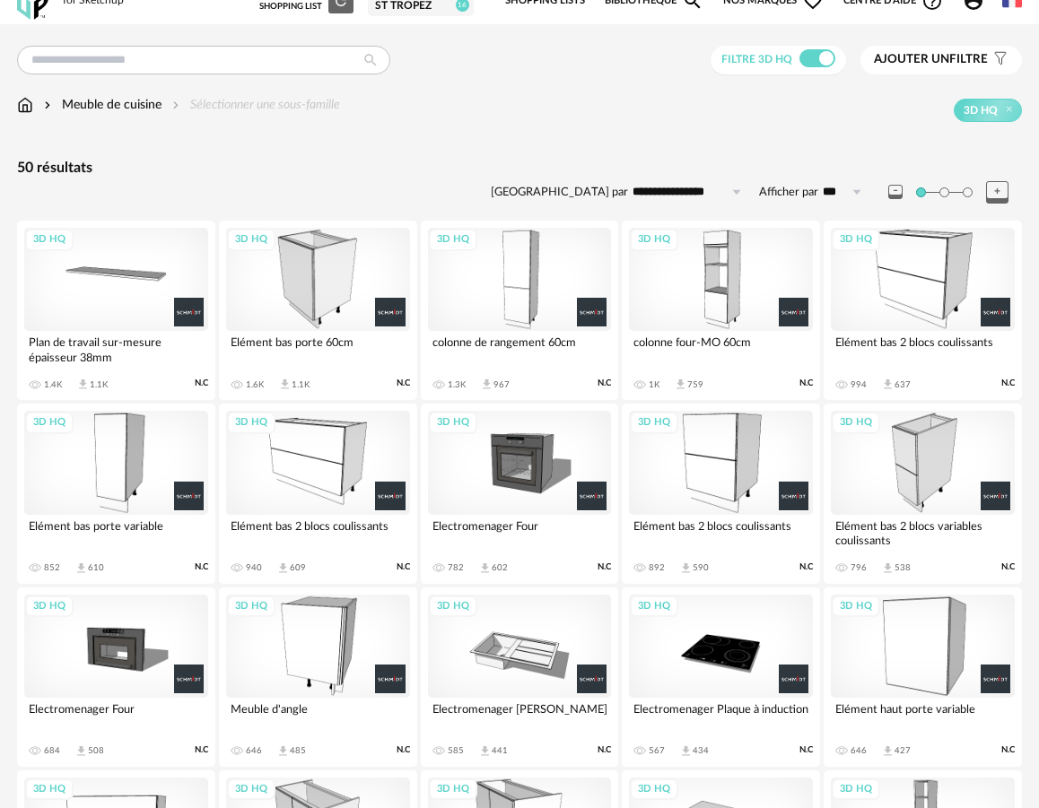
click at [718, 473] on div "3D HQ" at bounding box center [721, 462] width 184 height 103
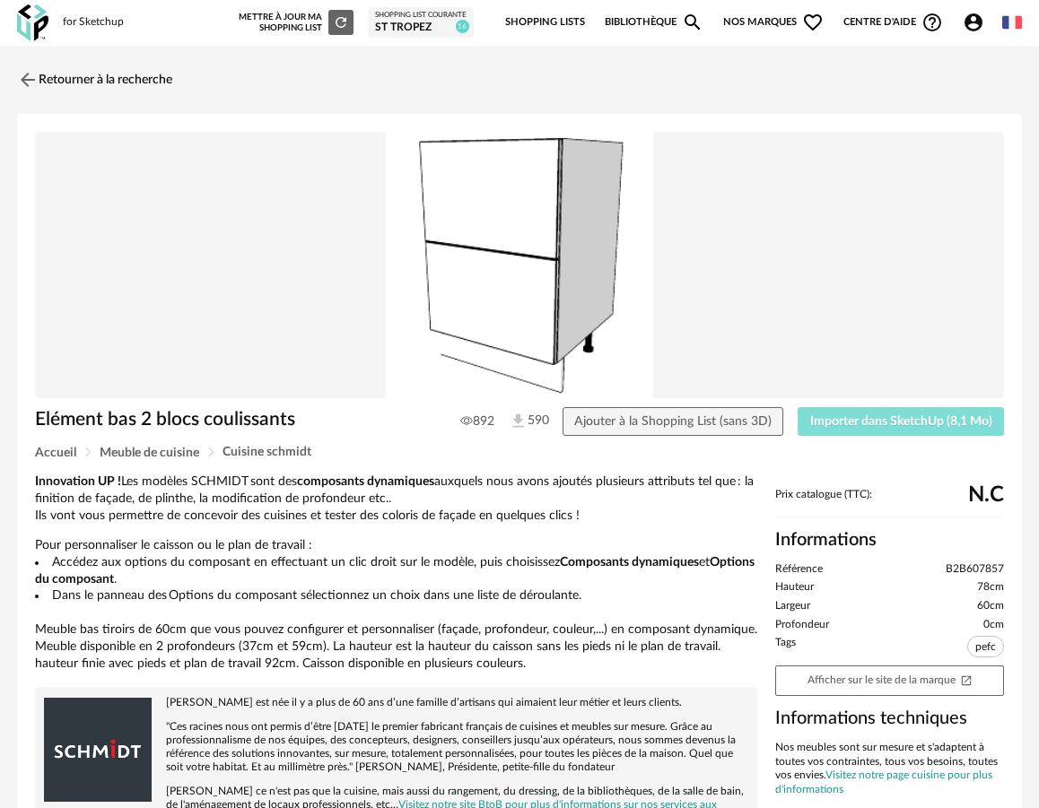
click at [864, 422] on span "Importer dans SketchUp (8,1 Mo)" at bounding box center [901, 421] width 182 height 13
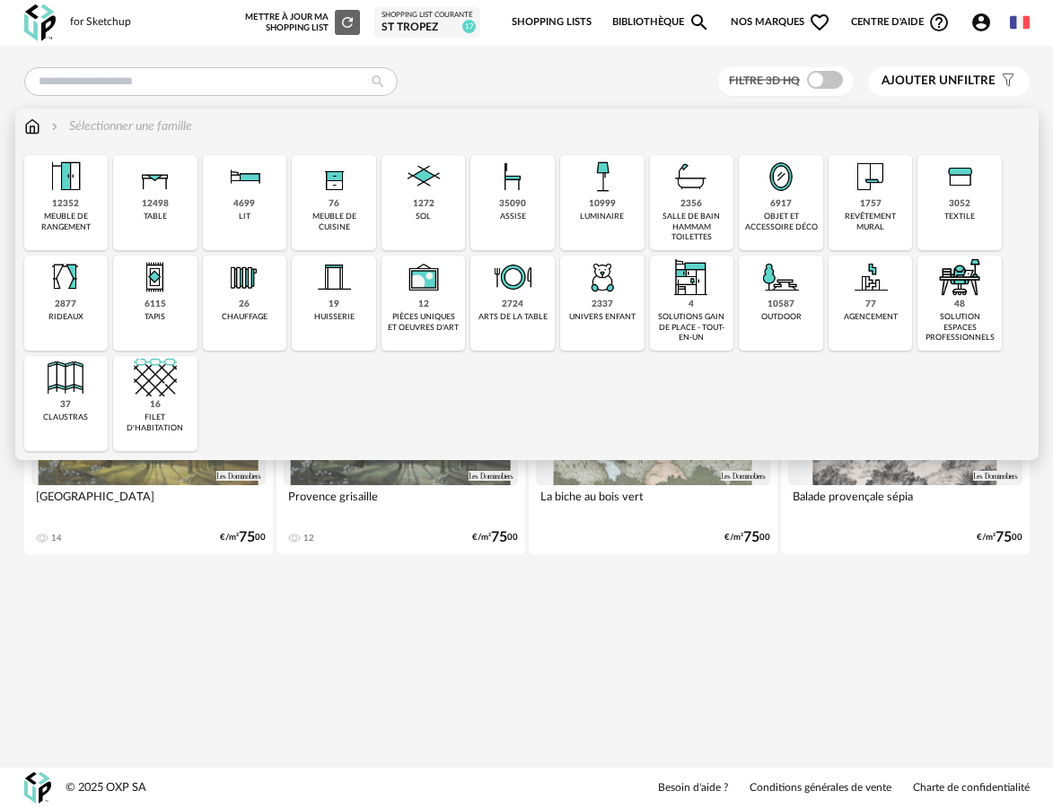
click at [267, 218] on div "4699 lit" at bounding box center [245, 202] width 84 height 95
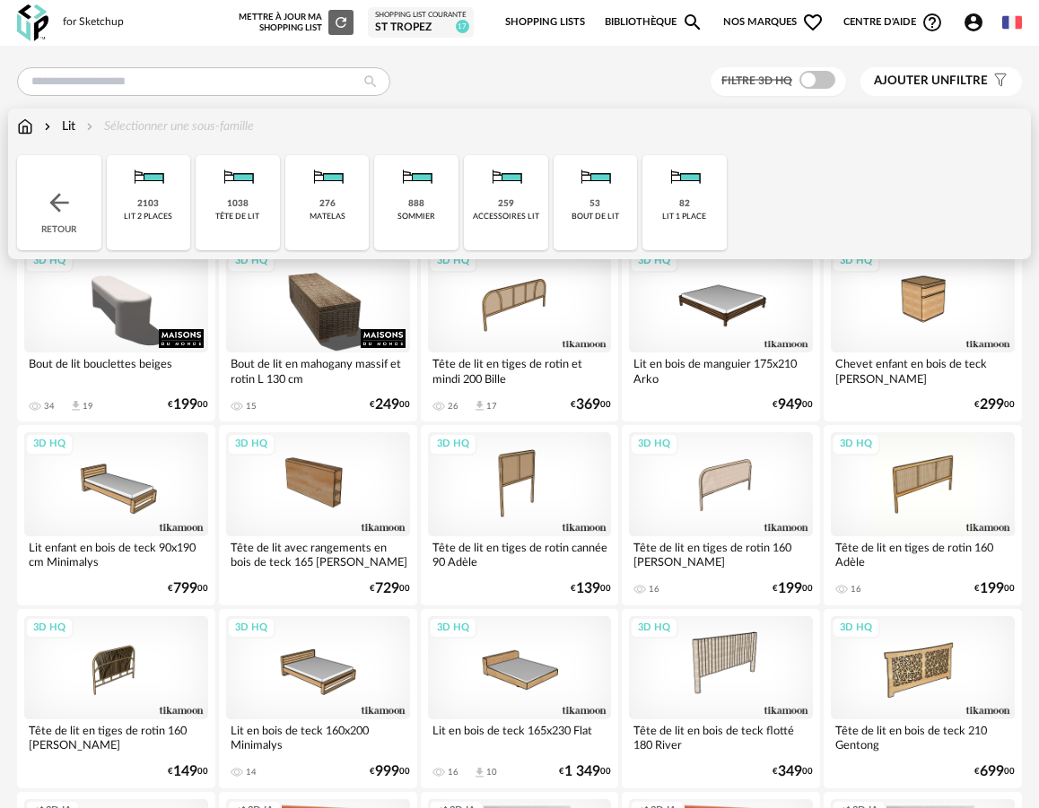
click at [169, 217] on div "lit 2 places" at bounding box center [148, 217] width 48 height 10
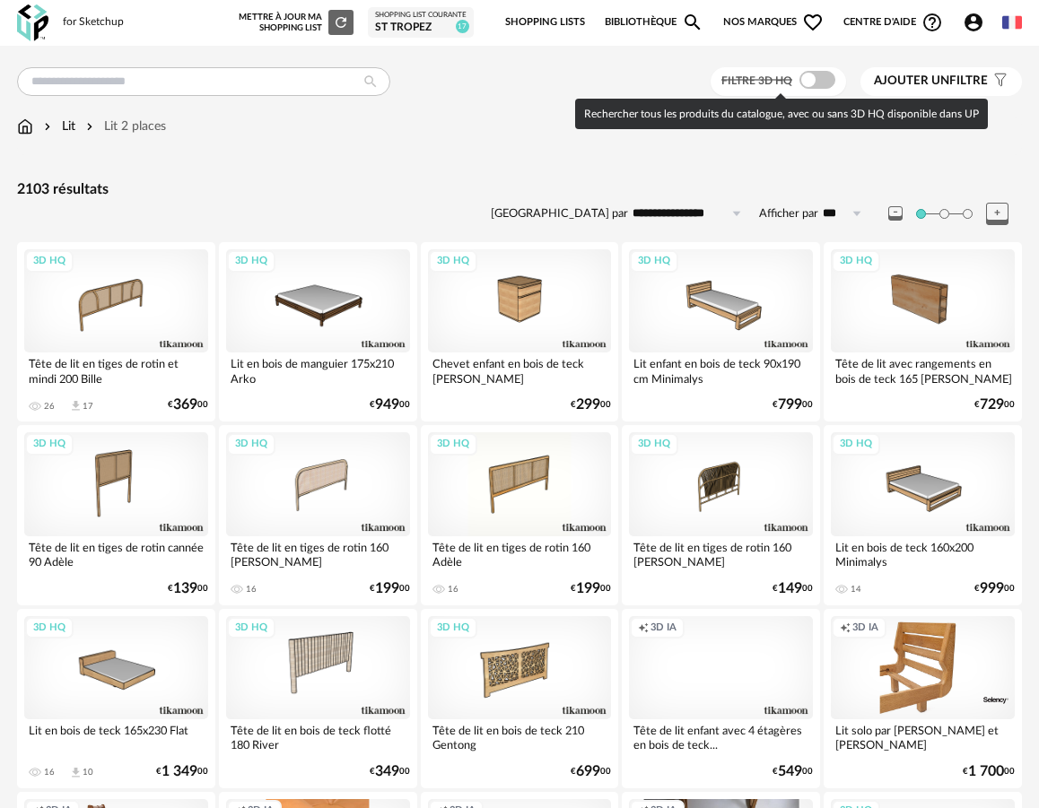
click at [821, 76] on span at bounding box center [817, 80] width 36 height 18
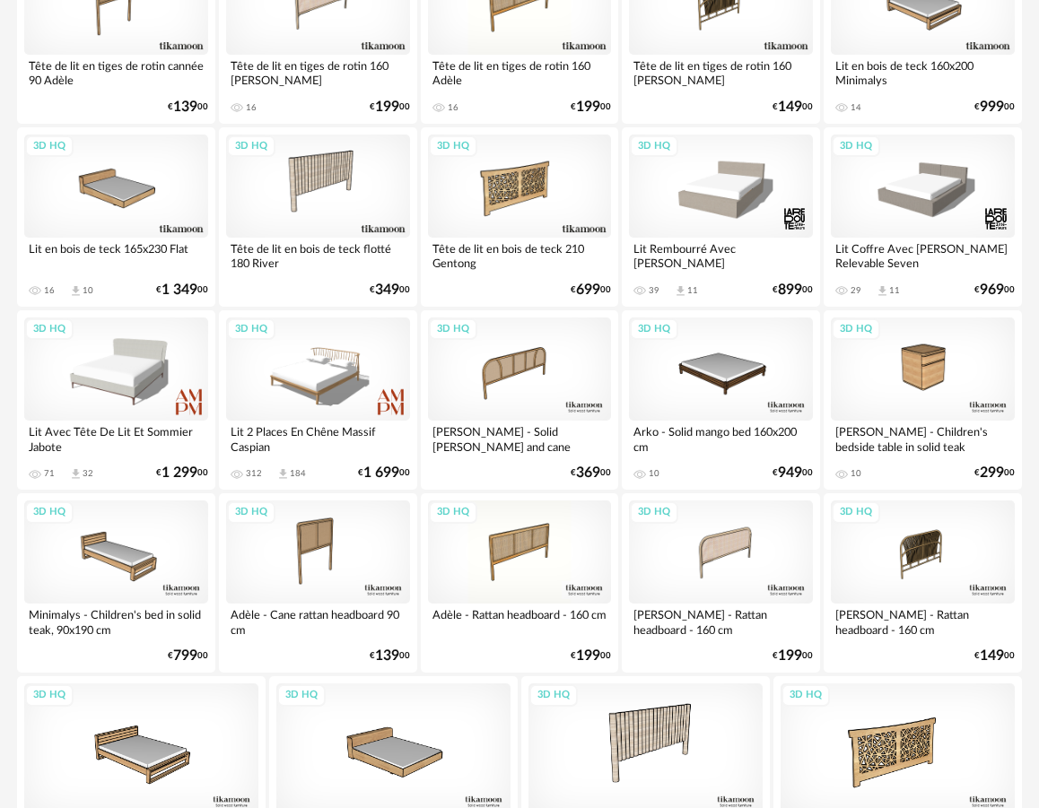
scroll to position [632, 0]
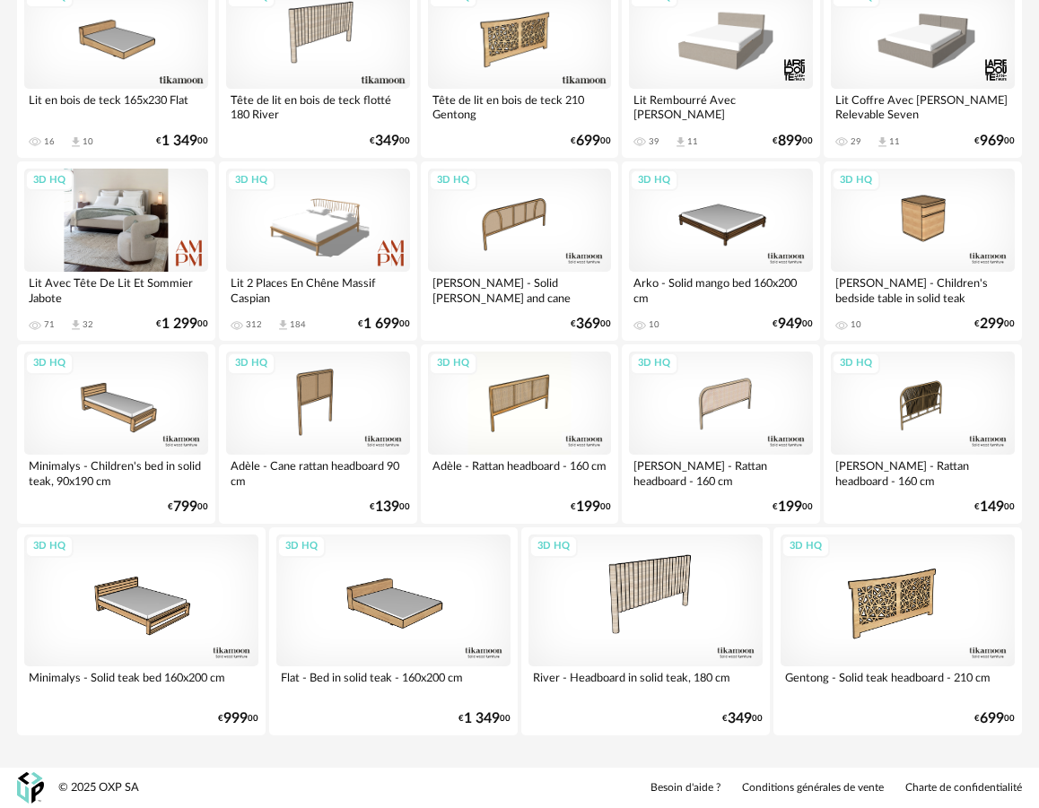
click at [121, 261] on div "3D HQ" at bounding box center [116, 220] width 184 height 103
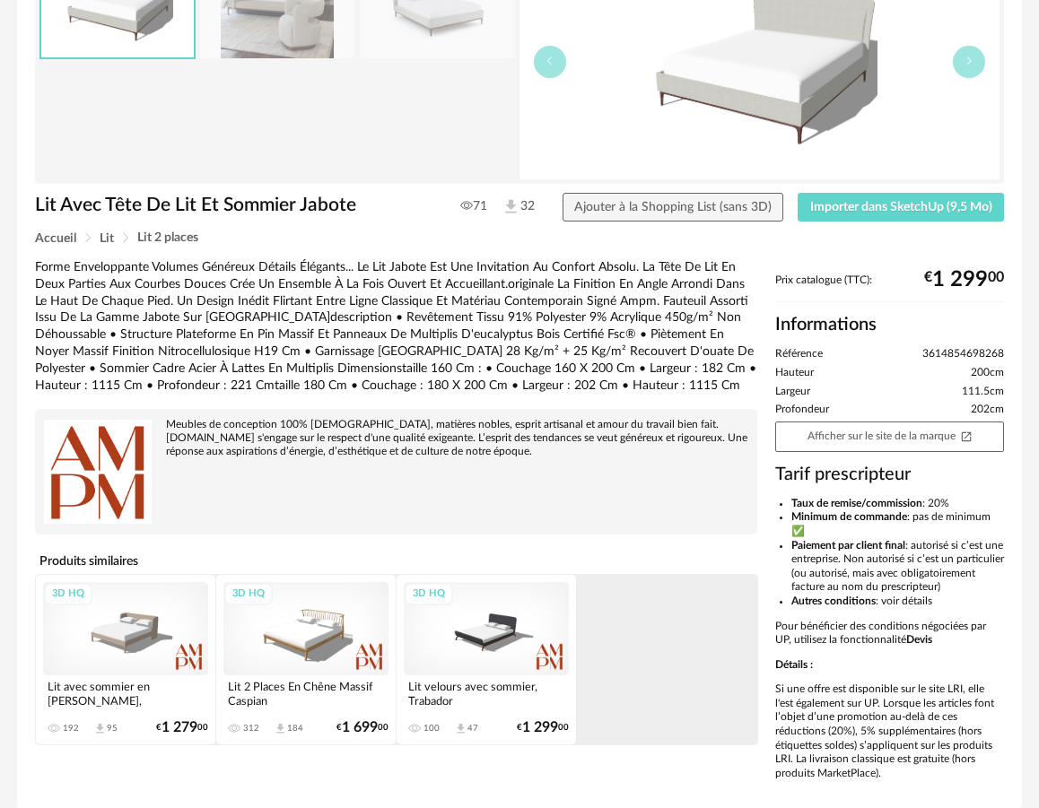
scroll to position [197, 0]
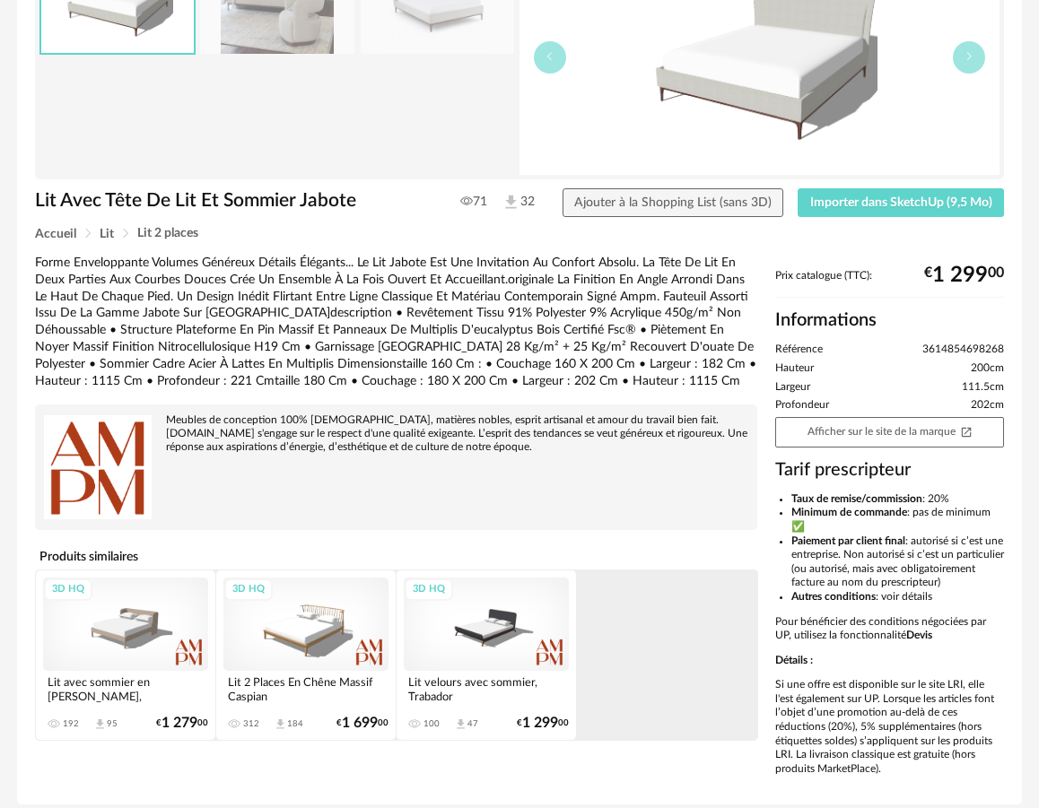
click at [153, 641] on div "3D HQ" at bounding box center [125, 624] width 165 height 93
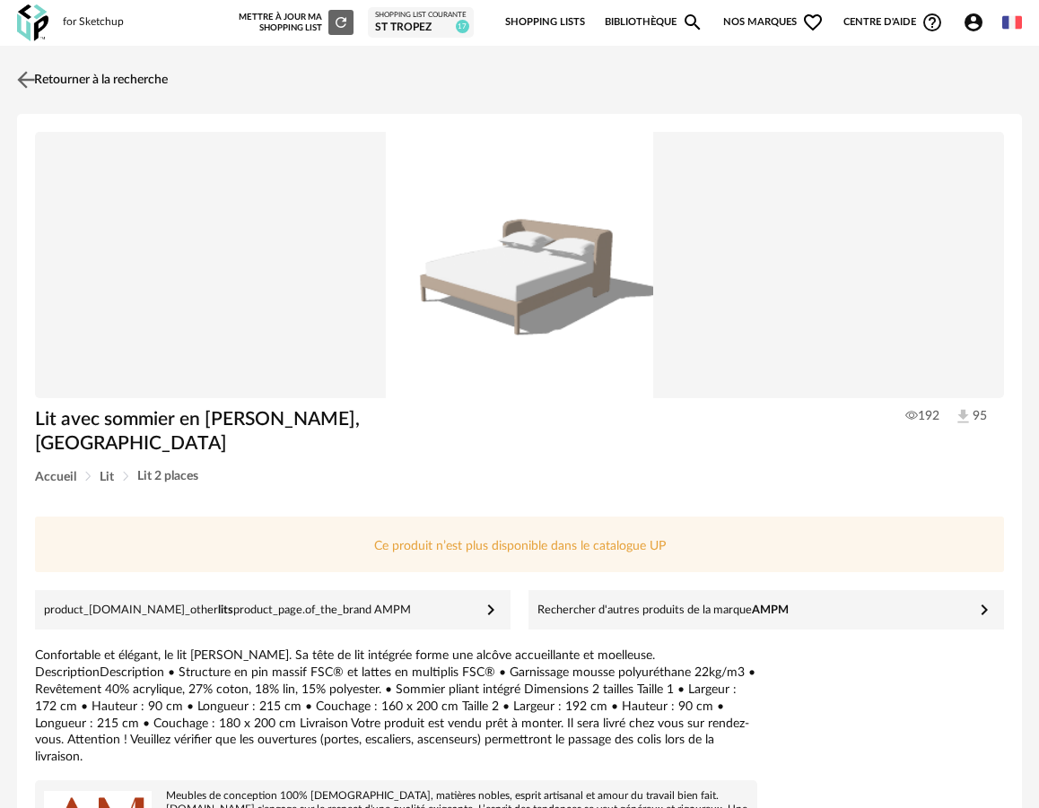
click at [100, 79] on link "Retourner à la recherche" at bounding box center [90, 79] width 155 height 39
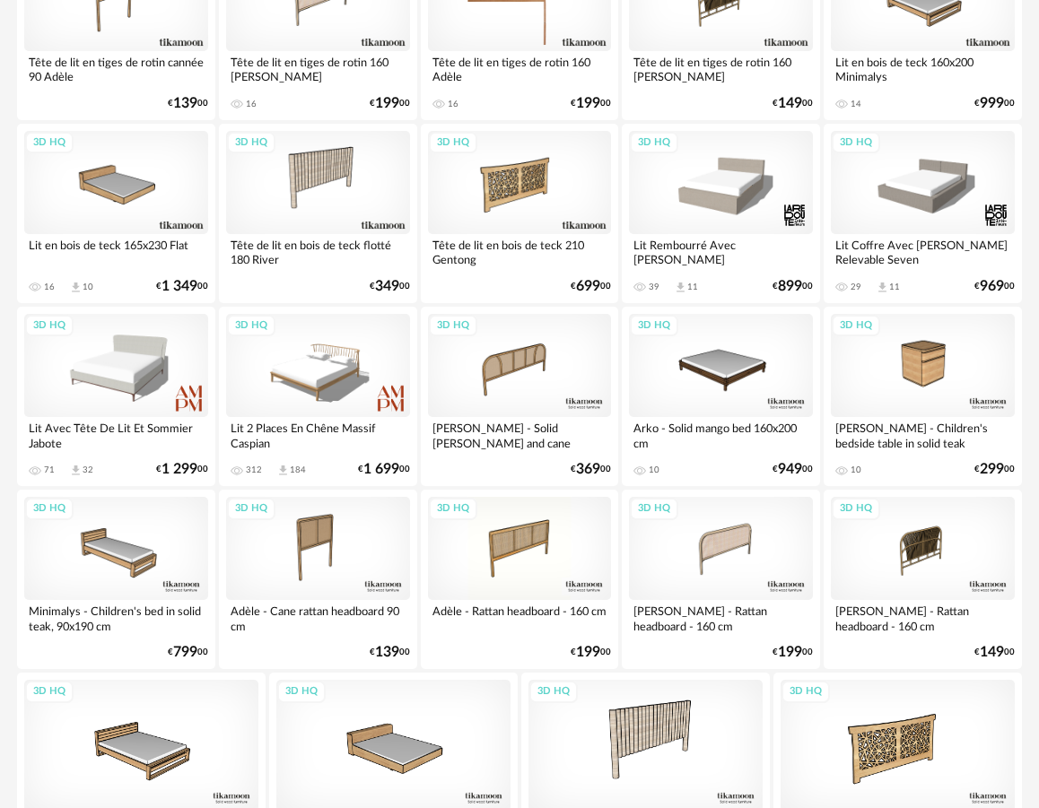
scroll to position [632, 0]
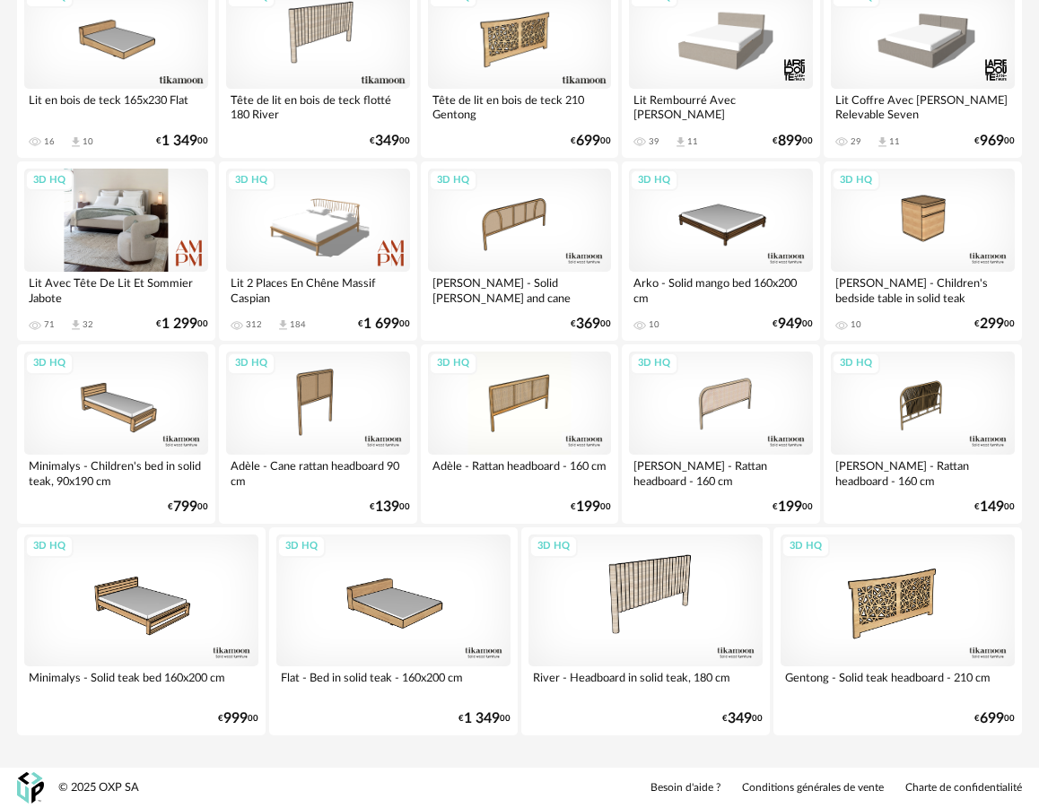
click at [114, 249] on div "3D HQ" at bounding box center [116, 220] width 184 height 103
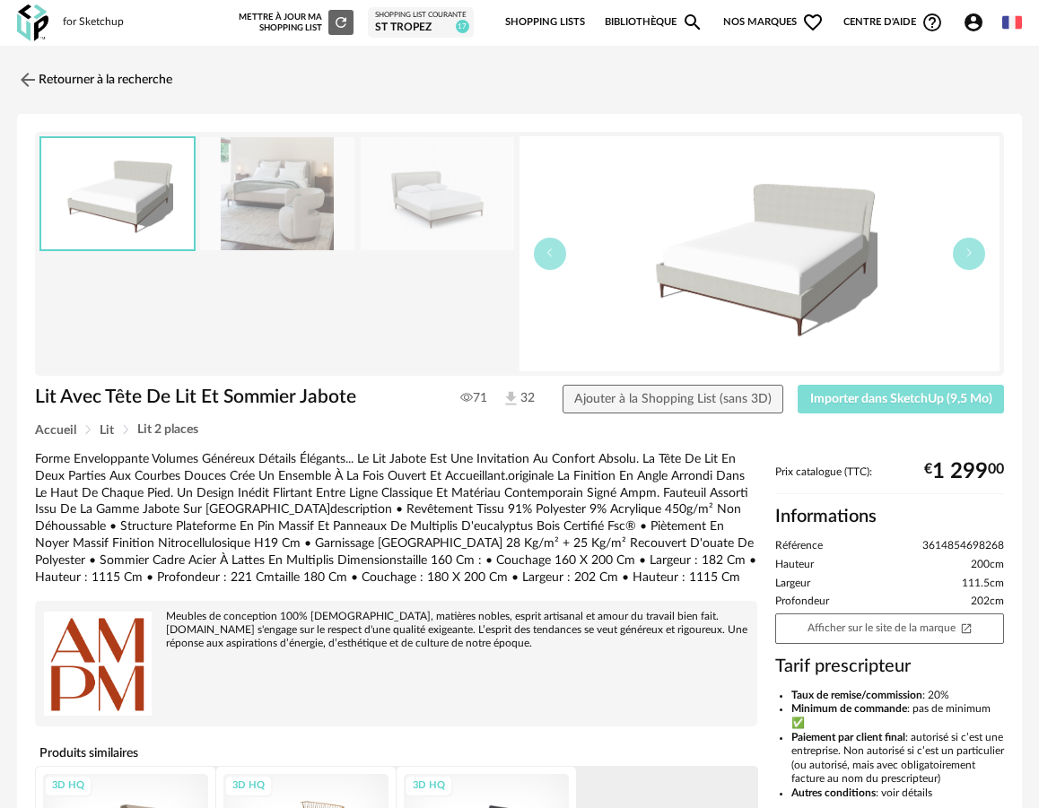
click at [824, 389] on button "Importer dans SketchUp (9,5 Mo)" at bounding box center [901, 399] width 206 height 29
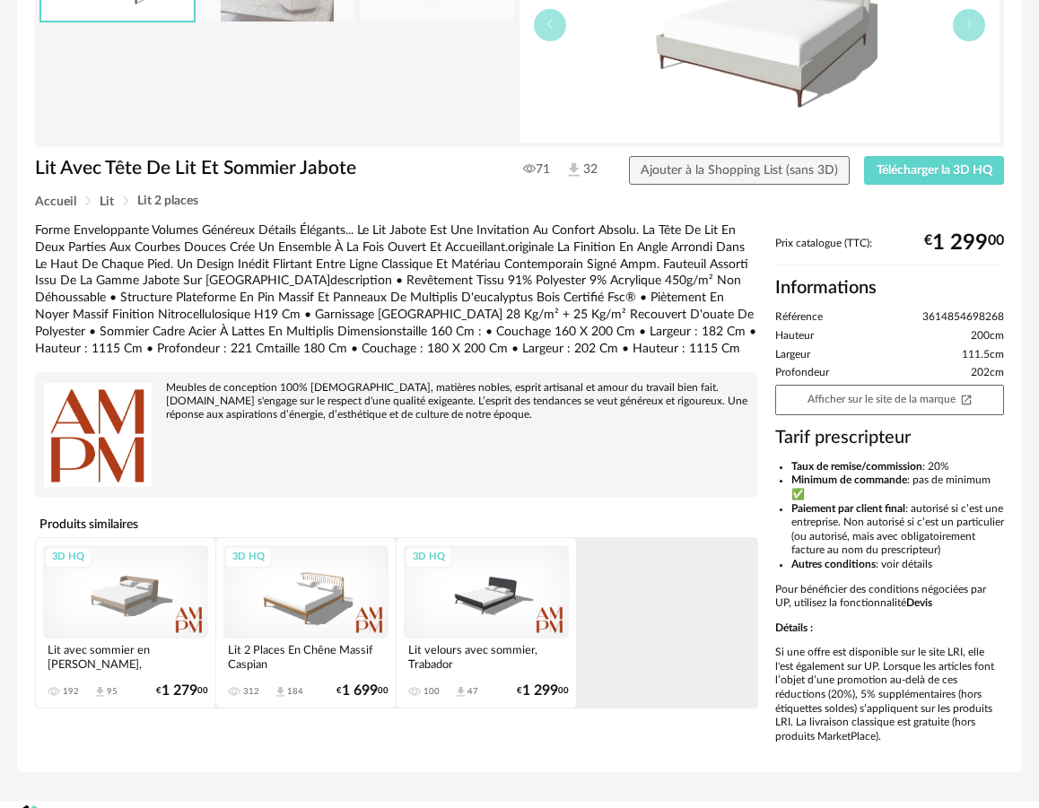
scroll to position [275, 0]
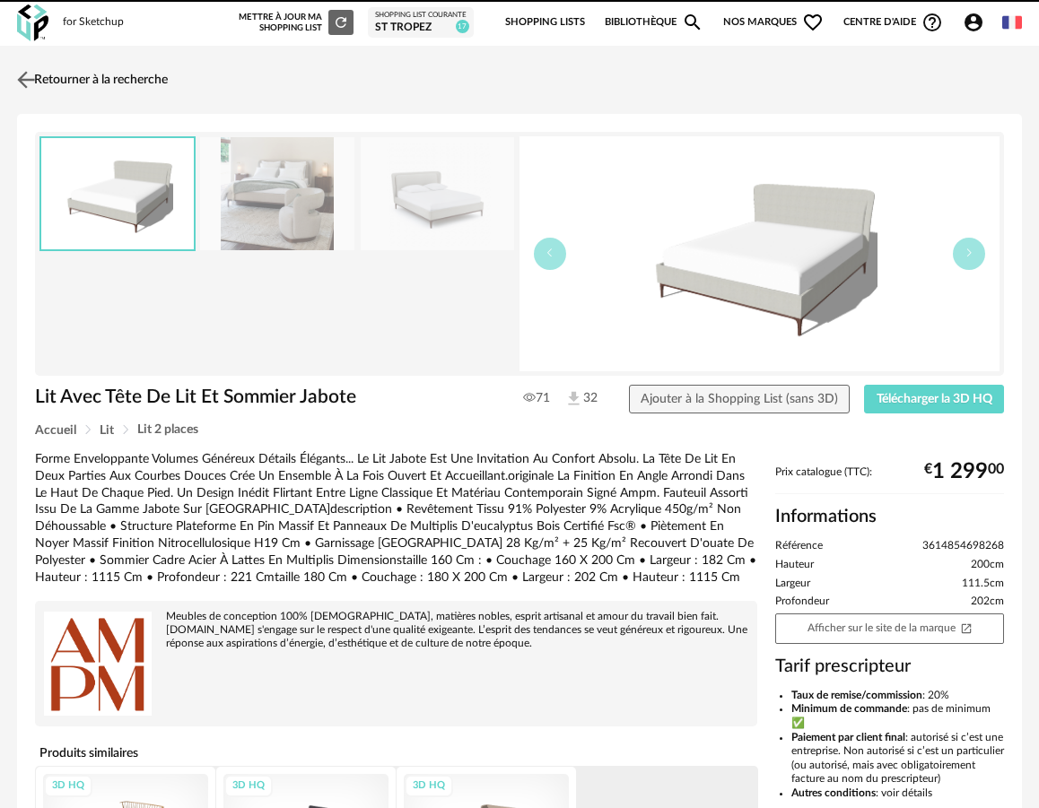
click at [111, 69] on link "Retourner à la recherche" at bounding box center [90, 79] width 155 height 39
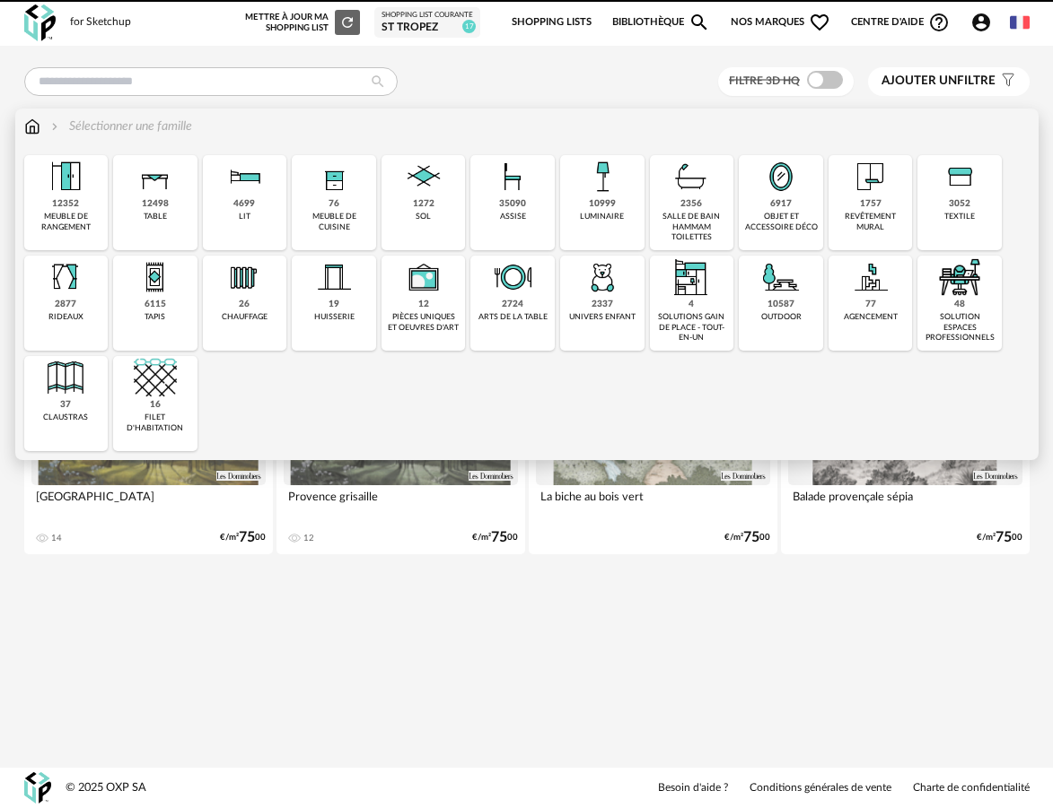
click at [233, 218] on div "4699 lit" at bounding box center [245, 202] width 84 height 95
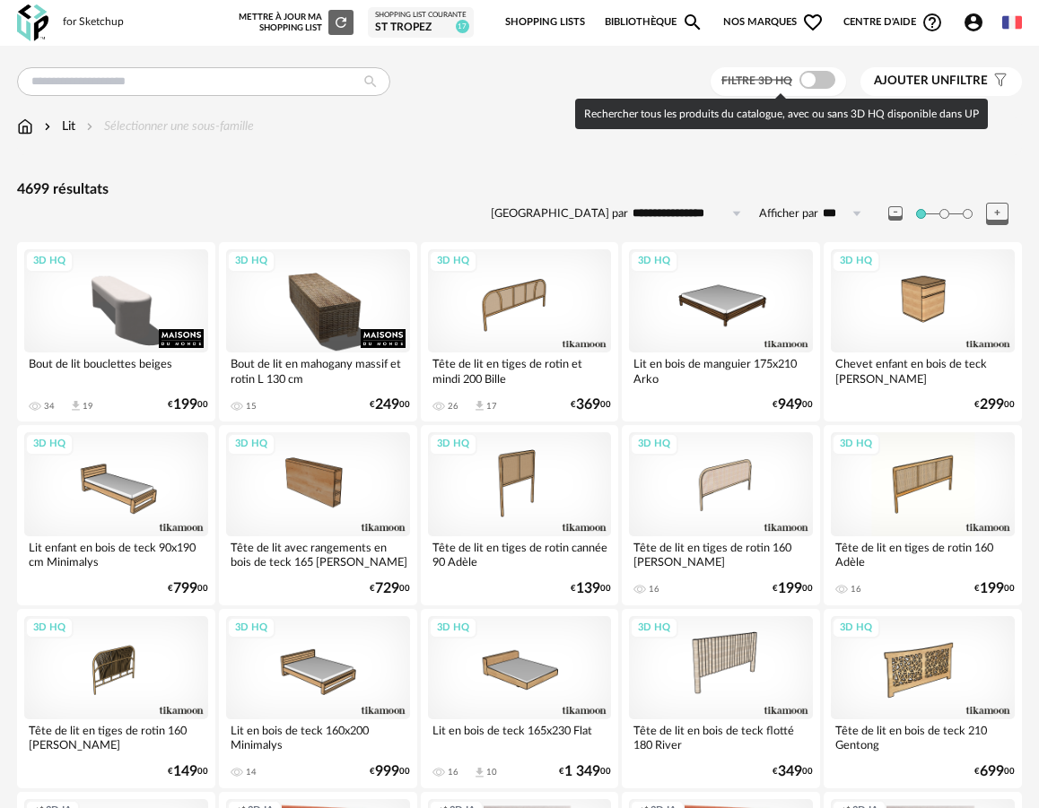
click at [816, 80] on span at bounding box center [817, 80] width 36 height 18
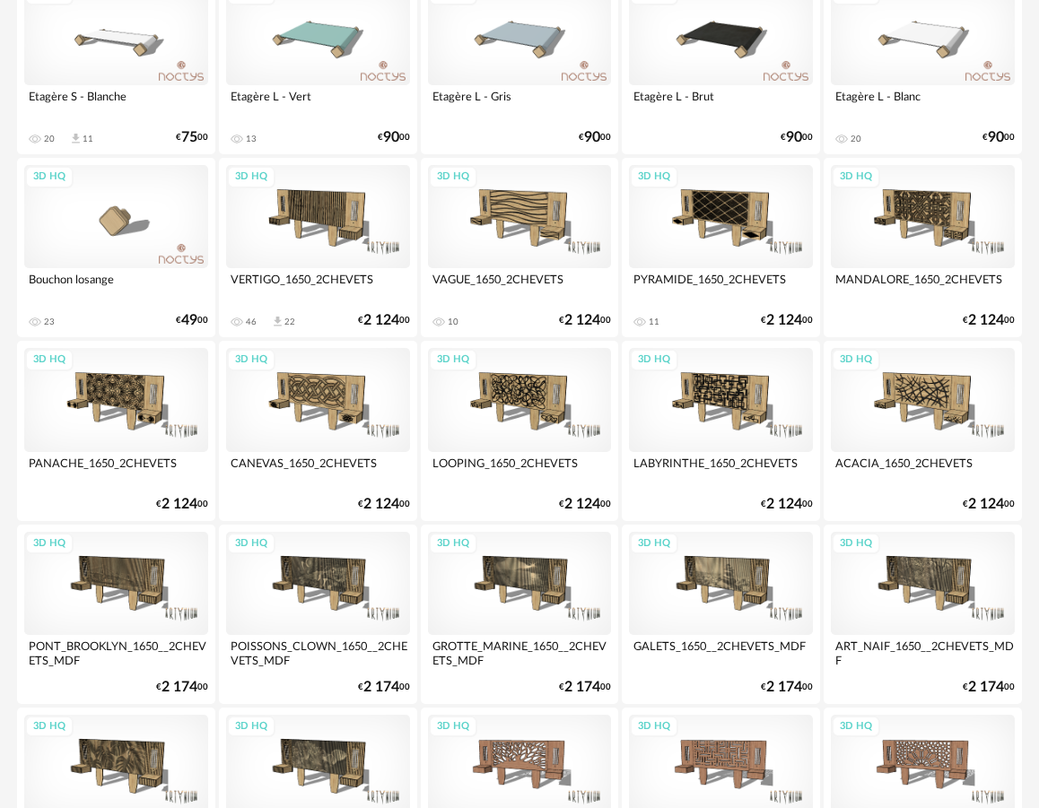
scroll to position [3211, 0]
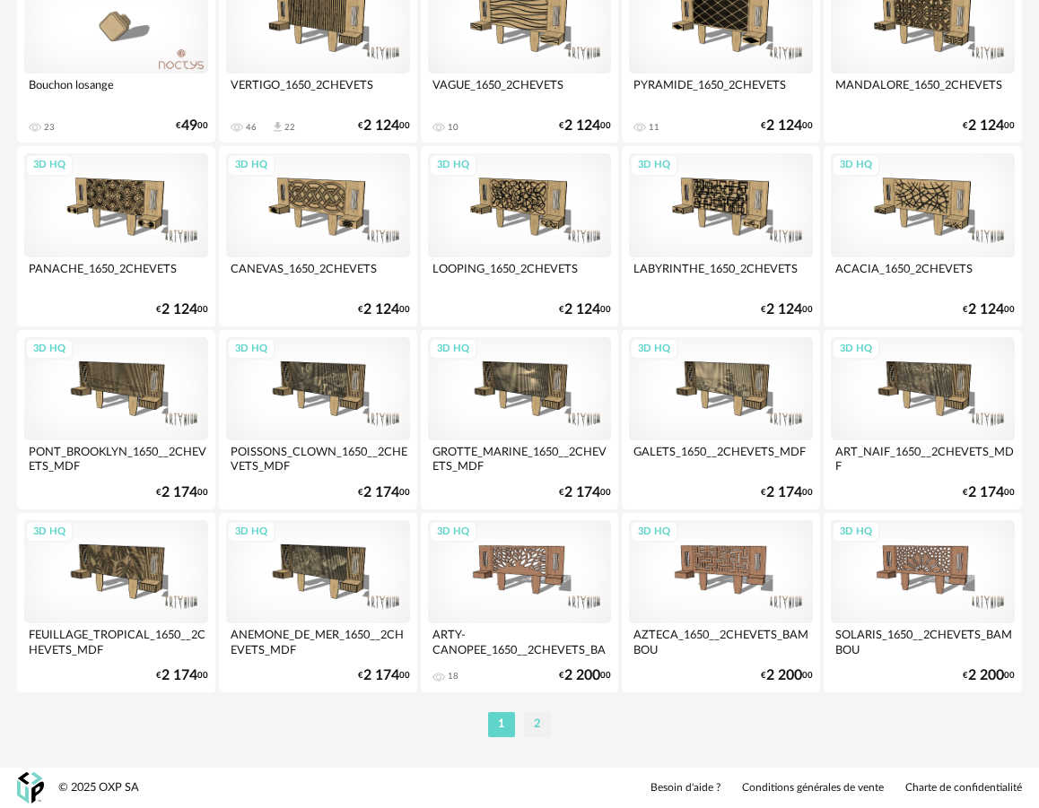
click at [539, 720] on li "2" at bounding box center [537, 724] width 27 height 25
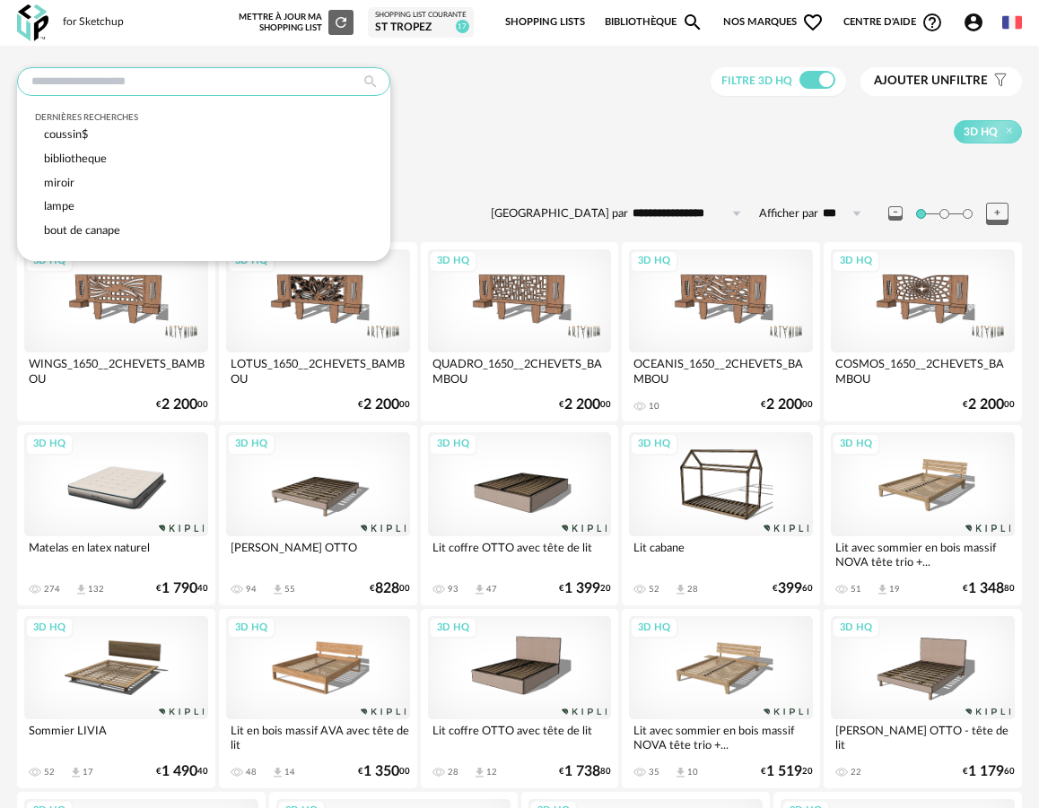
click at [92, 78] on input "text" at bounding box center [203, 81] width 373 height 29
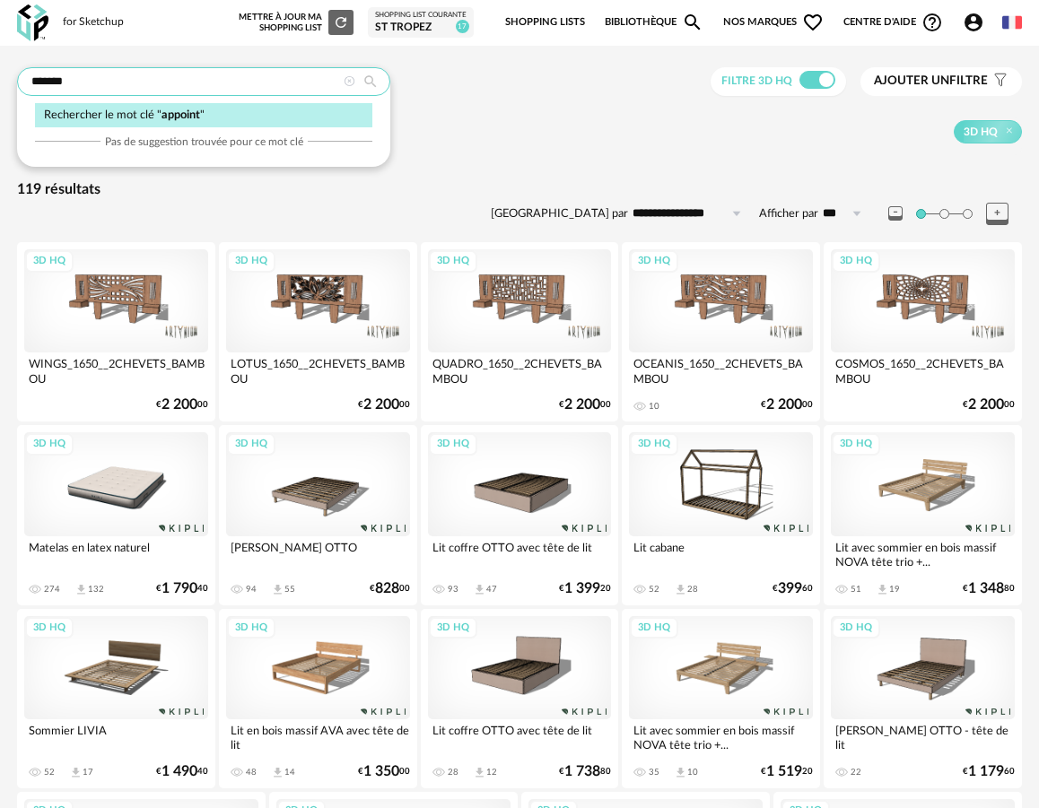
type input "*******"
type input "**********"
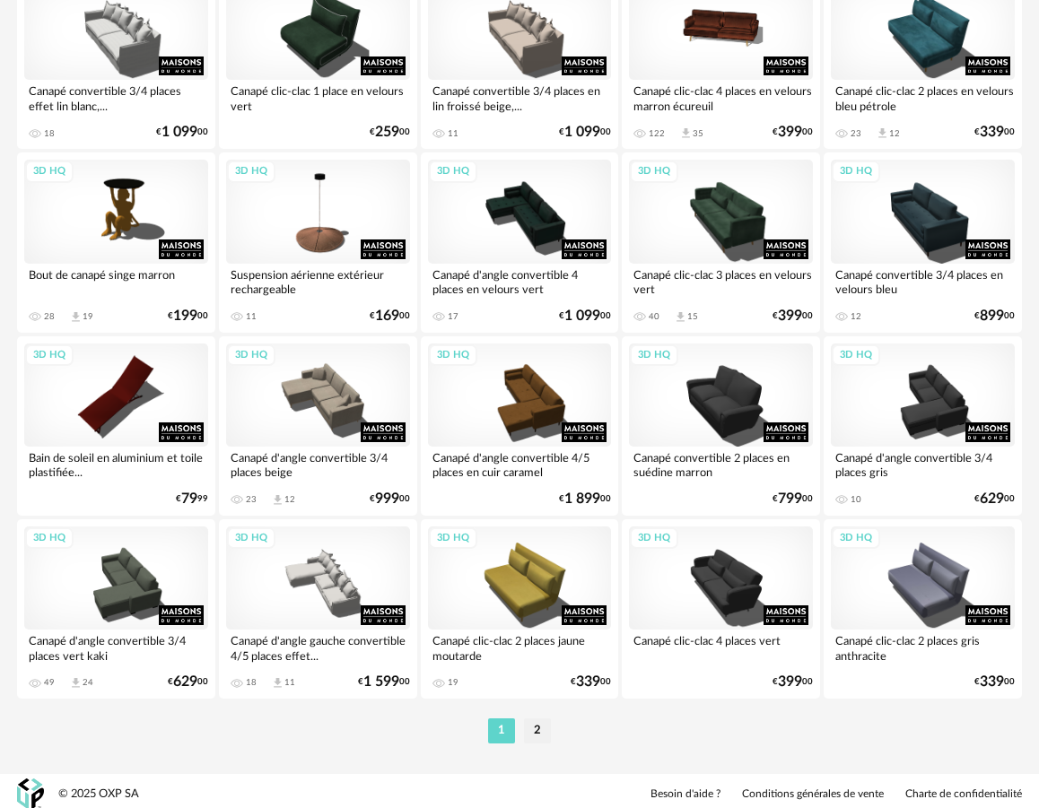
scroll to position [3211, 0]
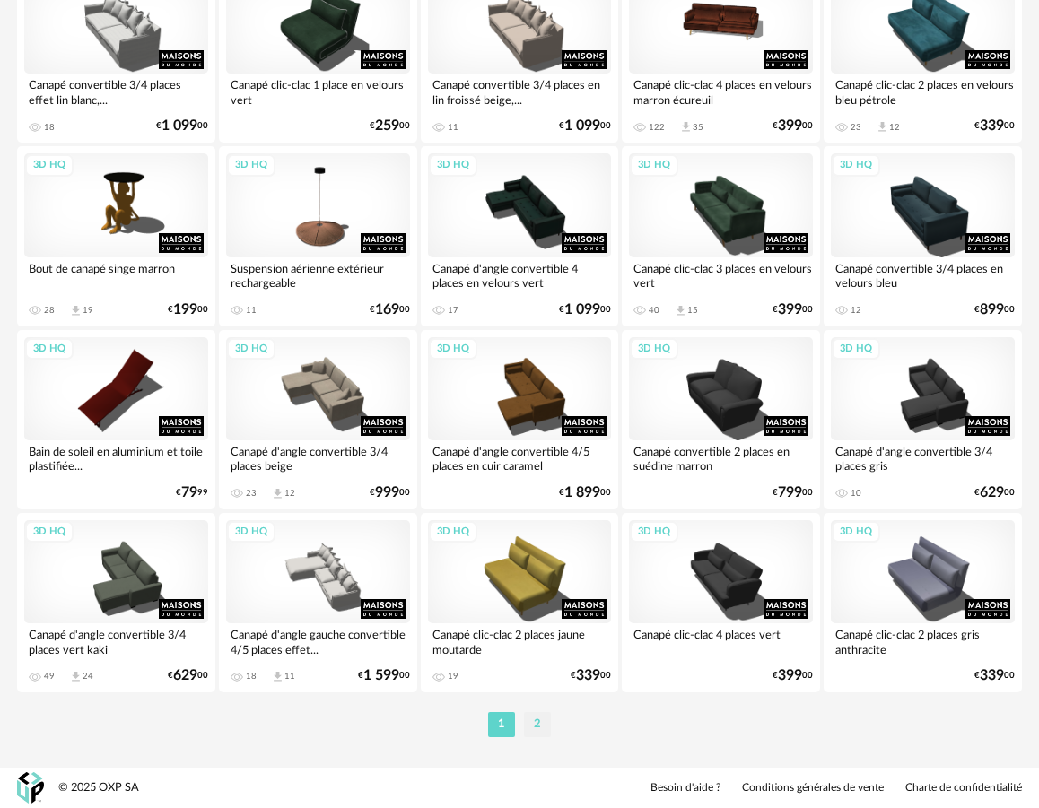
click at [539, 728] on li "2" at bounding box center [537, 724] width 27 height 25
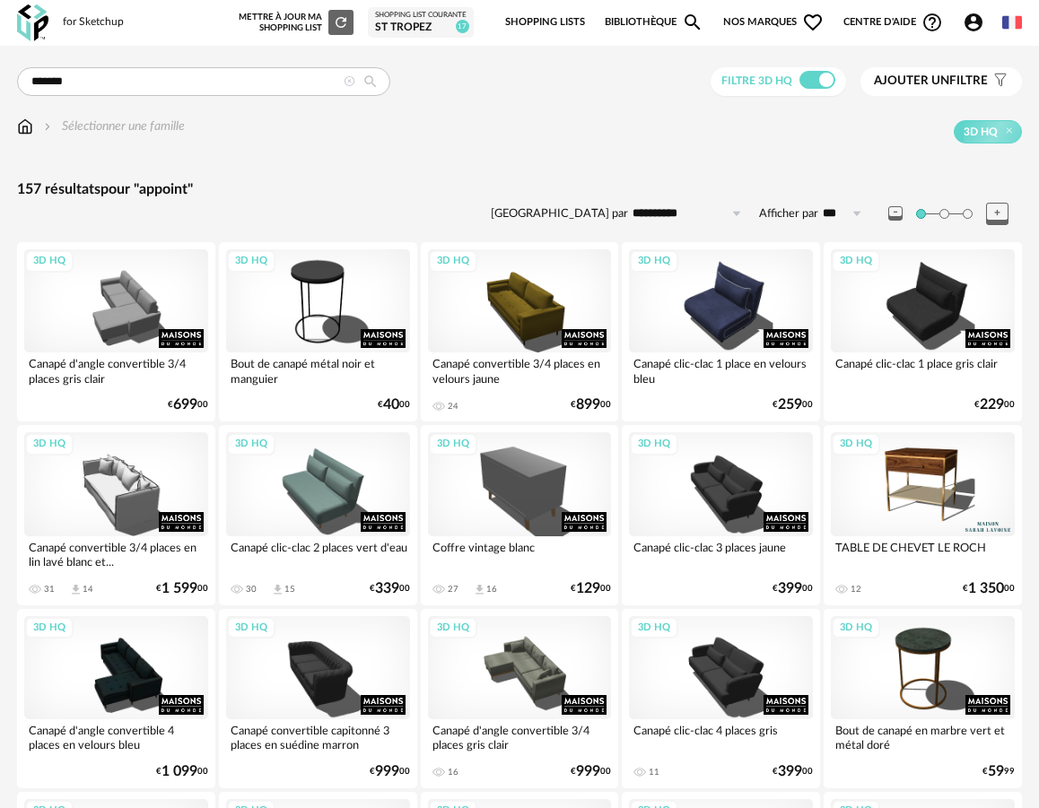
click at [22, 135] on img at bounding box center [25, 127] width 16 height 18
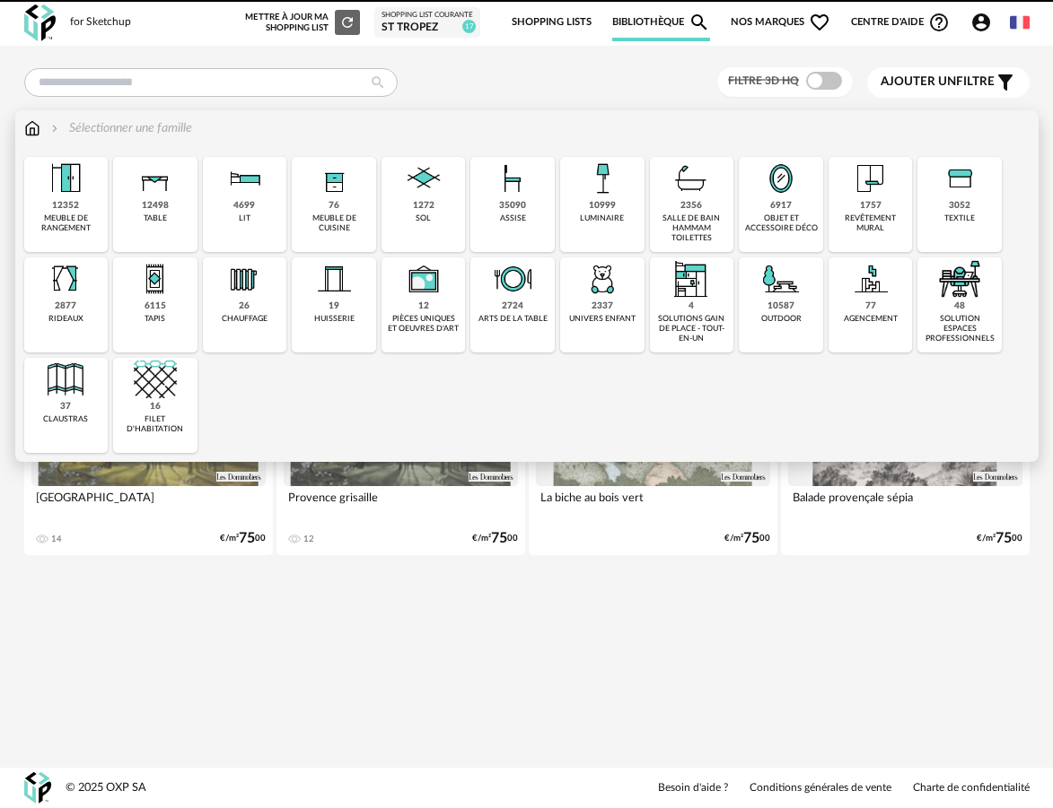
click at [166, 201] on div "12498" at bounding box center [155, 206] width 27 height 12
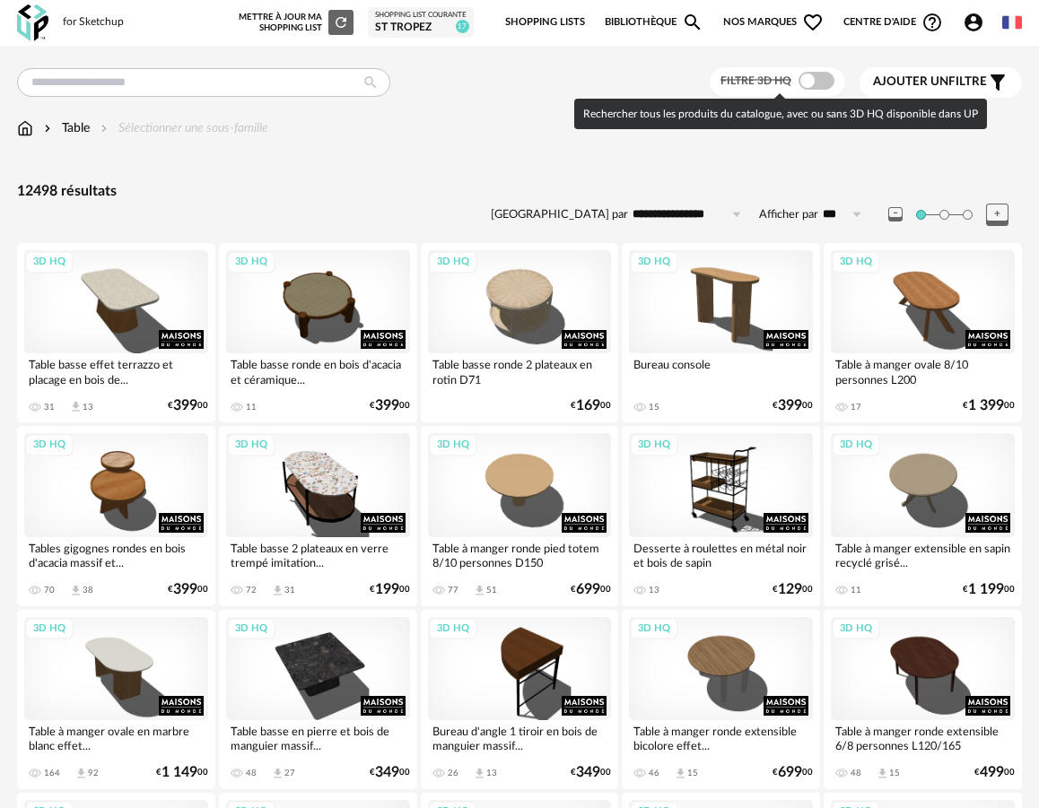
click at [810, 83] on span at bounding box center [817, 81] width 36 height 18
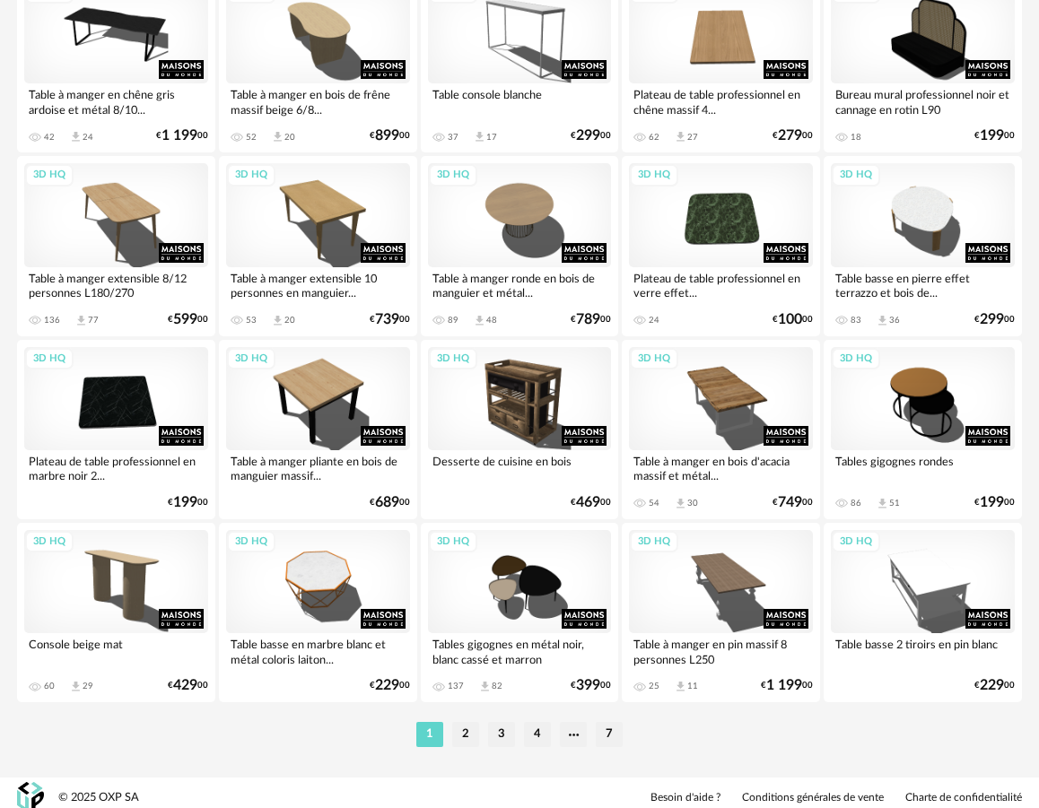
scroll to position [3211, 0]
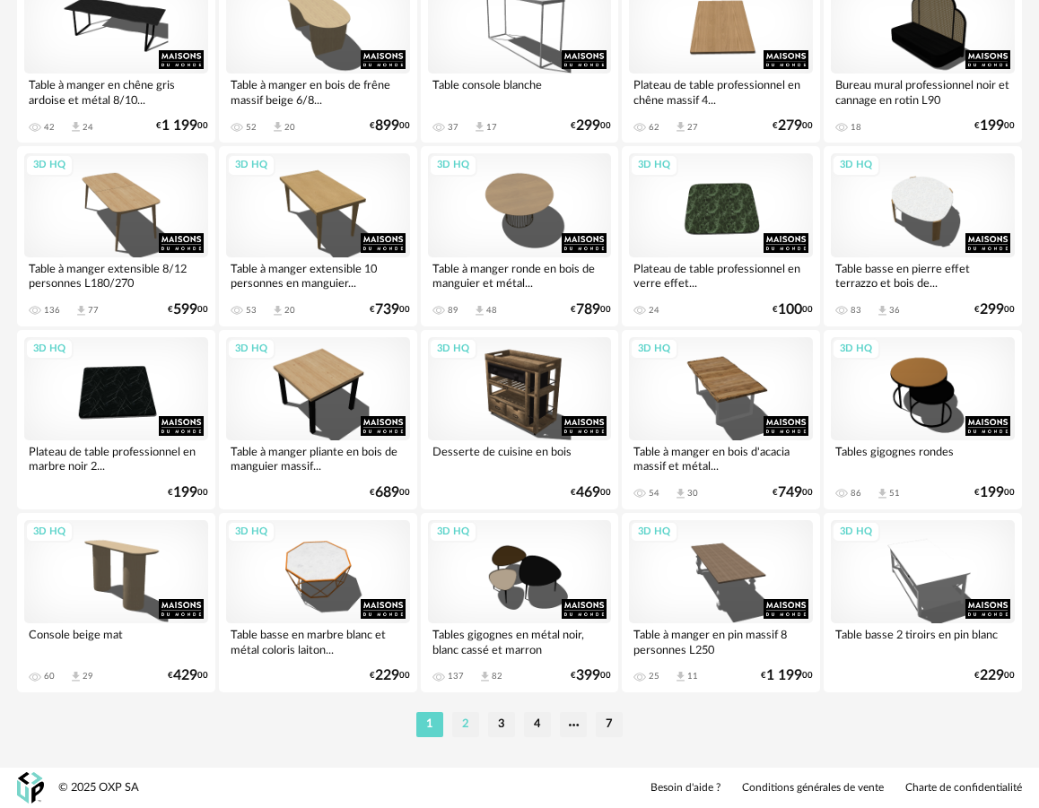
click at [467, 721] on li "2" at bounding box center [465, 724] width 27 height 25
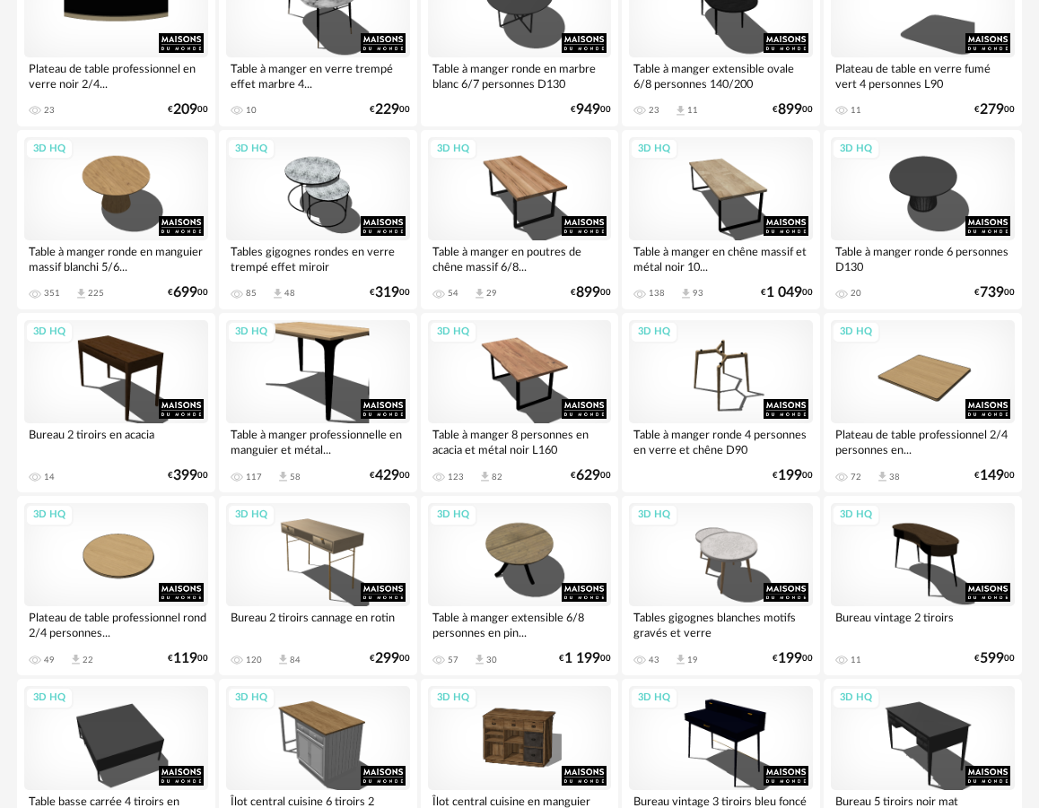
scroll to position [3211, 0]
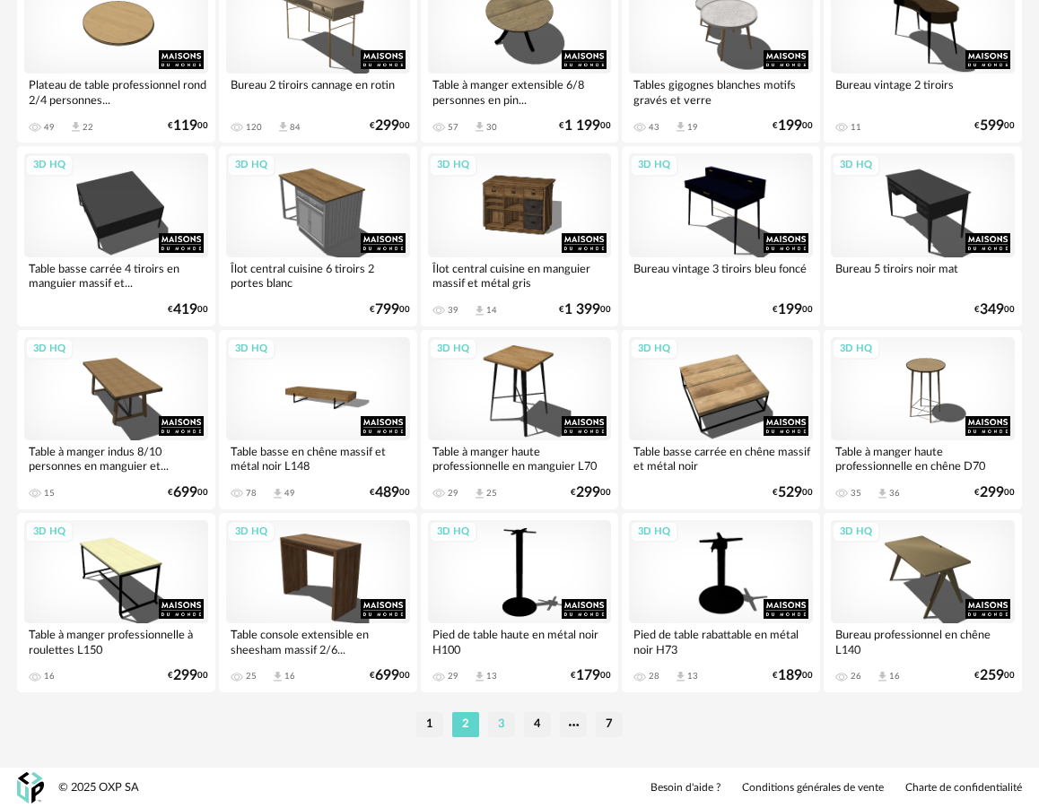
click at [510, 723] on li "3" at bounding box center [501, 724] width 27 height 25
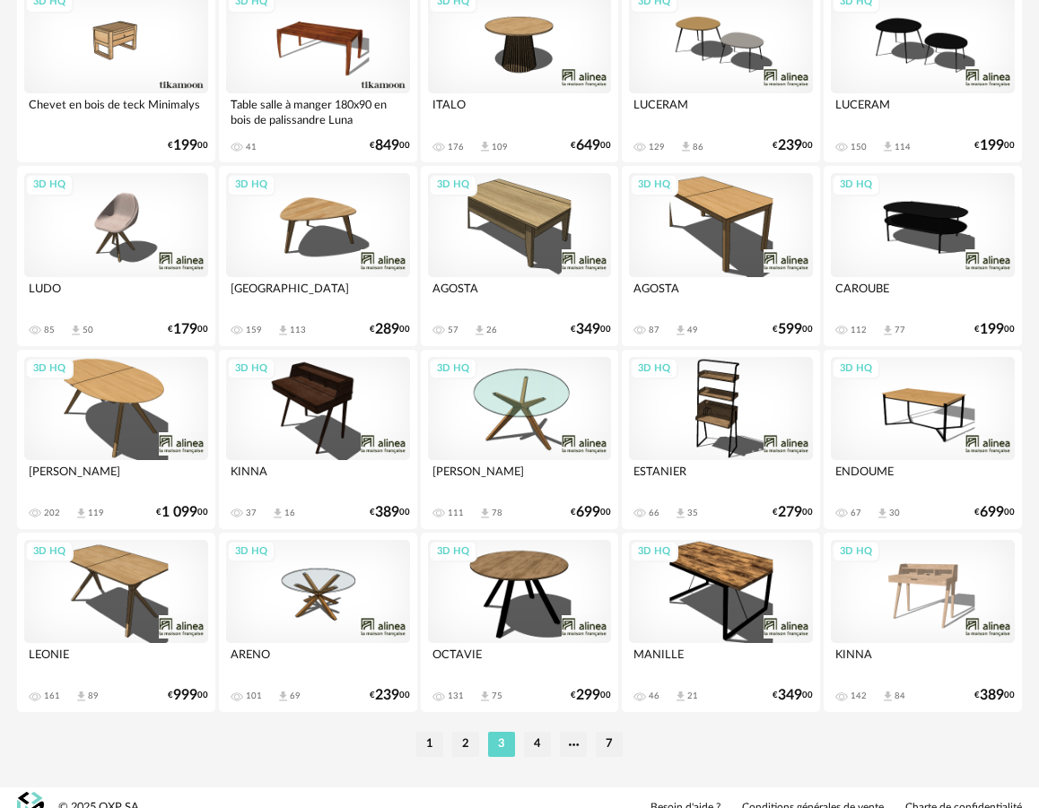
scroll to position [3211, 0]
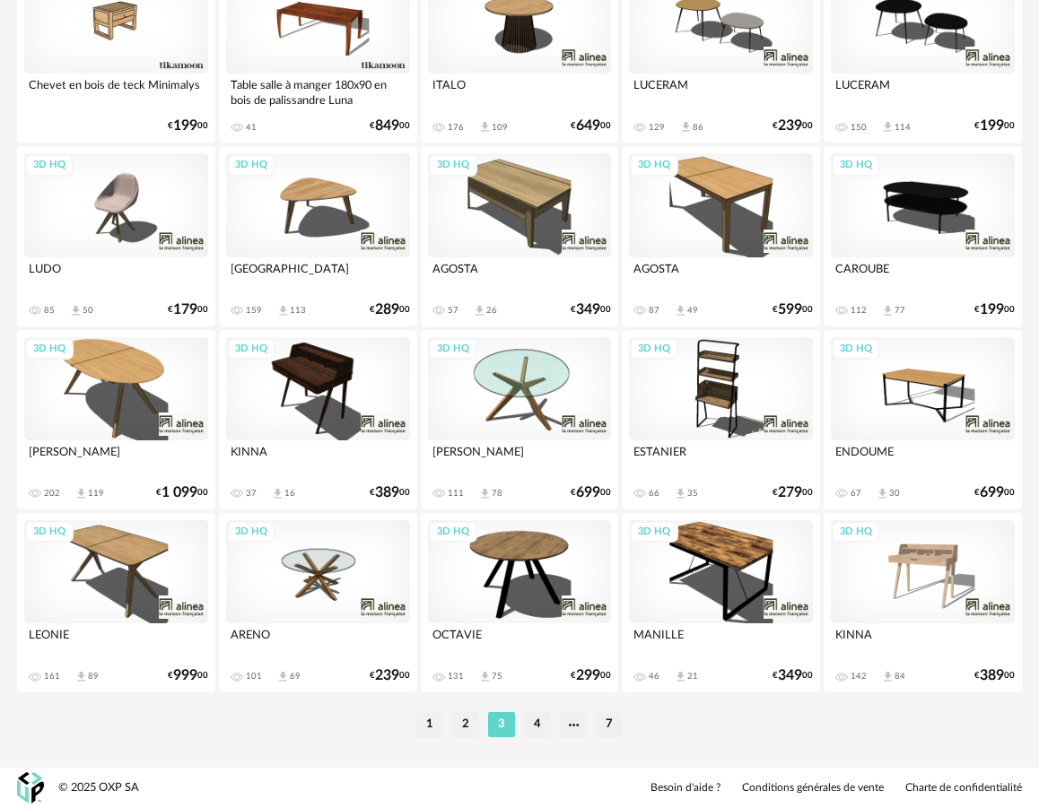
click at [532, 725] on li "4" at bounding box center [537, 724] width 27 height 25
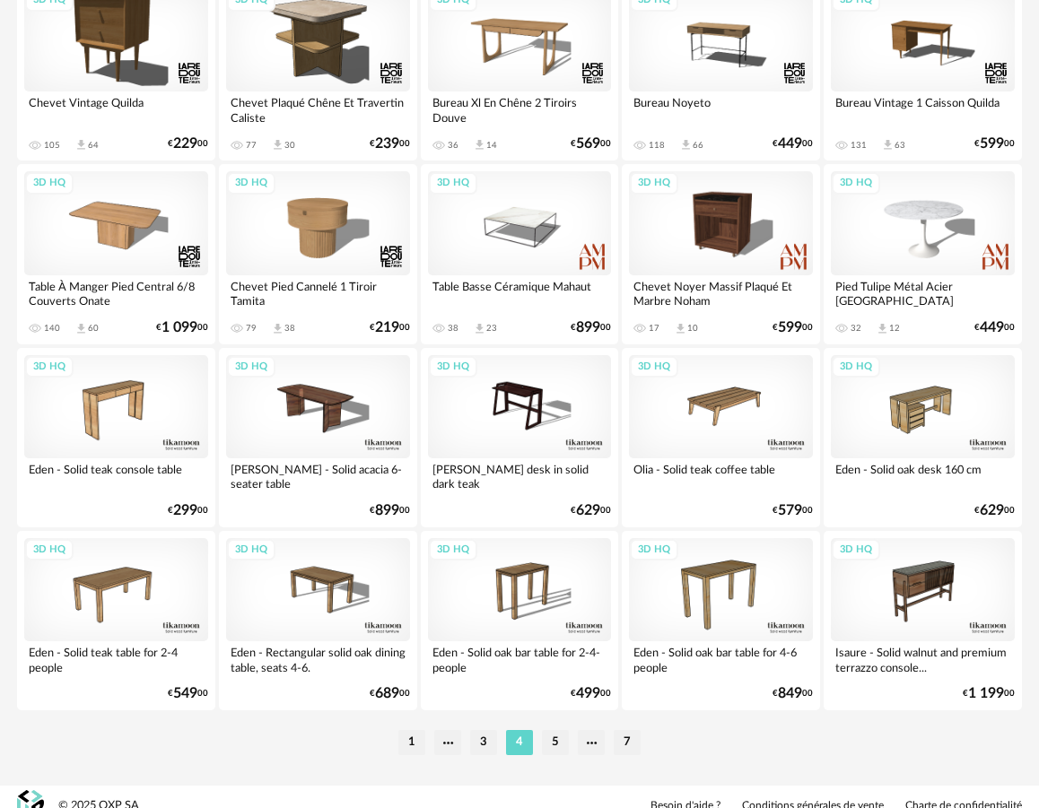
scroll to position [3211, 0]
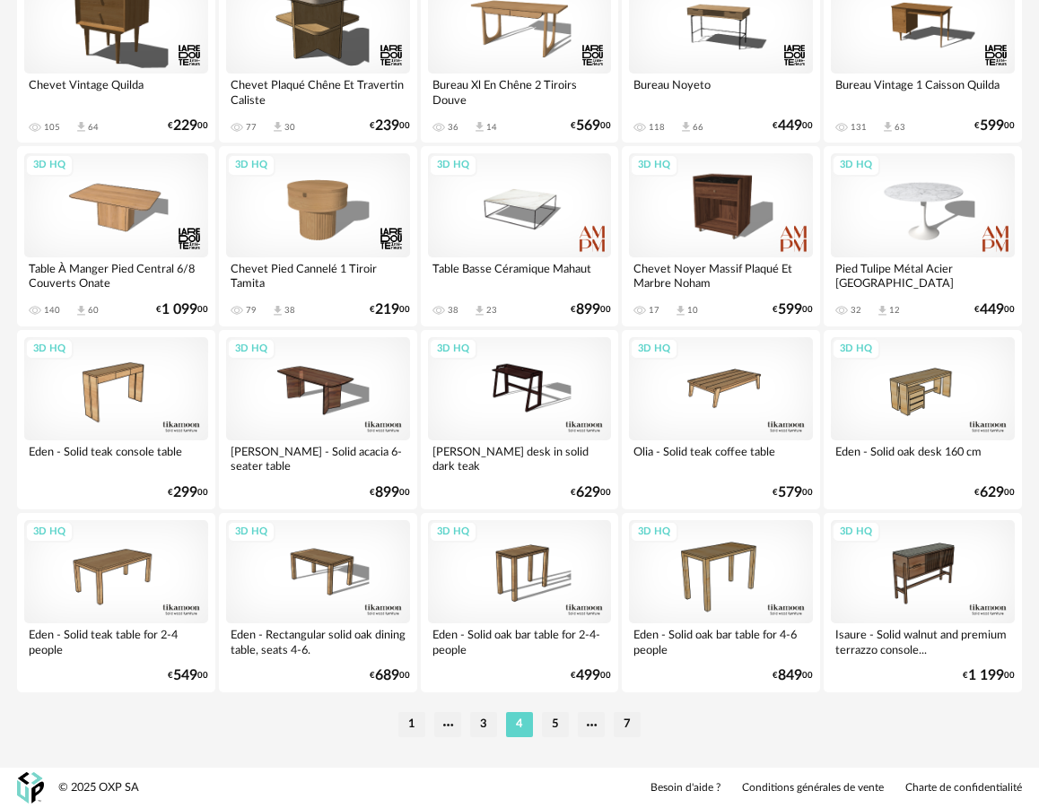
click at [560, 721] on li "5" at bounding box center [555, 724] width 27 height 25
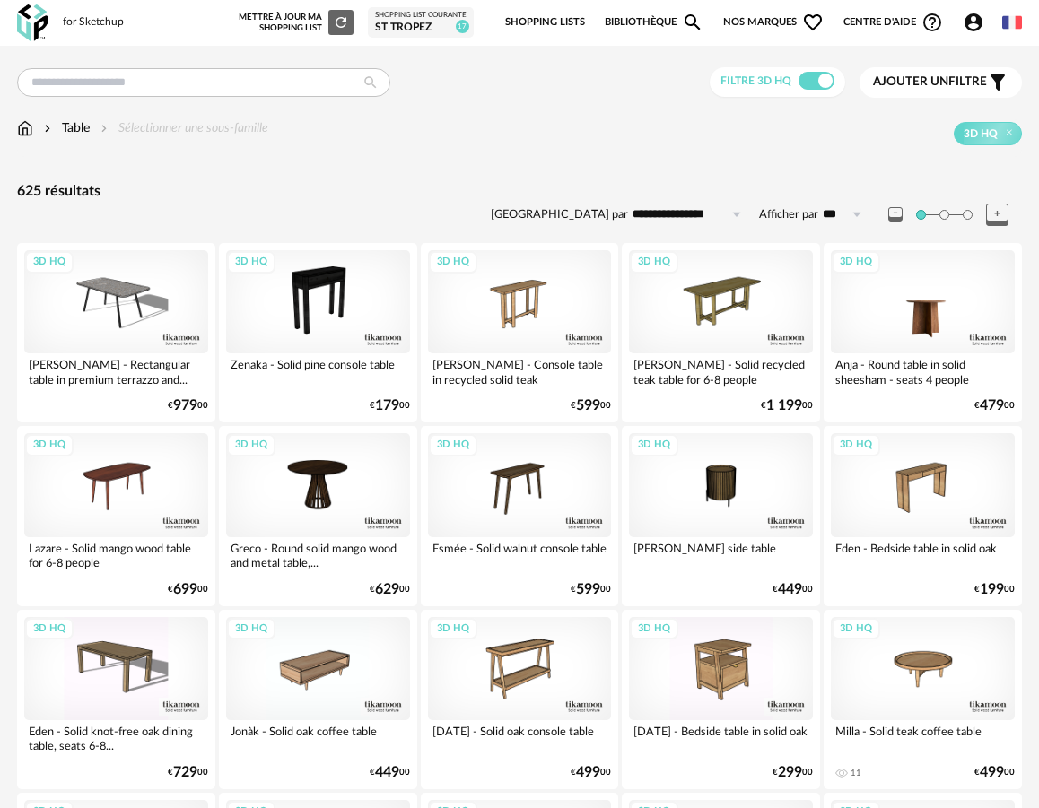
click at [947, 306] on div "3D HQ" at bounding box center [923, 301] width 184 height 103
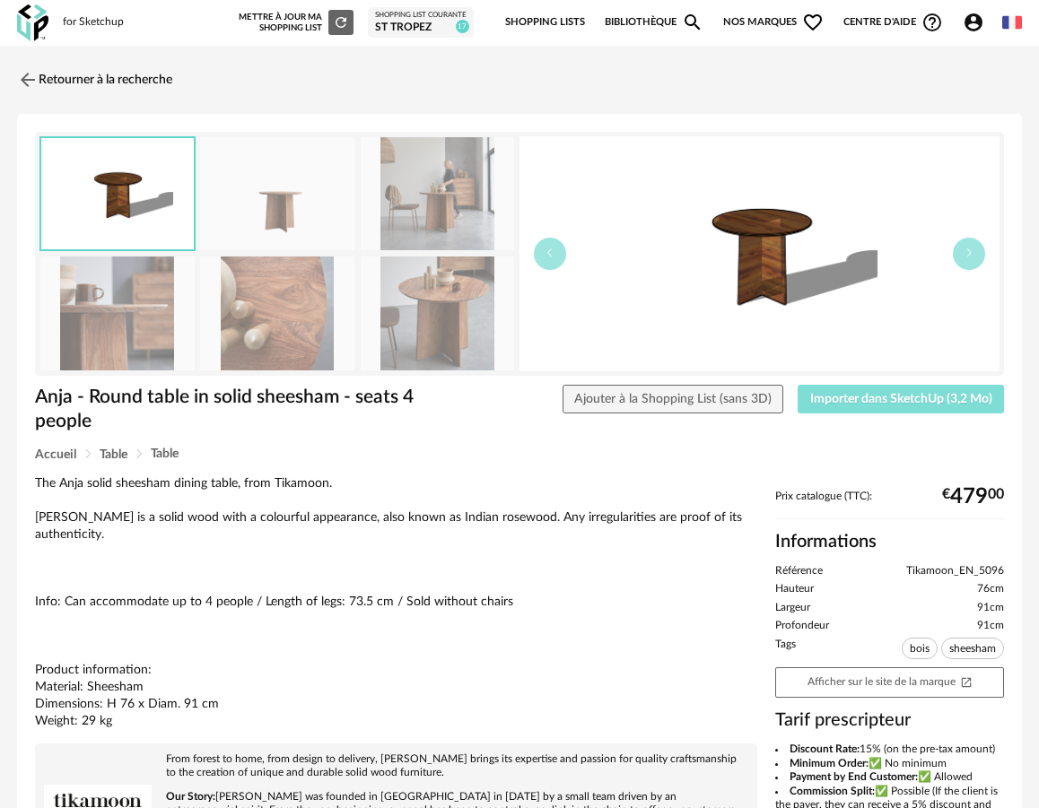
click at [909, 397] on span "Importer dans SketchUp (3,2 Mo)" at bounding box center [901, 399] width 182 height 13
